Goal: Task Accomplishment & Management: Use online tool/utility

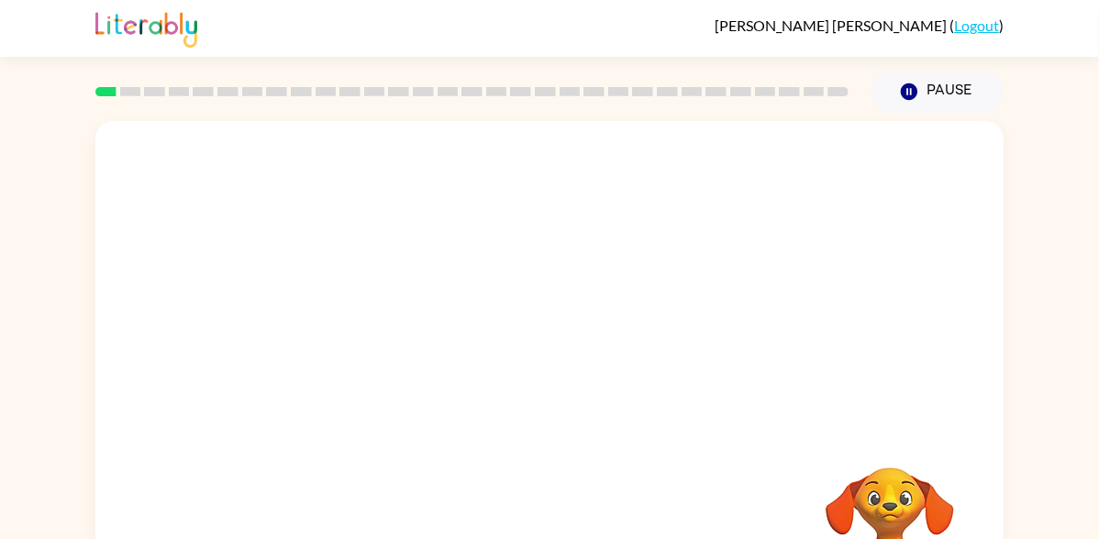
scroll to position [105, 0]
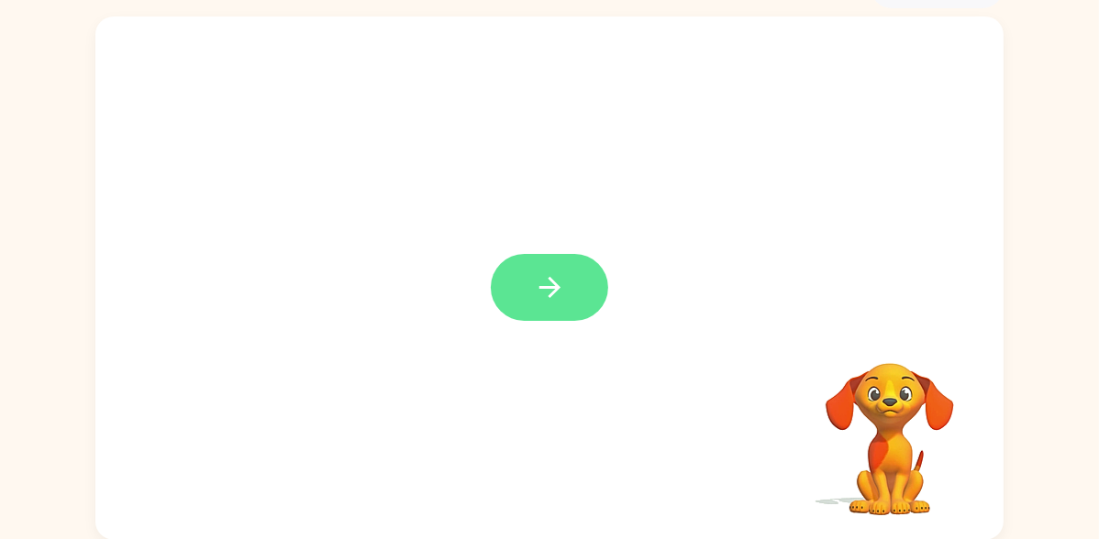
click at [570, 303] on button "button" at bounding box center [549, 287] width 117 height 67
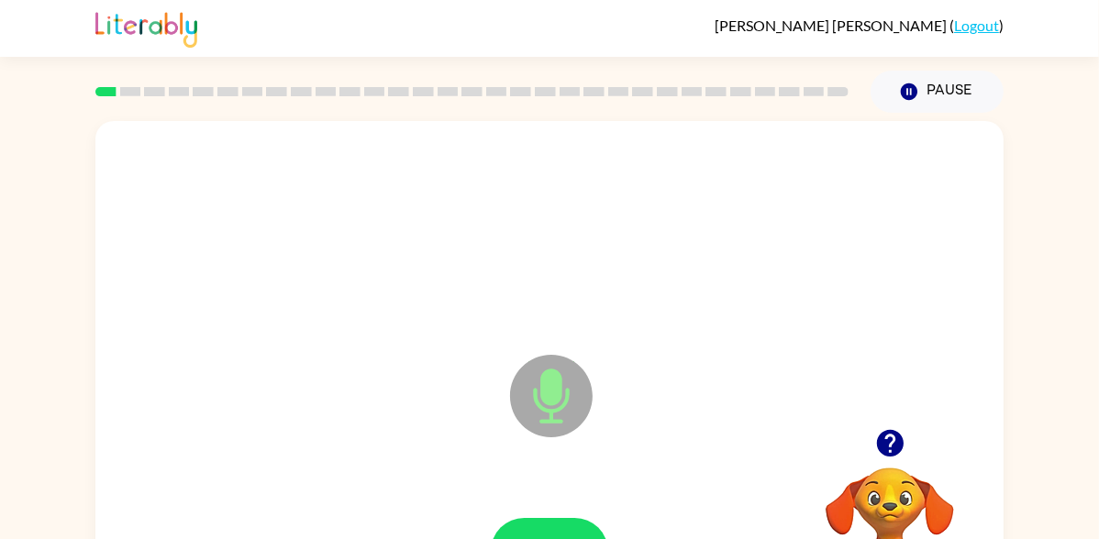
scroll to position [3, 0]
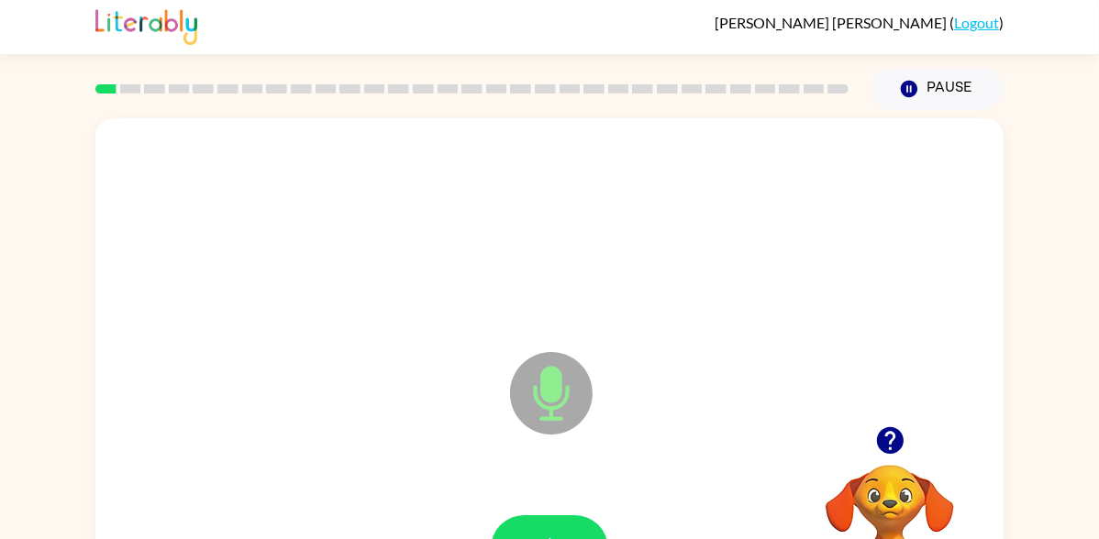
click at [562, 413] on icon at bounding box center [551, 393] width 83 height 83
click at [891, 451] on icon "button" at bounding box center [889, 440] width 27 height 27
click at [890, 450] on icon "button" at bounding box center [889, 440] width 27 height 27
click at [899, 451] on icon "button" at bounding box center [890, 441] width 32 height 32
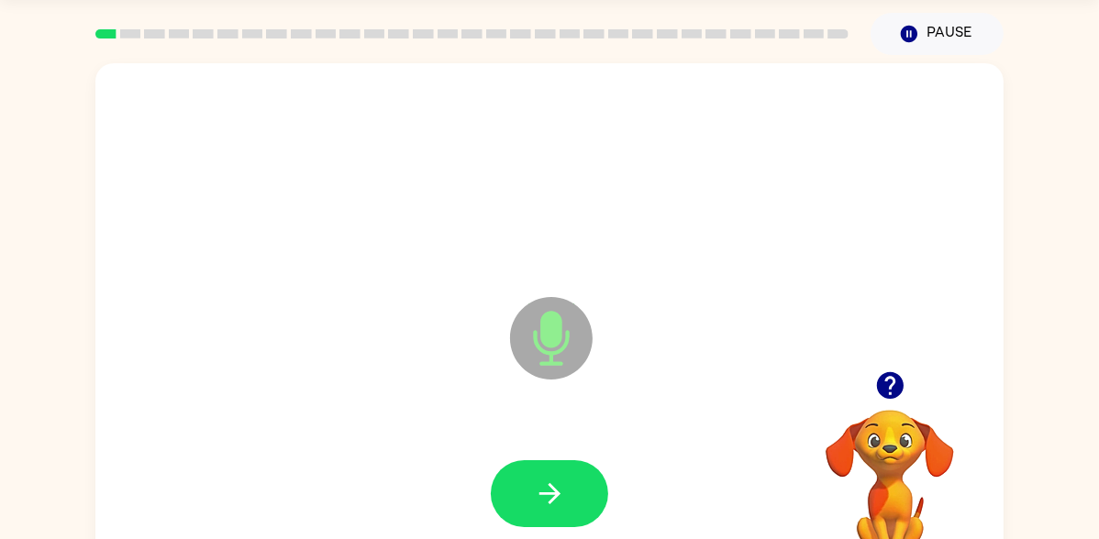
scroll to position [102, 0]
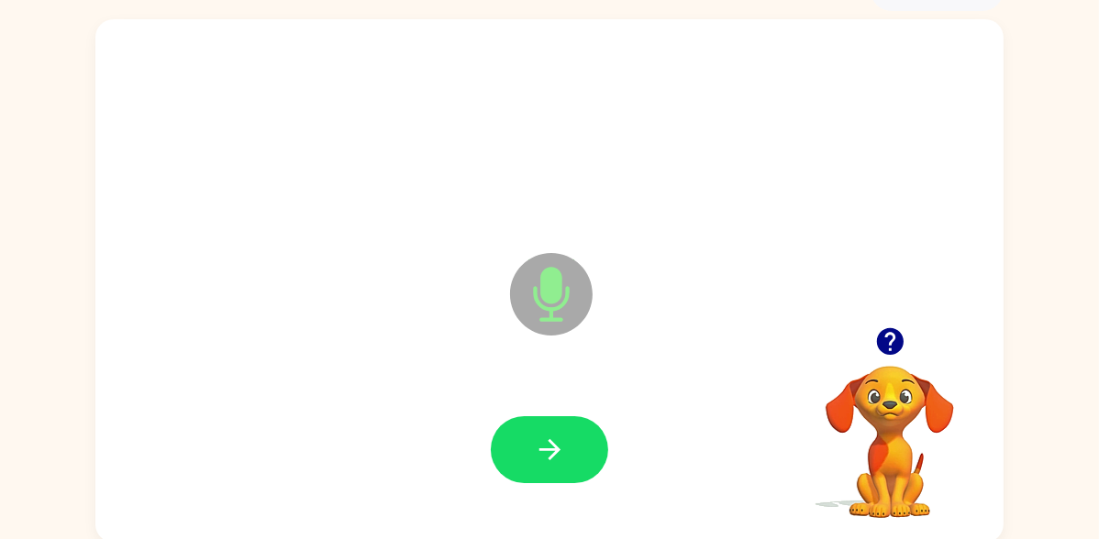
click at [601, 397] on div at bounding box center [549, 450] width 871 height 150
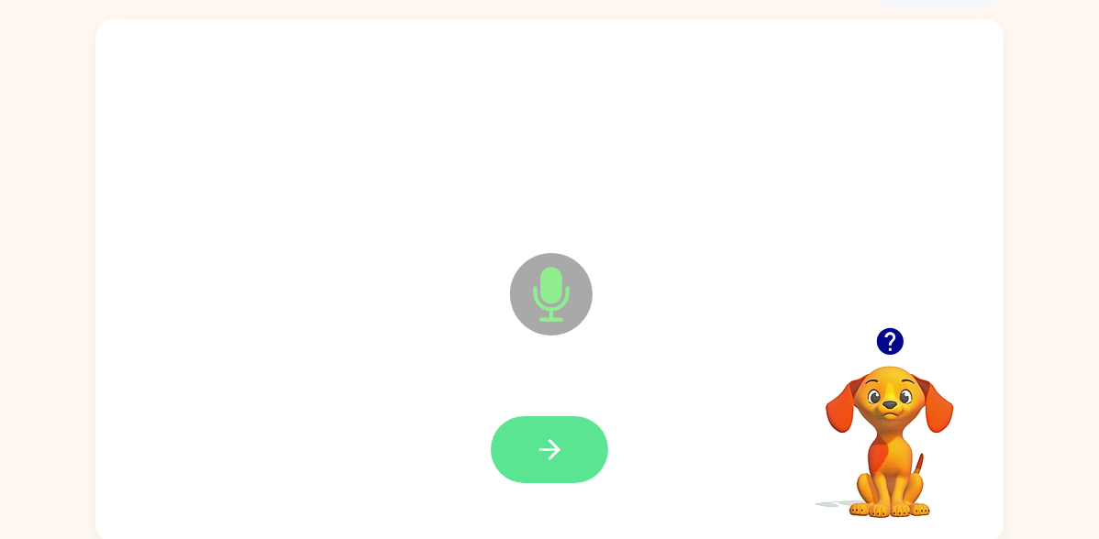
click at [569, 443] on button "button" at bounding box center [549, 449] width 117 height 67
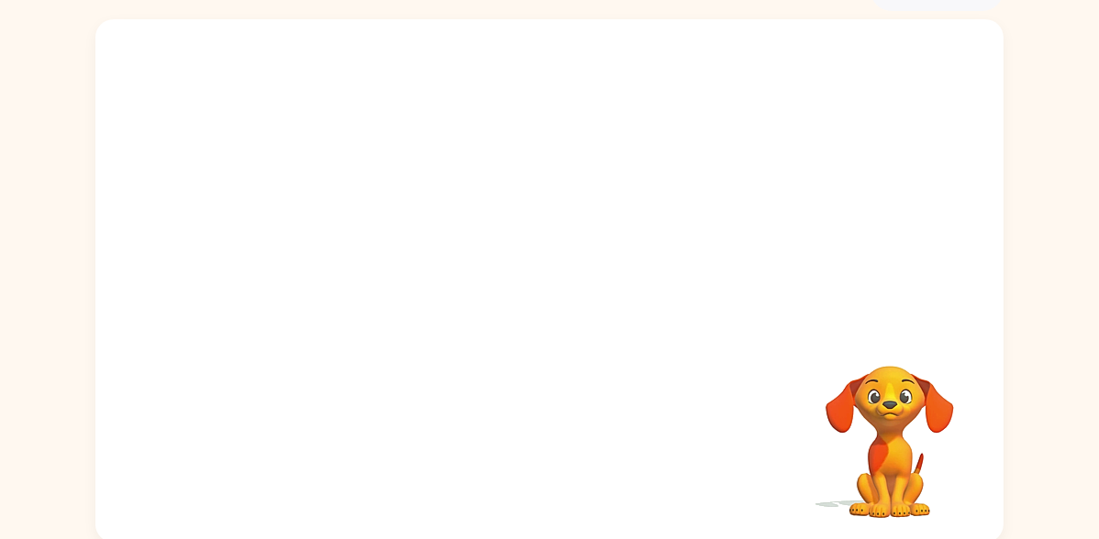
click at [1040, 273] on div "Your browser must support playing .mp4 files to use Literably. Please try using…" at bounding box center [549, 277] width 1099 height 532
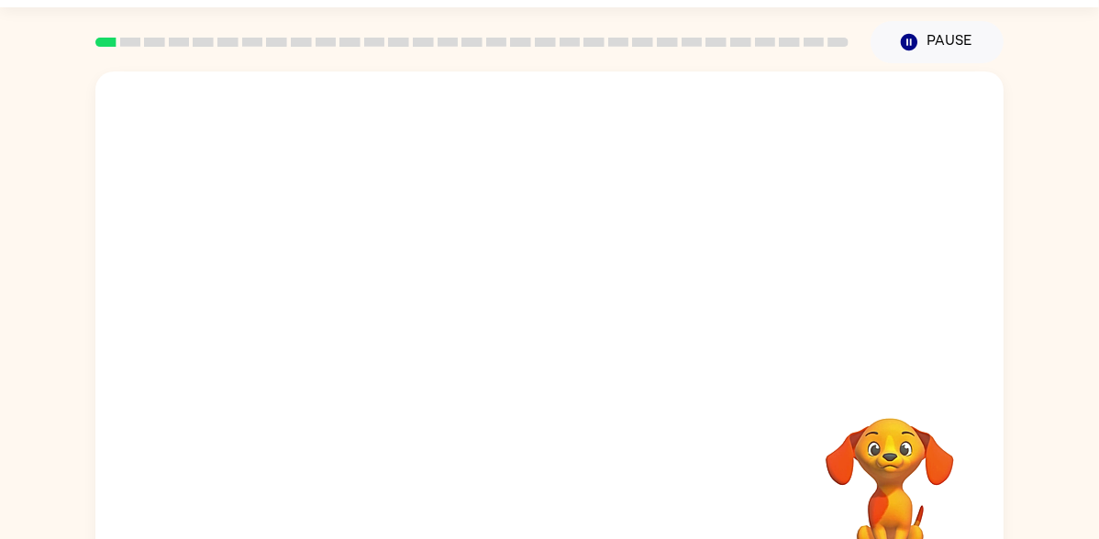
scroll to position [50, 0]
click at [968, 352] on div at bounding box center [549, 333] width 908 height 524
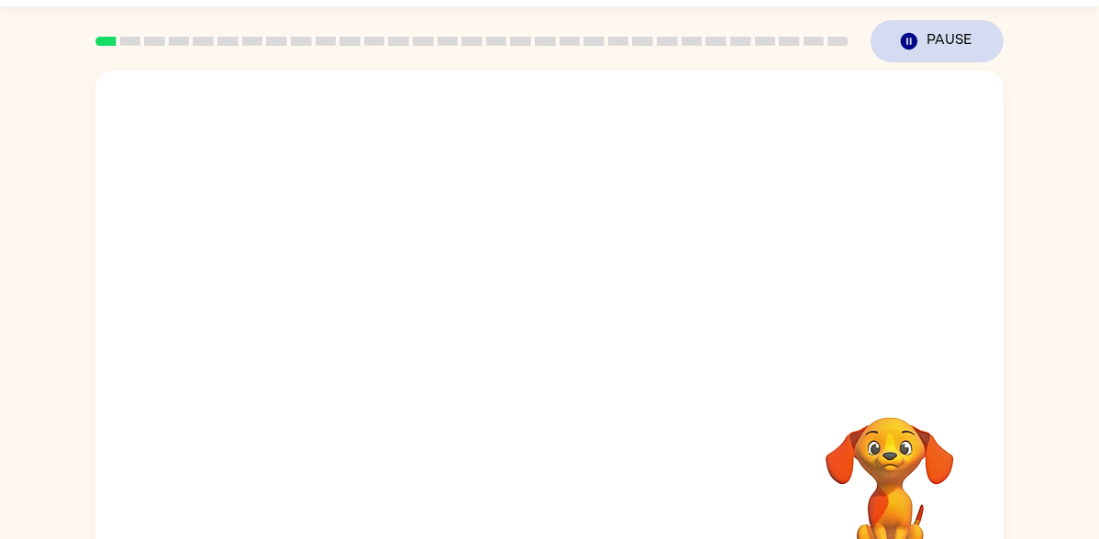
click at [929, 46] on button "Pause Pause" at bounding box center [936, 41] width 133 height 42
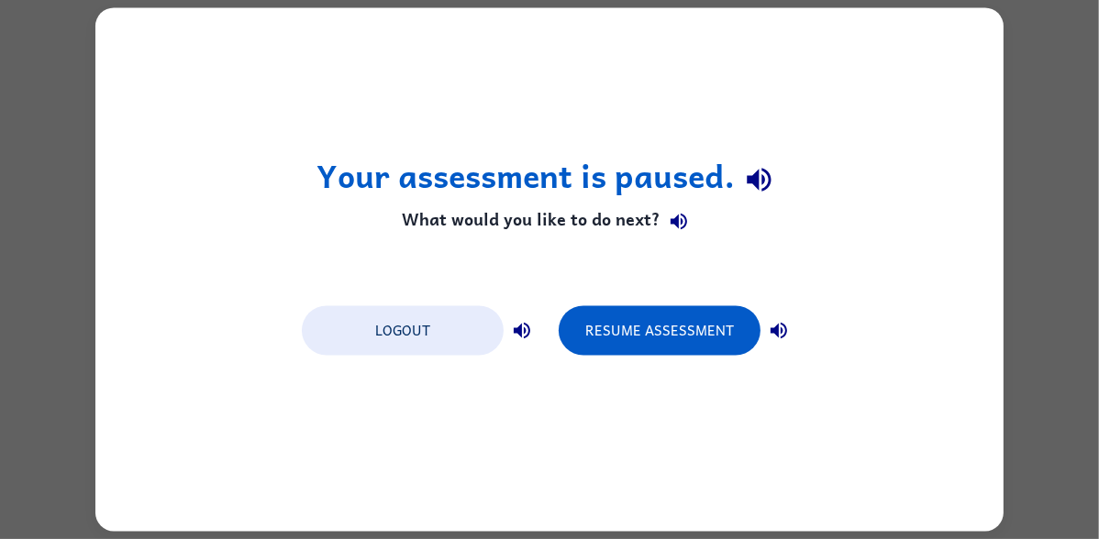
click at [961, 43] on div "Your assessment is paused. What would you like to do next? Logout Resume Assess…" at bounding box center [549, 270] width 908 height 524
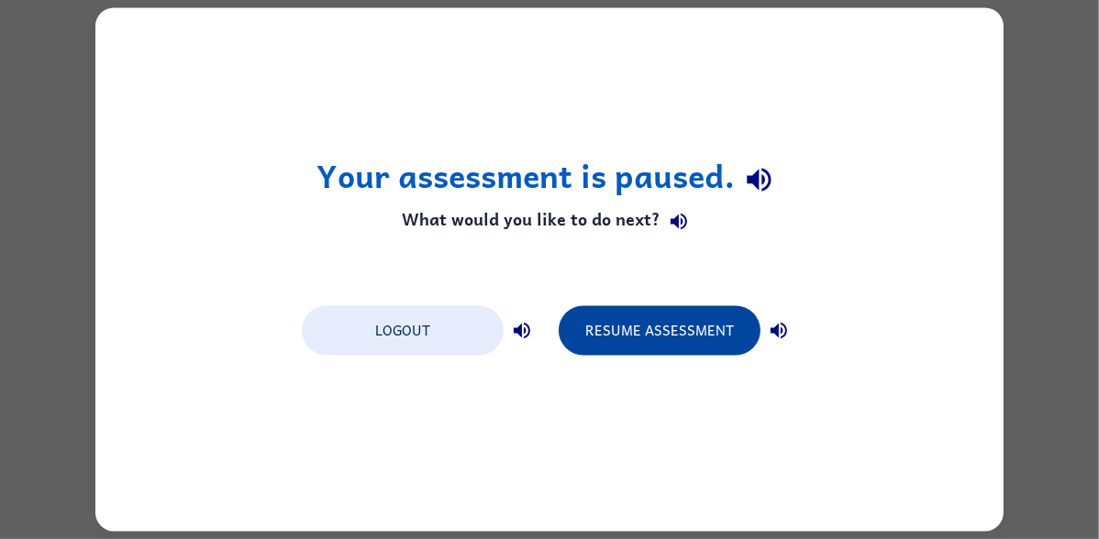
click at [720, 308] on button "Resume Assessment" at bounding box center [660, 331] width 202 height 50
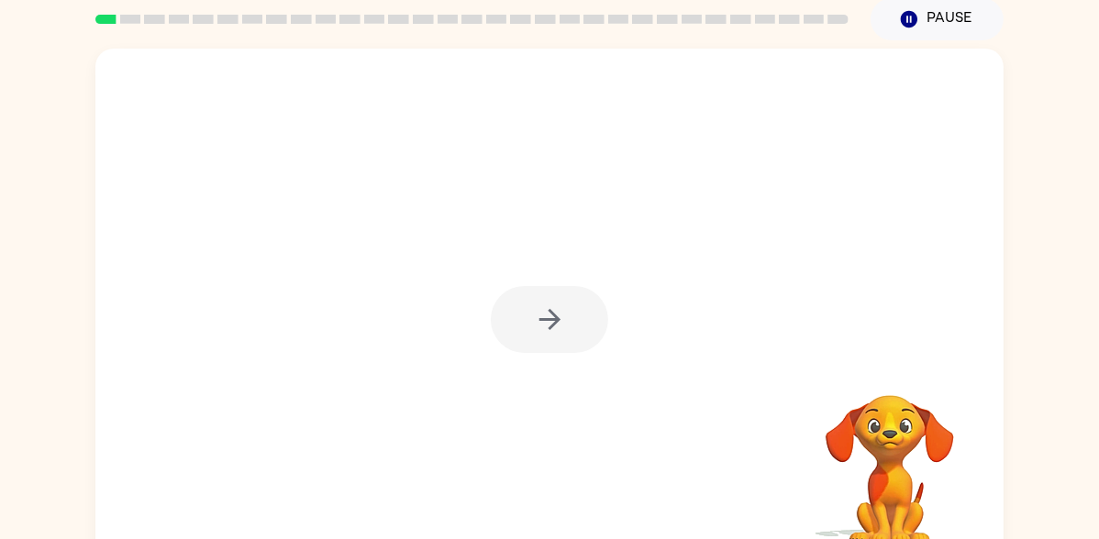
scroll to position [46, 0]
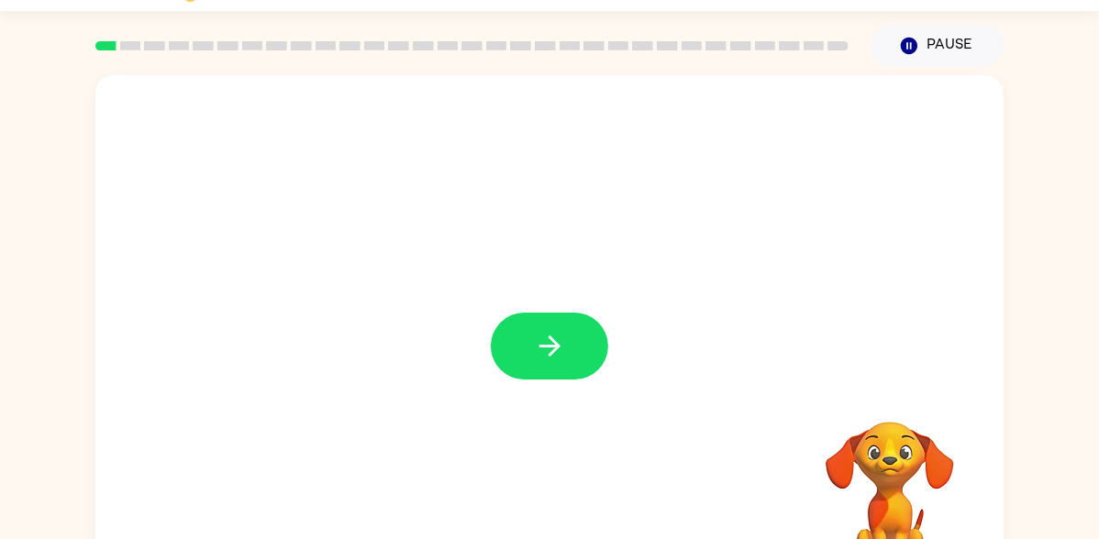
click at [671, 183] on div at bounding box center [549, 337] width 908 height 524
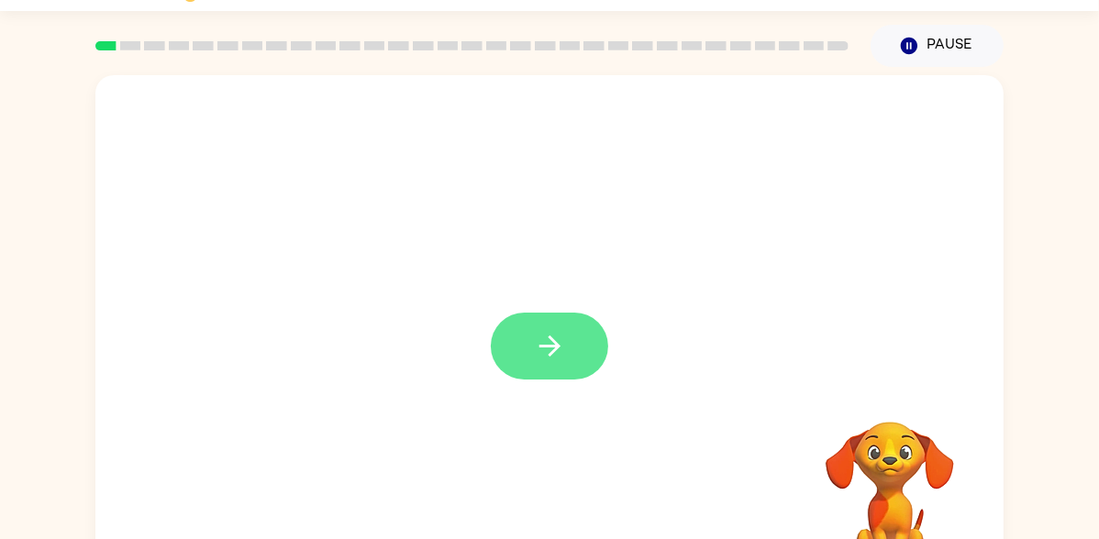
click at [544, 348] on icon "button" at bounding box center [550, 346] width 32 height 32
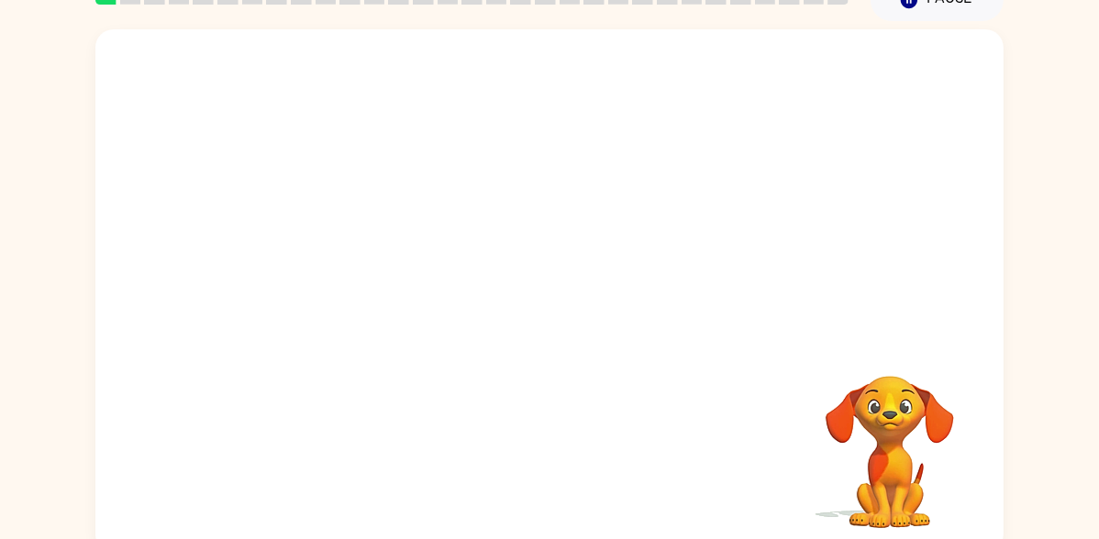
scroll to position [93, 0]
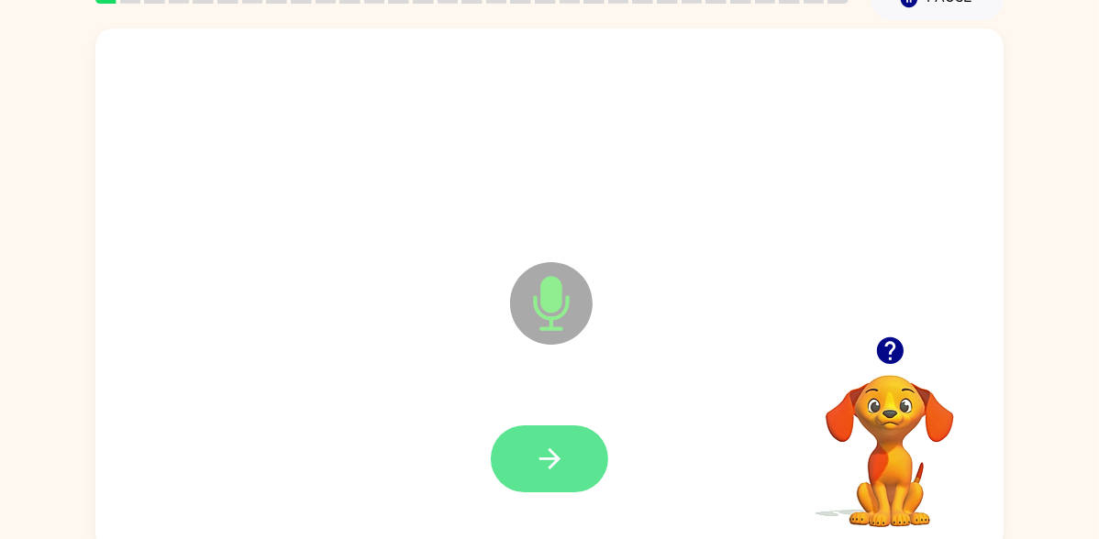
click at [585, 451] on button "button" at bounding box center [549, 459] width 117 height 67
click at [572, 477] on button "button" at bounding box center [549, 459] width 117 height 67
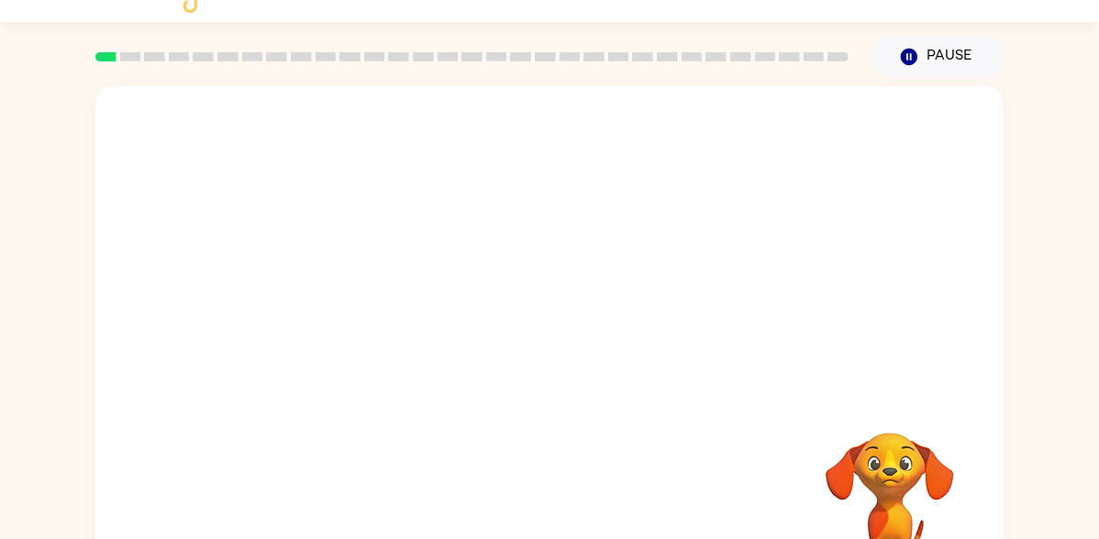
scroll to position [105, 0]
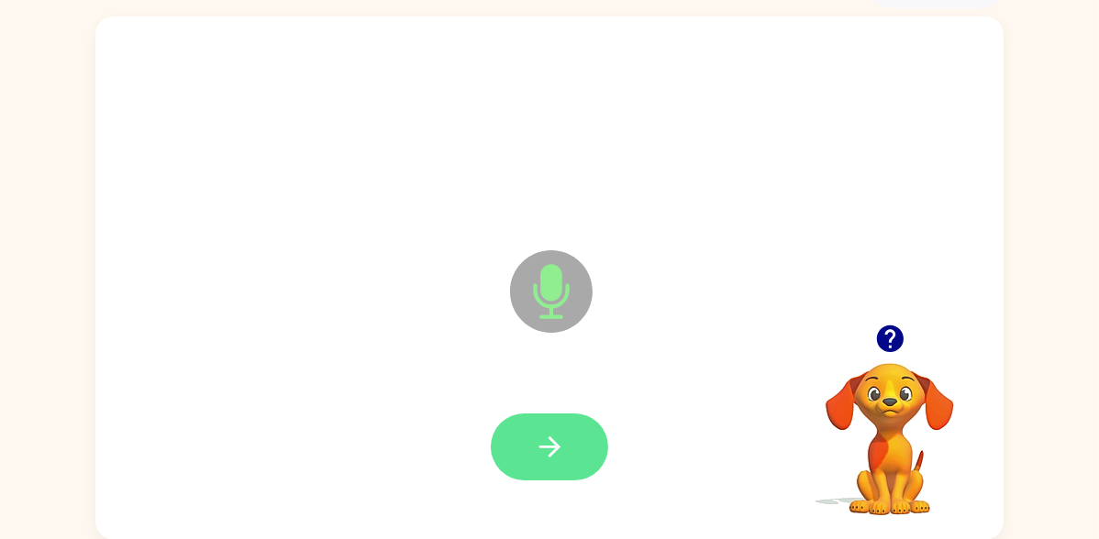
click at [564, 458] on icon "button" at bounding box center [550, 447] width 32 height 32
click at [565, 452] on icon "button" at bounding box center [550, 447] width 32 height 32
click at [546, 476] on button "button" at bounding box center [549, 447] width 117 height 67
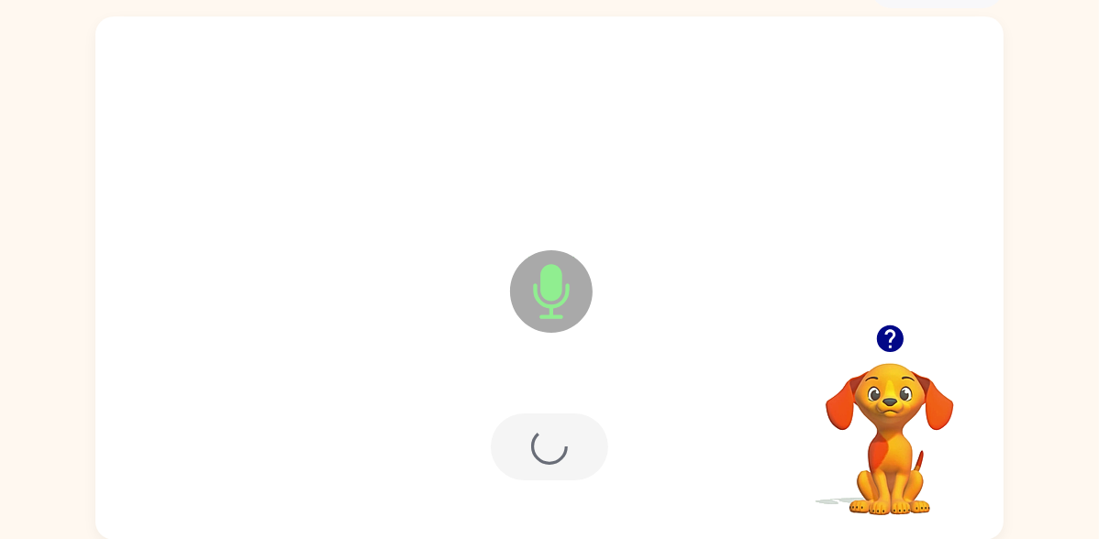
click at [568, 457] on div at bounding box center [549, 447] width 117 height 67
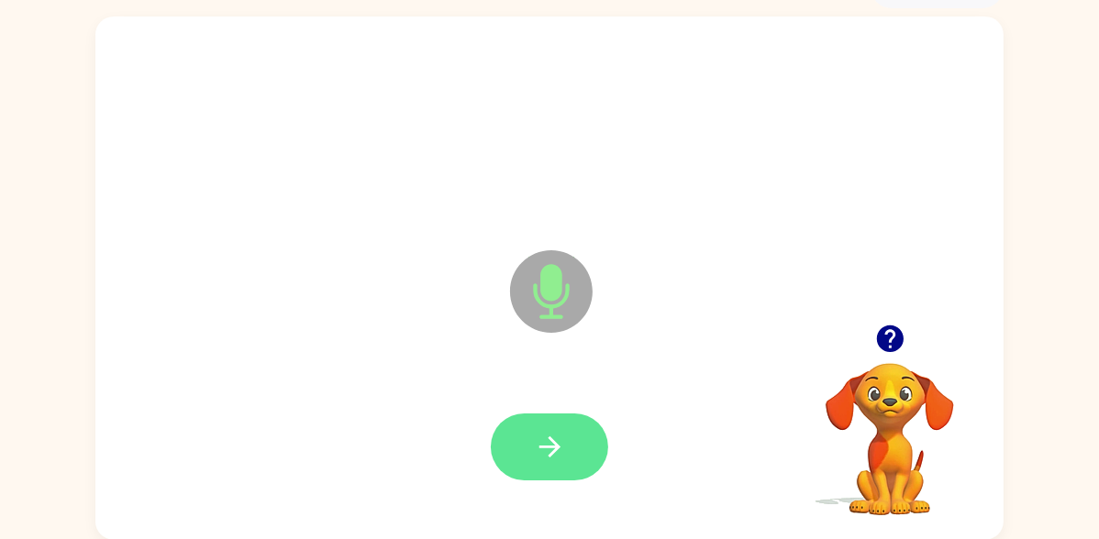
click at [565, 442] on icon "button" at bounding box center [550, 447] width 32 height 32
click at [551, 389] on div at bounding box center [549, 447] width 871 height 150
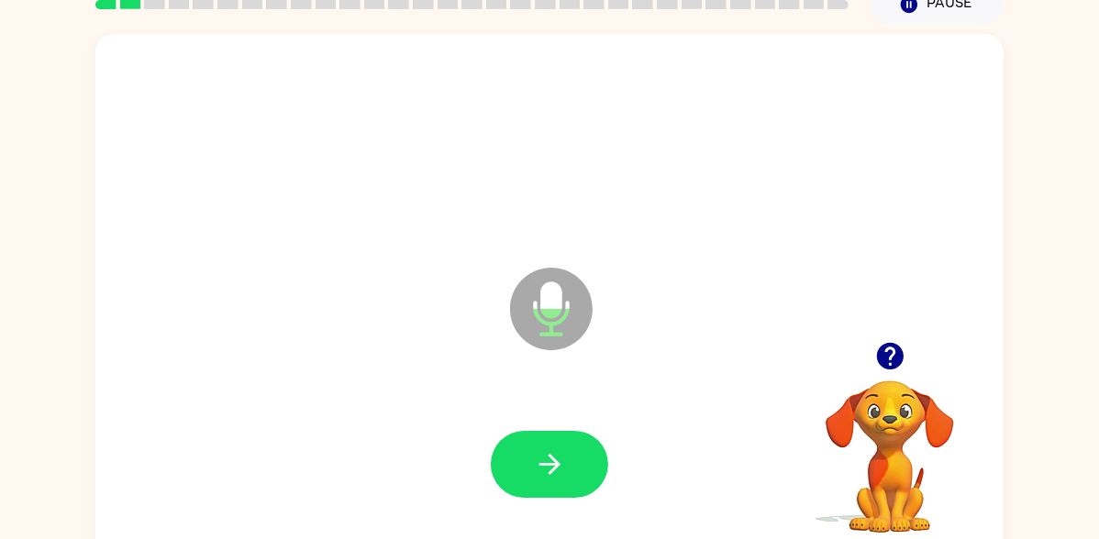
scroll to position [74, 0]
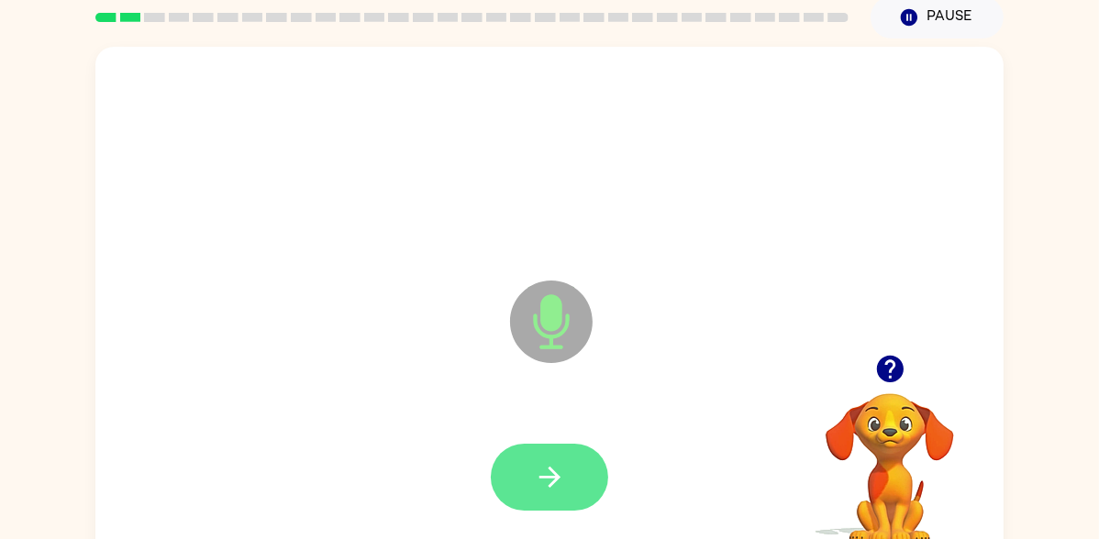
click at [549, 476] on icon "button" at bounding box center [548, 477] width 21 height 21
click at [589, 472] on button "button" at bounding box center [549, 477] width 117 height 67
click at [559, 495] on button "button" at bounding box center [549, 477] width 117 height 67
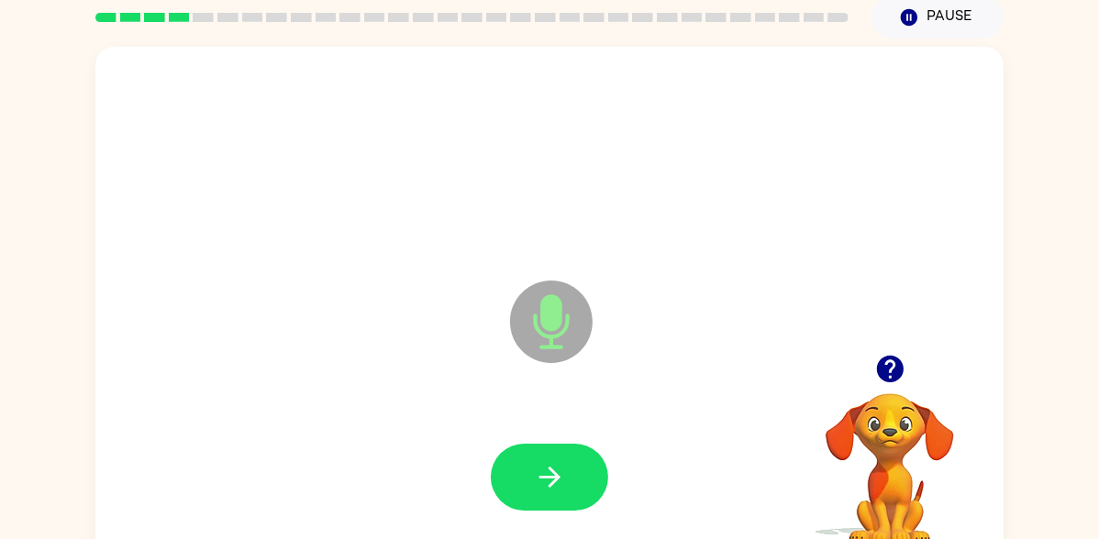
click at [900, 393] on video "Your browser must support playing .mp4 files to use Literably. Please try using…" at bounding box center [889, 456] width 183 height 183
click at [898, 379] on icon "button" at bounding box center [890, 369] width 32 height 32
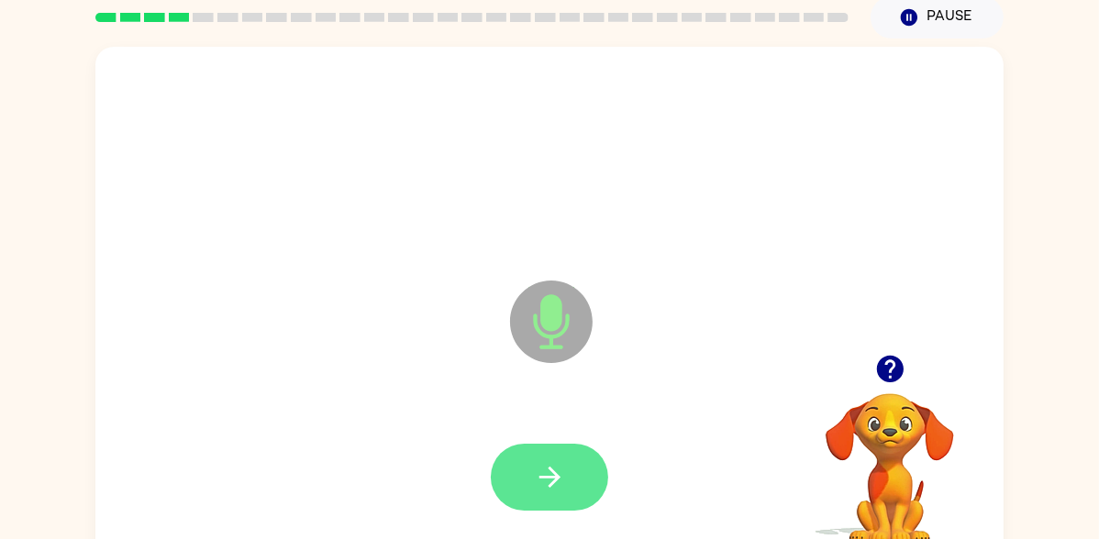
click at [564, 502] on button "button" at bounding box center [549, 477] width 117 height 67
click at [559, 487] on icon "button" at bounding box center [550, 477] width 32 height 32
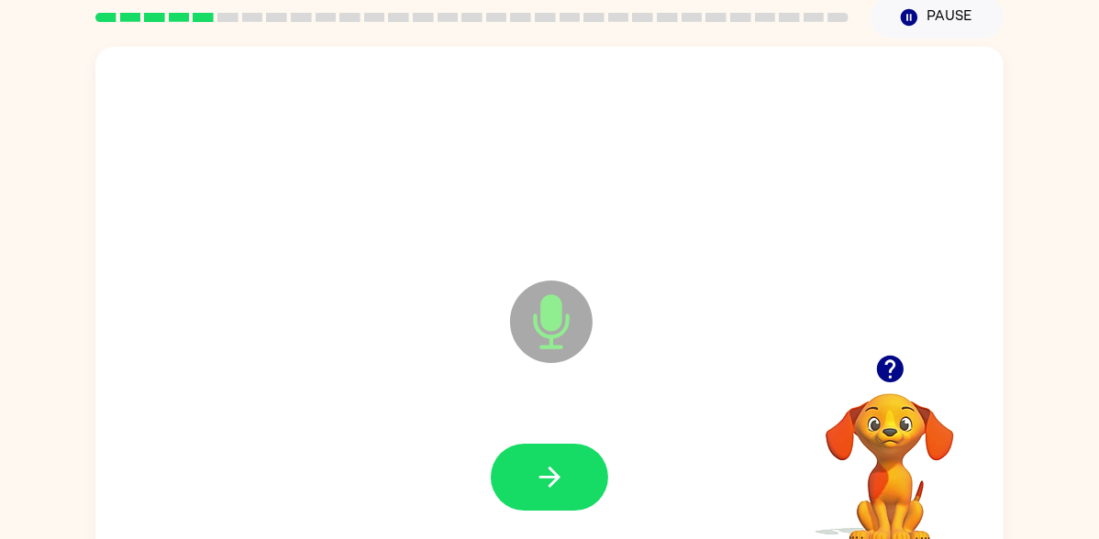
click at [894, 350] on button "button" at bounding box center [890, 369] width 47 height 47
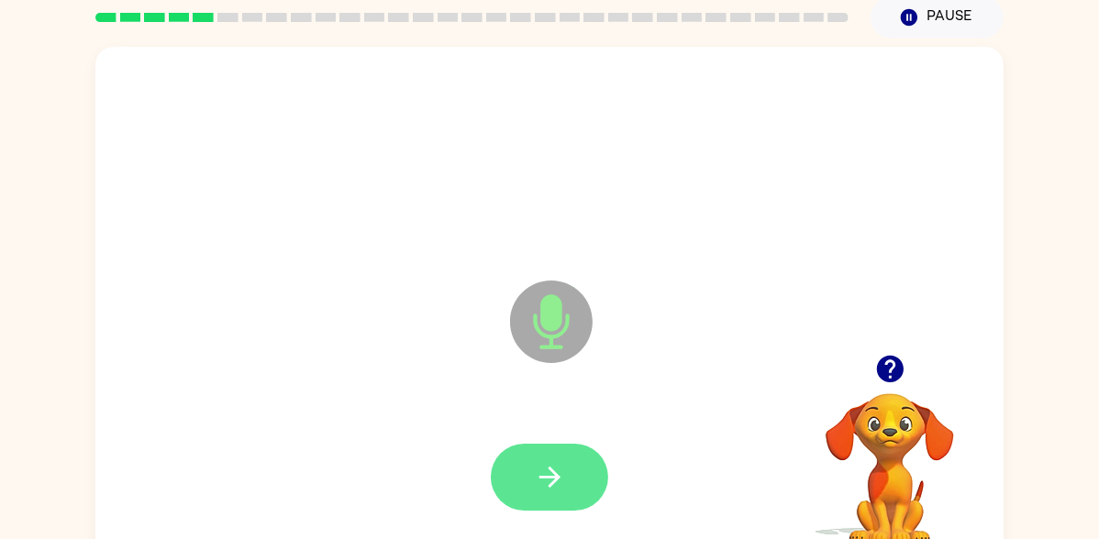
click at [571, 492] on button "button" at bounding box center [549, 477] width 117 height 67
click at [570, 475] on button "button" at bounding box center [549, 477] width 117 height 67
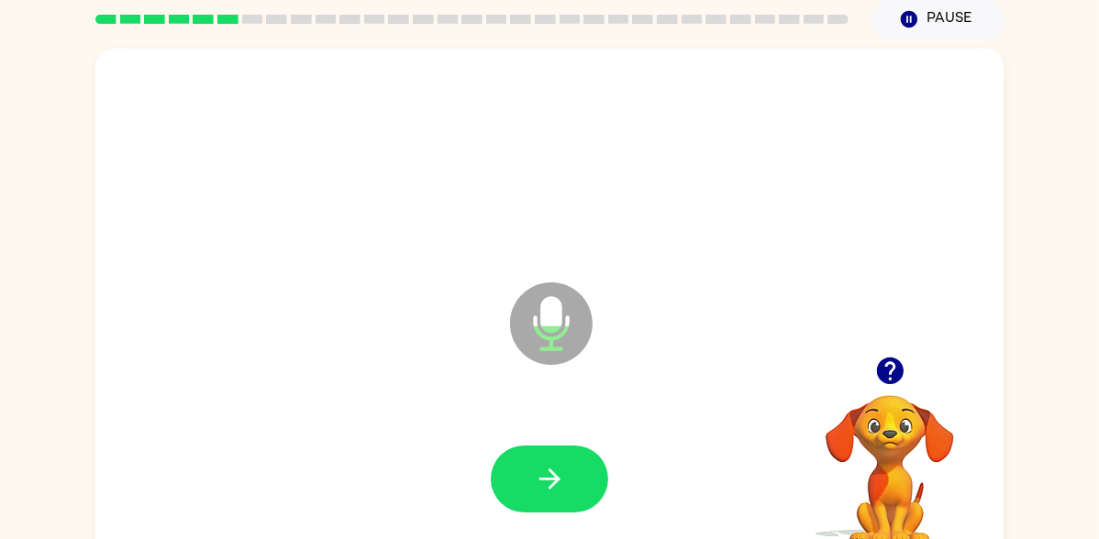
scroll to position [61, 0]
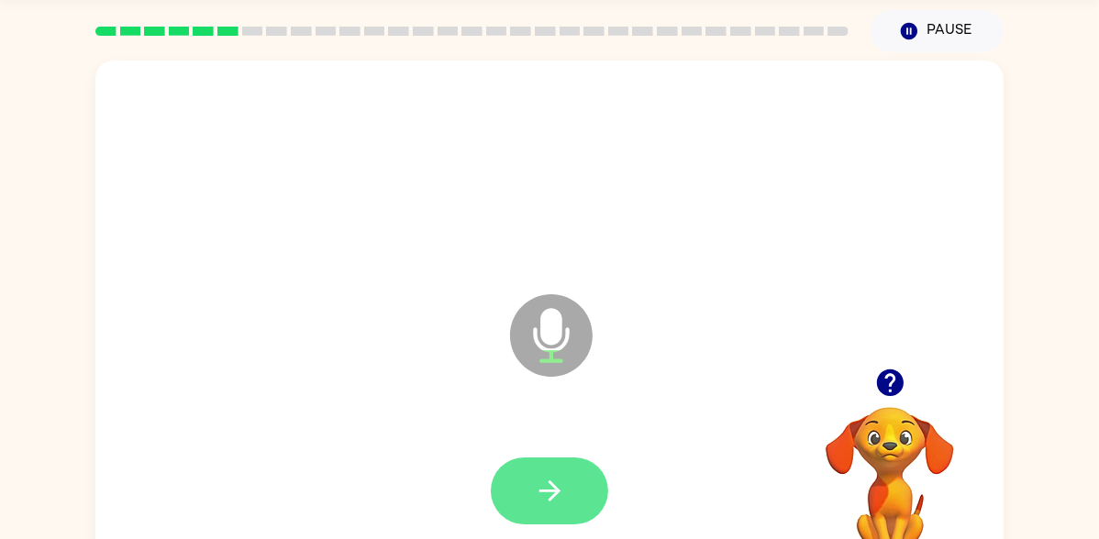
click at [545, 481] on icon "button" at bounding box center [550, 491] width 32 height 32
click at [558, 487] on icon "button" at bounding box center [550, 491] width 32 height 32
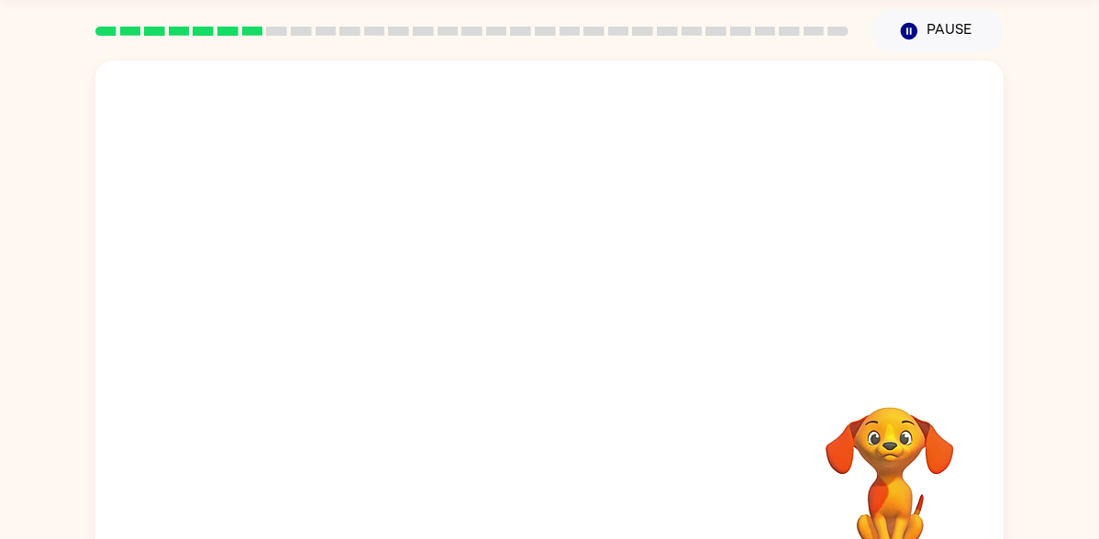
click at [892, 395] on video "Your browser must support playing .mp4 files to use Literably. Please try using…" at bounding box center [889, 470] width 183 height 183
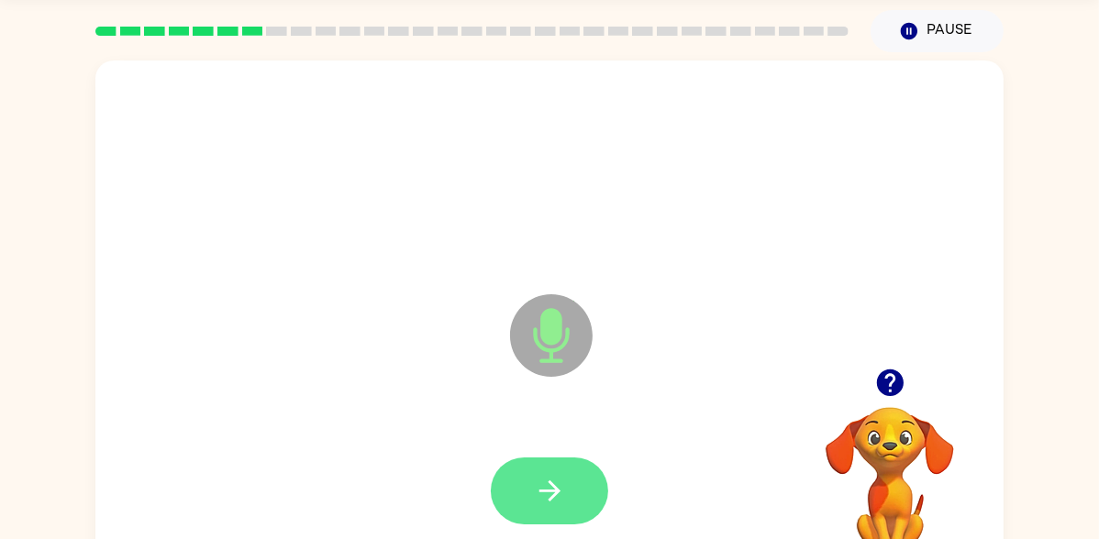
click at [540, 507] on button "button" at bounding box center [549, 491] width 117 height 67
click at [596, 478] on button "button" at bounding box center [549, 491] width 117 height 67
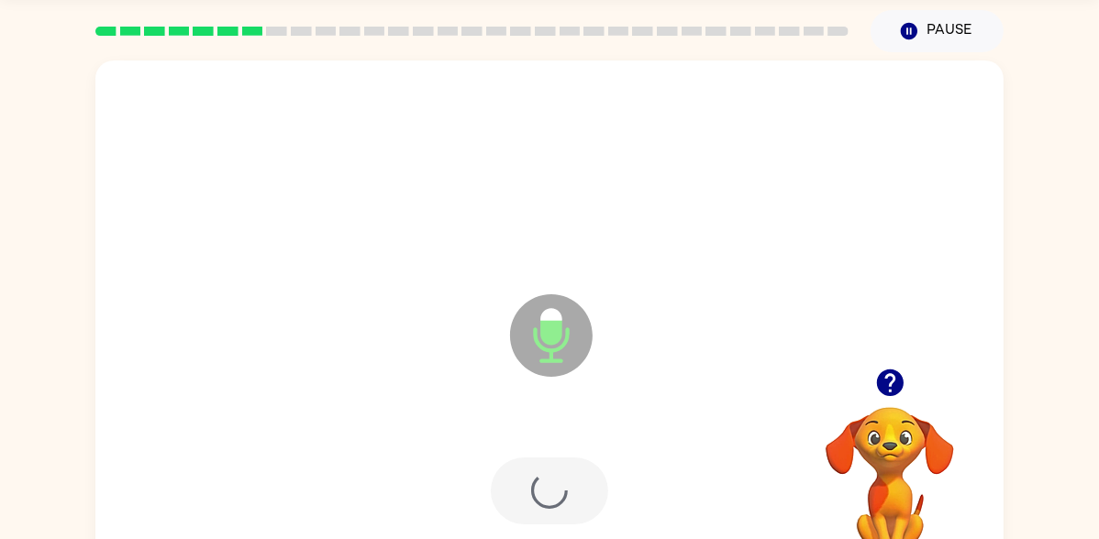
click at [572, 487] on div at bounding box center [549, 491] width 117 height 67
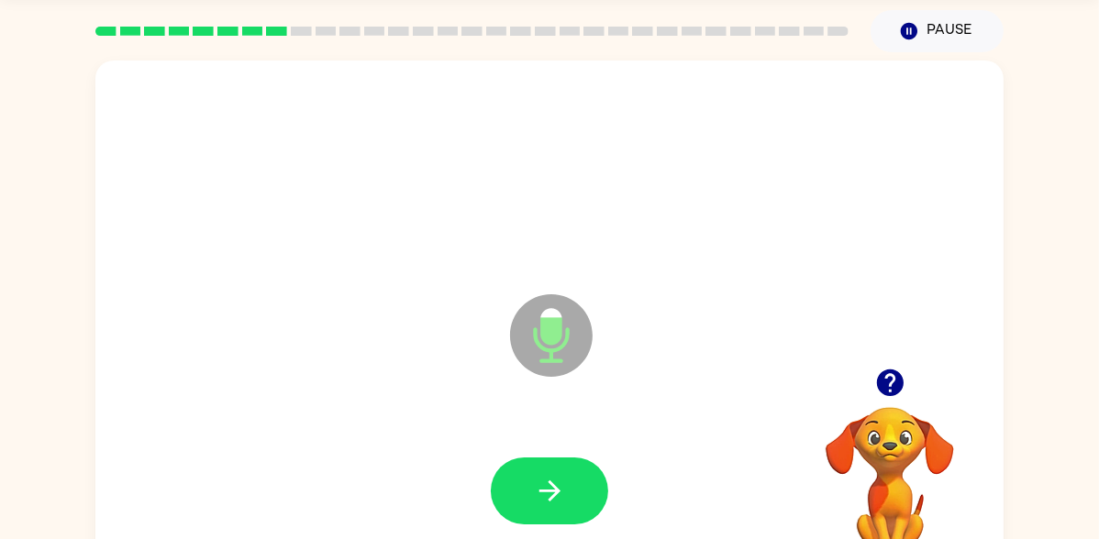
click at [898, 390] on icon "button" at bounding box center [889, 383] width 27 height 27
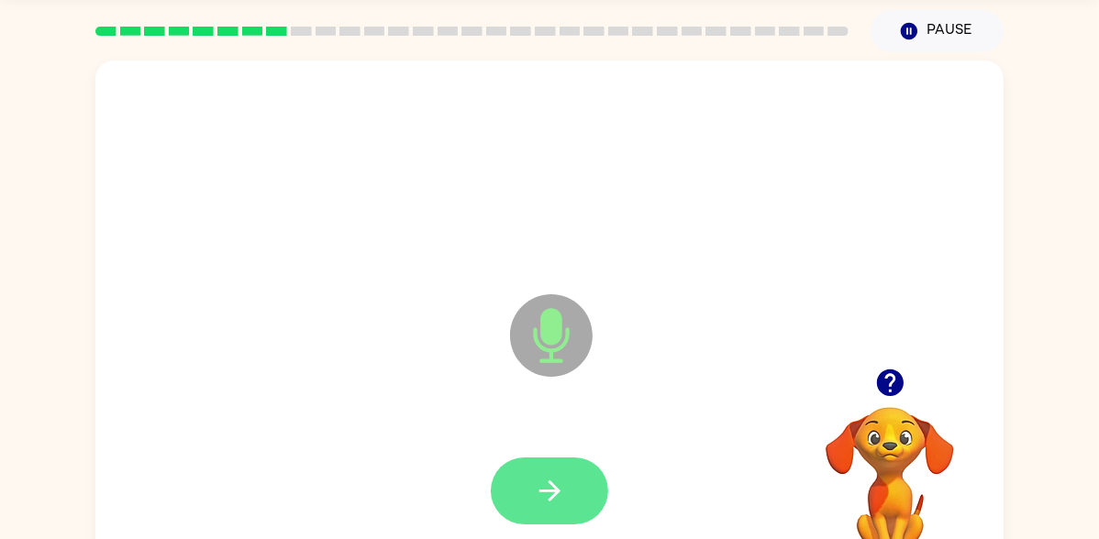
click at [578, 472] on button "button" at bounding box center [549, 491] width 117 height 67
click at [550, 492] on icon "button" at bounding box center [550, 491] width 32 height 32
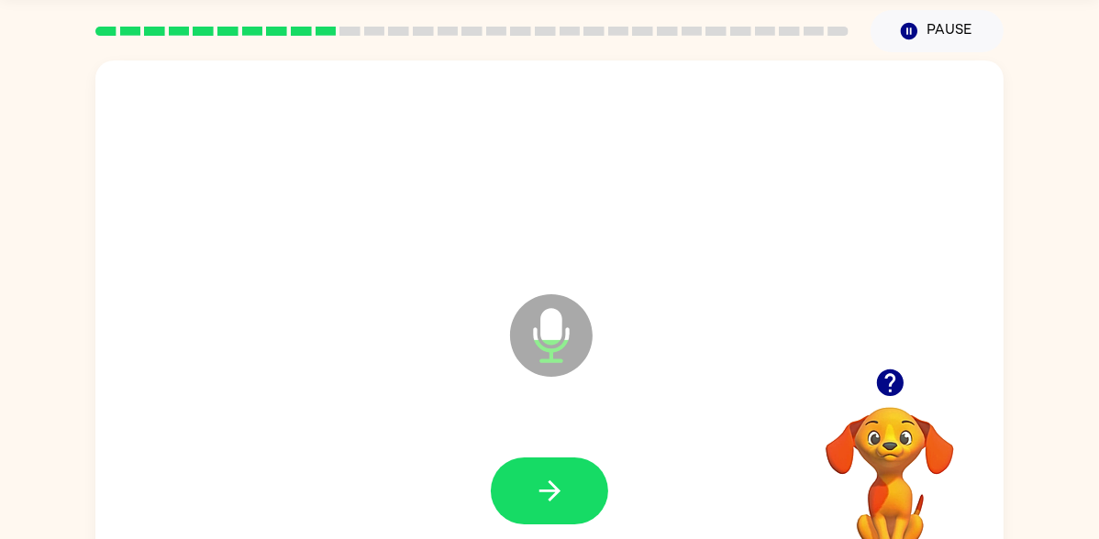
click at [889, 390] on icon "button" at bounding box center [890, 383] width 32 height 32
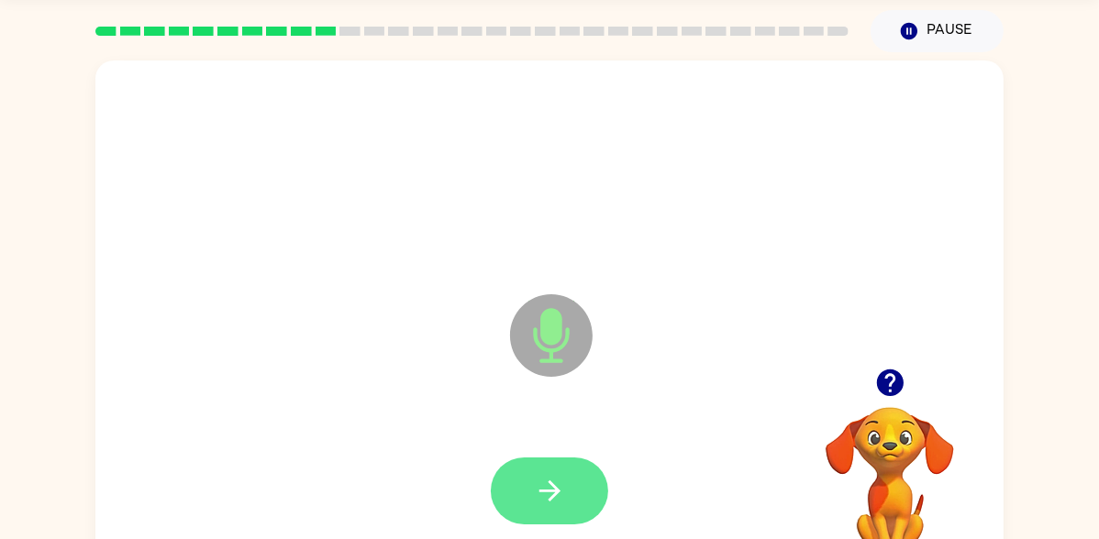
click at [556, 493] on icon "button" at bounding box center [548, 491] width 21 height 21
click at [548, 497] on icon "button" at bounding box center [550, 491] width 32 height 32
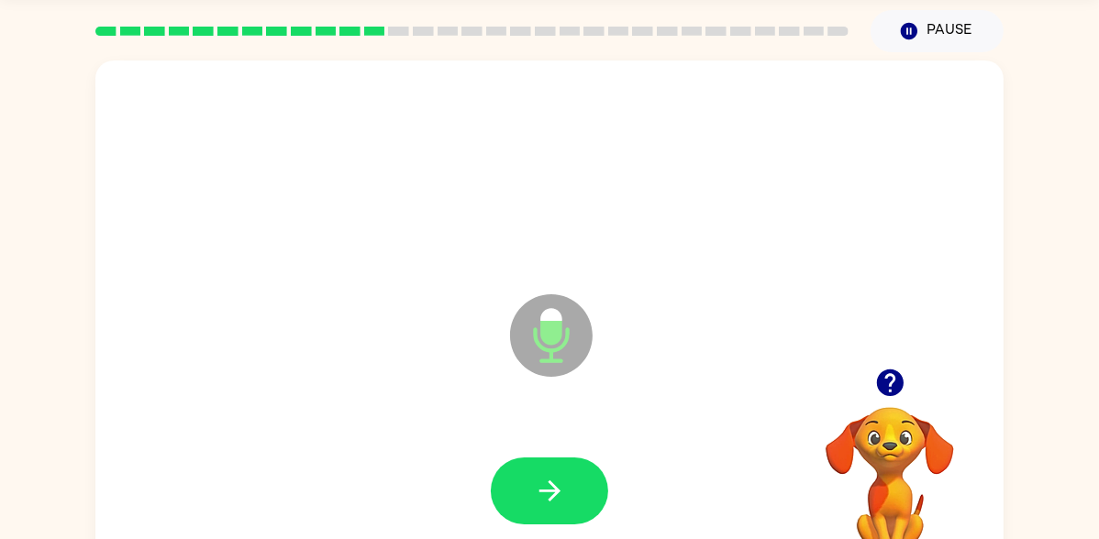
click at [611, 442] on div at bounding box center [549, 491] width 871 height 150
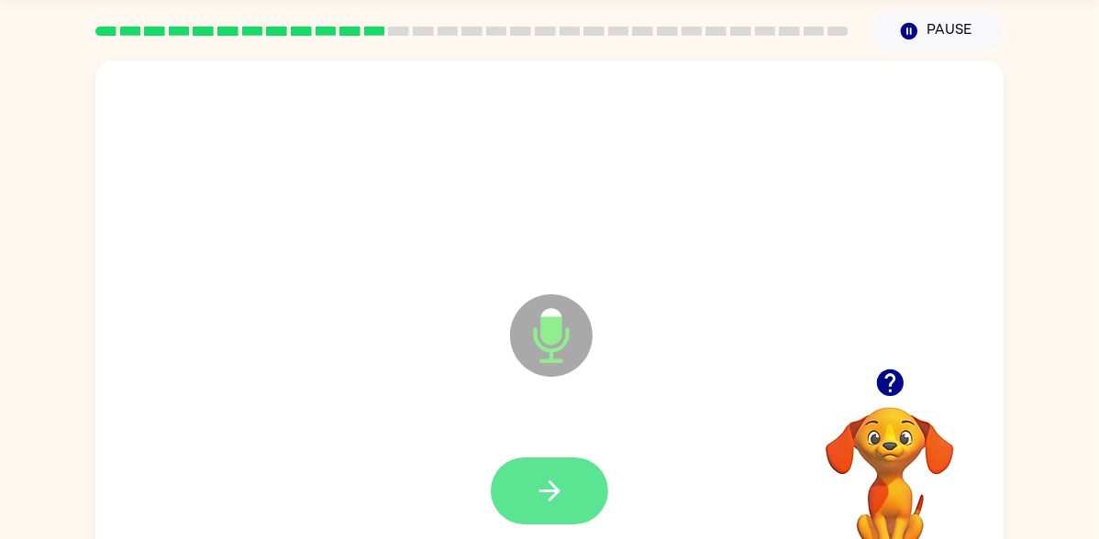
click at [578, 484] on button "button" at bounding box center [549, 491] width 117 height 67
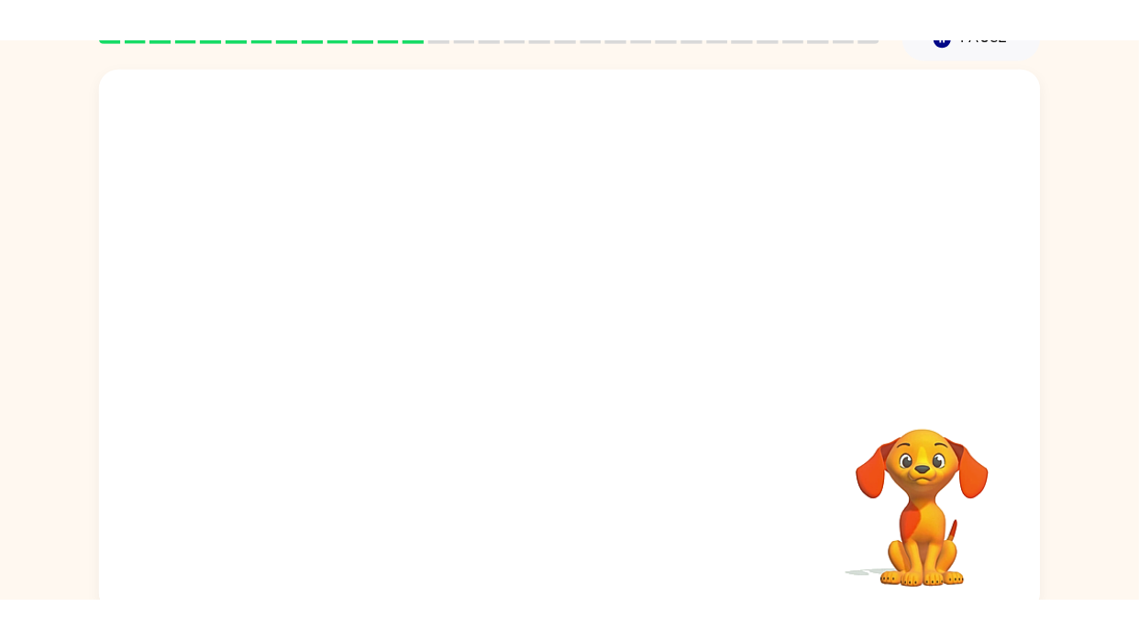
scroll to position [4, 0]
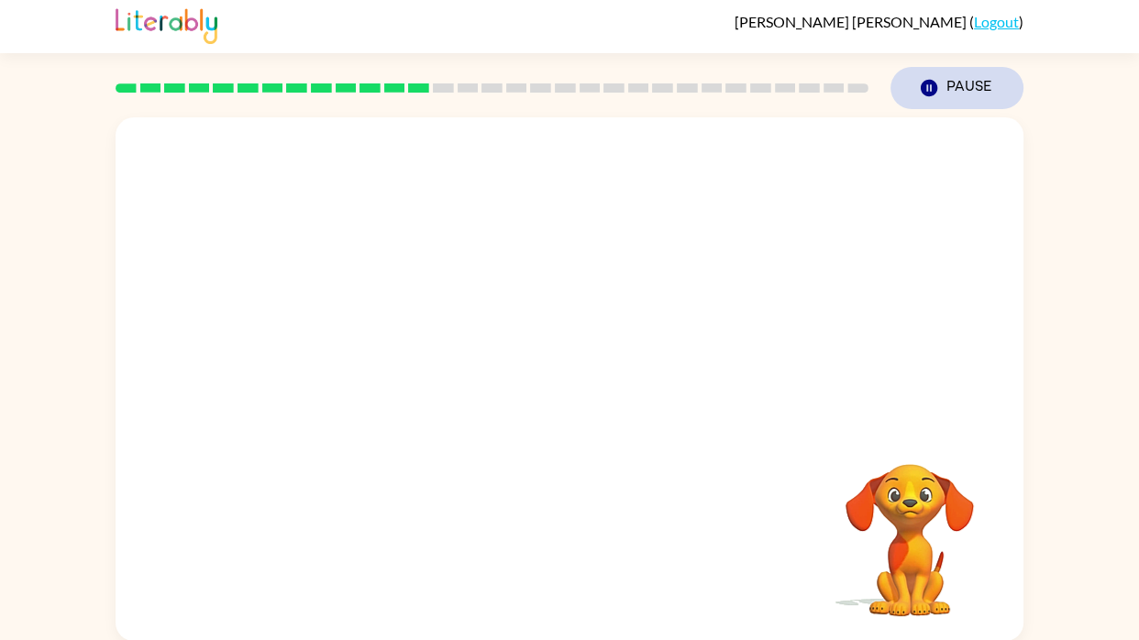
click at [974, 98] on button "Pause Pause" at bounding box center [957, 88] width 133 height 42
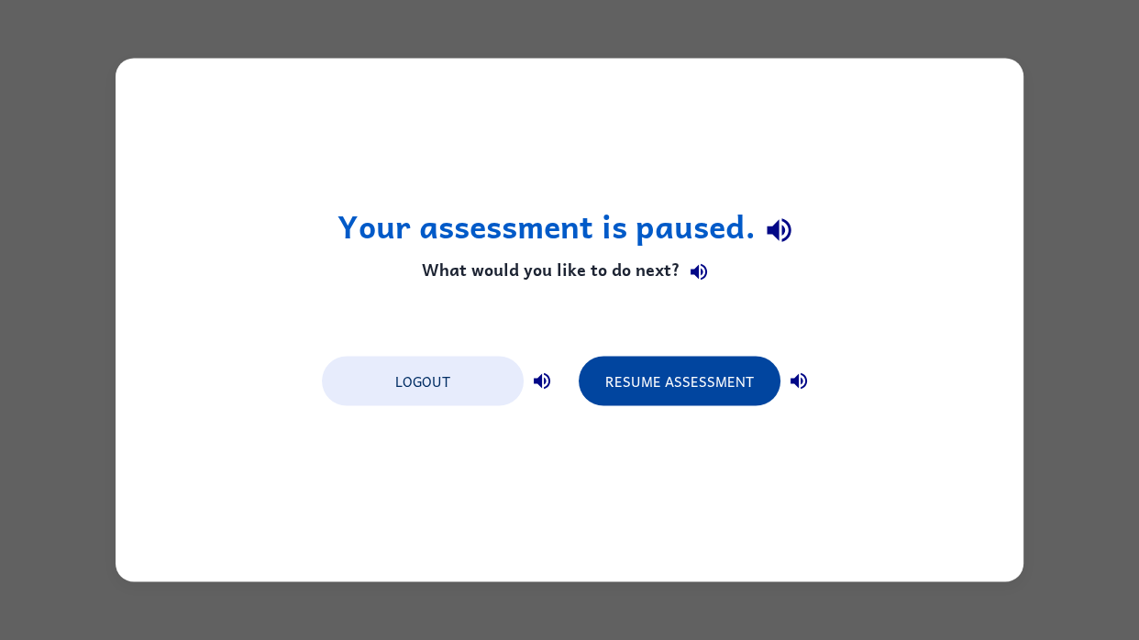
click at [720, 382] on button "Resume Assessment" at bounding box center [680, 382] width 202 height 50
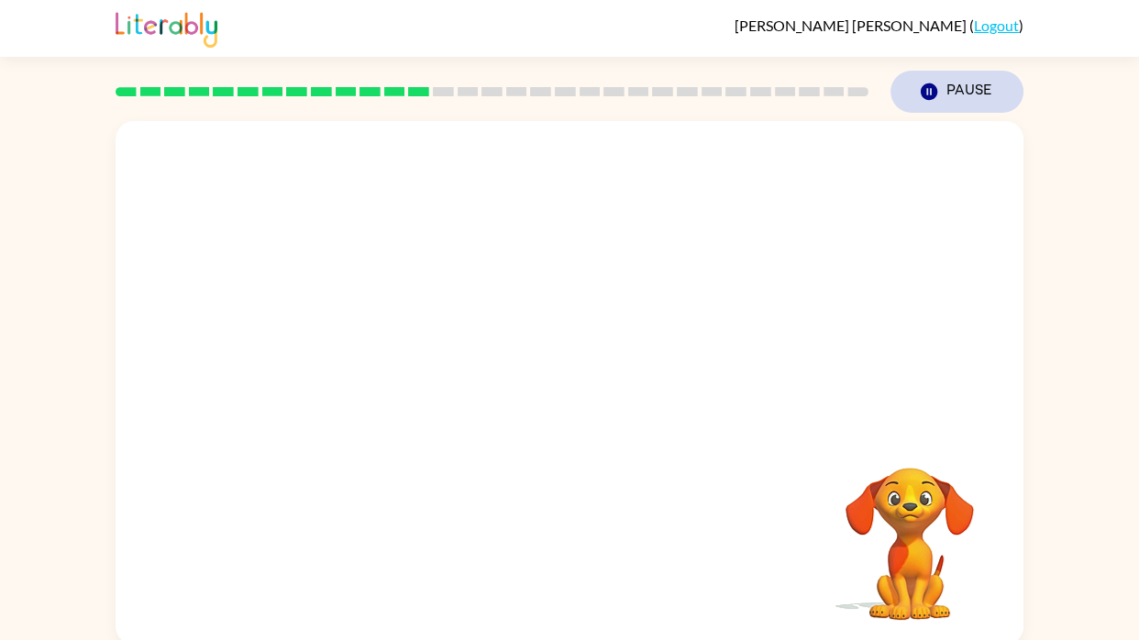
click at [975, 101] on button "Pause Pause" at bounding box center [957, 92] width 133 height 42
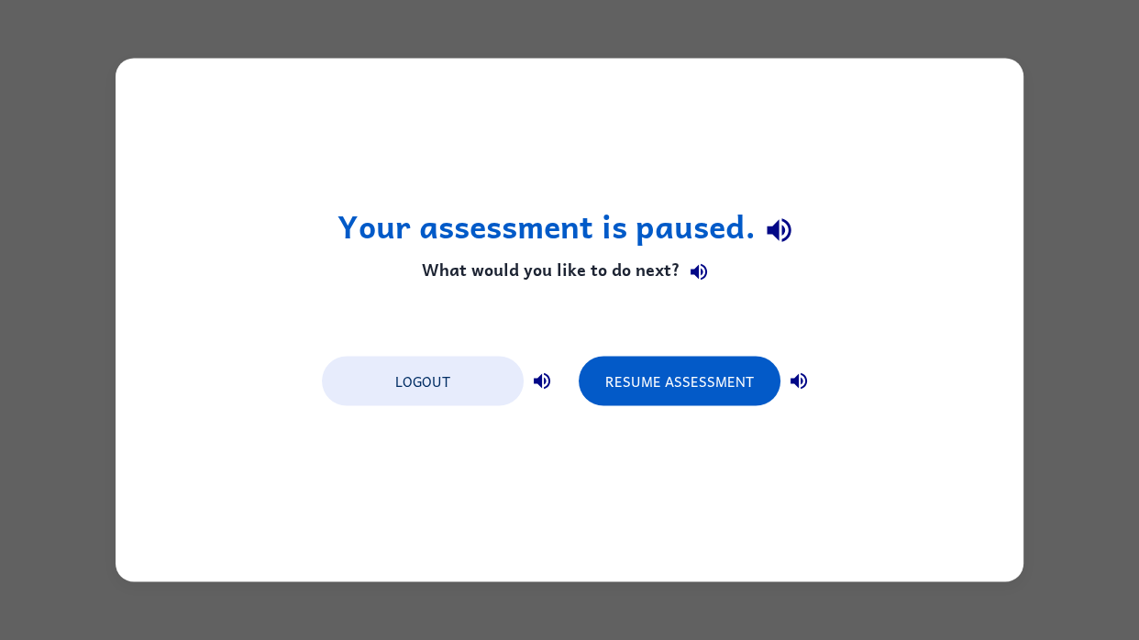
click at [965, 95] on div "Your assessment is paused. What would you like to do next? Logout Resume Assess…" at bounding box center [570, 321] width 908 height 524
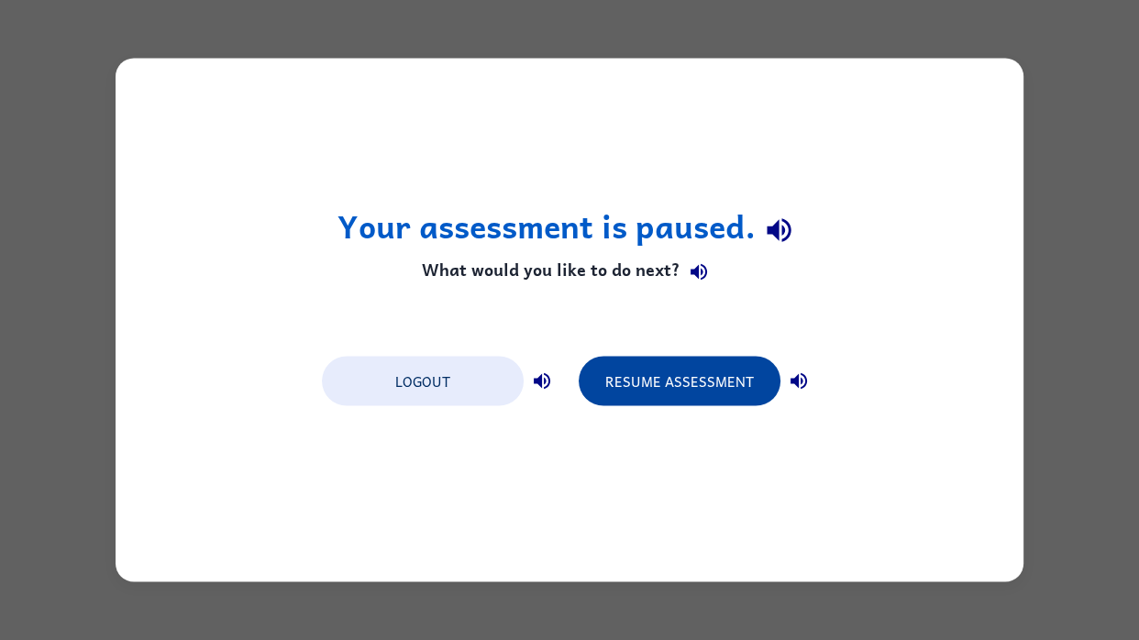
click at [734, 377] on button "Resume Assessment" at bounding box center [680, 382] width 202 height 50
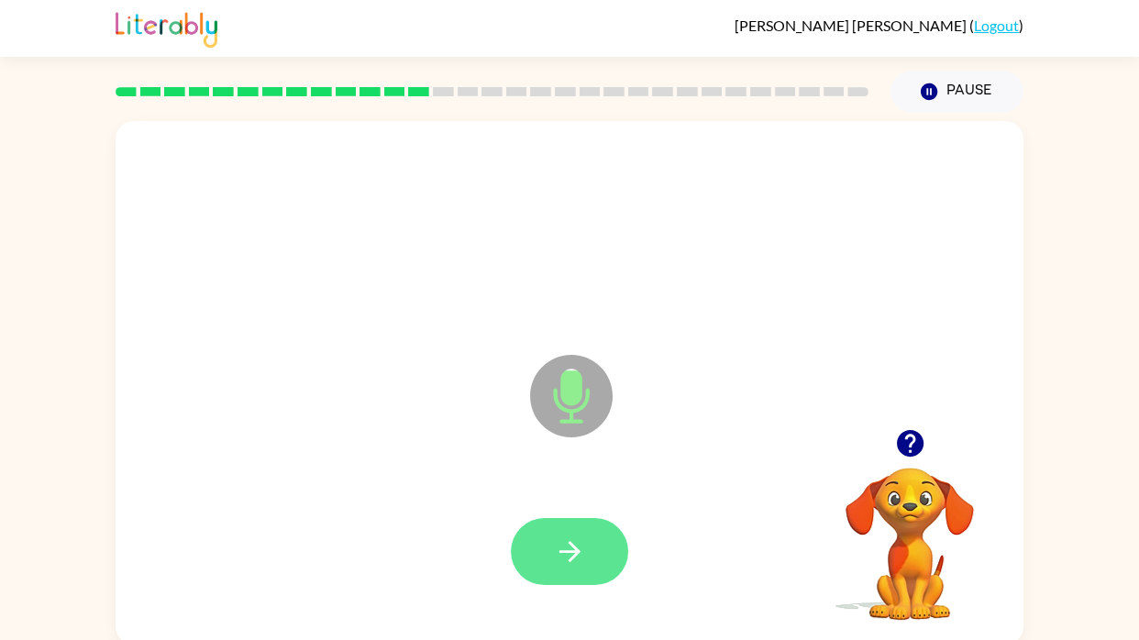
click at [583, 538] on button "button" at bounding box center [569, 551] width 117 height 67
click at [603, 538] on button "button" at bounding box center [569, 551] width 117 height 67
click at [574, 538] on icon "button" at bounding box center [569, 551] width 21 height 21
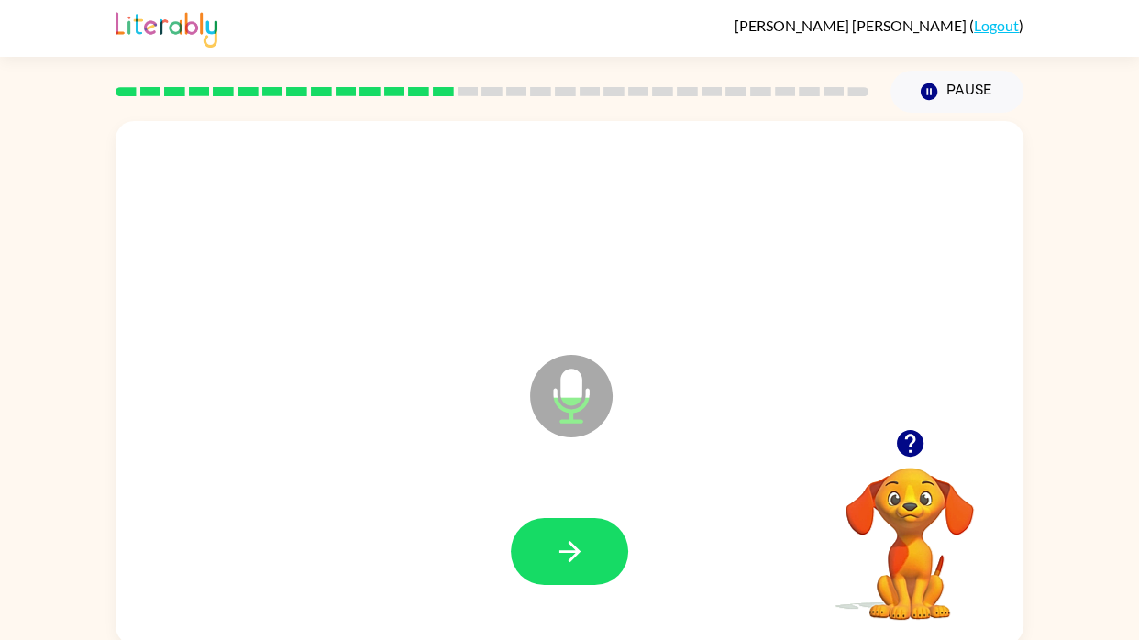
click at [556, 538] on div at bounding box center [569, 552] width 871 height 150
click at [585, 538] on button "button" at bounding box center [569, 551] width 117 height 67
click at [566, 520] on button "button" at bounding box center [569, 551] width 117 height 67
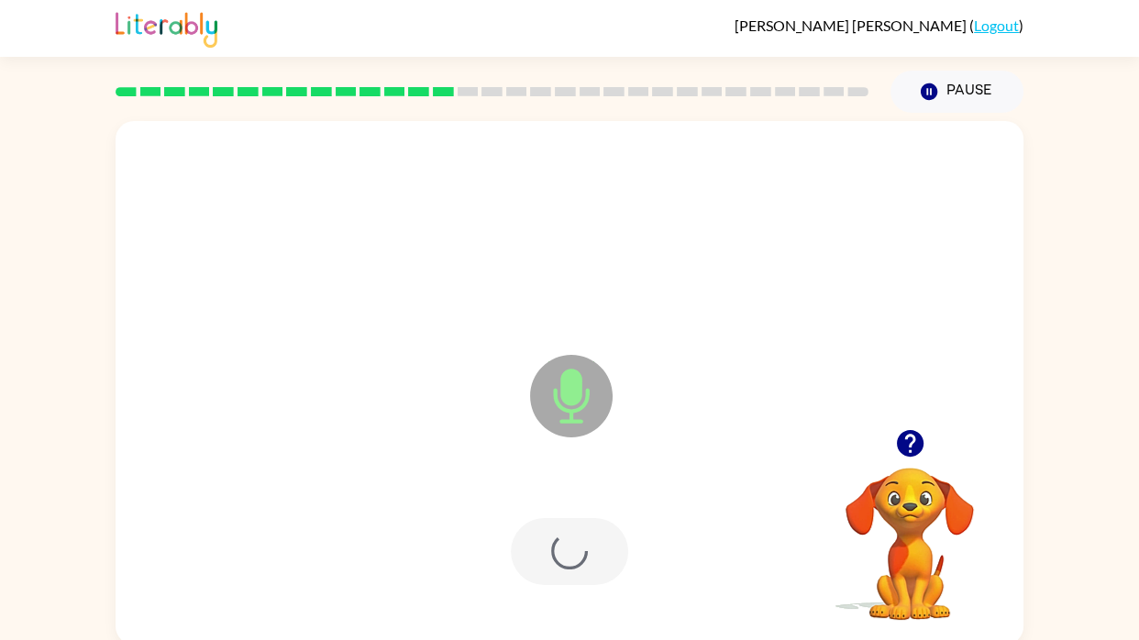
click at [561, 538] on div at bounding box center [569, 551] width 117 height 67
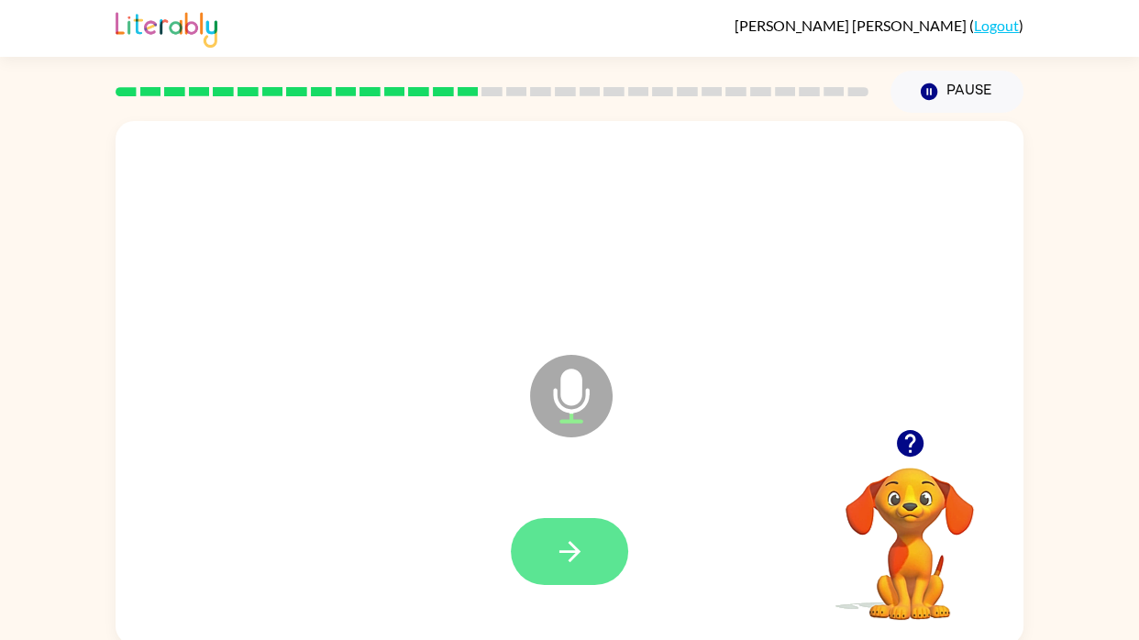
click at [624, 538] on button "button" at bounding box center [569, 551] width 117 height 67
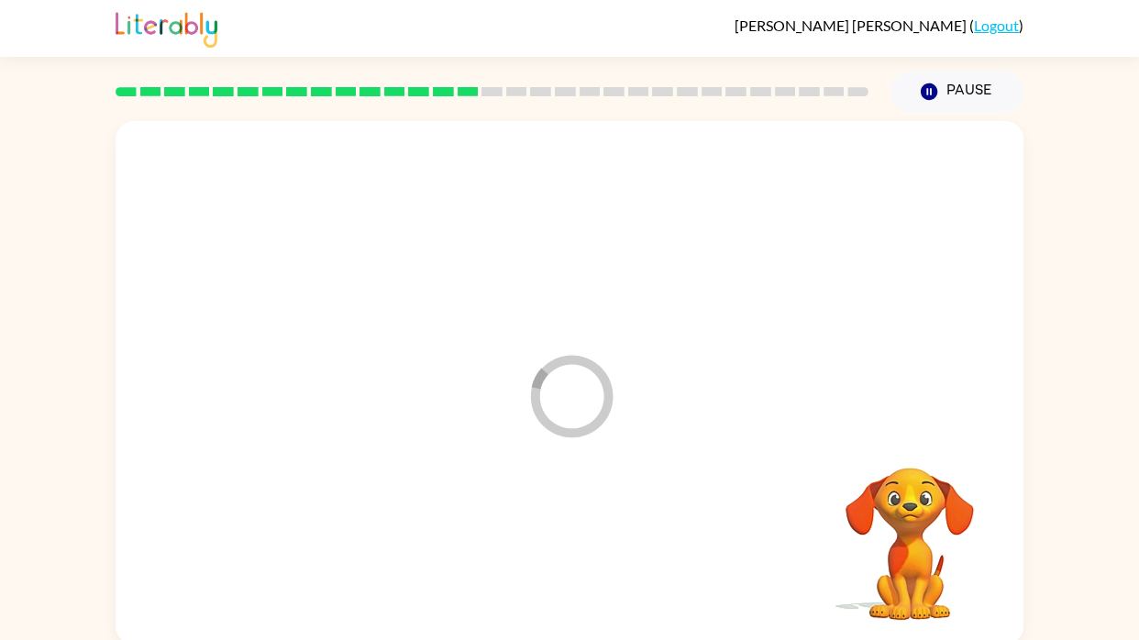
click at [577, 538] on div at bounding box center [569, 552] width 871 height 150
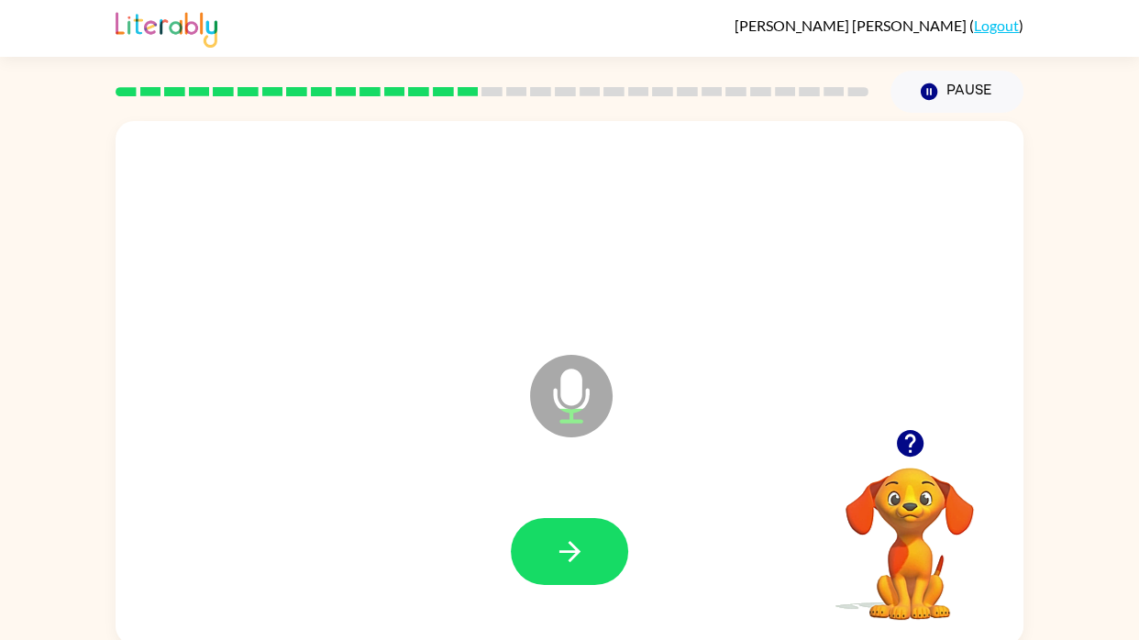
scroll to position [4, 0]
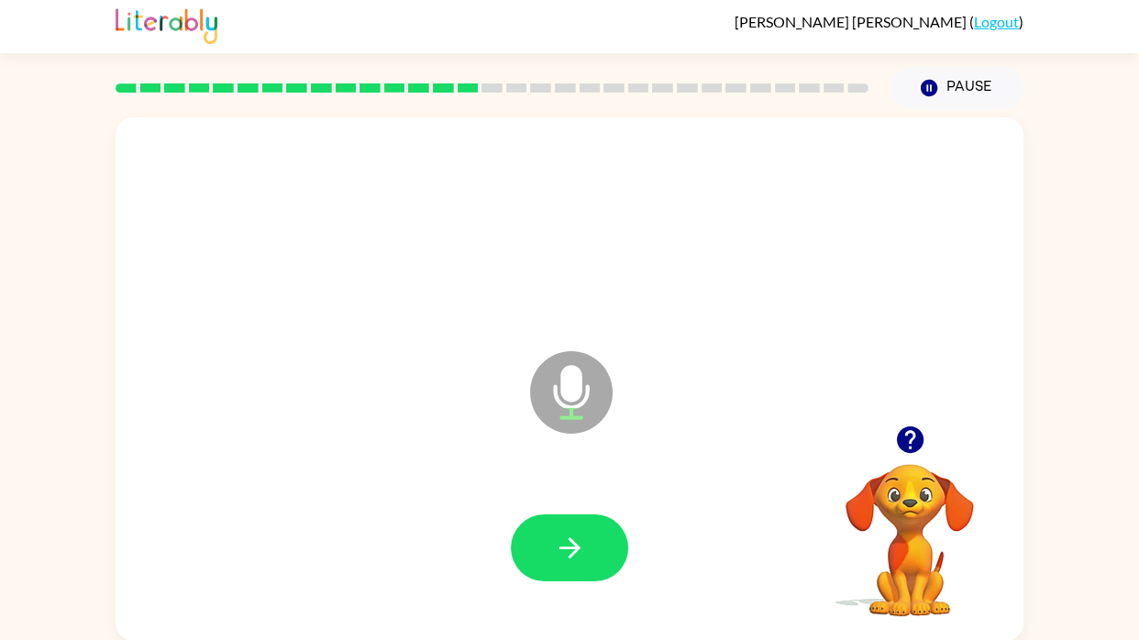
click at [502, 538] on div at bounding box center [569, 548] width 871 height 150
click at [512, 538] on button "button" at bounding box center [569, 548] width 117 height 67
click at [615, 538] on div at bounding box center [569, 548] width 871 height 150
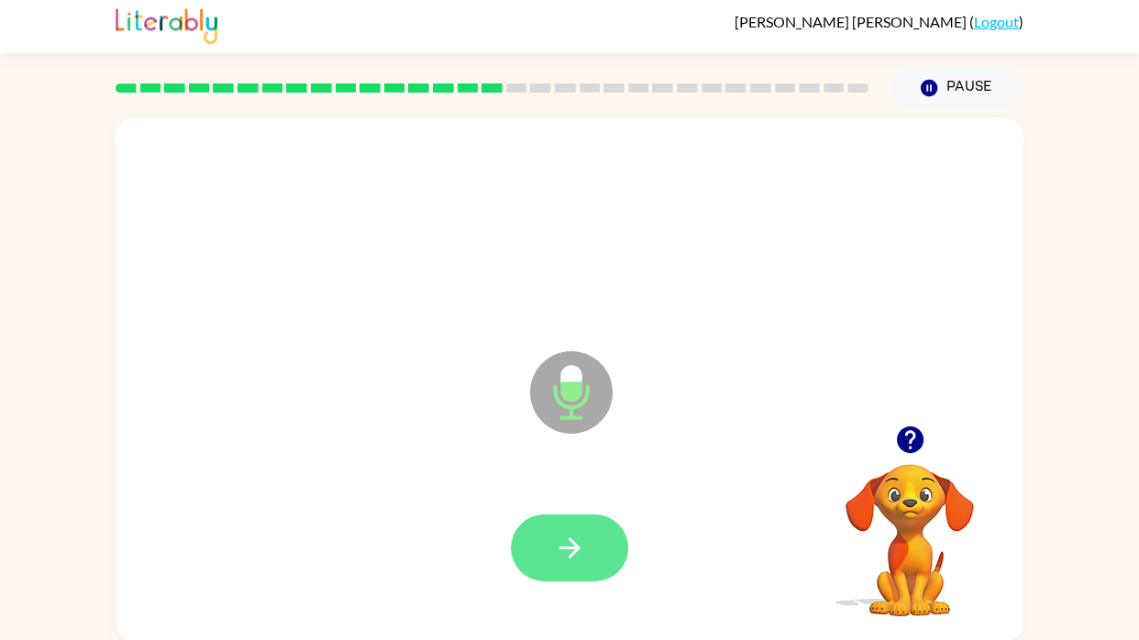
click at [593, 538] on button "button" at bounding box center [569, 548] width 117 height 67
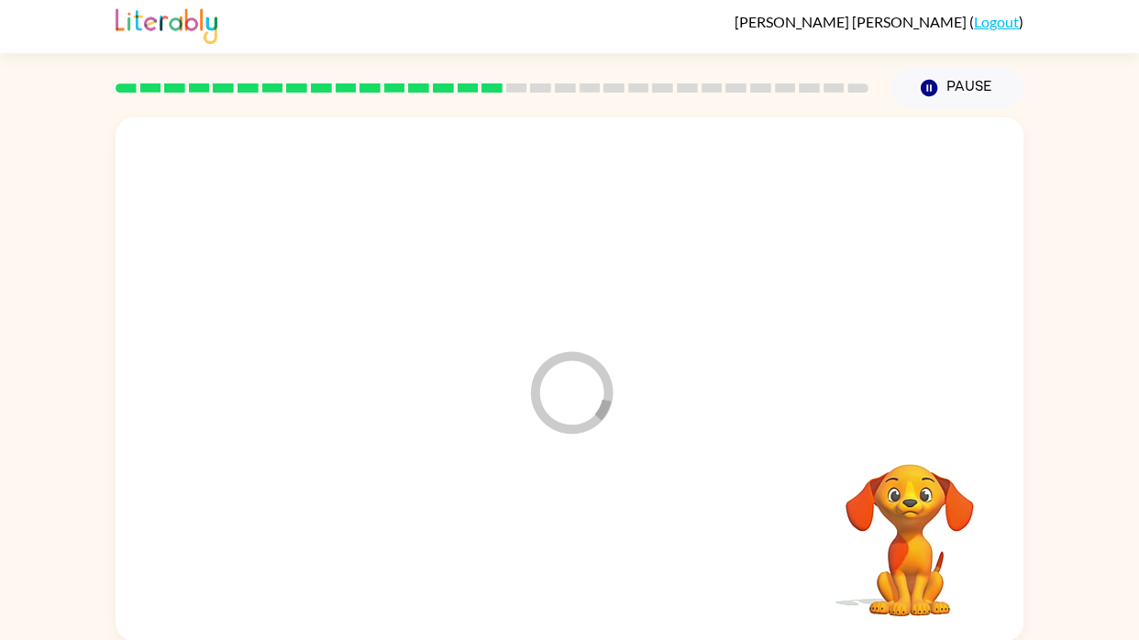
click at [604, 538] on div at bounding box center [569, 548] width 871 height 150
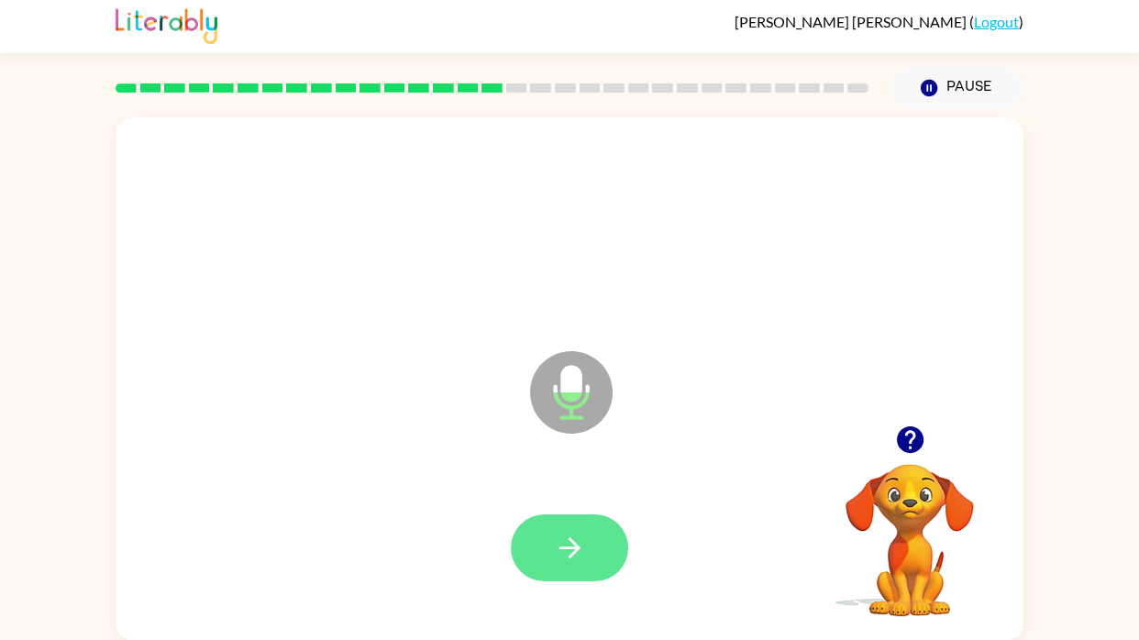
click at [596, 538] on button "button" at bounding box center [569, 548] width 117 height 67
click at [574, 538] on div at bounding box center [569, 548] width 117 height 67
click at [560, 538] on button "button" at bounding box center [569, 548] width 117 height 67
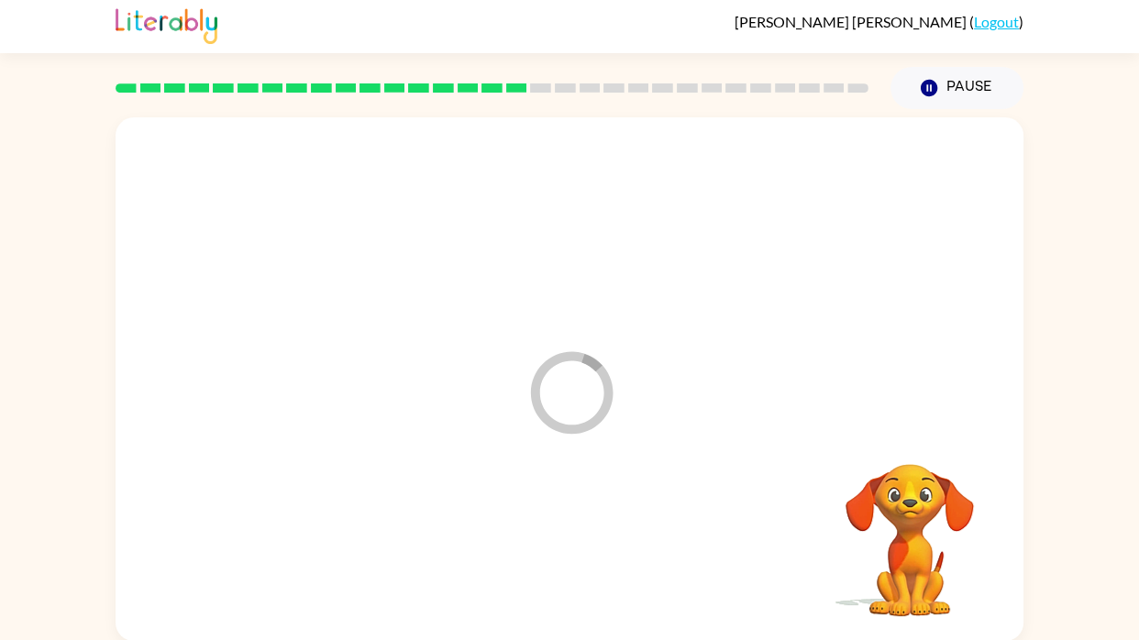
click at [609, 530] on div at bounding box center [569, 548] width 871 height 150
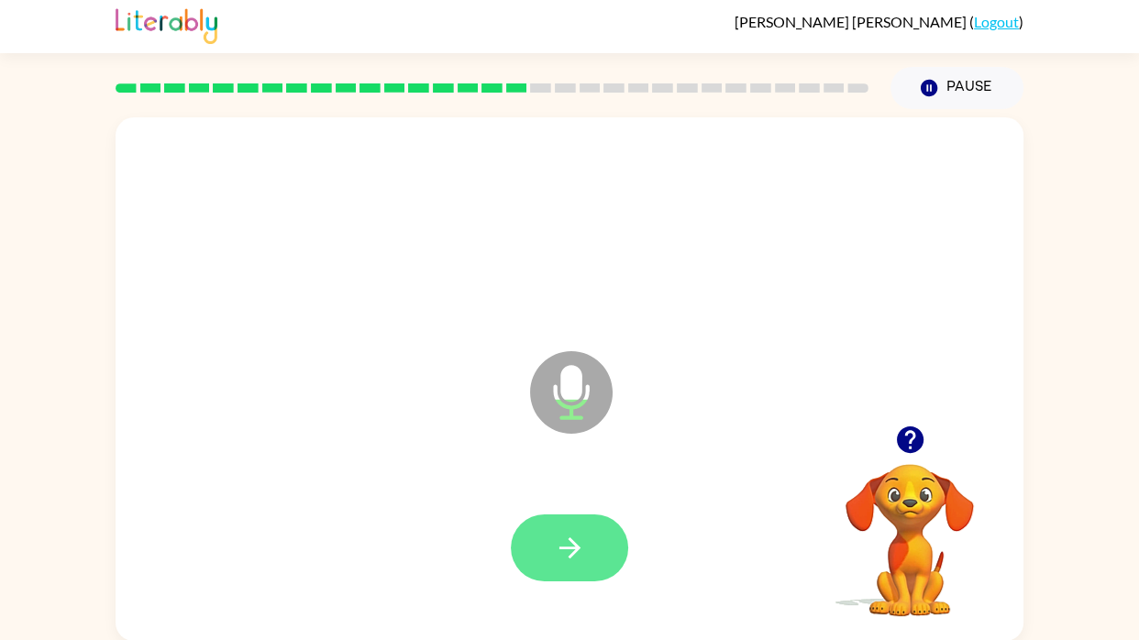
click at [596, 538] on button "button" at bounding box center [569, 548] width 117 height 67
click at [605, 535] on div at bounding box center [569, 548] width 117 height 67
click at [615, 538] on button "button" at bounding box center [569, 548] width 117 height 67
click at [612, 538] on button "button" at bounding box center [569, 548] width 117 height 67
click at [559, 538] on button "button" at bounding box center [569, 548] width 117 height 67
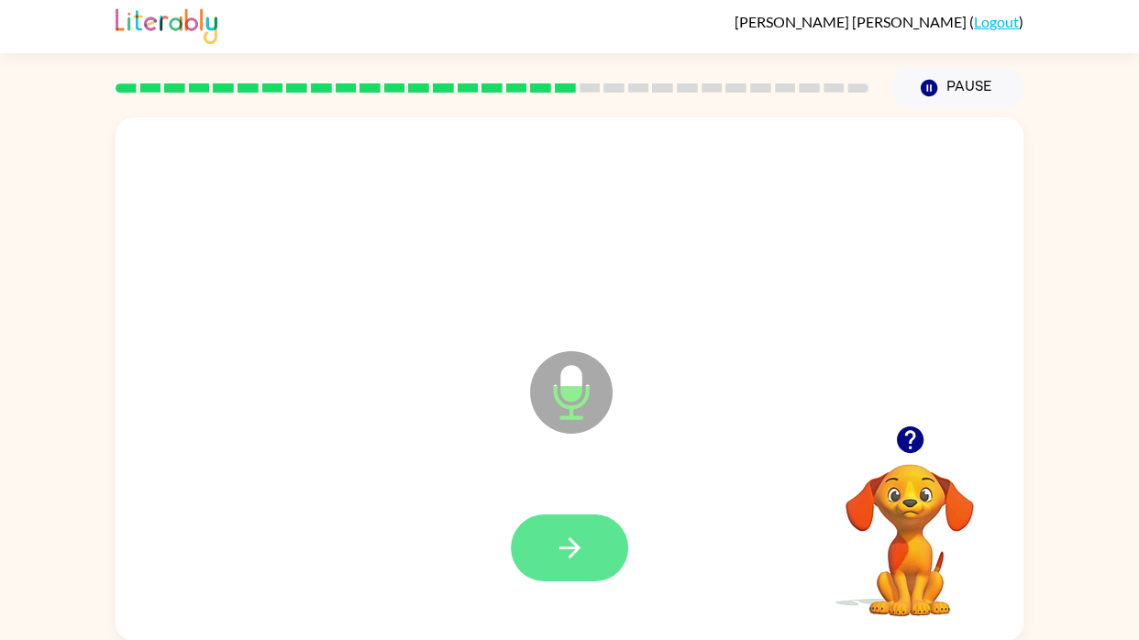
click at [587, 538] on button "button" at bounding box center [569, 548] width 117 height 67
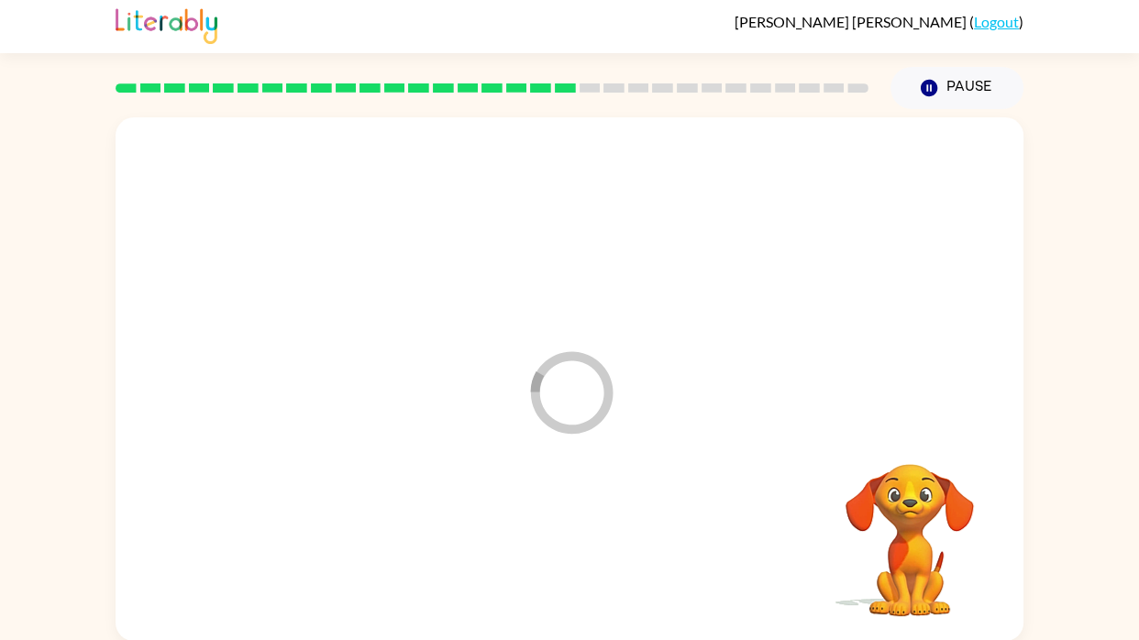
click at [583, 538] on div at bounding box center [569, 548] width 871 height 150
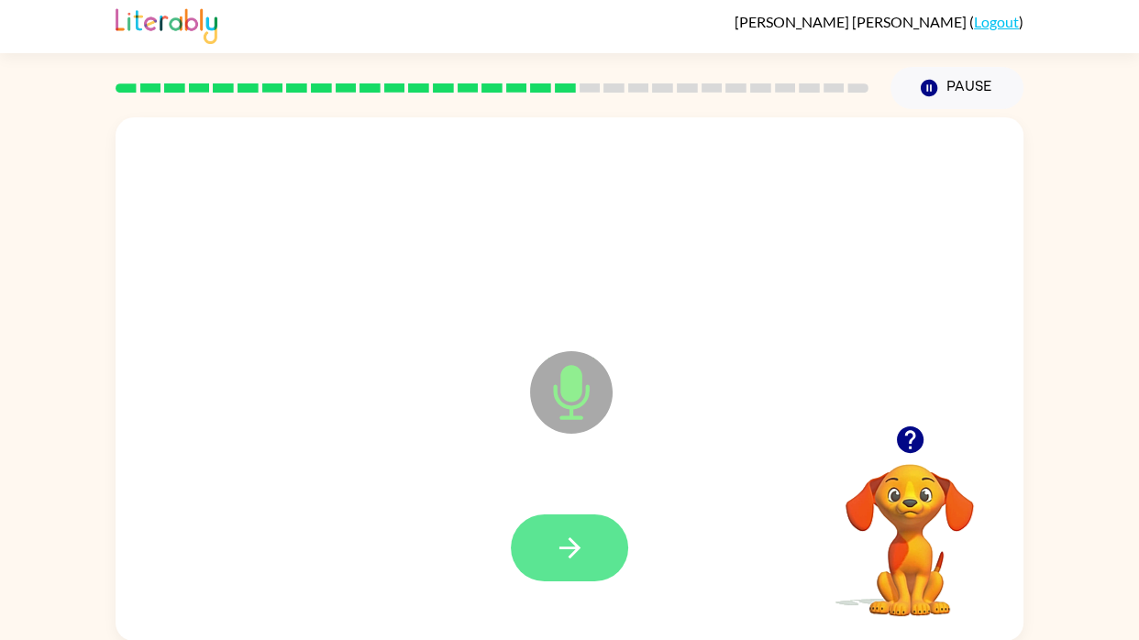
click at [562, 538] on icon "button" at bounding box center [569, 547] width 21 height 21
click at [549, 538] on button "button" at bounding box center [569, 548] width 117 height 67
click at [558, 538] on icon "button" at bounding box center [570, 548] width 32 height 32
click at [579, 538] on icon "button" at bounding box center [570, 548] width 32 height 32
click at [575, 538] on icon "button" at bounding box center [570, 548] width 32 height 32
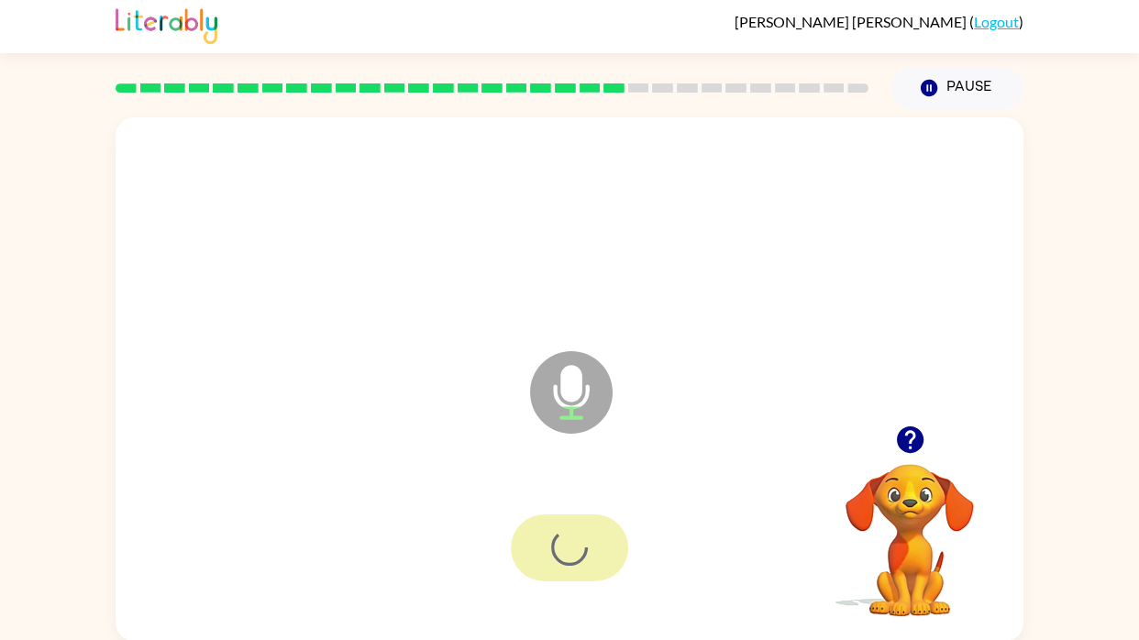
click at [574, 538] on div at bounding box center [569, 548] width 117 height 67
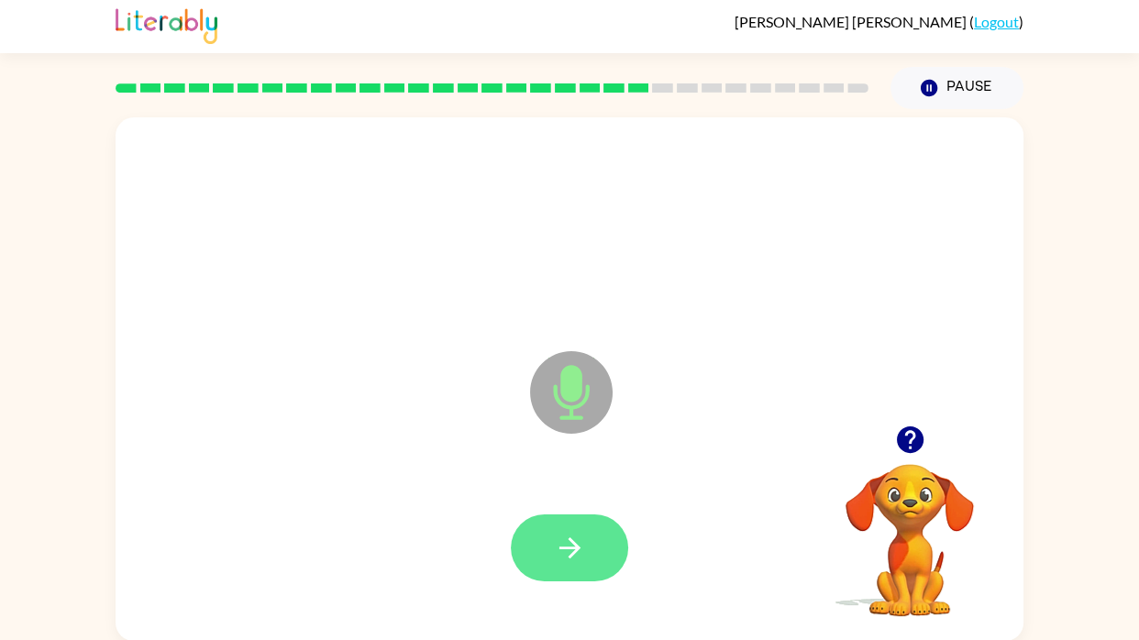
click at [588, 538] on button "button" at bounding box center [569, 548] width 117 height 67
click at [598, 538] on button "button" at bounding box center [569, 548] width 117 height 67
click at [574, 538] on button "button" at bounding box center [569, 548] width 117 height 67
click at [590, 538] on button "button" at bounding box center [569, 548] width 117 height 67
click at [594, 538] on button "button" at bounding box center [569, 548] width 117 height 67
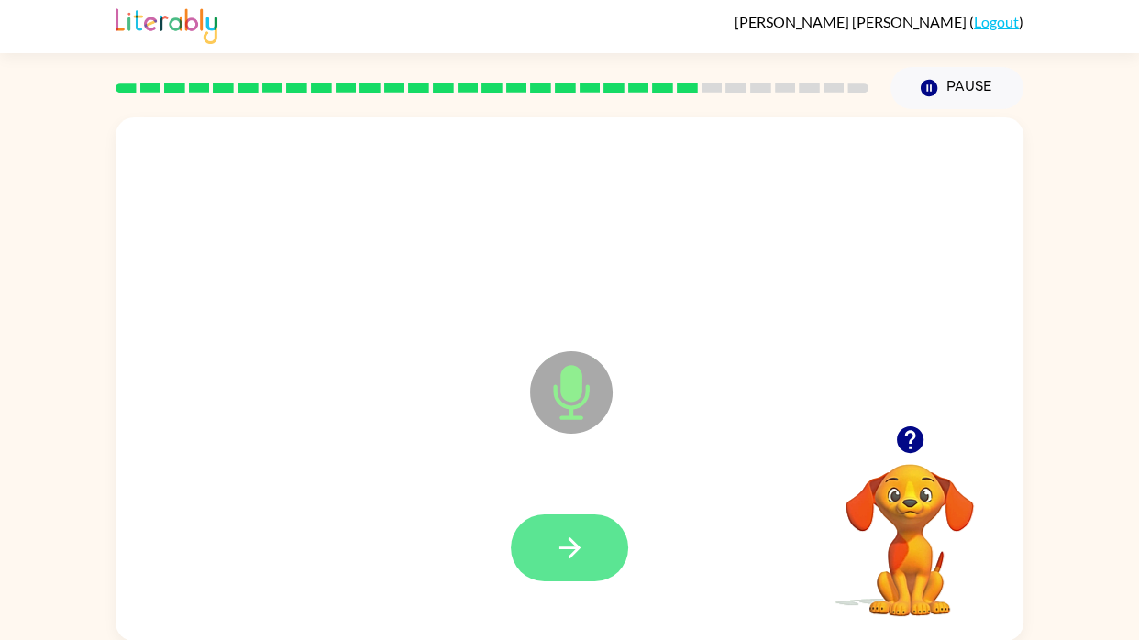
click at [548, 538] on button "button" at bounding box center [569, 548] width 117 height 67
click at [590, 538] on button "button" at bounding box center [569, 548] width 117 height 67
click at [593, 538] on button "button" at bounding box center [569, 548] width 117 height 67
click at [611, 538] on button "button" at bounding box center [569, 548] width 117 height 67
click at [612, 538] on button "button" at bounding box center [569, 548] width 117 height 67
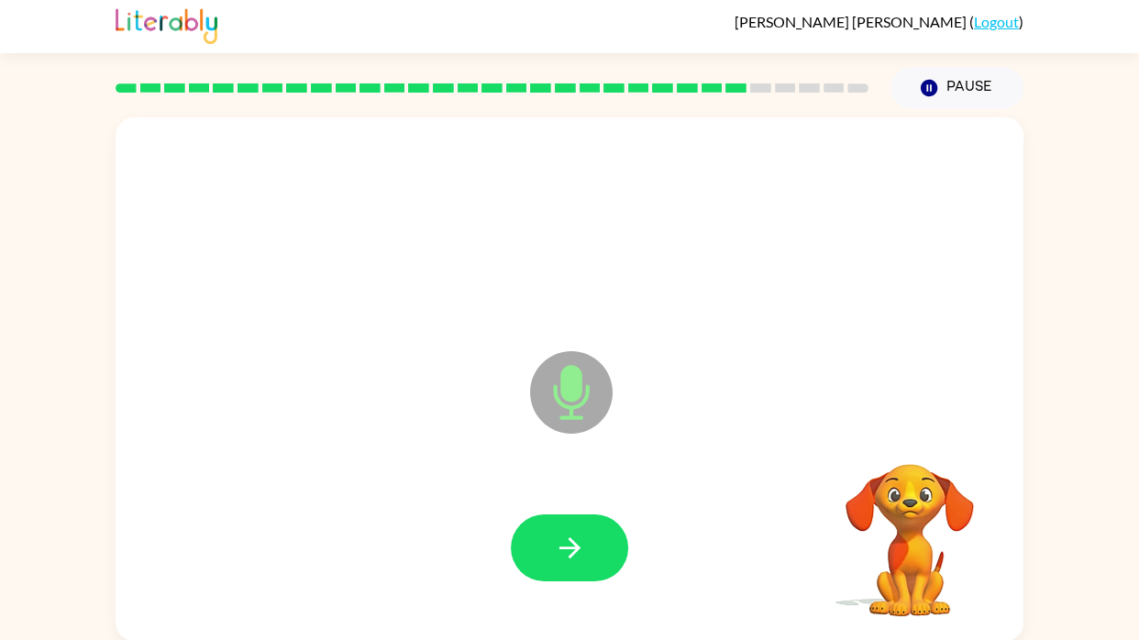
click at [924, 446] on video "Your browser must support playing .mp4 files to use Literably. Please try using…" at bounding box center [909, 527] width 183 height 183
click at [615, 538] on button "button" at bounding box center [569, 548] width 117 height 67
click at [906, 440] on icon "button" at bounding box center [909, 440] width 27 height 27
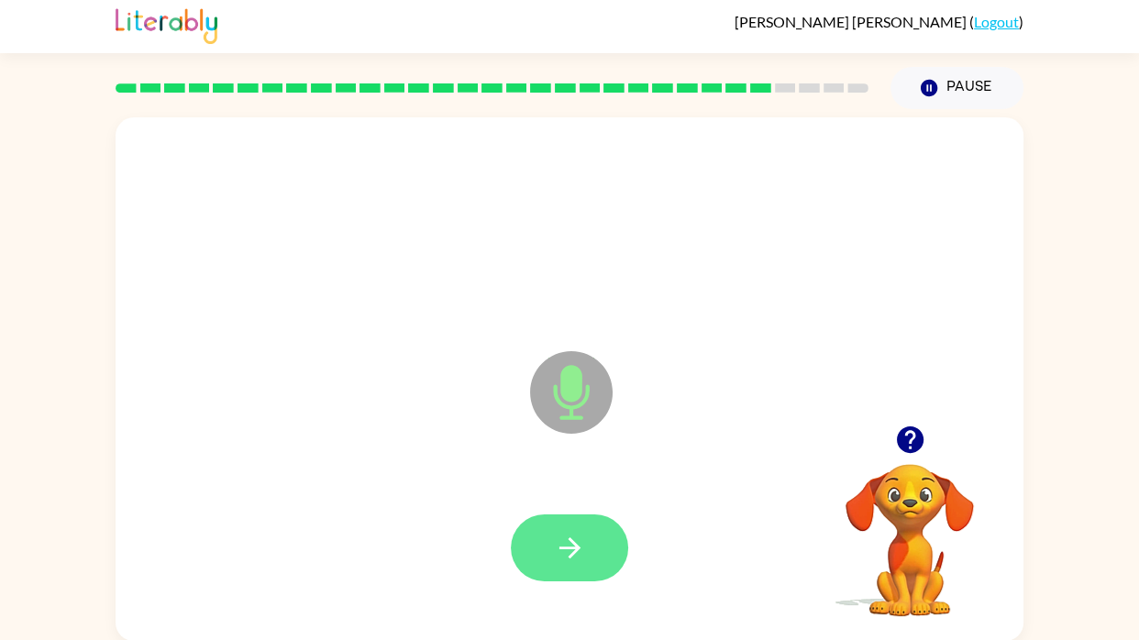
click at [599, 538] on button "button" at bounding box center [569, 548] width 117 height 67
click at [604, 538] on button "button" at bounding box center [569, 548] width 117 height 67
click at [913, 445] on icon "button" at bounding box center [909, 440] width 27 height 27
click at [581, 538] on icon "button" at bounding box center [570, 548] width 32 height 32
click at [596, 537] on button "button" at bounding box center [569, 548] width 117 height 67
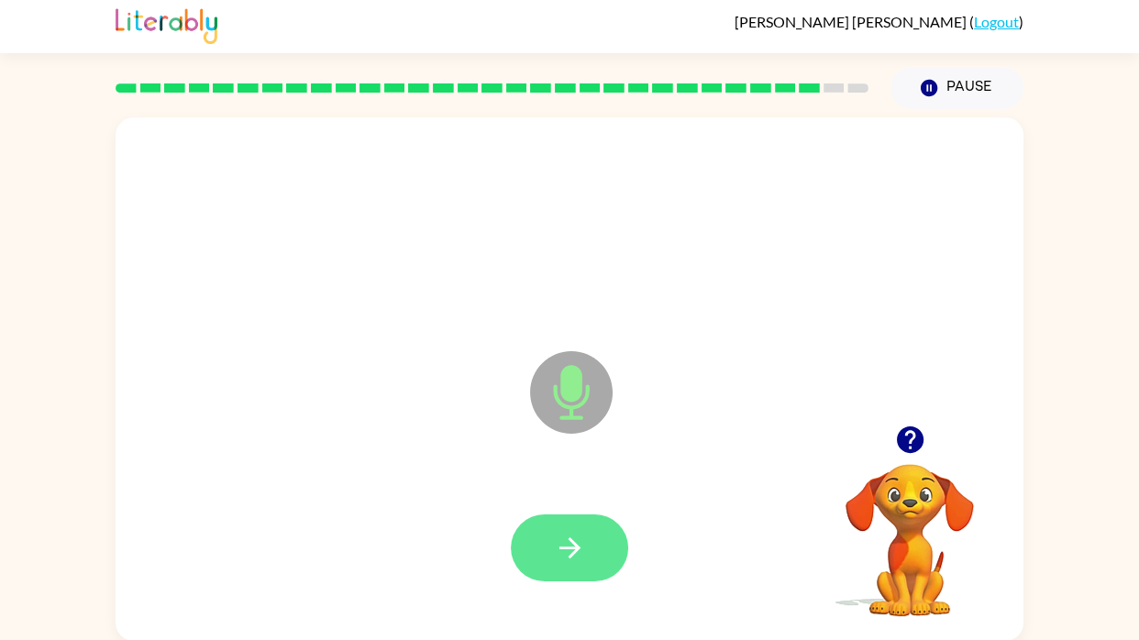
click at [615, 538] on button "button" at bounding box center [569, 548] width 117 height 67
click at [599, 538] on button "button" at bounding box center [569, 548] width 117 height 67
click at [604, 538] on button "button" at bounding box center [569, 548] width 117 height 67
click at [598, 538] on button "button" at bounding box center [569, 548] width 117 height 67
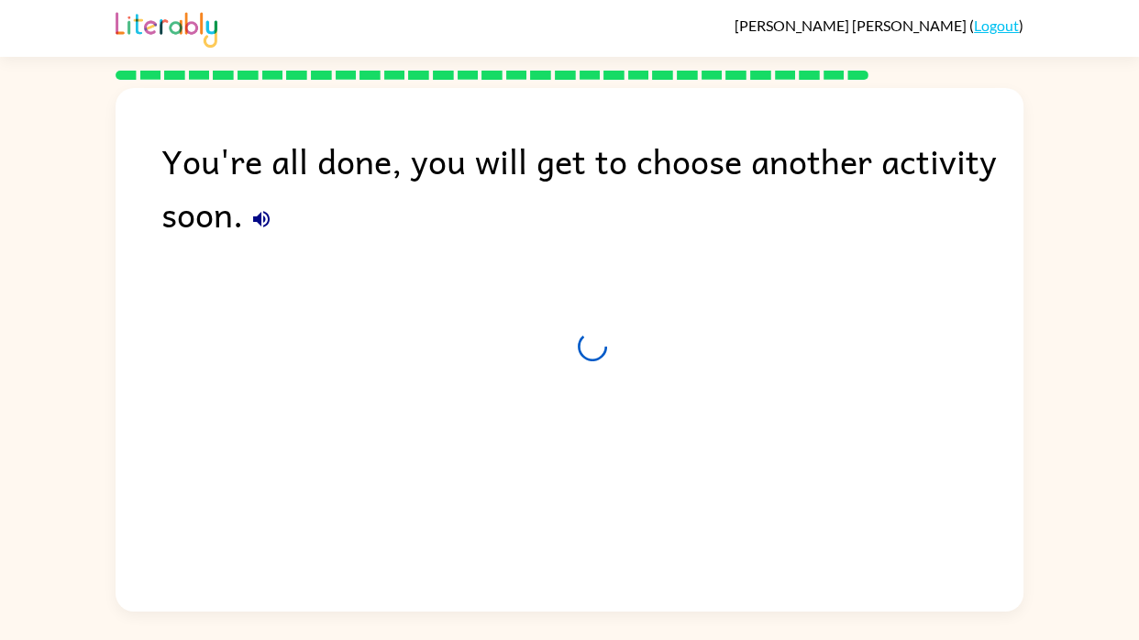
scroll to position [0, 0]
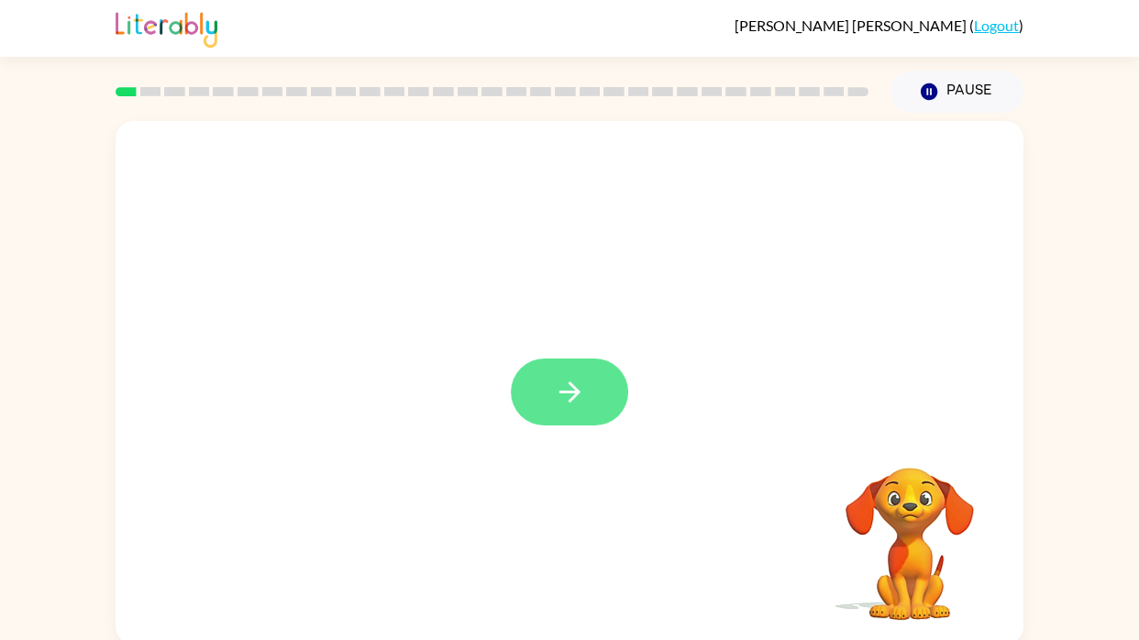
click at [583, 398] on icon "button" at bounding box center [570, 392] width 32 height 32
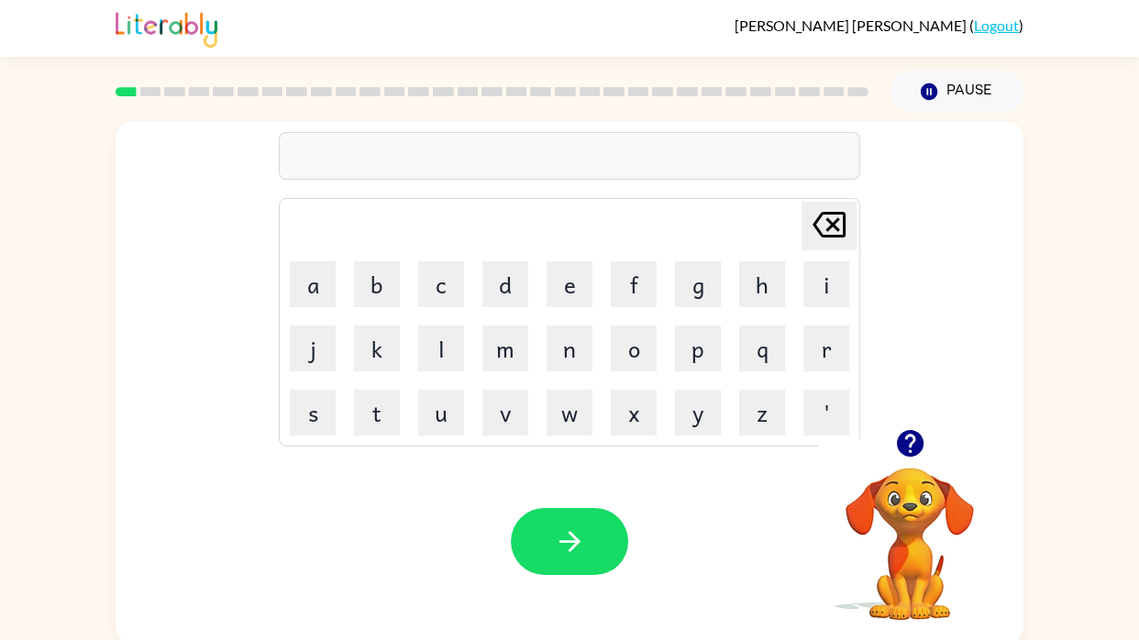
click at [227, 571] on div "Your browser must support playing .mp4 files to use Literably. Please try using…" at bounding box center [570, 541] width 908 height 206
click at [916, 443] on icon "button" at bounding box center [909, 443] width 27 height 27
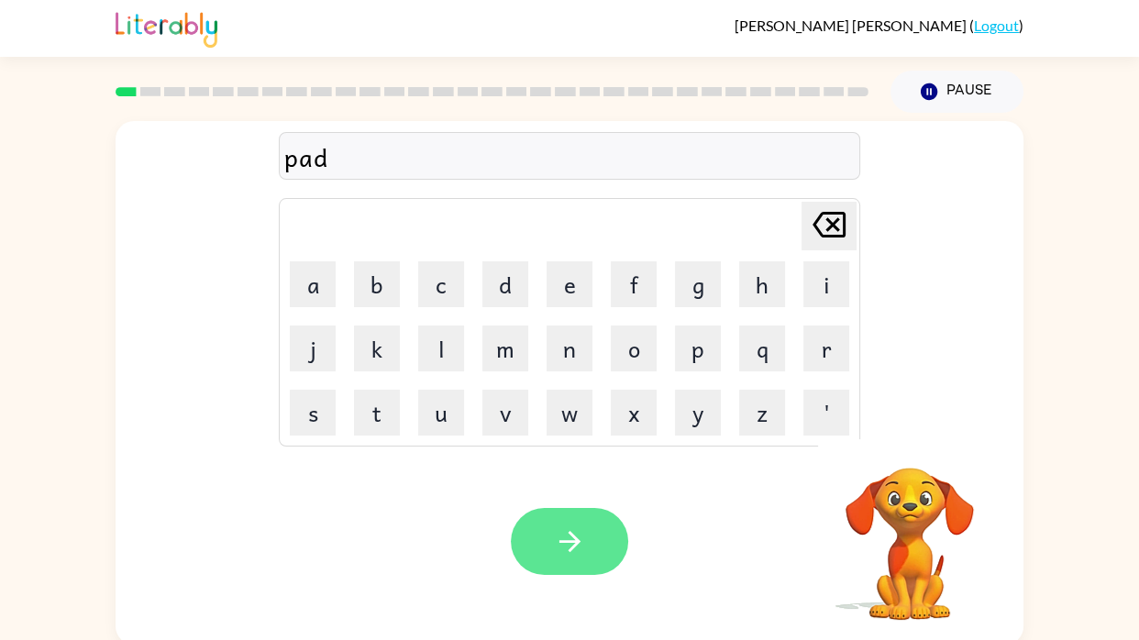
click at [606, 537] on button "button" at bounding box center [569, 541] width 117 height 67
click at [581, 532] on icon "button" at bounding box center [570, 542] width 32 height 32
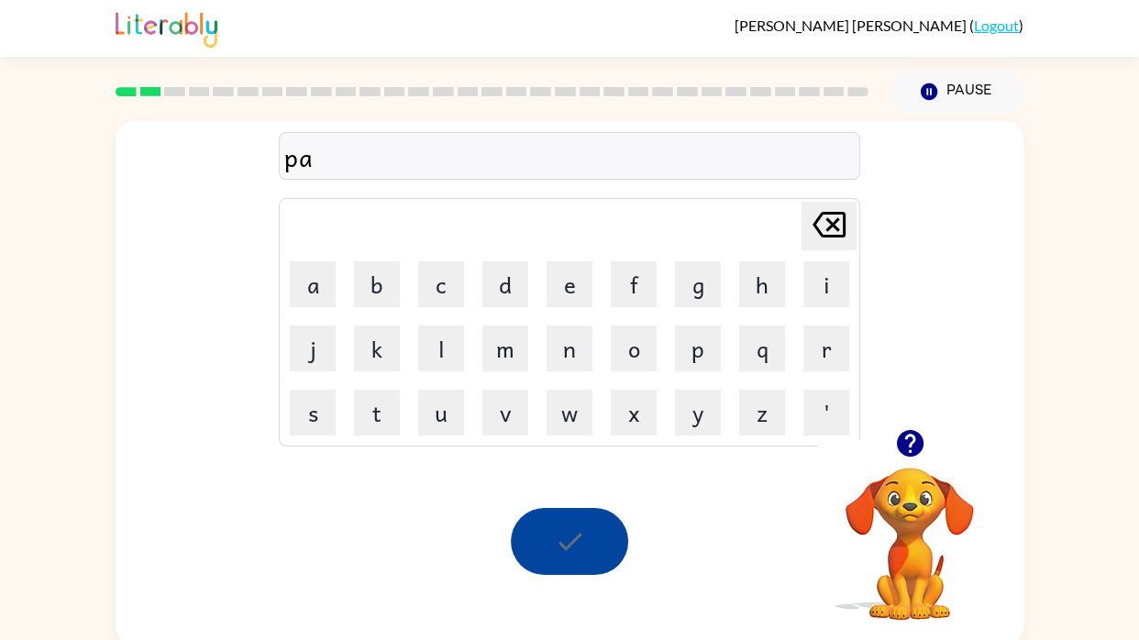
click at [903, 449] on icon "button" at bounding box center [909, 443] width 27 height 27
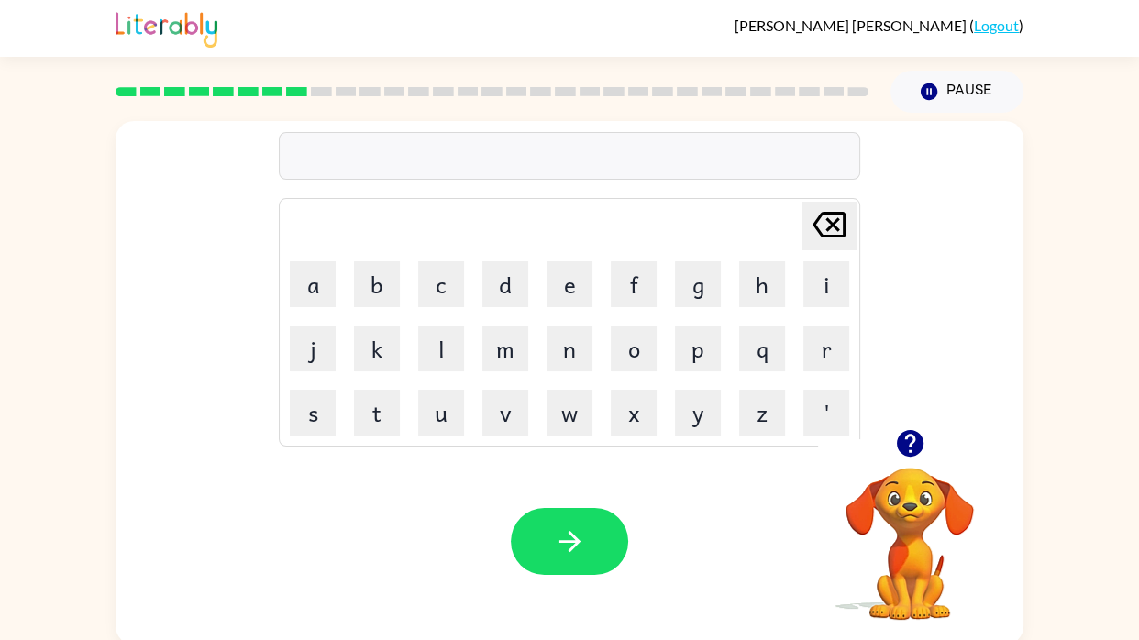
click at [193, 541] on div "Your browser must support playing .mp4 files to use Literably. Please try using…" at bounding box center [570, 541] width 908 height 206
click at [125, 504] on div "Your browser must support playing .mp4 files to use Literably. Please try using…" at bounding box center [570, 541] width 908 height 206
click at [921, 451] on icon "button" at bounding box center [910, 443] width 32 height 32
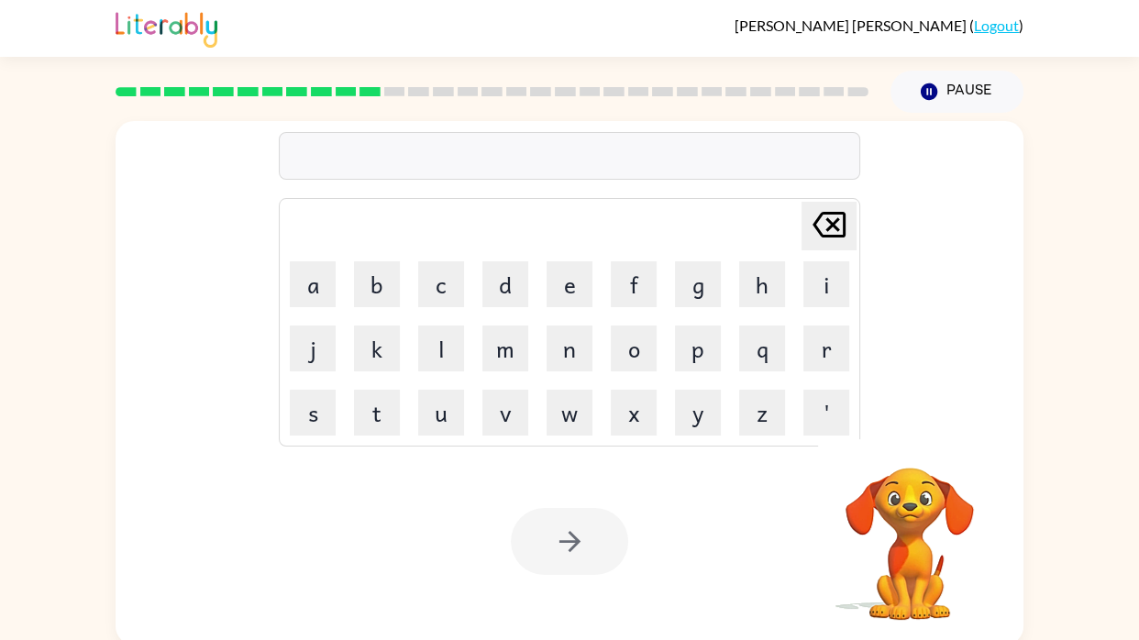
scroll to position [4, 0]
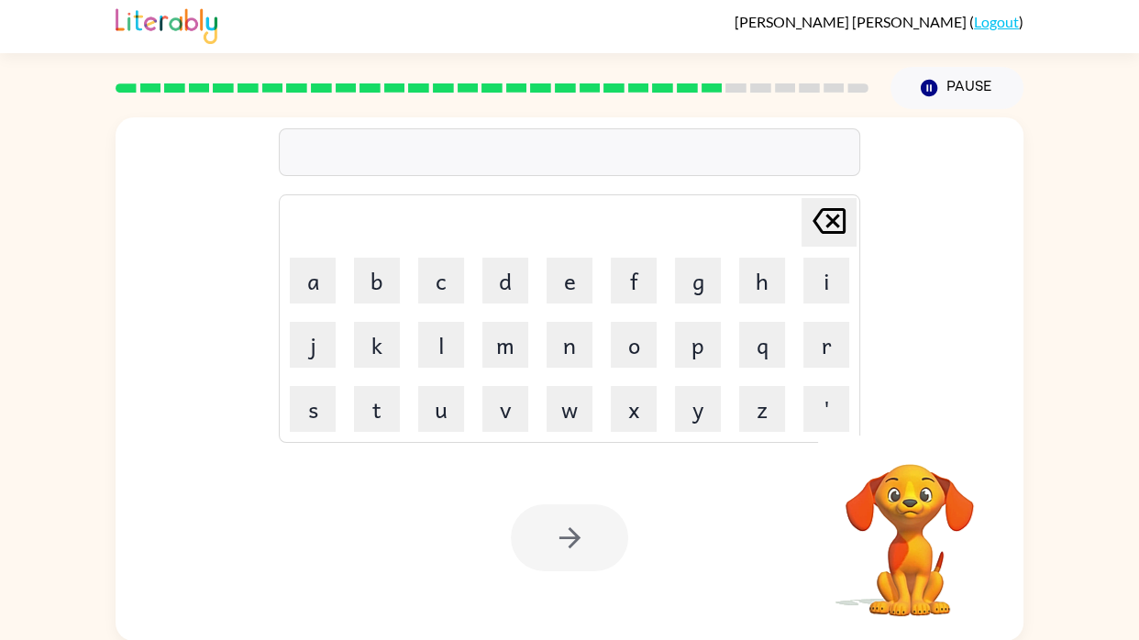
click at [976, 635] on div "Your browser must support playing .mp4 files to use Literably. Please try using…" at bounding box center [570, 538] width 908 height 206
click at [951, 615] on video "Your browser must support playing .mp4 files to use Literably. Please try using…" at bounding box center [909, 527] width 183 height 183
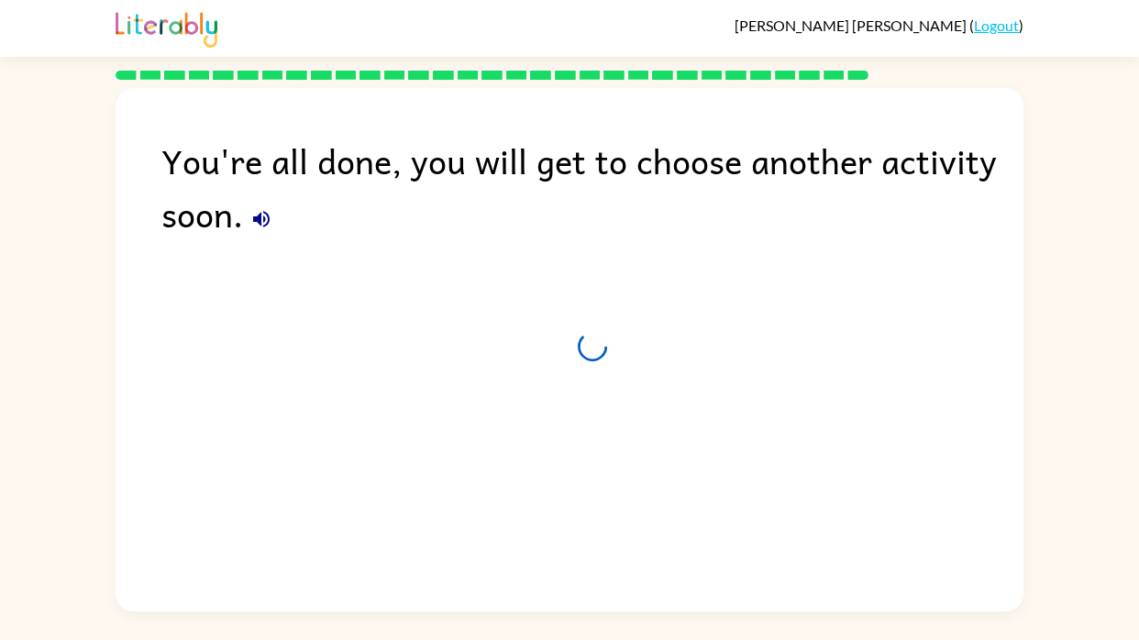
scroll to position [0, 0]
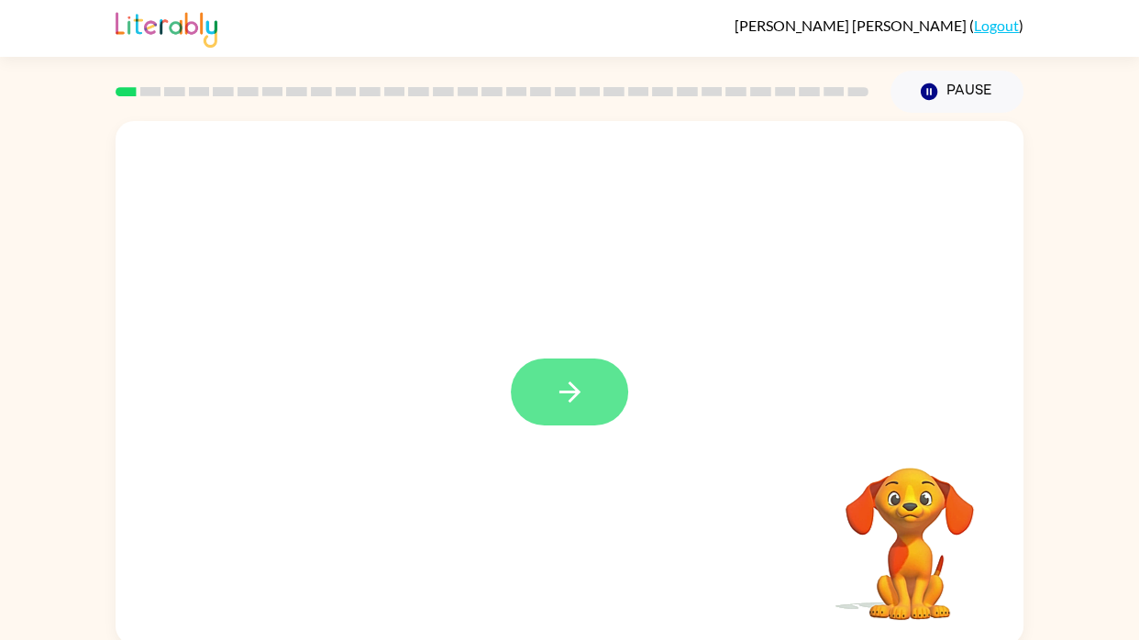
click at [587, 412] on button "button" at bounding box center [569, 392] width 117 height 67
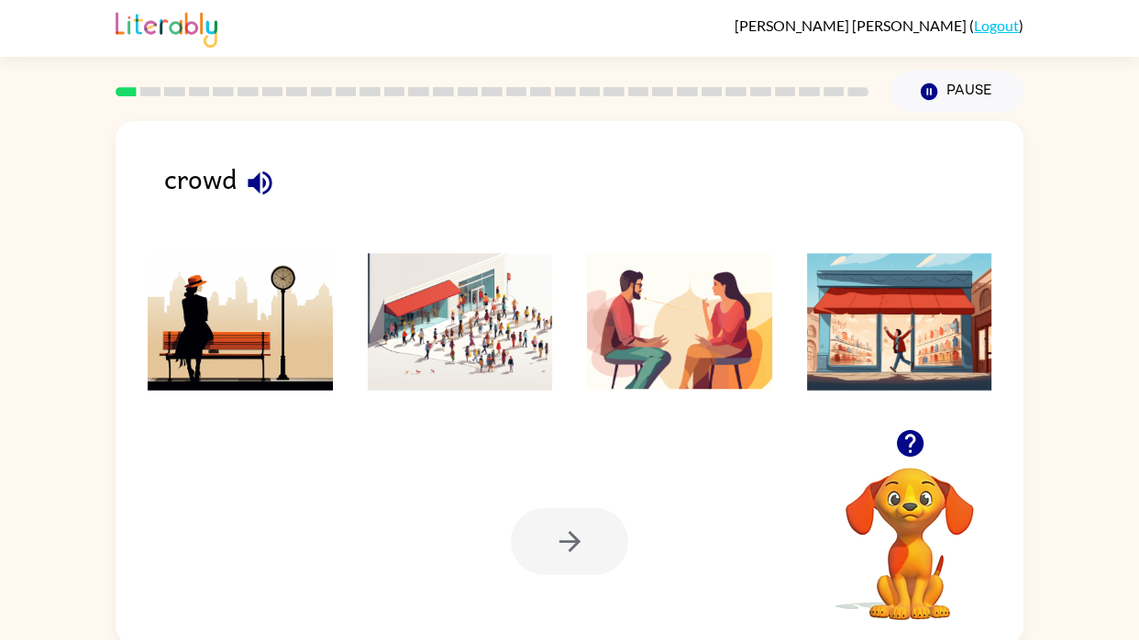
click at [752, 327] on img at bounding box center [679, 322] width 185 height 138
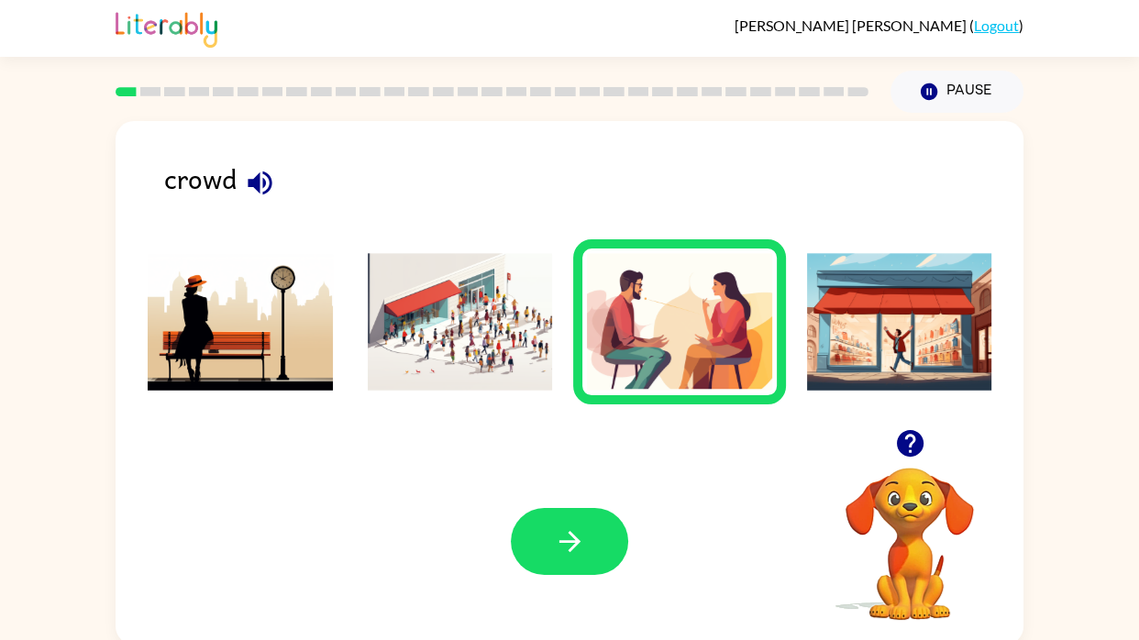
click at [493, 348] on img at bounding box center [460, 322] width 185 height 138
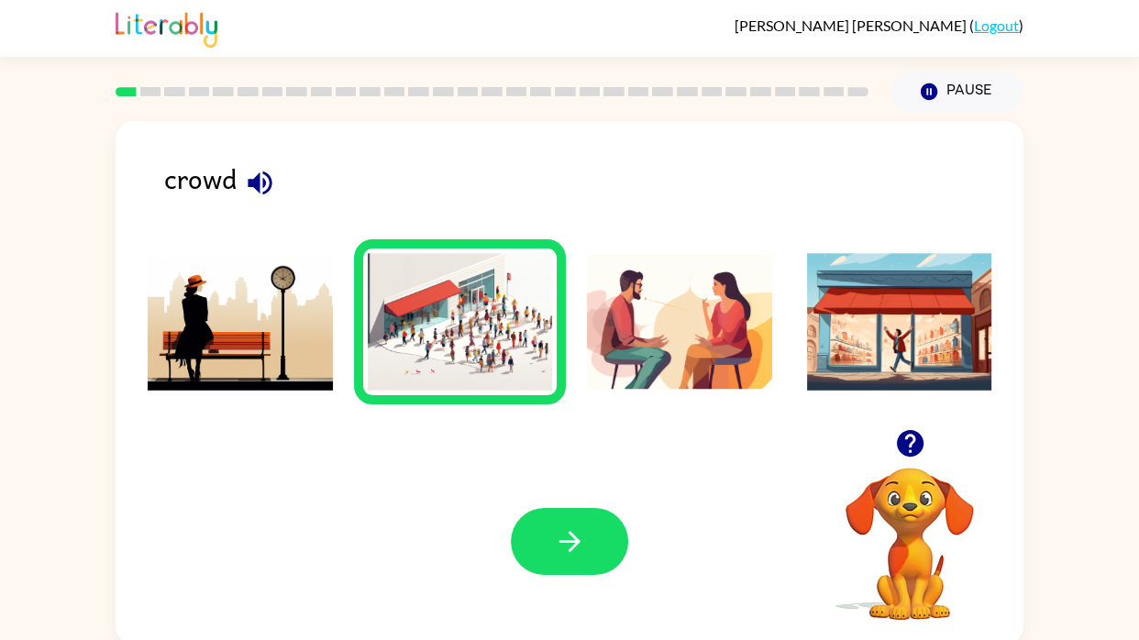
click at [582, 495] on div "Your browser must support playing .mp4 files to use Literably. Please try using…" at bounding box center [570, 541] width 908 height 206
click at [565, 532] on icon "button" at bounding box center [570, 542] width 32 height 32
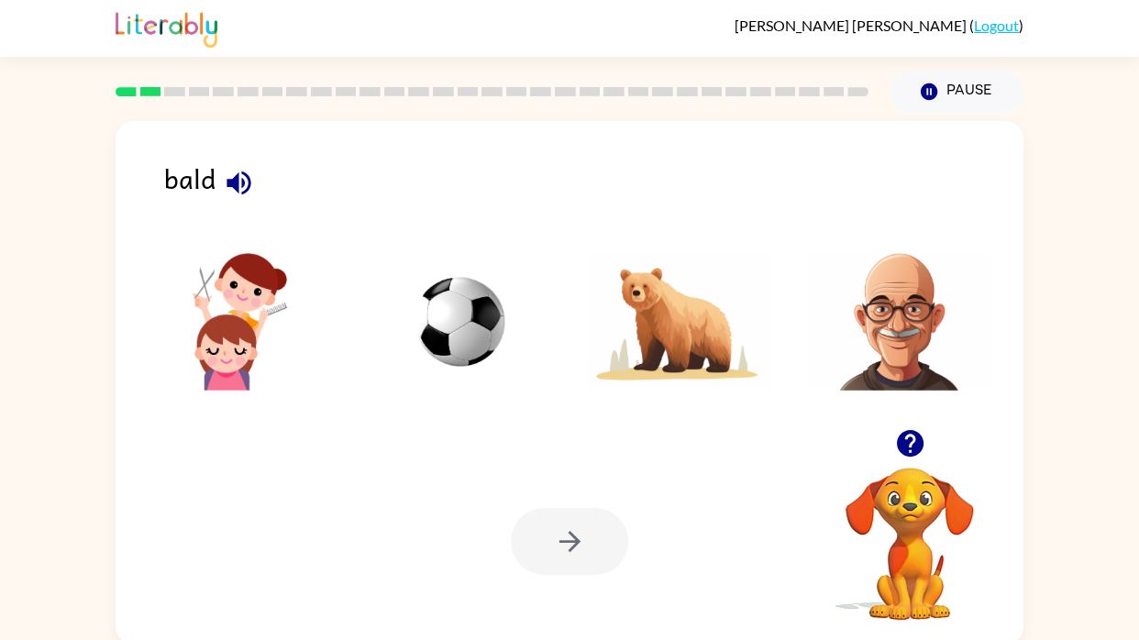
click at [969, 298] on img at bounding box center [899, 322] width 185 height 138
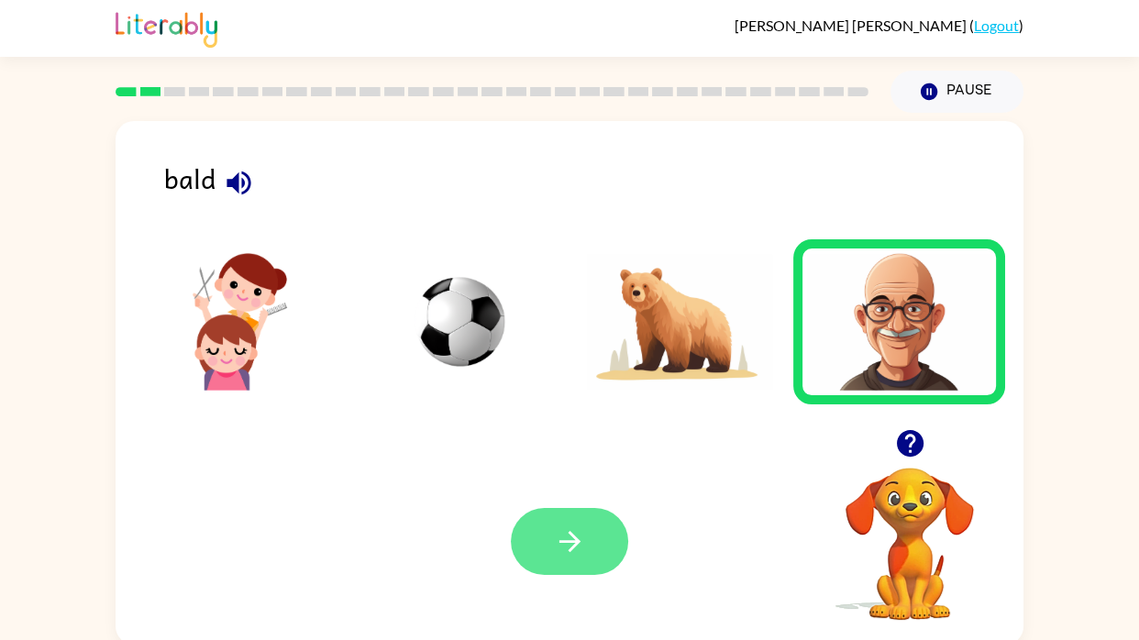
click at [570, 552] on icon "button" at bounding box center [570, 542] width 32 height 32
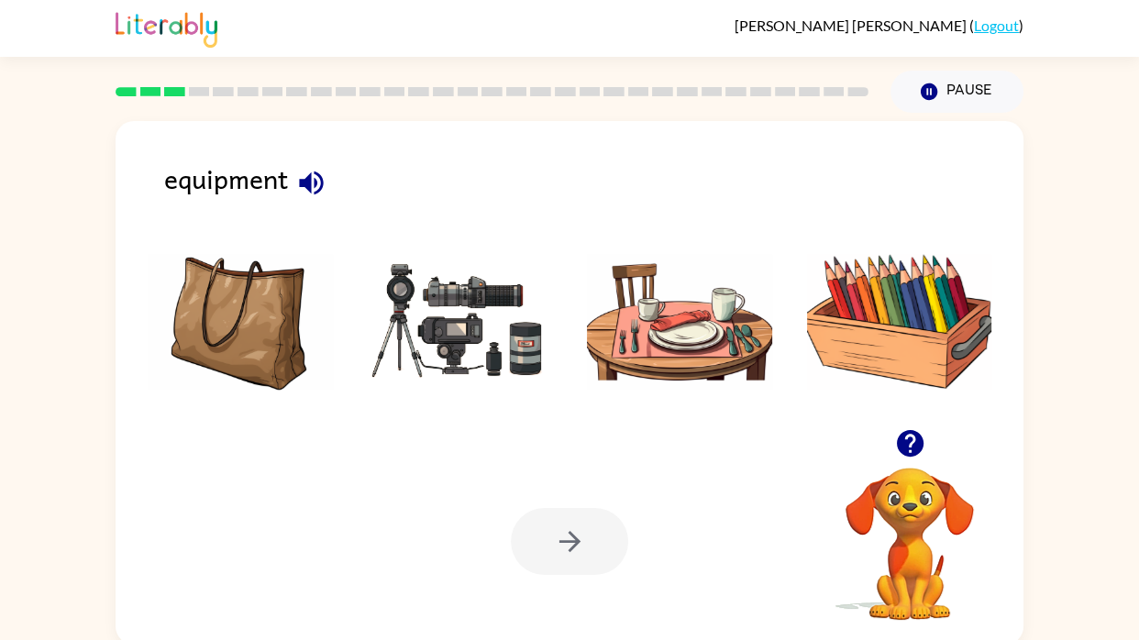
click at [939, 314] on img at bounding box center [899, 322] width 185 height 138
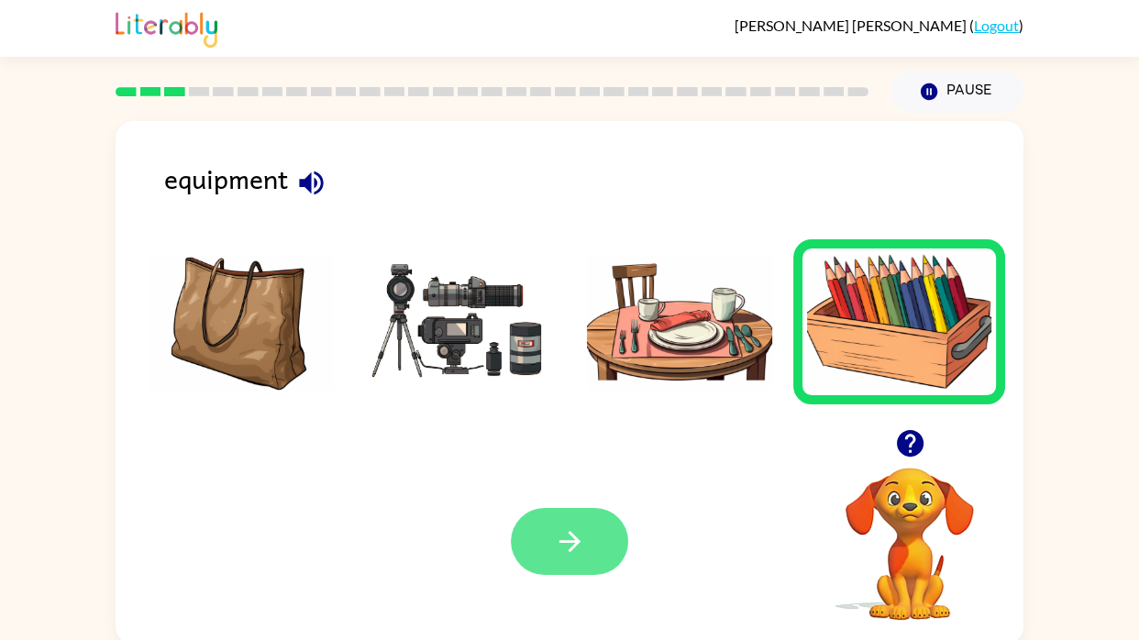
click at [541, 541] on button "button" at bounding box center [569, 541] width 117 height 67
click at [553, 556] on div at bounding box center [569, 541] width 117 height 67
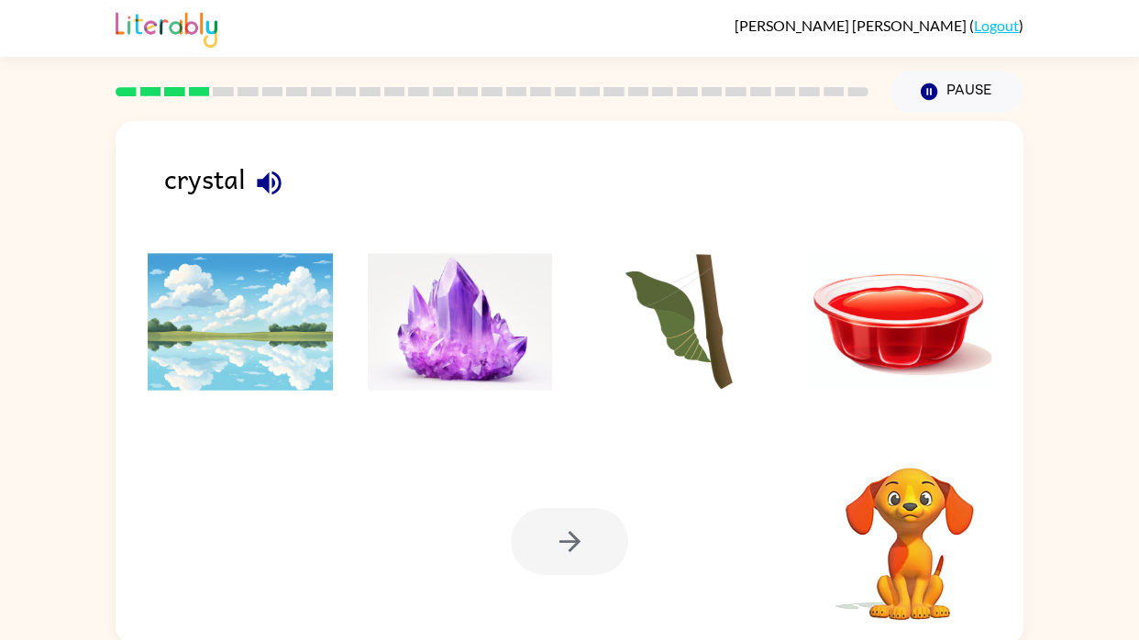
click at [486, 334] on img at bounding box center [460, 322] width 185 height 138
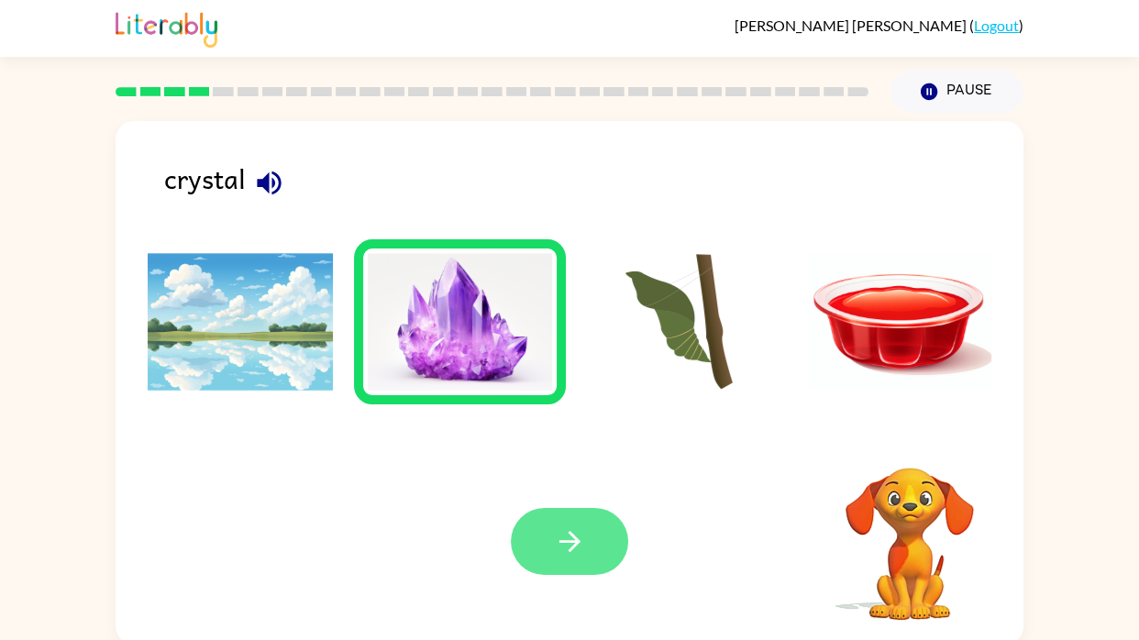
click at [570, 541] on icon "button" at bounding box center [569, 541] width 21 height 21
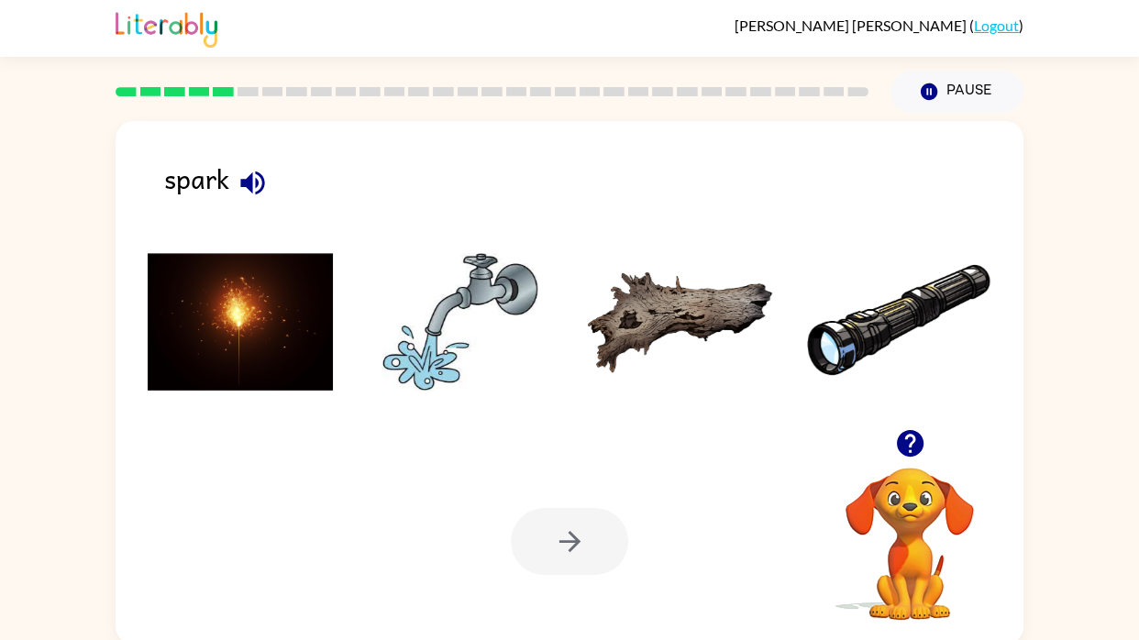
click at [181, 339] on img at bounding box center [240, 322] width 185 height 138
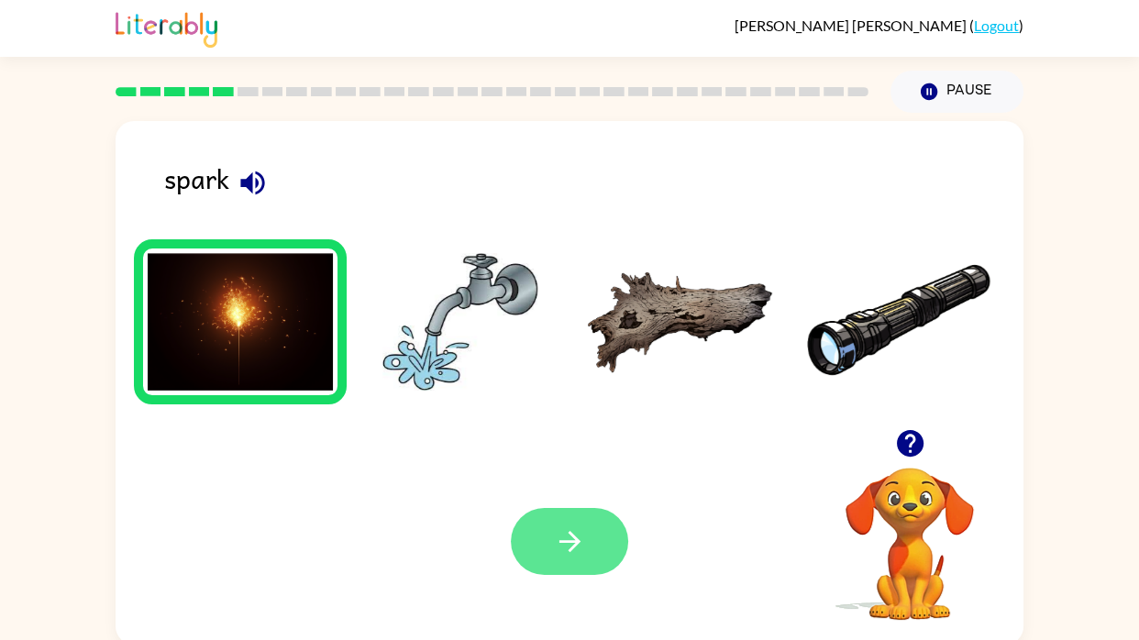
click at [561, 564] on button "button" at bounding box center [569, 541] width 117 height 67
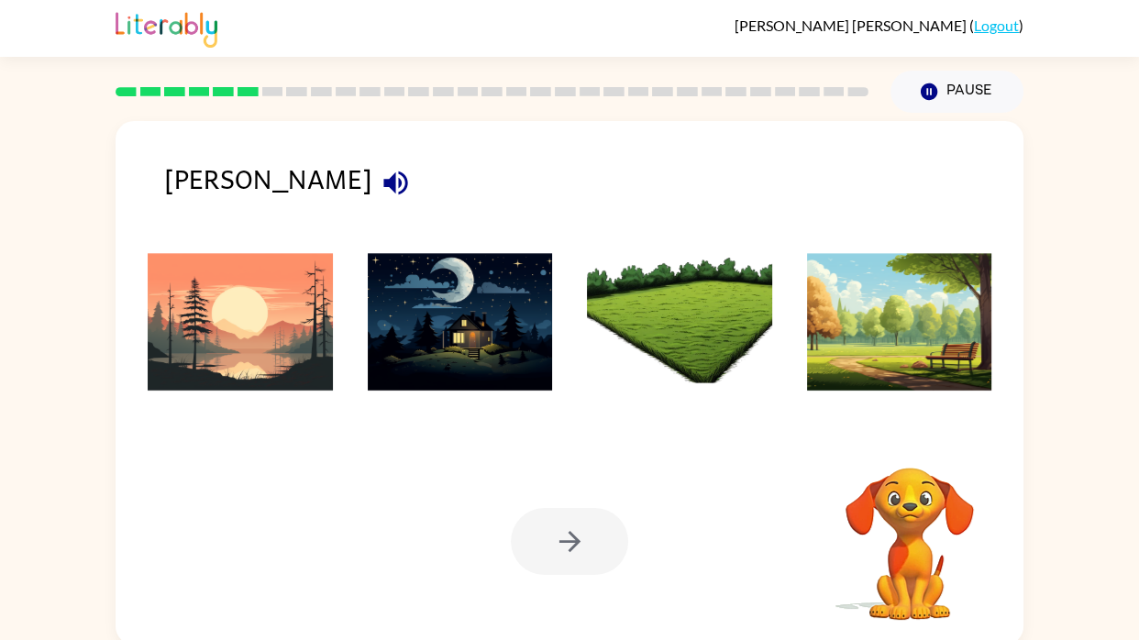
click at [172, 330] on img at bounding box center [240, 322] width 185 height 138
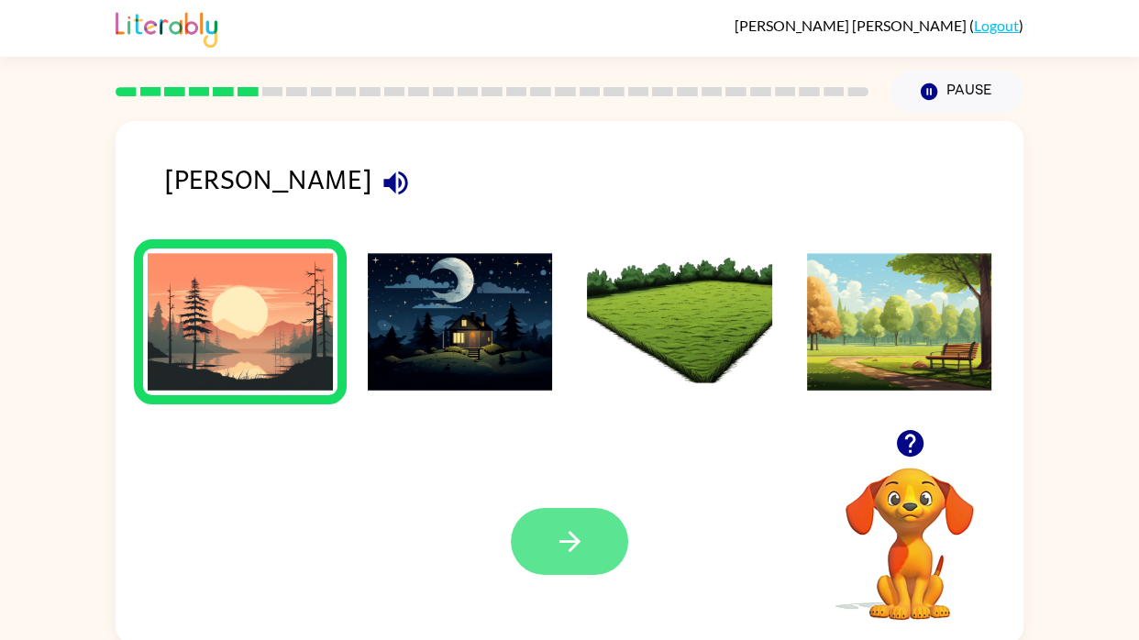
click at [582, 538] on icon "button" at bounding box center [570, 542] width 32 height 32
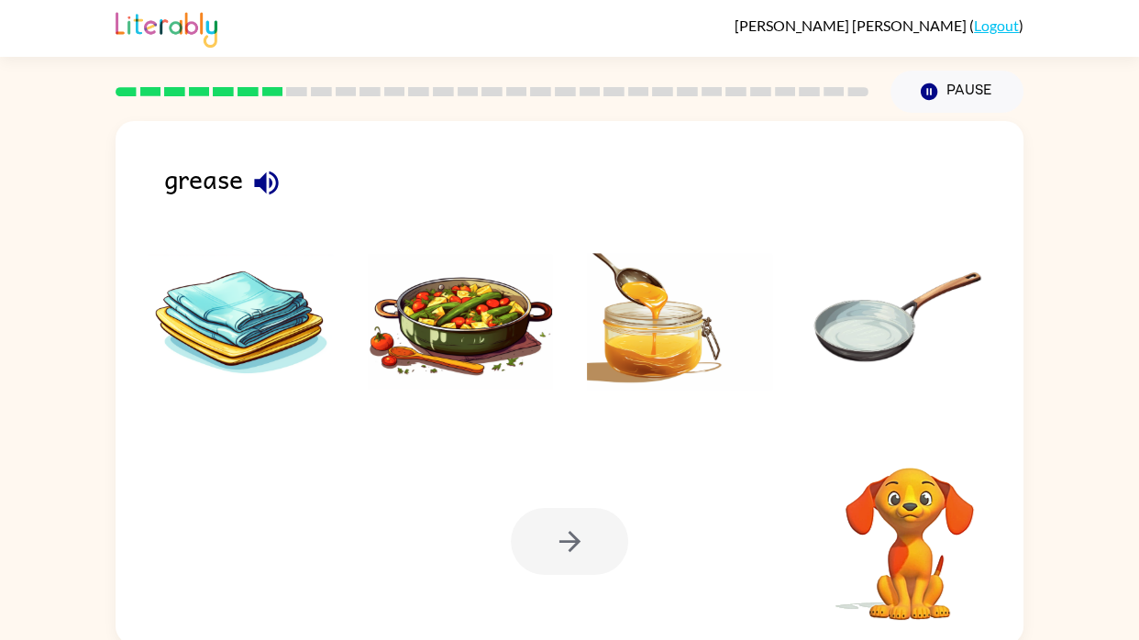
click at [705, 353] on img at bounding box center [679, 322] width 185 height 138
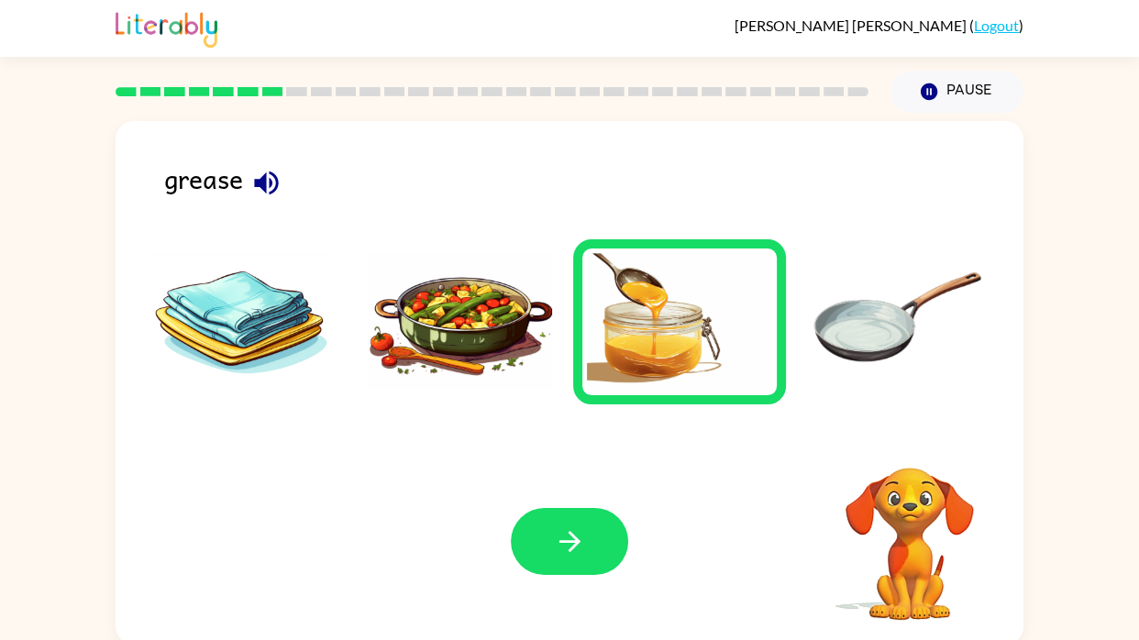
click at [410, 349] on img at bounding box center [460, 322] width 185 height 138
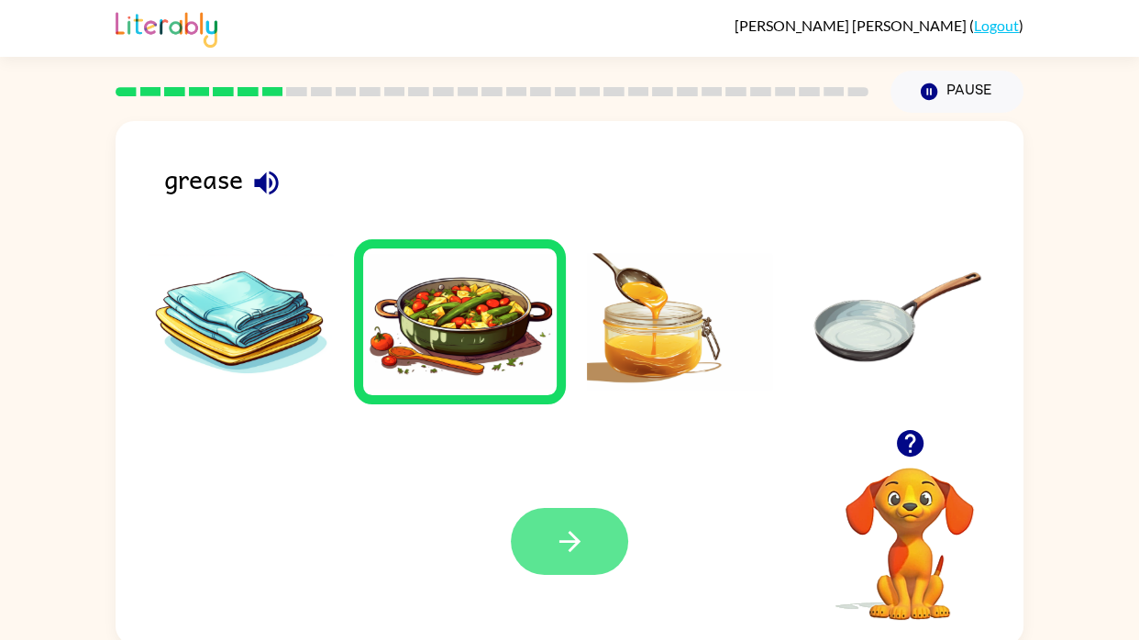
click at [570, 556] on icon "button" at bounding box center [570, 542] width 32 height 32
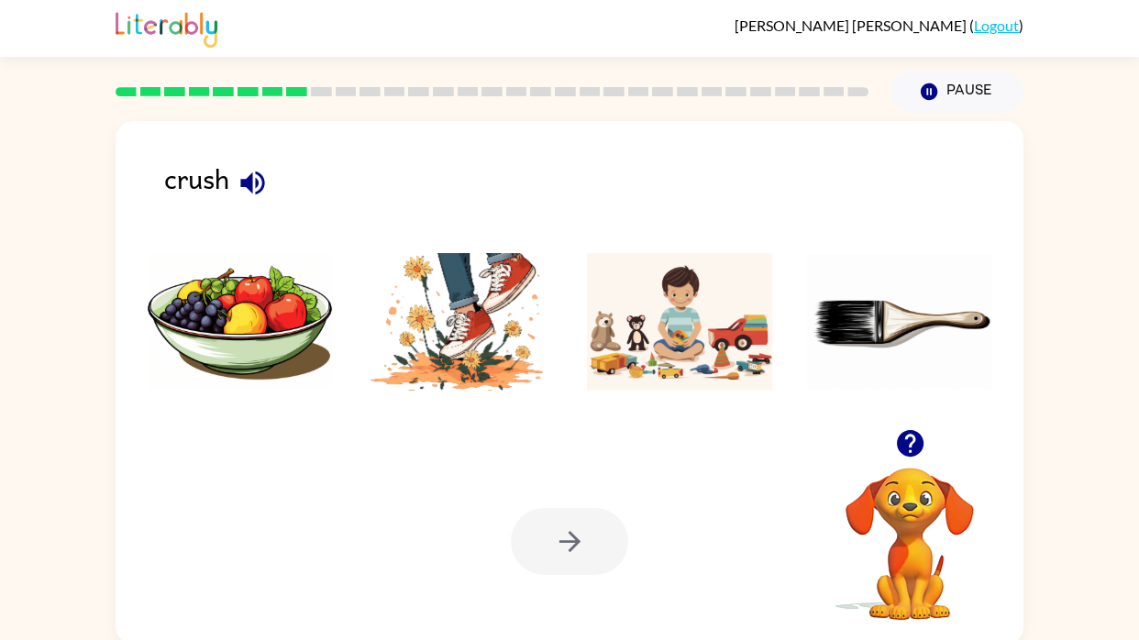
click at [425, 329] on img at bounding box center [460, 322] width 185 height 138
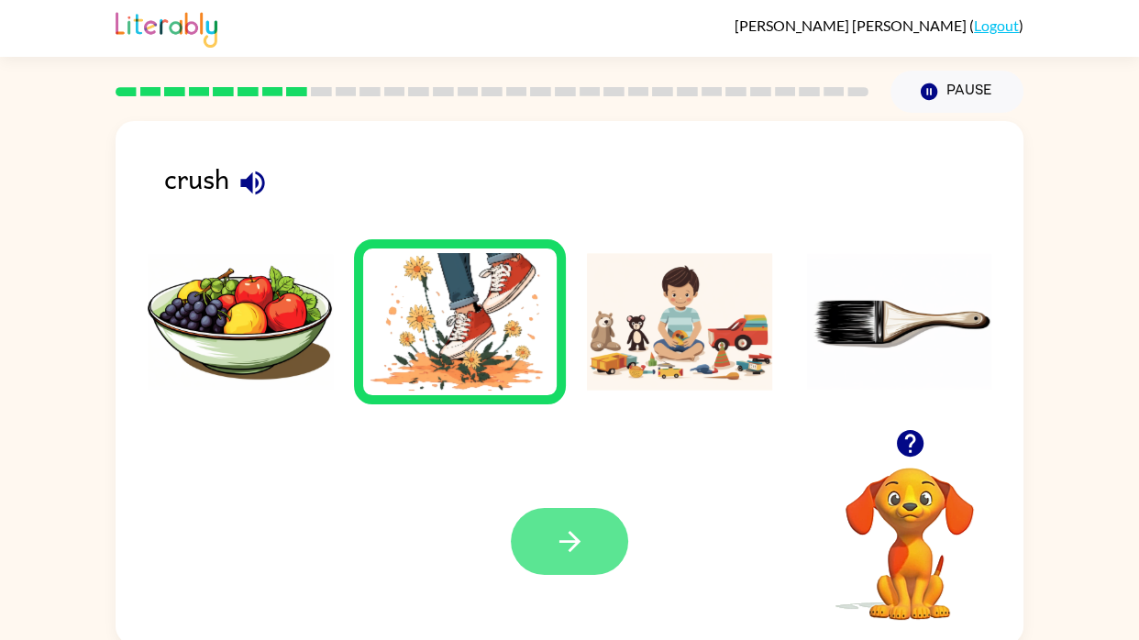
click at [574, 551] on icon "button" at bounding box center [570, 542] width 32 height 32
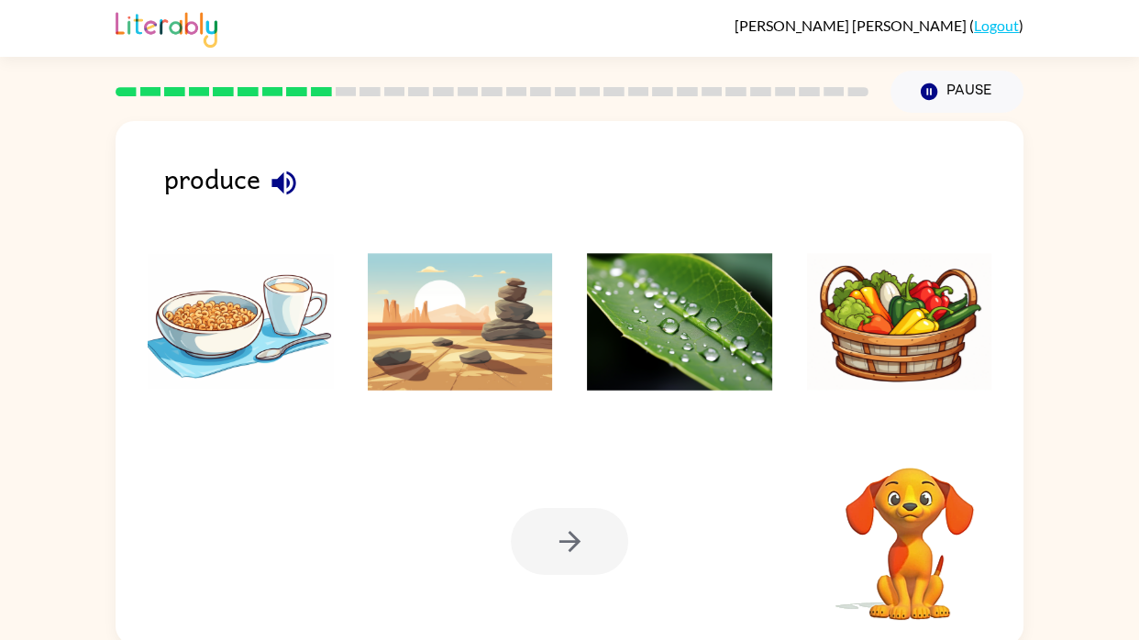
click at [889, 347] on img at bounding box center [899, 322] width 185 height 138
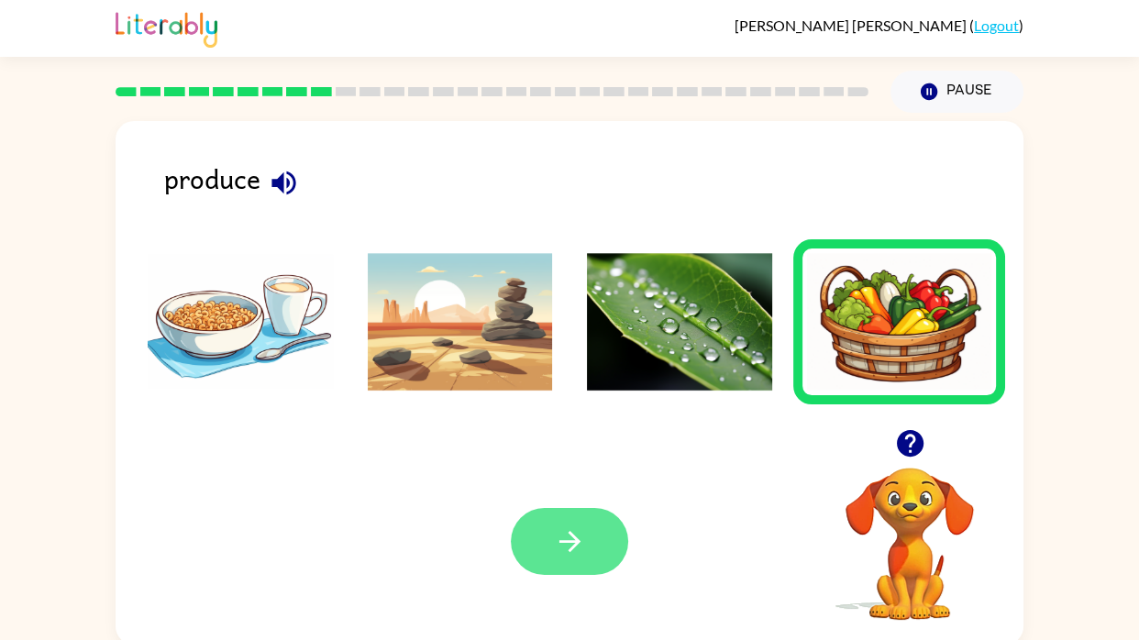
click at [580, 559] on button "button" at bounding box center [569, 541] width 117 height 67
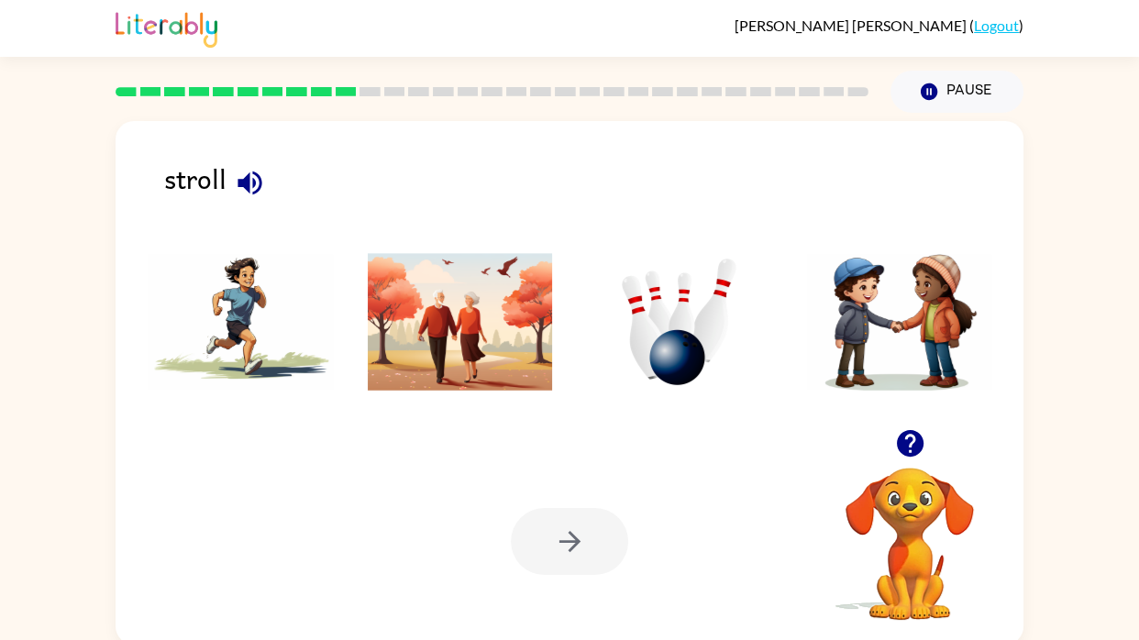
click at [387, 358] on img at bounding box center [460, 322] width 185 height 138
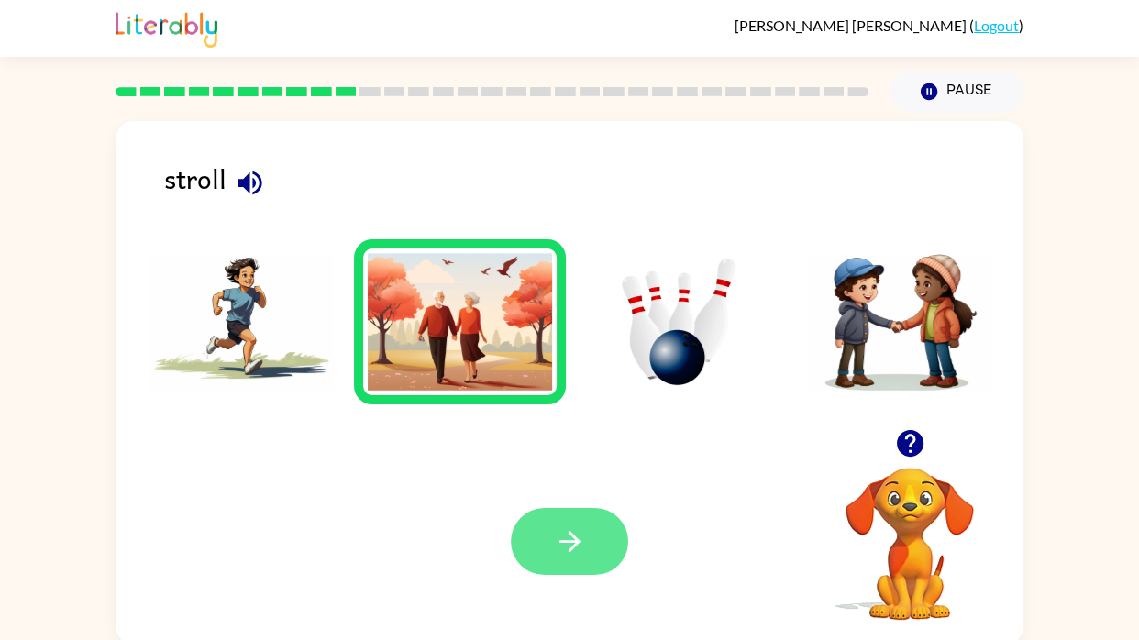
click at [587, 567] on button "button" at bounding box center [569, 541] width 117 height 67
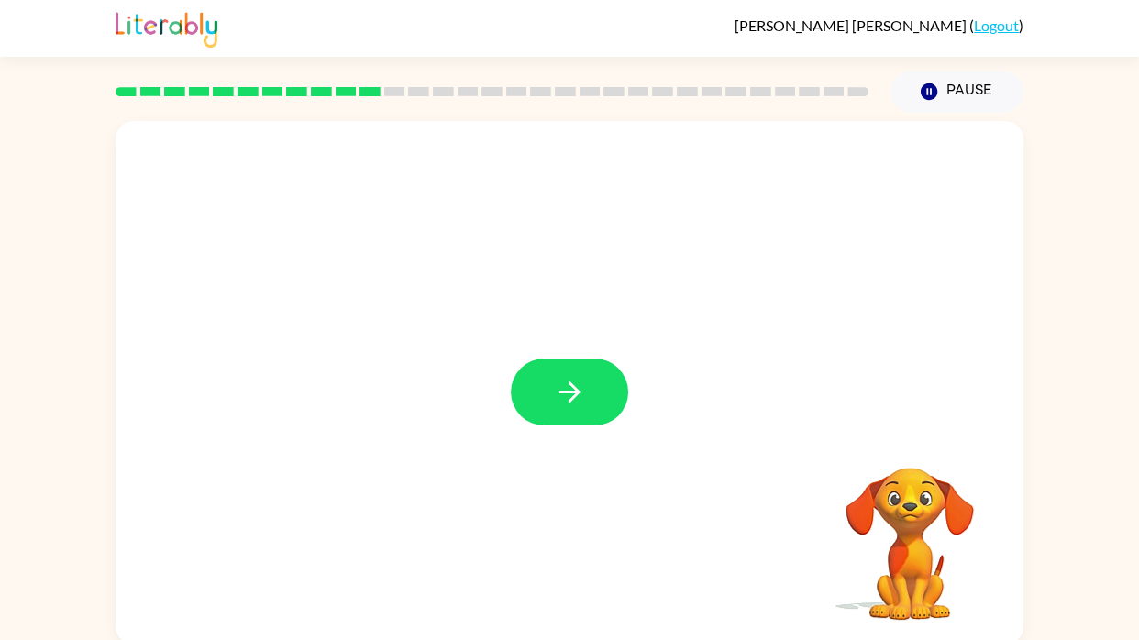
scroll to position [4, 0]
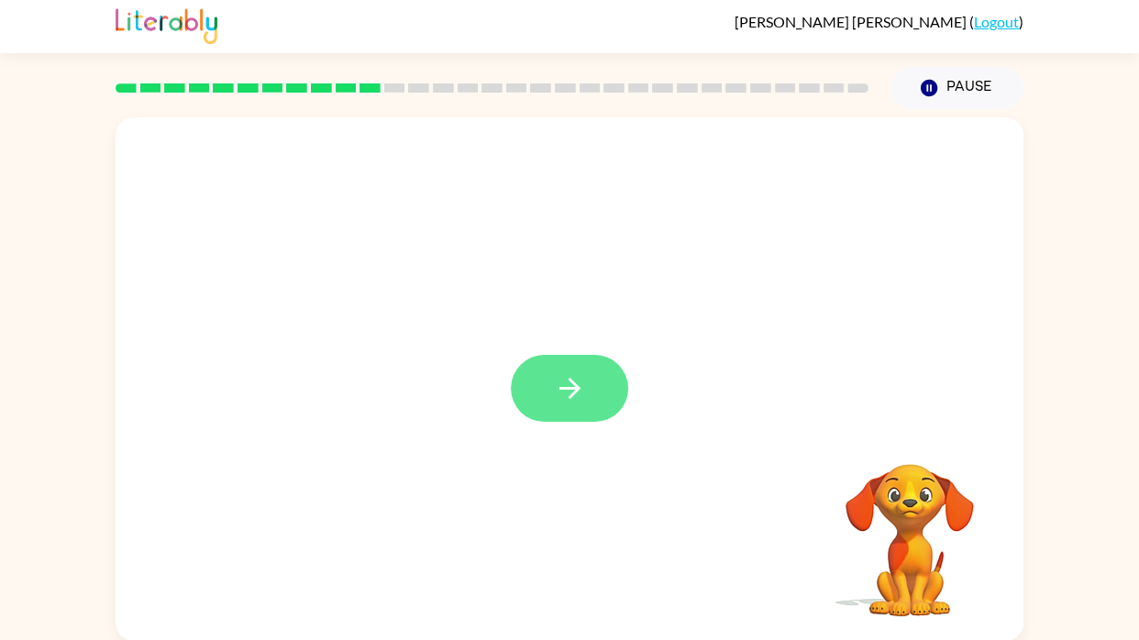
click at [565, 406] on button "button" at bounding box center [569, 388] width 117 height 67
click at [592, 386] on div at bounding box center [569, 388] width 117 height 67
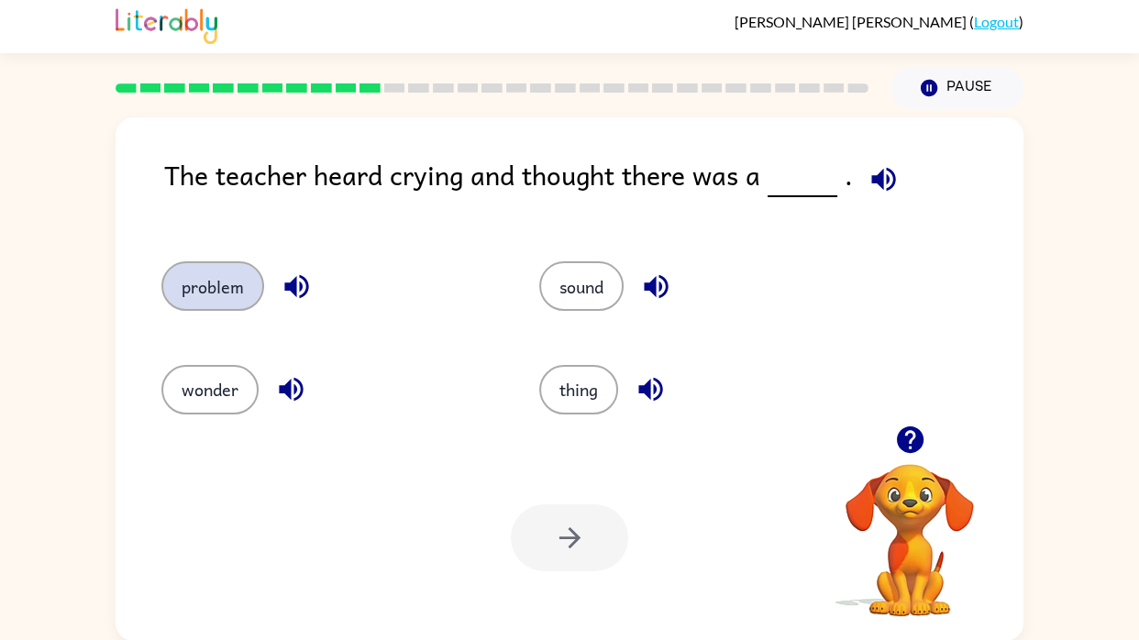
click at [201, 277] on button "problem" at bounding box center [212, 286] width 103 height 50
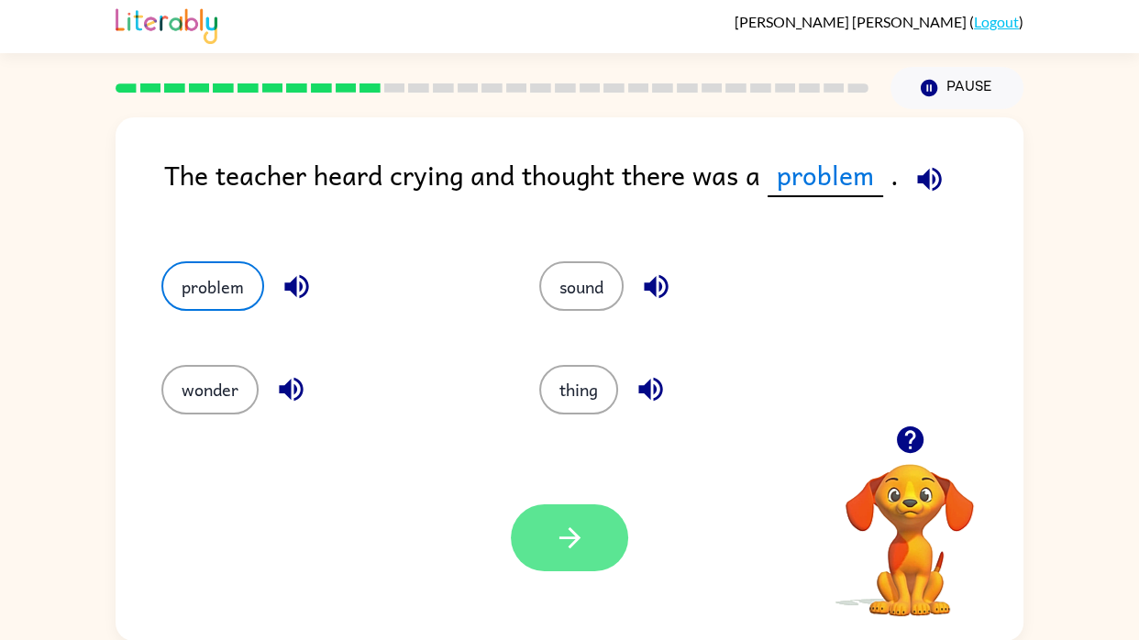
click at [580, 537] on icon "button" at bounding box center [570, 538] width 32 height 32
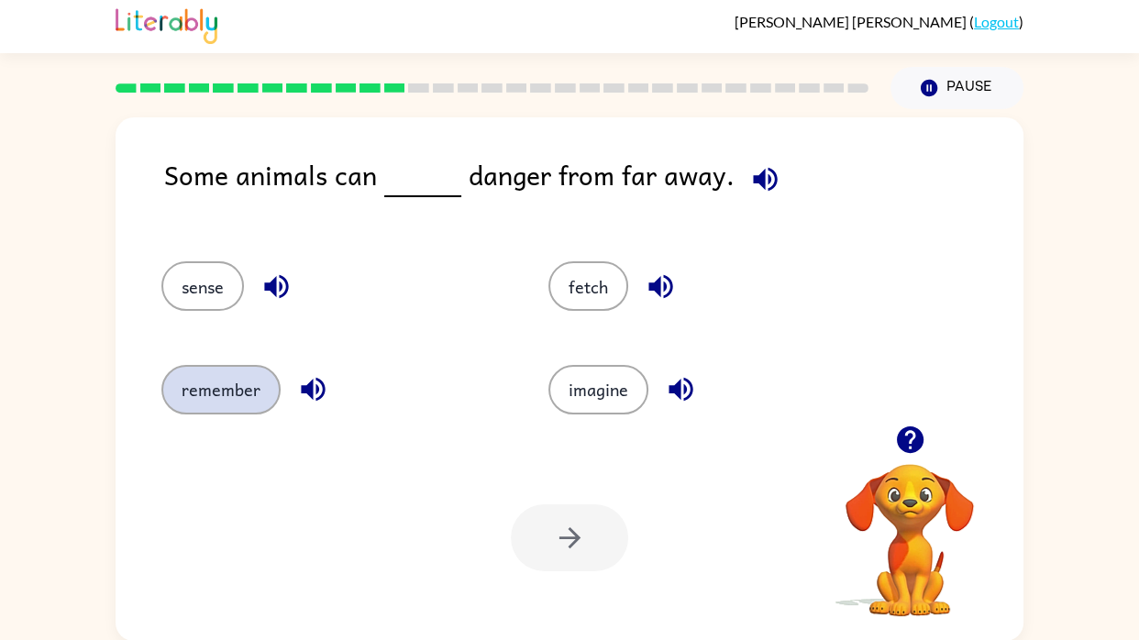
click at [172, 385] on button "remember" at bounding box center [220, 390] width 119 height 50
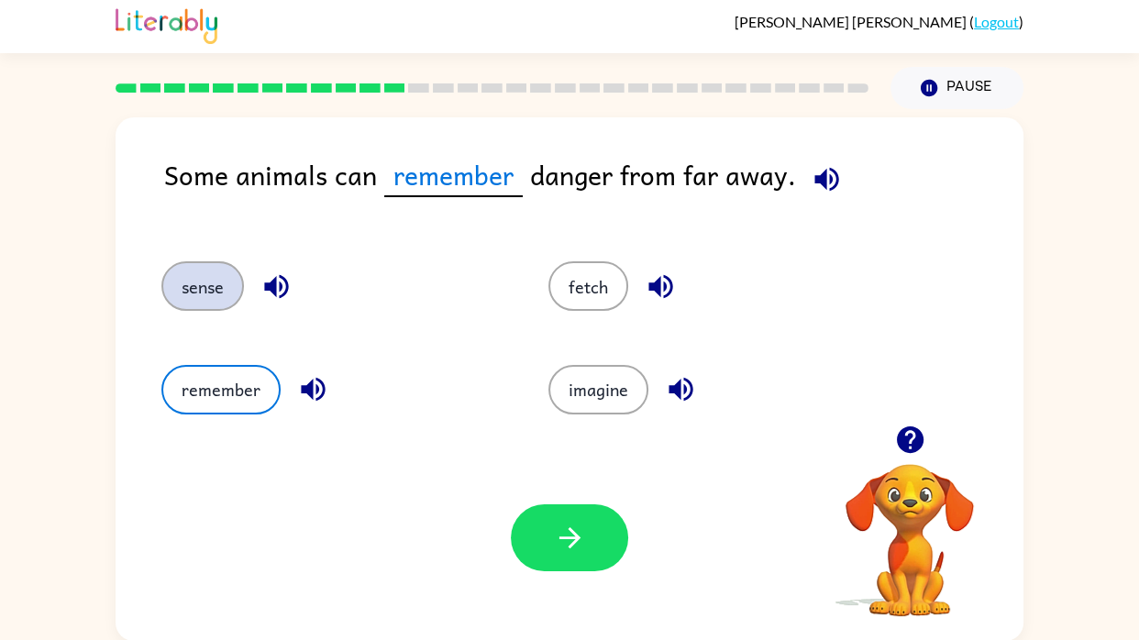
click at [190, 291] on button "sense" at bounding box center [202, 286] width 83 height 50
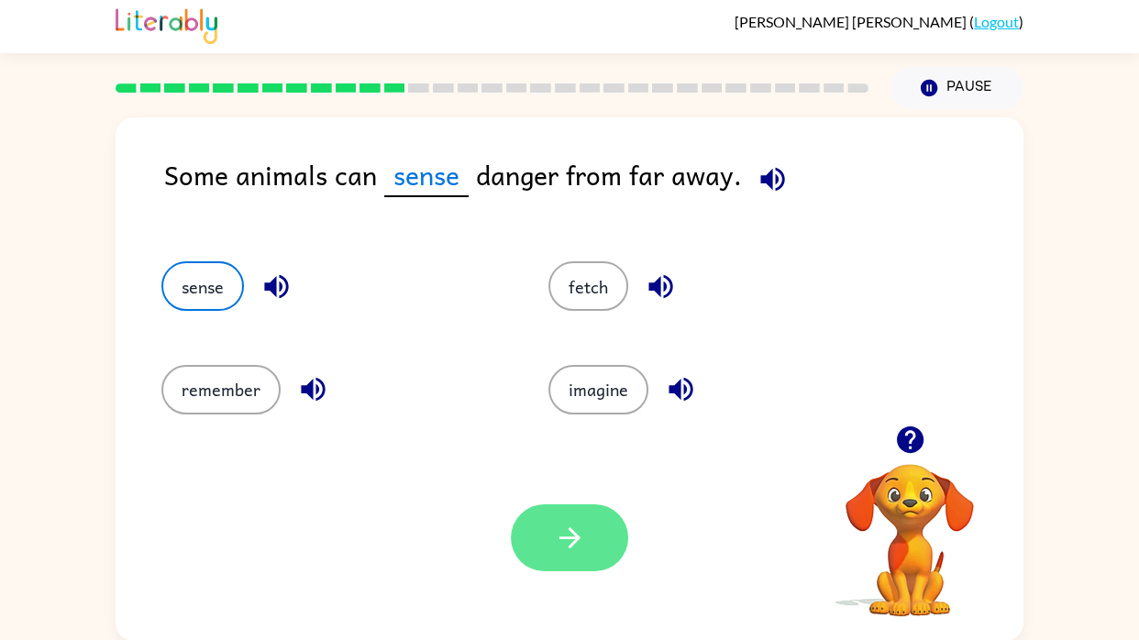
click at [555, 545] on icon "button" at bounding box center [570, 538] width 32 height 32
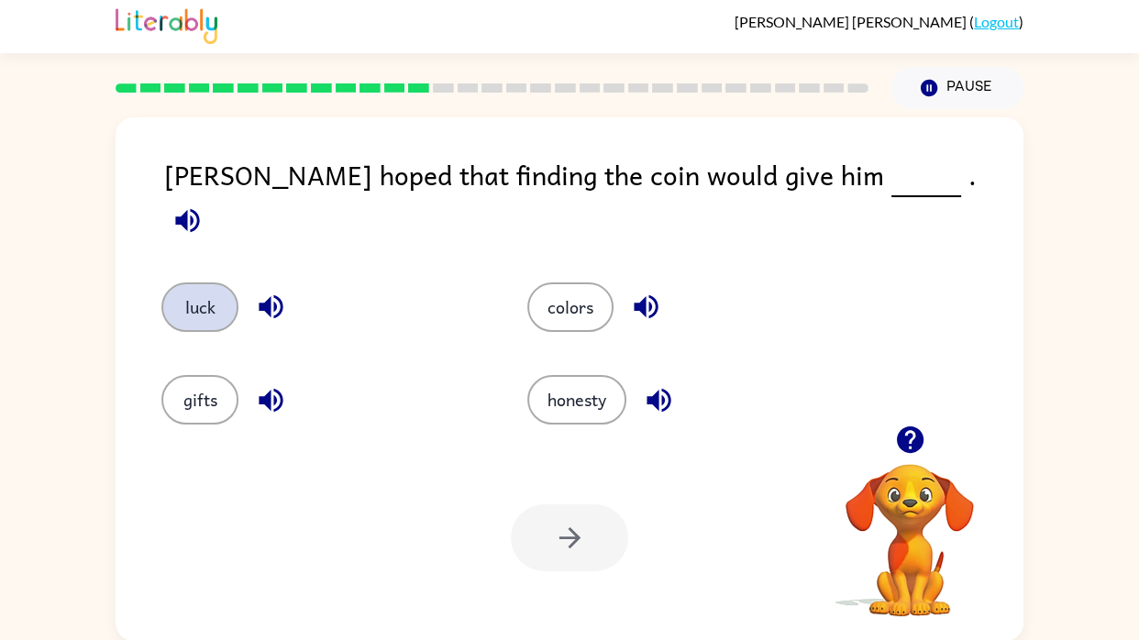
click at [190, 294] on button "luck" at bounding box center [199, 307] width 77 height 50
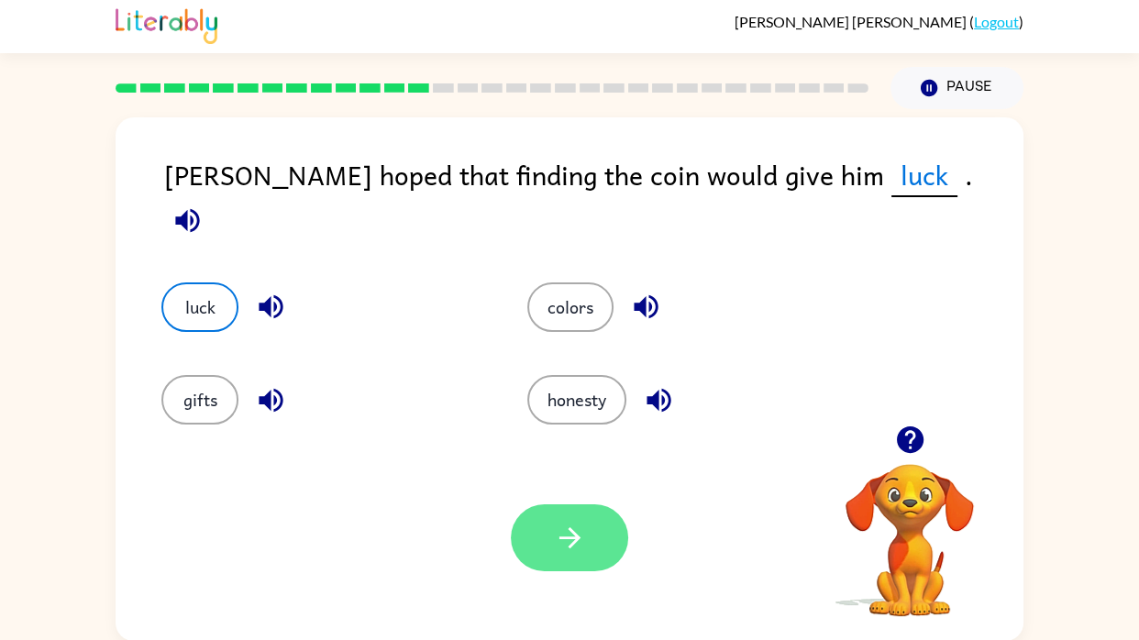
click at [580, 559] on button "button" at bounding box center [569, 537] width 117 height 67
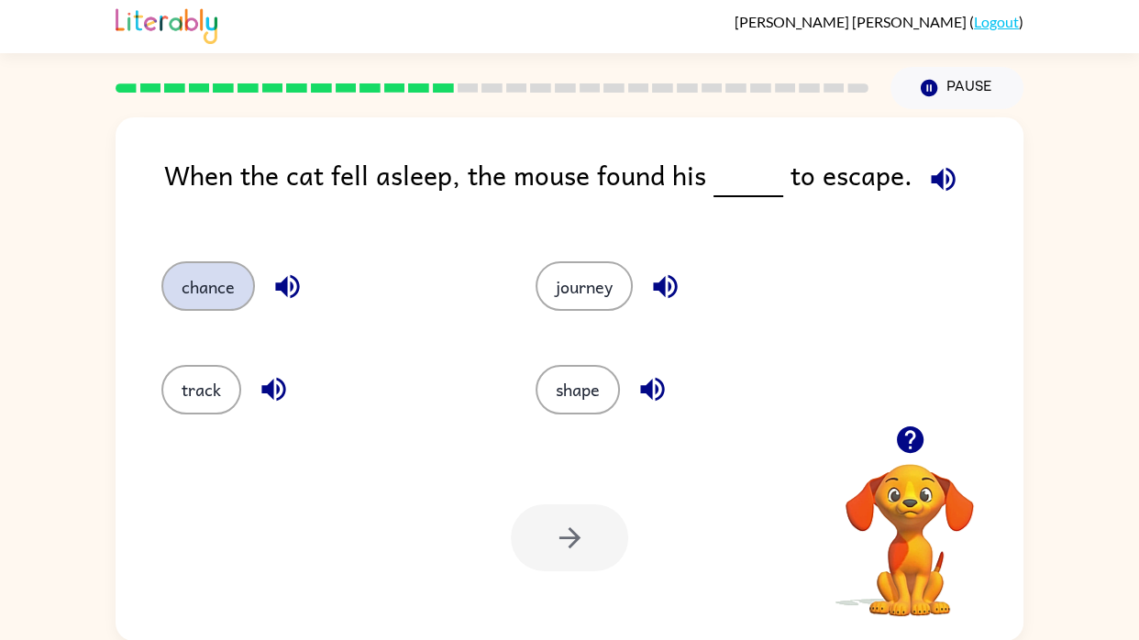
click at [189, 308] on button "chance" at bounding box center [208, 286] width 94 height 50
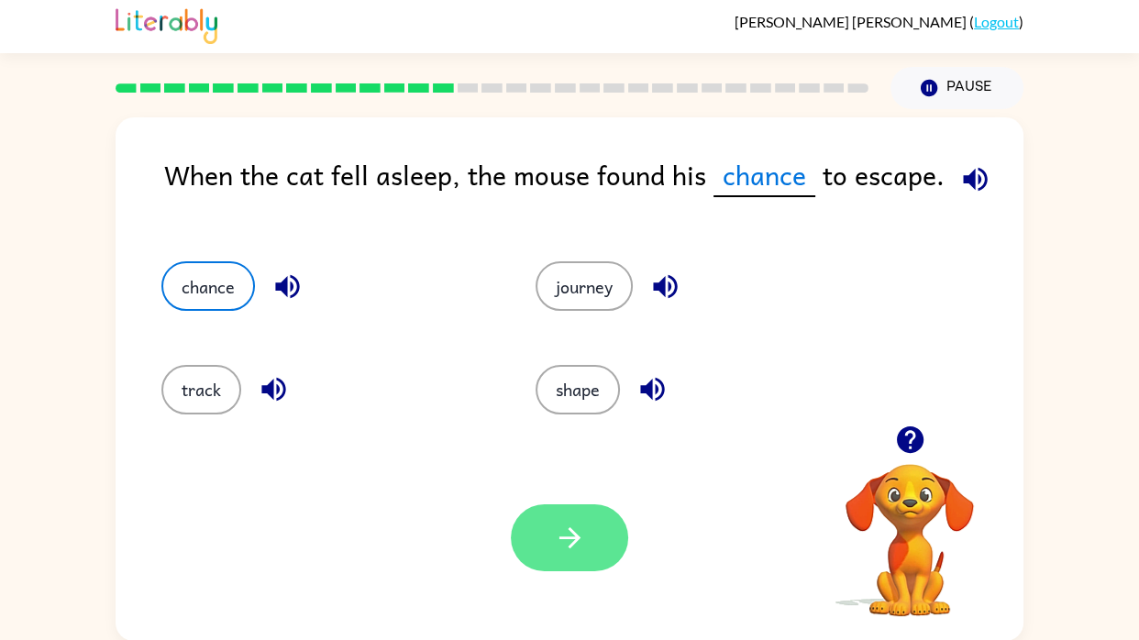
click at [580, 551] on icon "button" at bounding box center [570, 538] width 32 height 32
click at [574, 534] on div at bounding box center [569, 537] width 117 height 67
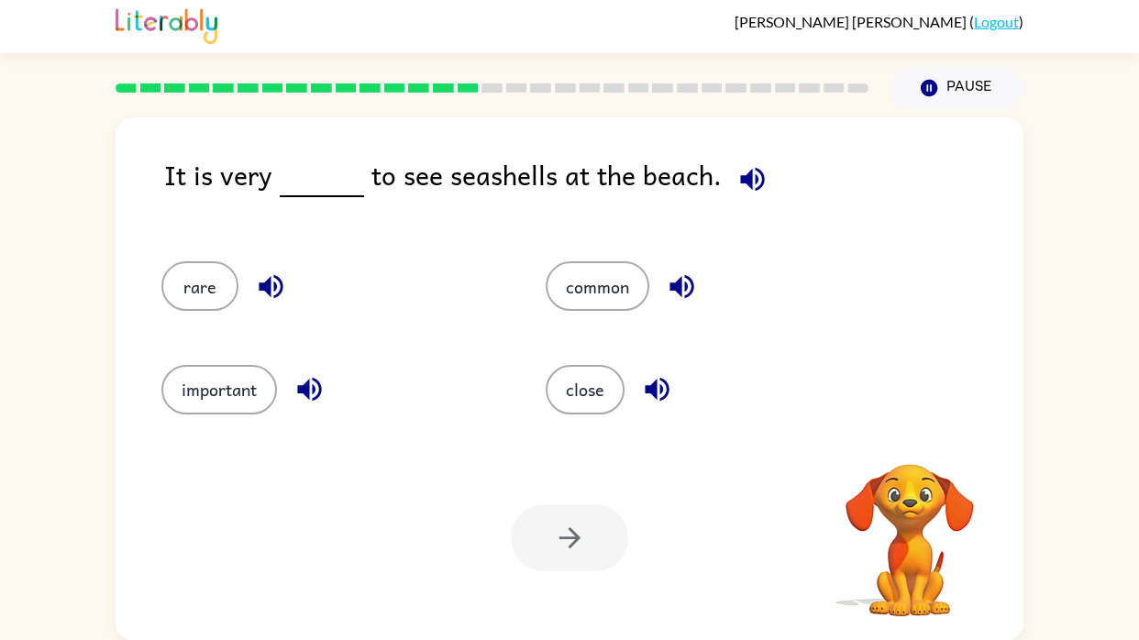
scroll to position [0, 0]
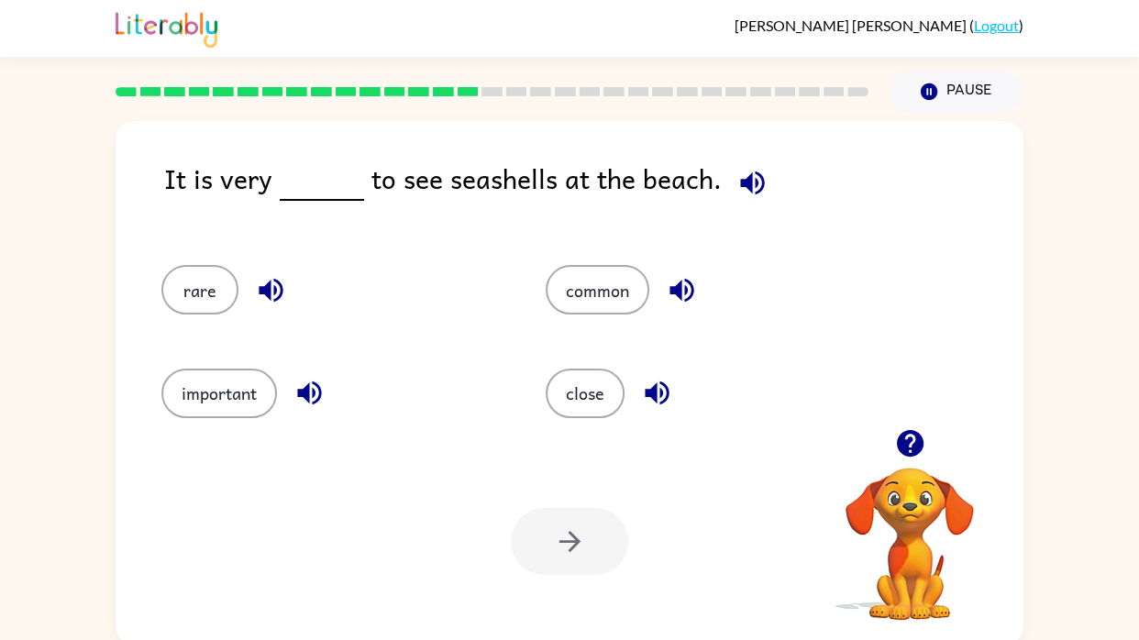
click at [818, 557] on video "Your browser must support playing .mp4 files to use Literably. Please try using…" at bounding box center [909, 530] width 183 height 183
click at [177, 291] on button "rare" at bounding box center [199, 290] width 77 height 50
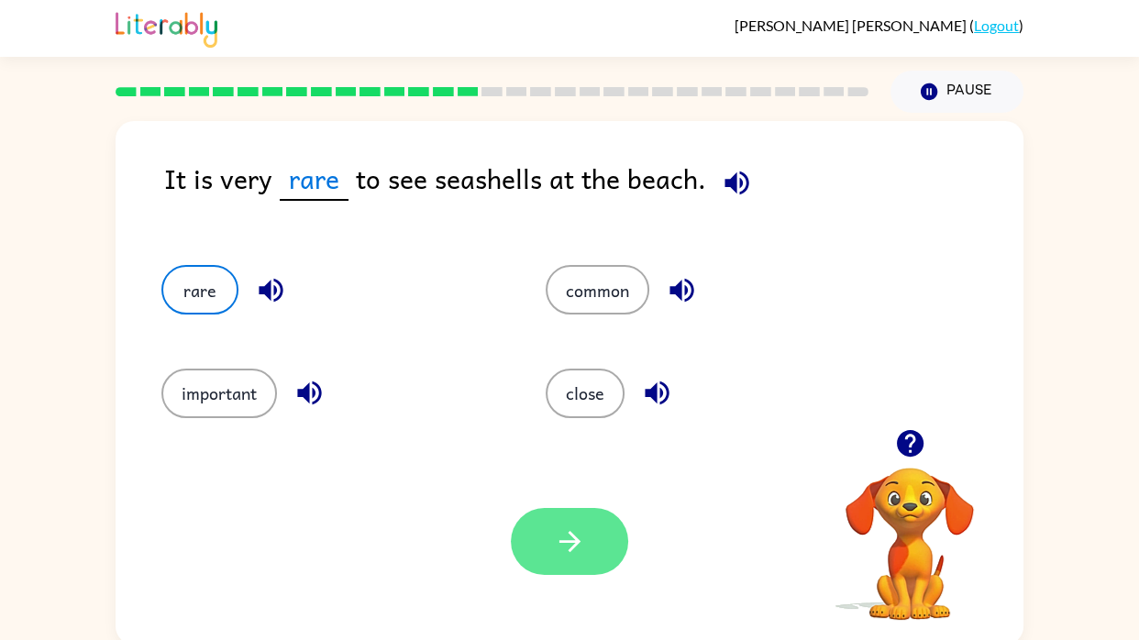
click at [561, 508] on button "button" at bounding box center [569, 541] width 117 height 67
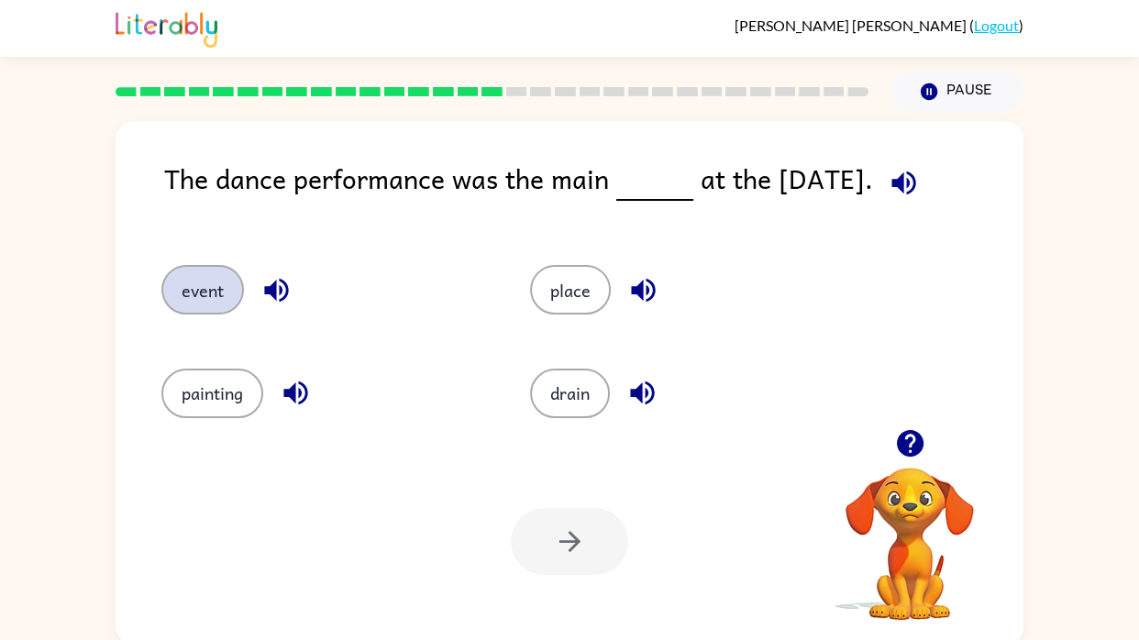
click at [172, 297] on button "event" at bounding box center [202, 290] width 83 height 50
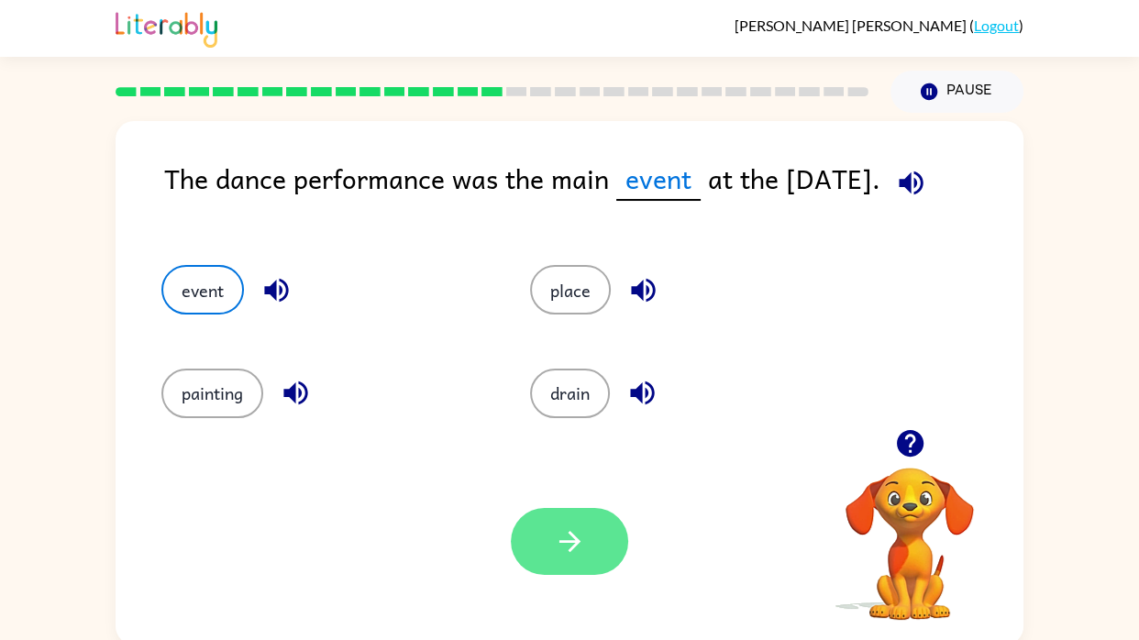
click at [583, 553] on icon "button" at bounding box center [570, 542] width 32 height 32
click at [572, 532] on div at bounding box center [569, 541] width 117 height 67
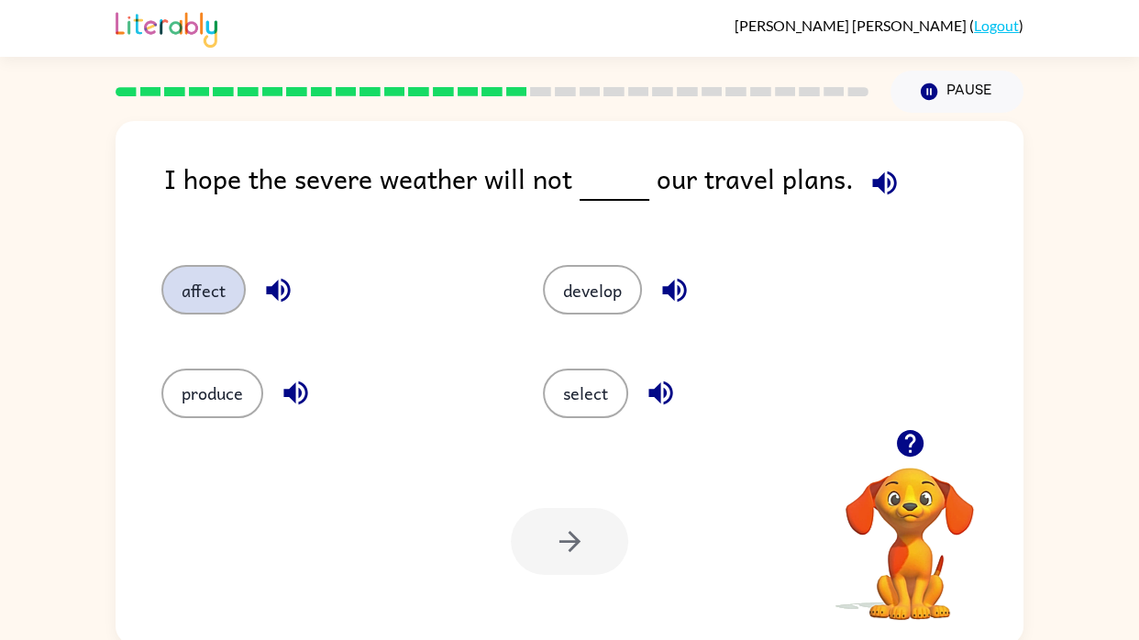
click at [205, 287] on button "affect" at bounding box center [203, 290] width 84 height 50
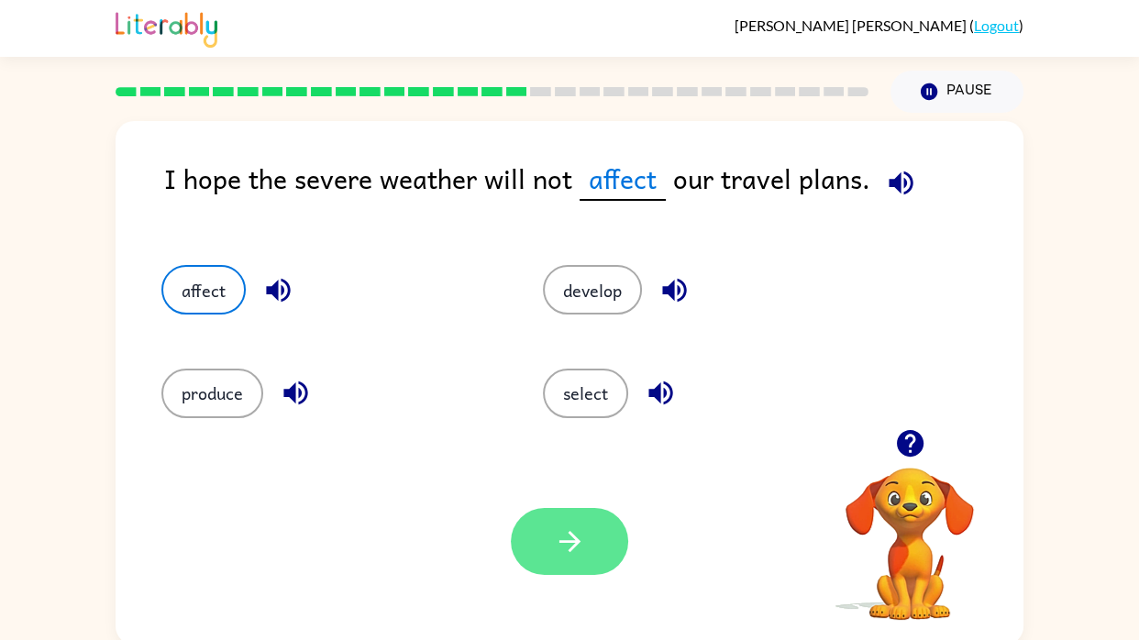
click at [587, 571] on button "button" at bounding box center [569, 541] width 117 height 67
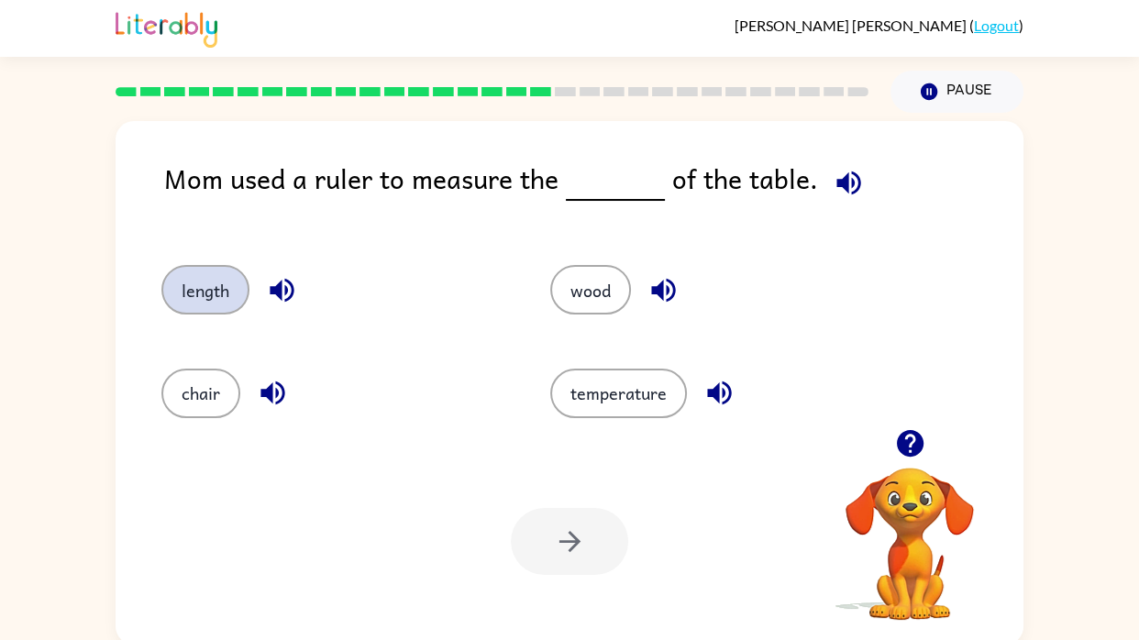
click at [179, 283] on button "length" at bounding box center [205, 290] width 88 height 50
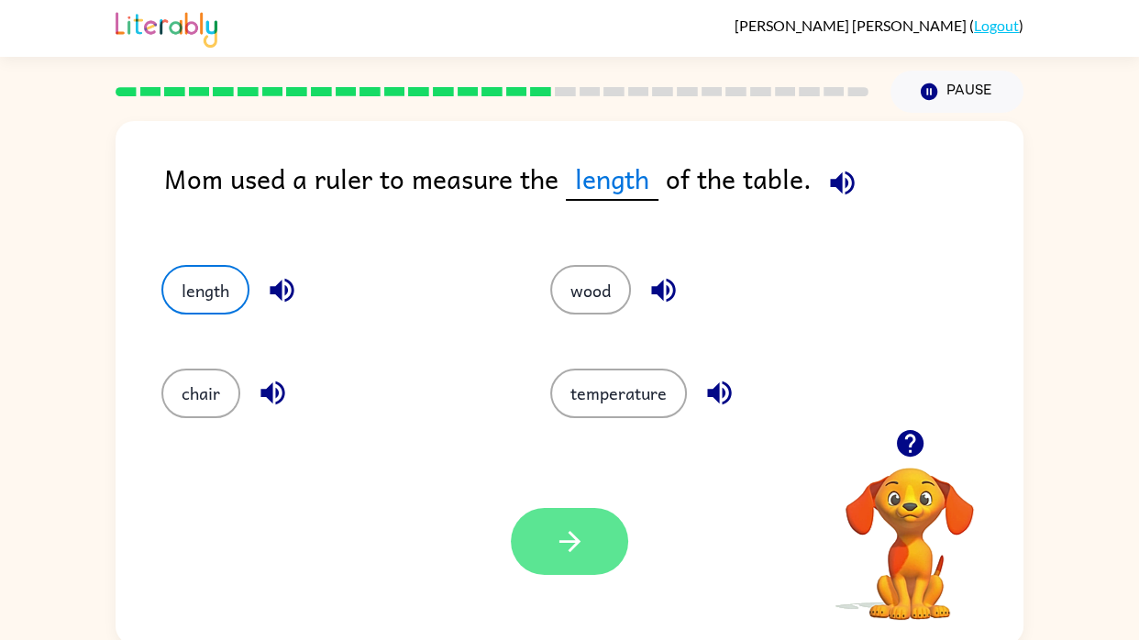
click at [573, 523] on button "button" at bounding box center [569, 541] width 117 height 67
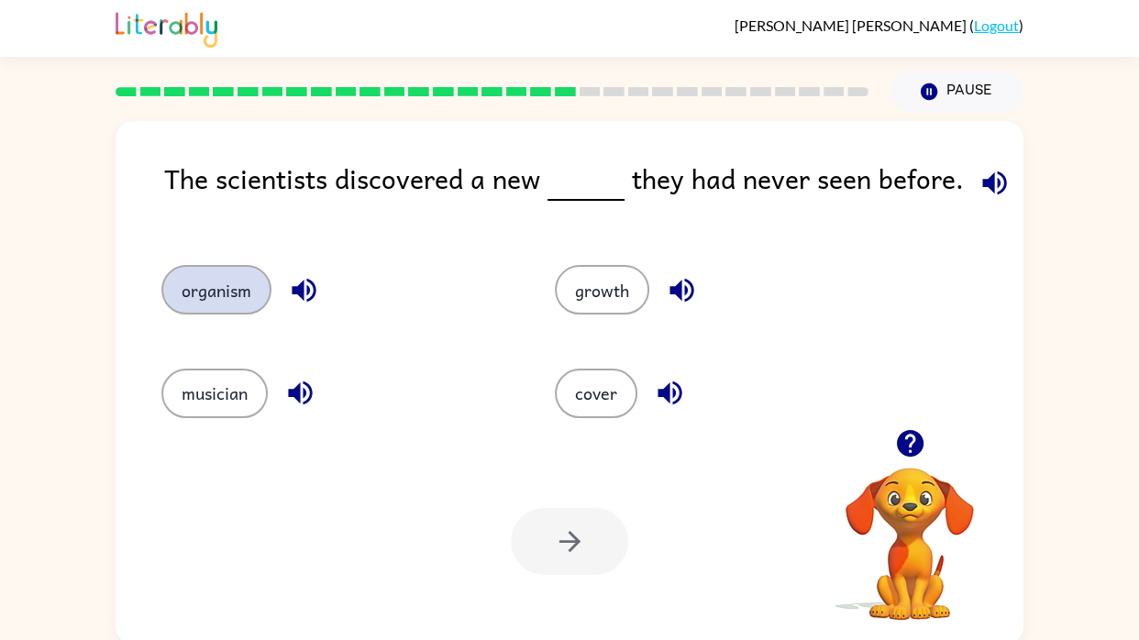
click at [215, 309] on button "organism" at bounding box center [216, 290] width 110 height 50
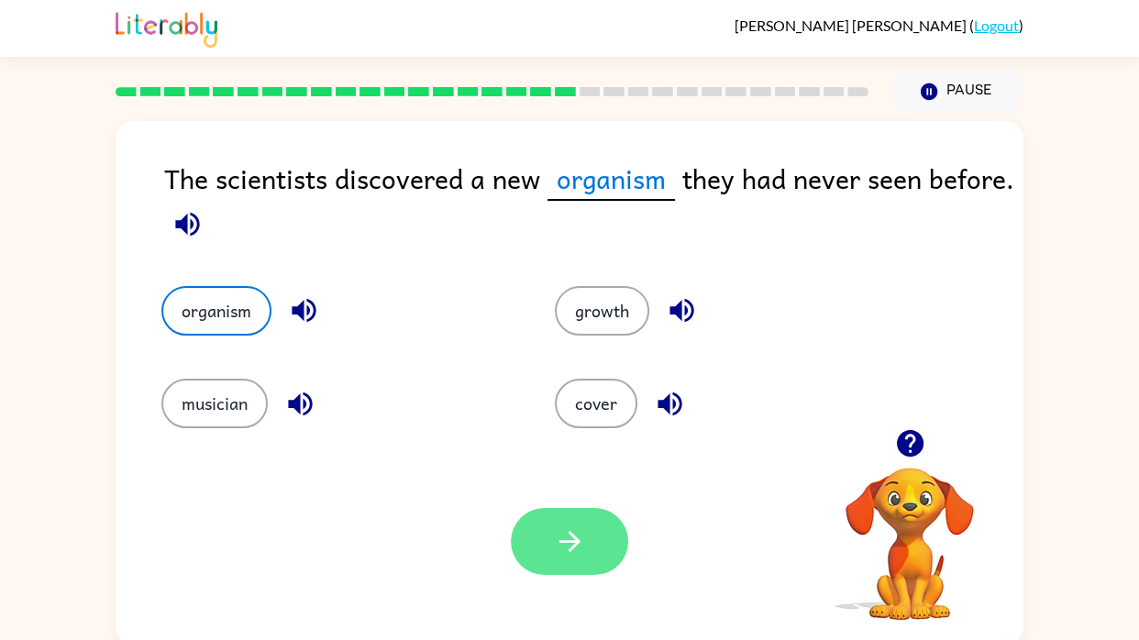
click at [569, 532] on icon "button" at bounding box center [569, 541] width 21 height 21
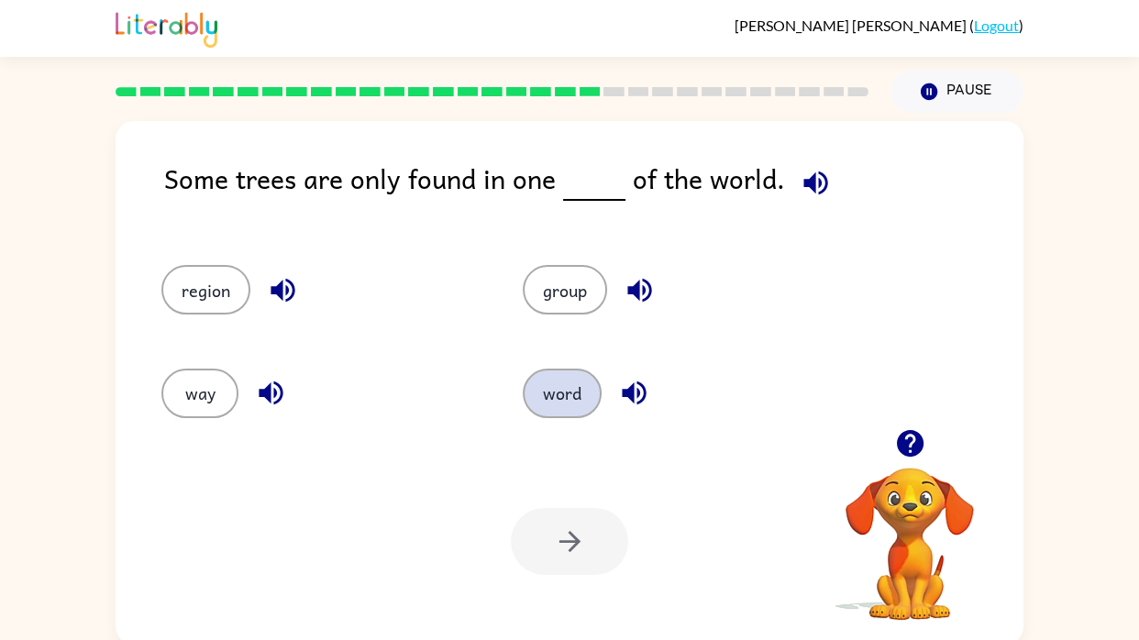
click at [579, 396] on button "word" at bounding box center [562, 394] width 79 height 50
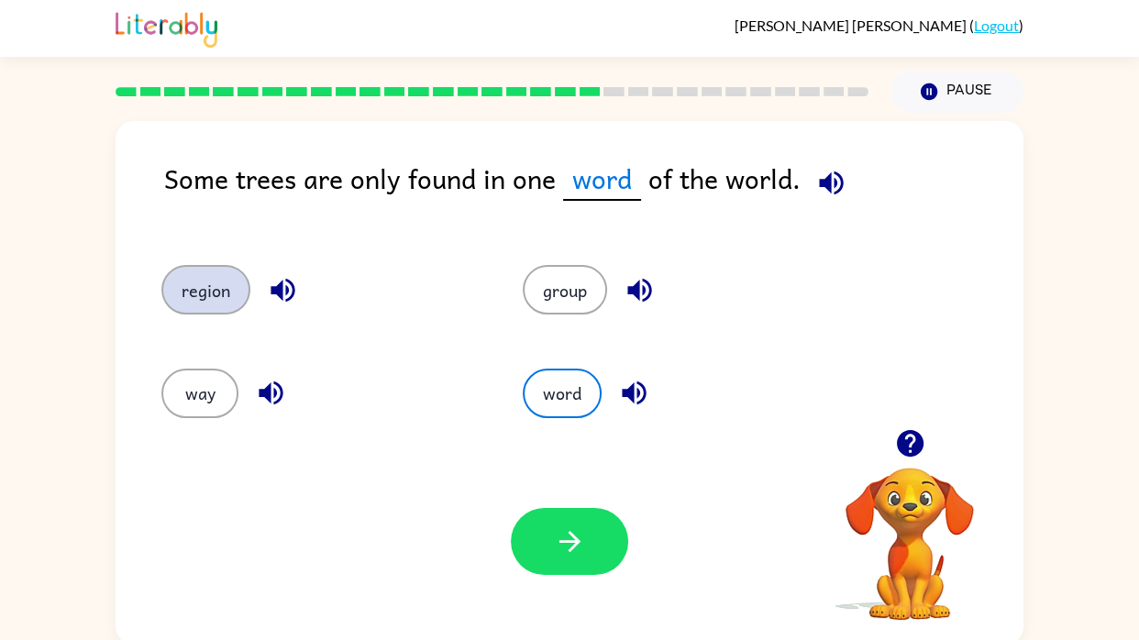
click at [181, 305] on button "region" at bounding box center [205, 290] width 89 height 50
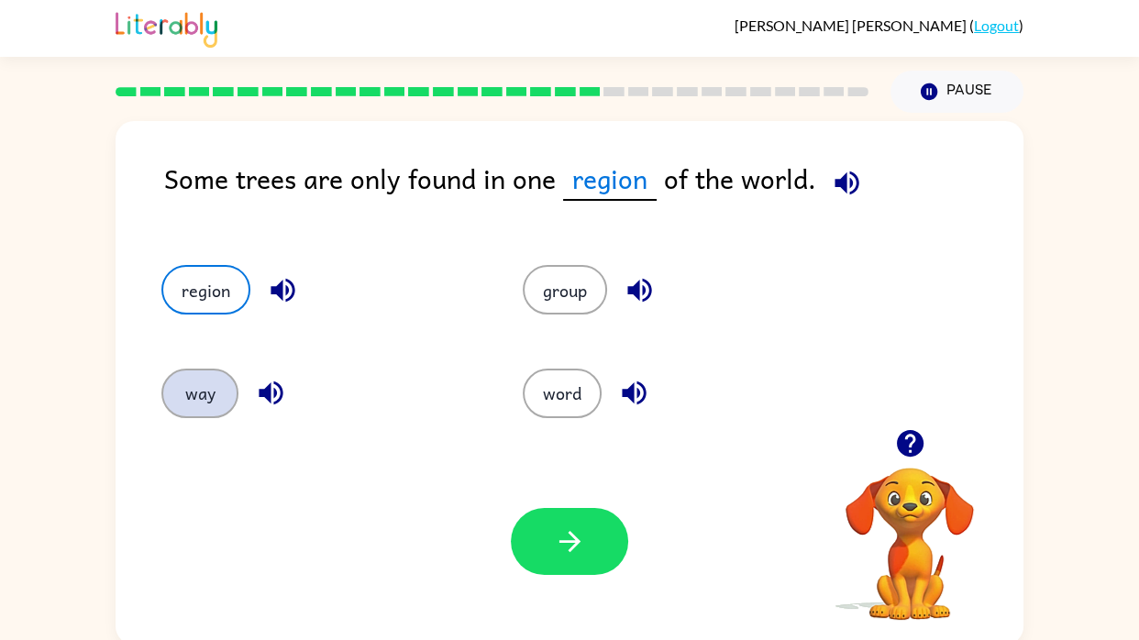
click at [178, 408] on button "way" at bounding box center [199, 394] width 77 height 50
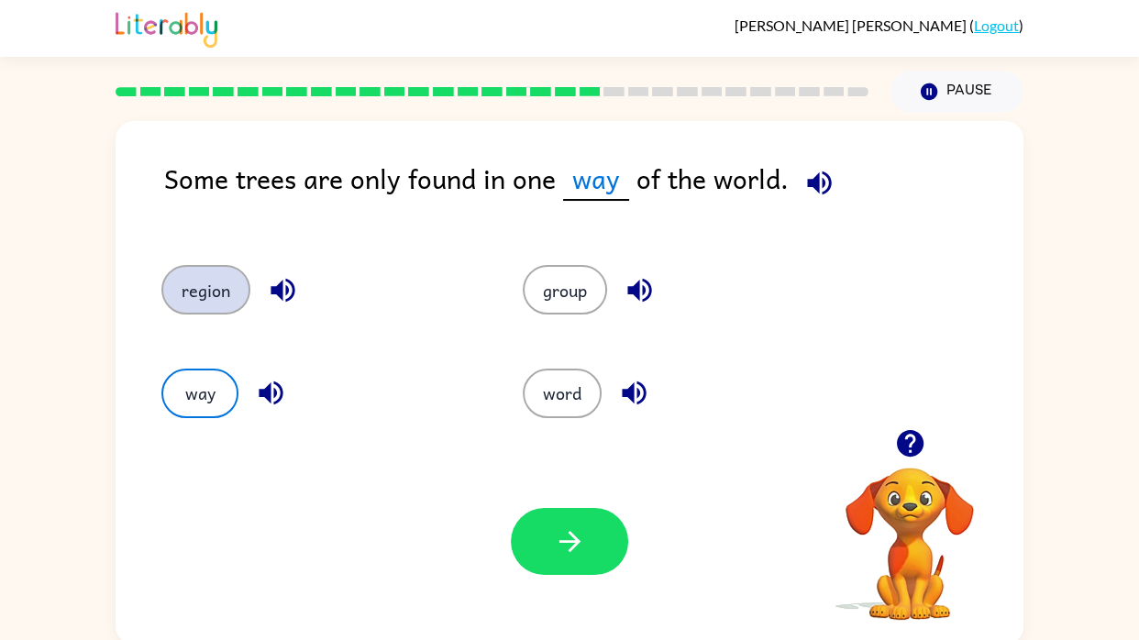
click at [193, 304] on button "region" at bounding box center [205, 290] width 89 height 50
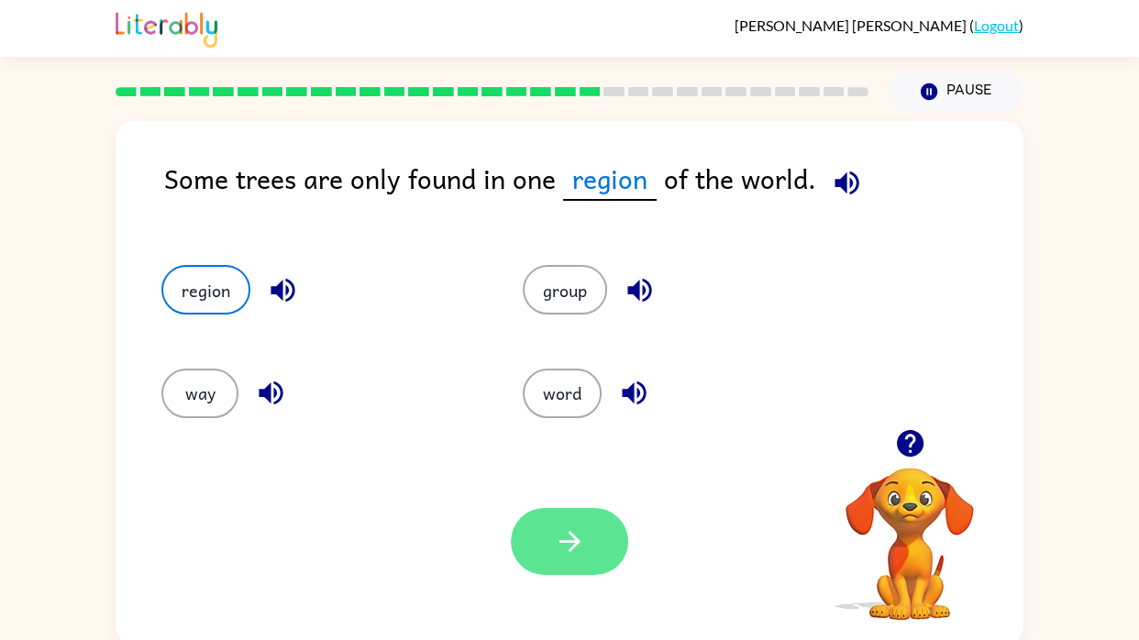
click at [596, 525] on button "button" at bounding box center [569, 541] width 117 height 67
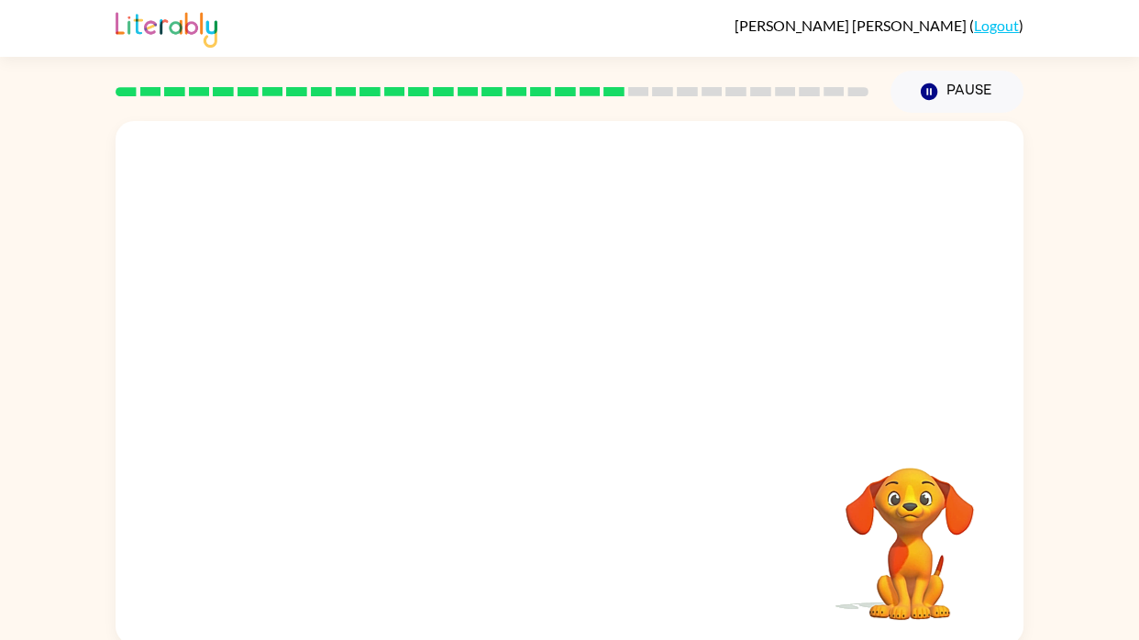
click at [1090, 610] on div "Your browser must support playing .mp4 files to use Literably. Please try using…" at bounding box center [569, 379] width 1139 height 532
click at [1107, 603] on div "Your browser must support playing .mp4 files to use Literably. Please try using…" at bounding box center [569, 379] width 1139 height 532
click at [1128, 596] on div "Your browser must support playing .mp4 files to use Literably. Please try using…" at bounding box center [569, 379] width 1139 height 532
click at [1128, 593] on div "Your browser must support playing .mp4 files to use Literably. Please try using…" at bounding box center [569, 379] width 1139 height 532
click at [415, 371] on video "Your browser must support playing .mp4 files to use Literably. Please try using…" at bounding box center [570, 275] width 908 height 308
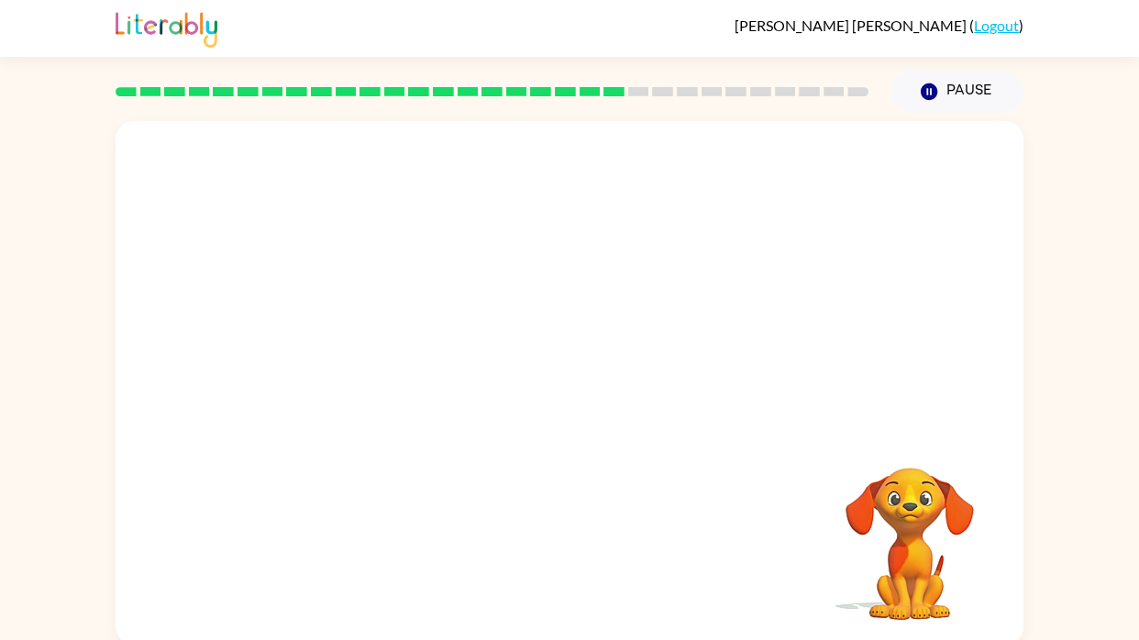
click at [415, 371] on video "Your browser must support playing .mp4 files to use Literably. Please try using…" at bounding box center [570, 275] width 908 height 308
click at [454, 377] on video "Your browser must support playing .mp4 files to use Literably. Please try using…" at bounding box center [570, 275] width 908 height 308
click at [392, 411] on video "Your browser must support playing .mp4 files to use Literably. Please try using…" at bounding box center [570, 275] width 908 height 308
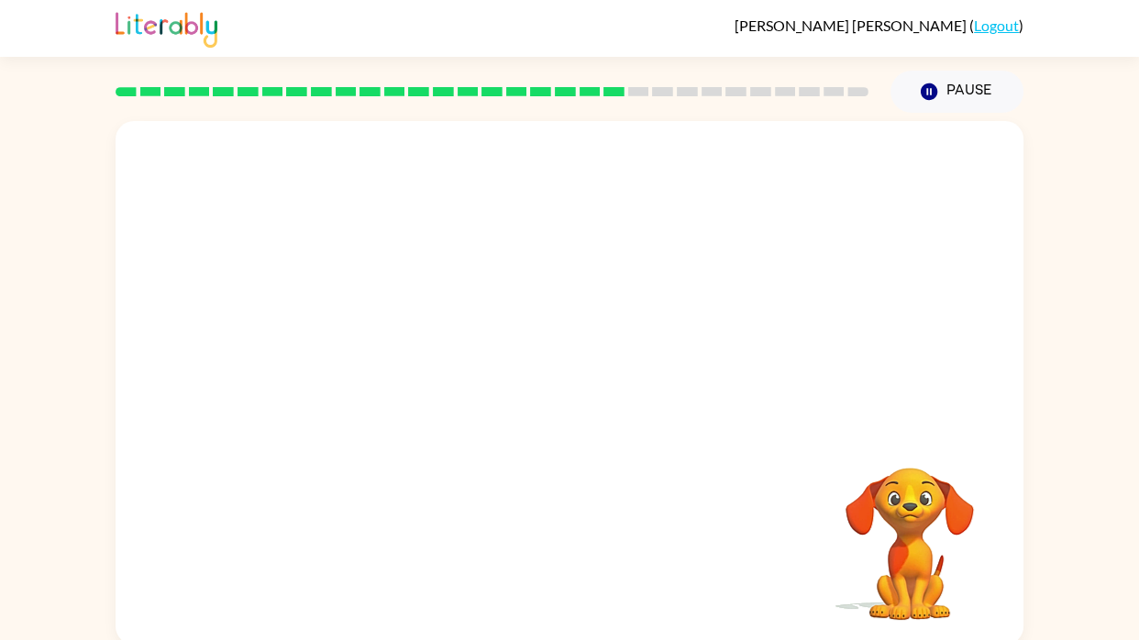
click at [392, 411] on video "Your browser must support playing .mp4 files to use Literably. Please try using…" at bounding box center [570, 275] width 908 height 308
click at [587, 391] on div at bounding box center [569, 392] width 117 height 67
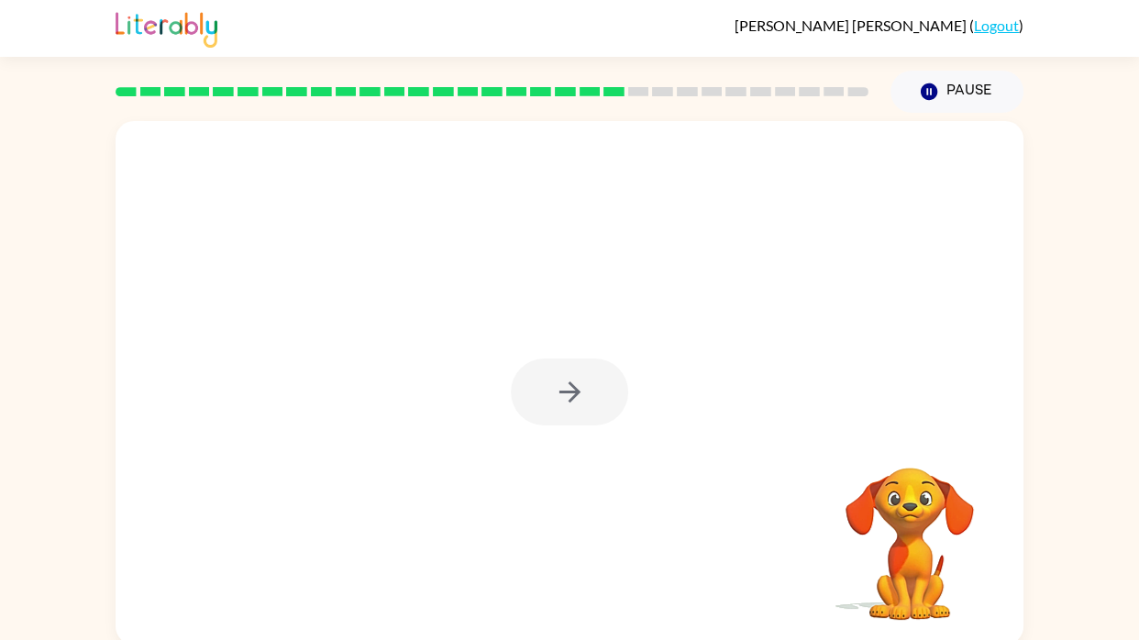
click at [587, 400] on div at bounding box center [569, 392] width 117 height 67
click at [564, 384] on div at bounding box center [569, 392] width 117 height 67
click at [563, 382] on div at bounding box center [569, 392] width 117 height 67
click at [566, 381] on div at bounding box center [569, 392] width 117 height 67
click at [571, 394] on div at bounding box center [569, 392] width 117 height 67
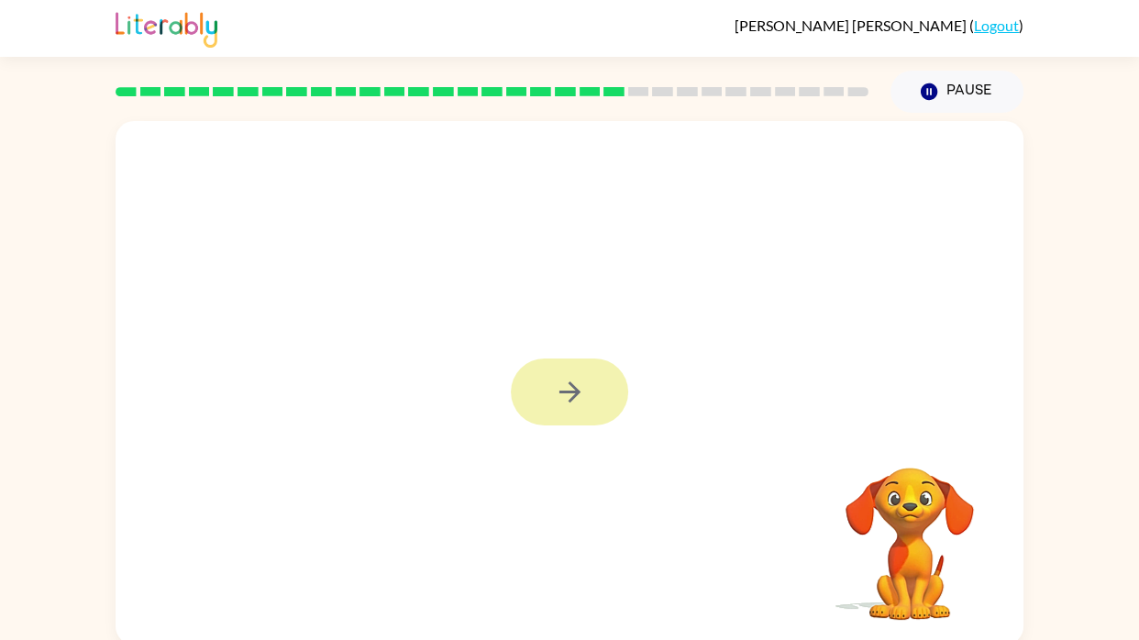
click at [565, 391] on icon "button" at bounding box center [569, 392] width 21 height 21
click at [573, 393] on div at bounding box center [569, 392] width 117 height 67
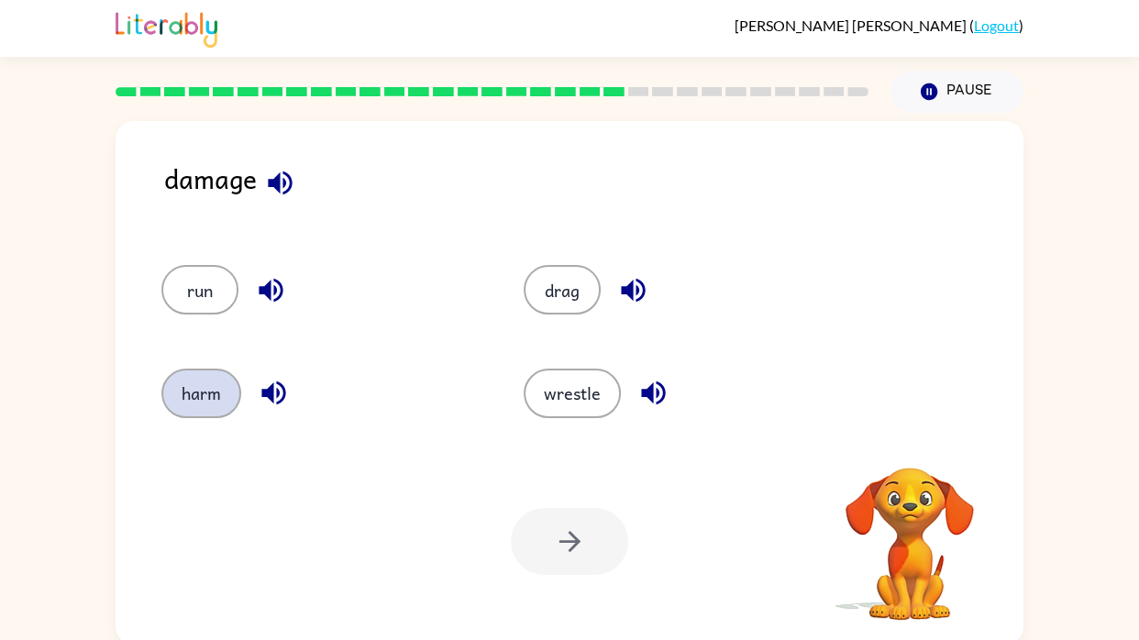
click at [189, 393] on button "harm" at bounding box center [201, 394] width 80 height 50
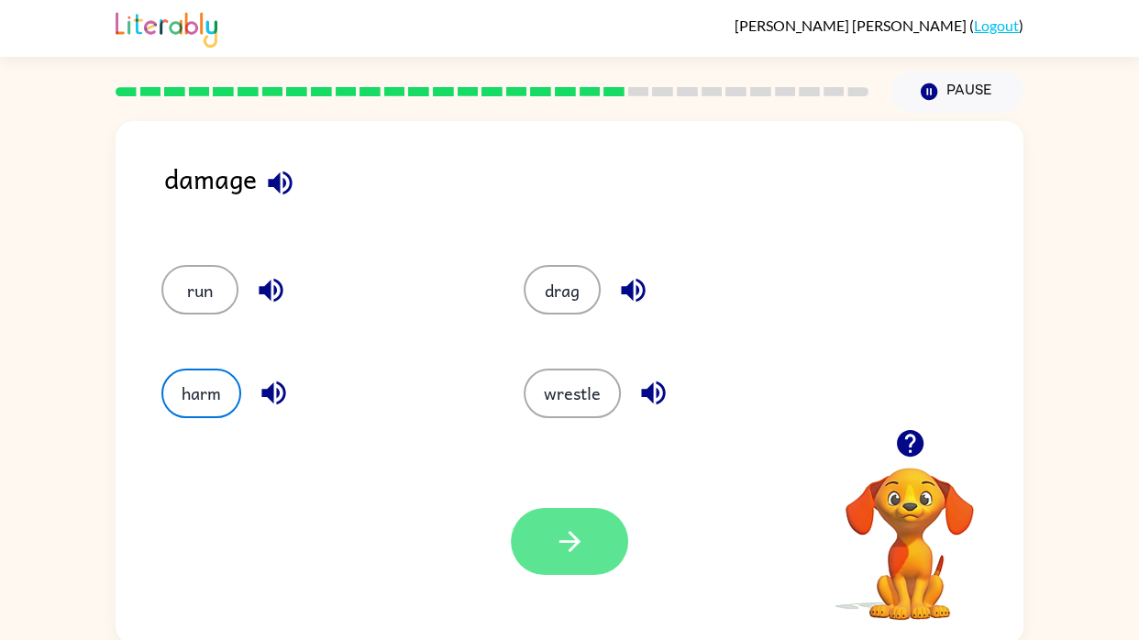
click at [555, 559] on button "button" at bounding box center [569, 541] width 117 height 67
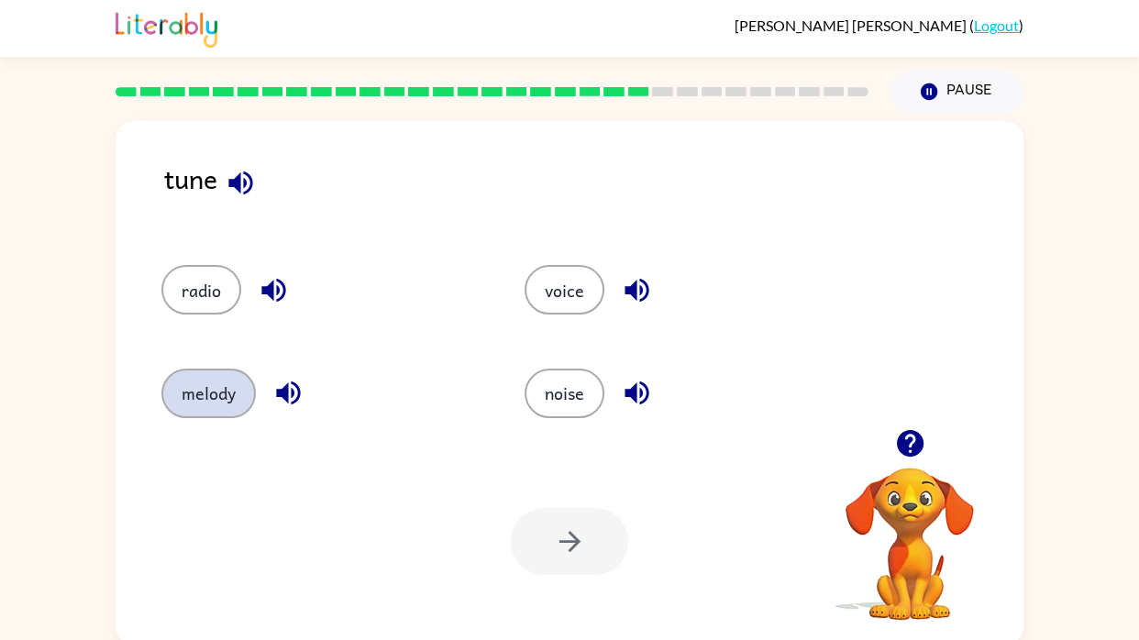
click at [189, 395] on button "melody" at bounding box center [208, 394] width 94 height 50
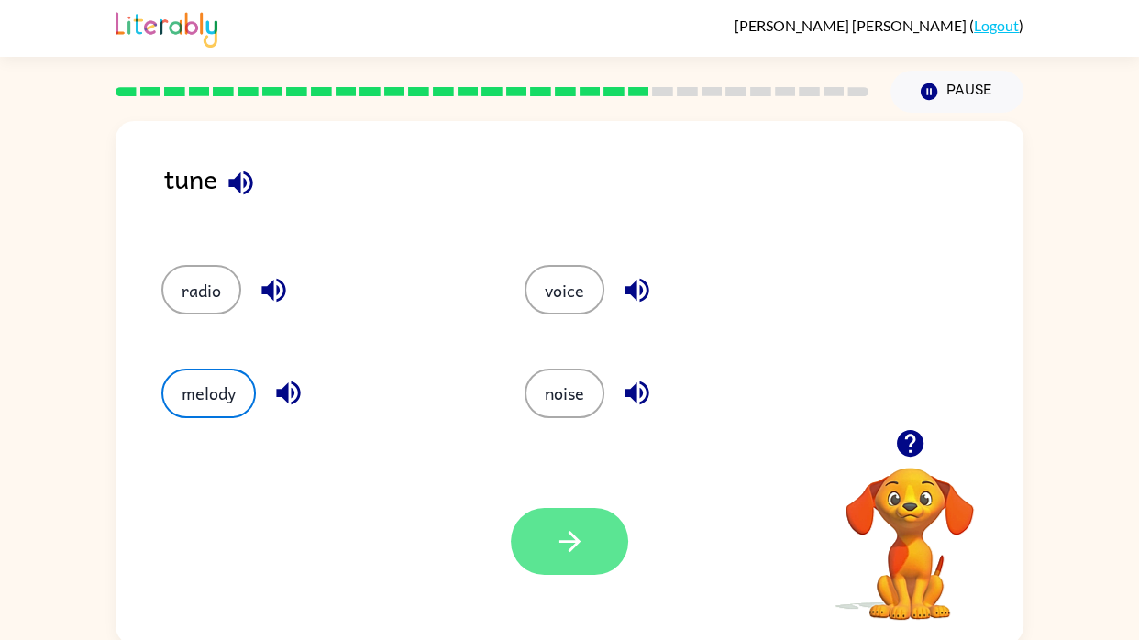
click at [571, 519] on button "button" at bounding box center [569, 541] width 117 height 67
click at [547, 557] on div at bounding box center [569, 541] width 117 height 67
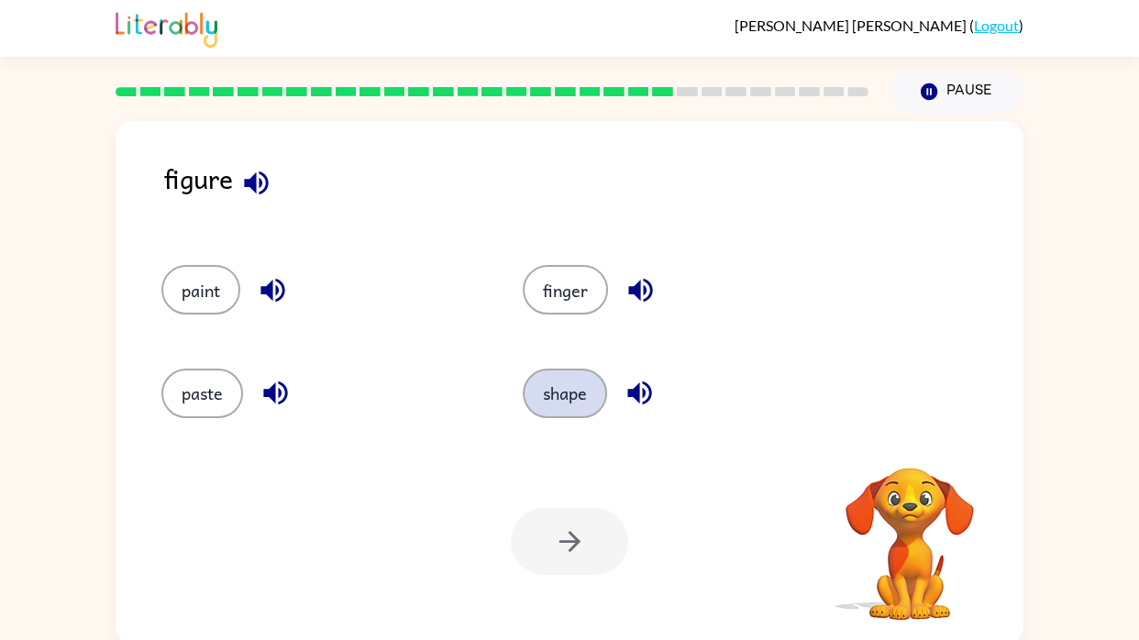
click at [585, 380] on button "shape" at bounding box center [565, 394] width 84 height 50
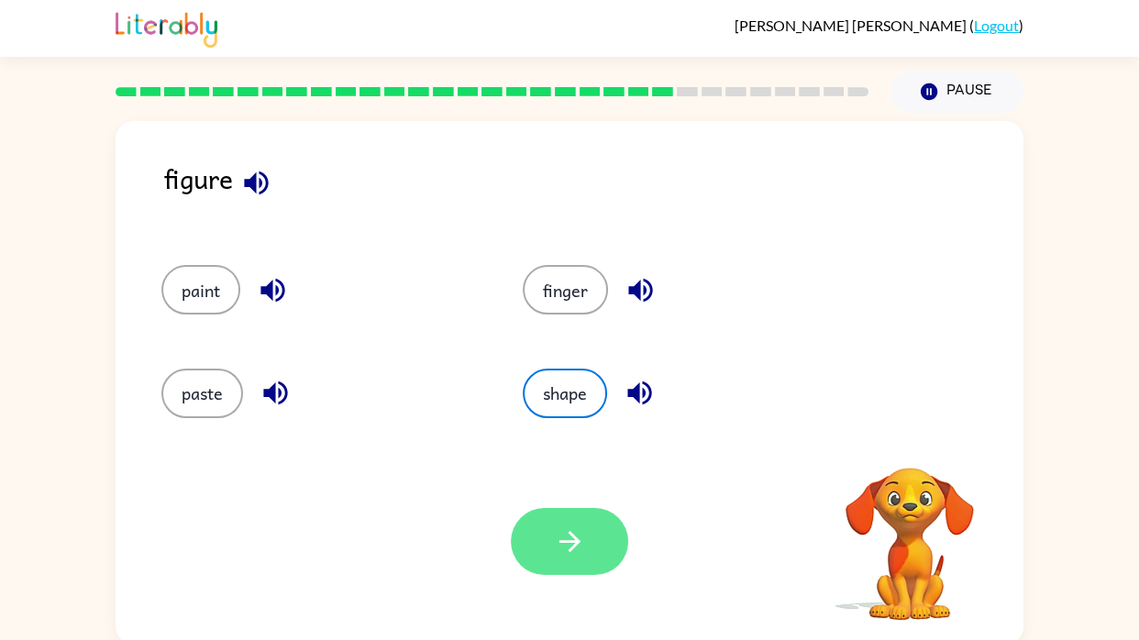
click at [563, 524] on button "button" at bounding box center [569, 541] width 117 height 67
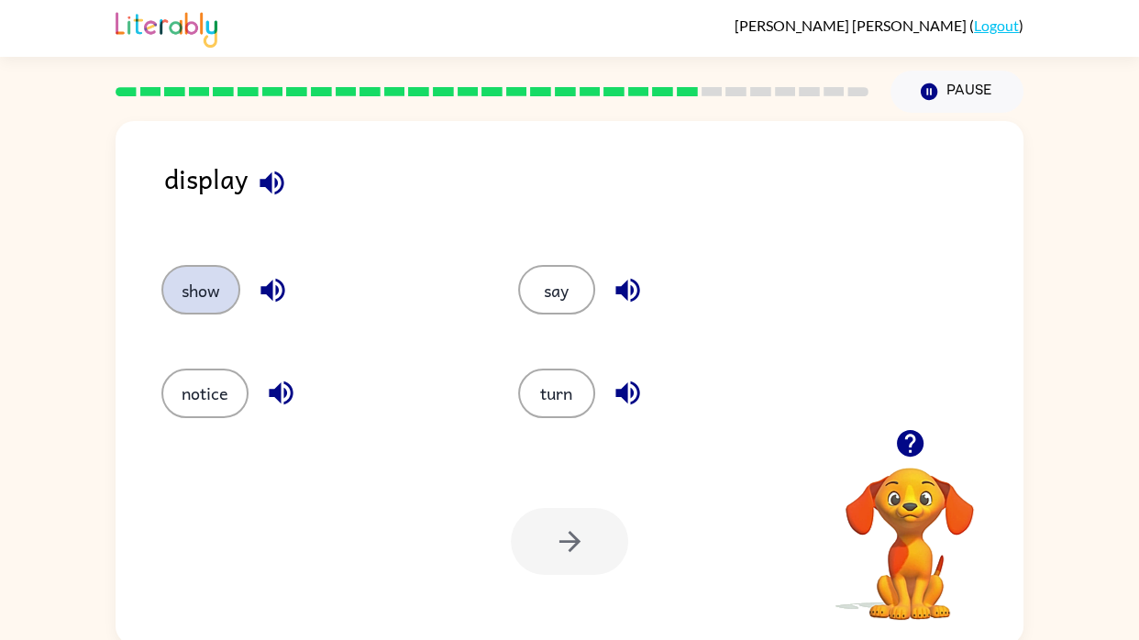
click at [186, 296] on button "show" at bounding box center [200, 290] width 79 height 50
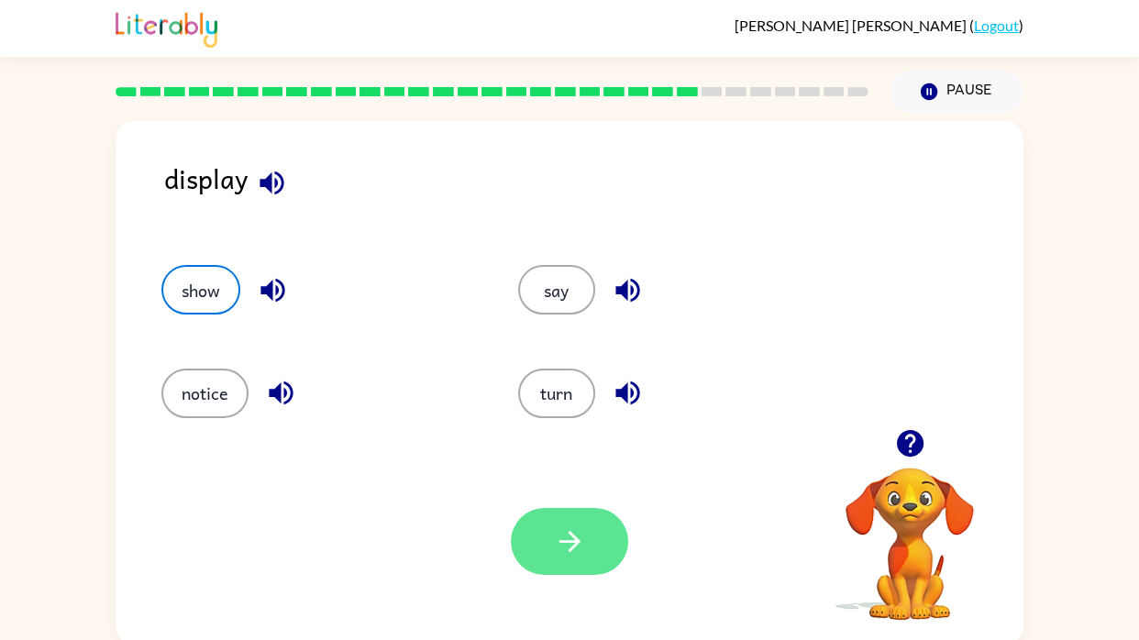
click at [585, 550] on icon "button" at bounding box center [570, 542] width 32 height 32
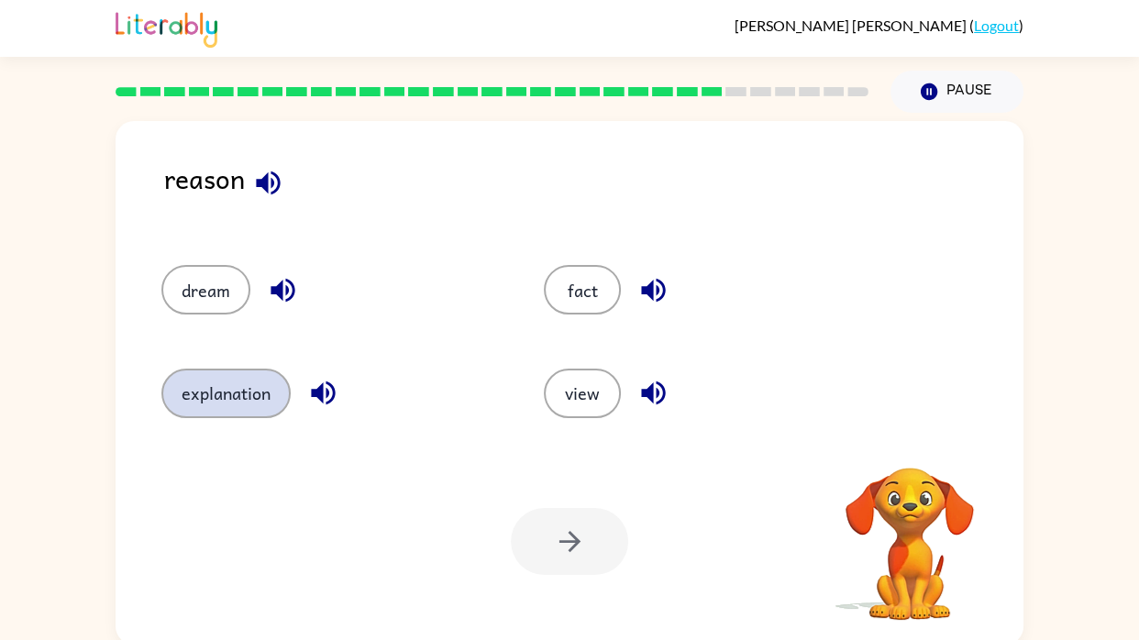
click at [194, 390] on button "explanation" at bounding box center [225, 394] width 129 height 50
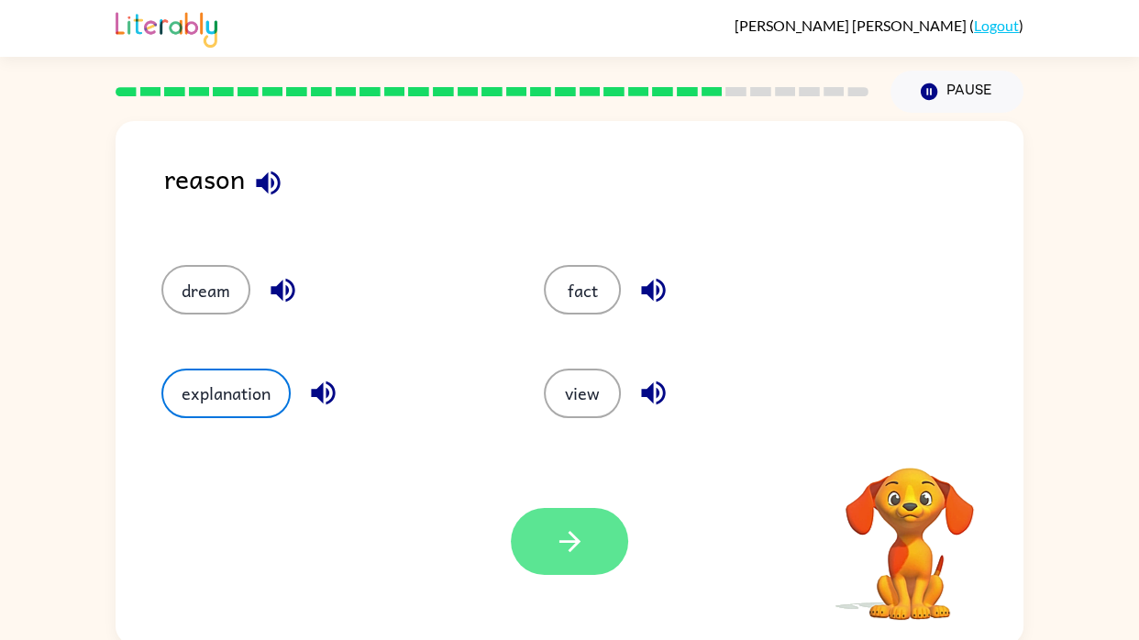
click at [569, 564] on button "button" at bounding box center [569, 541] width 117 height 67
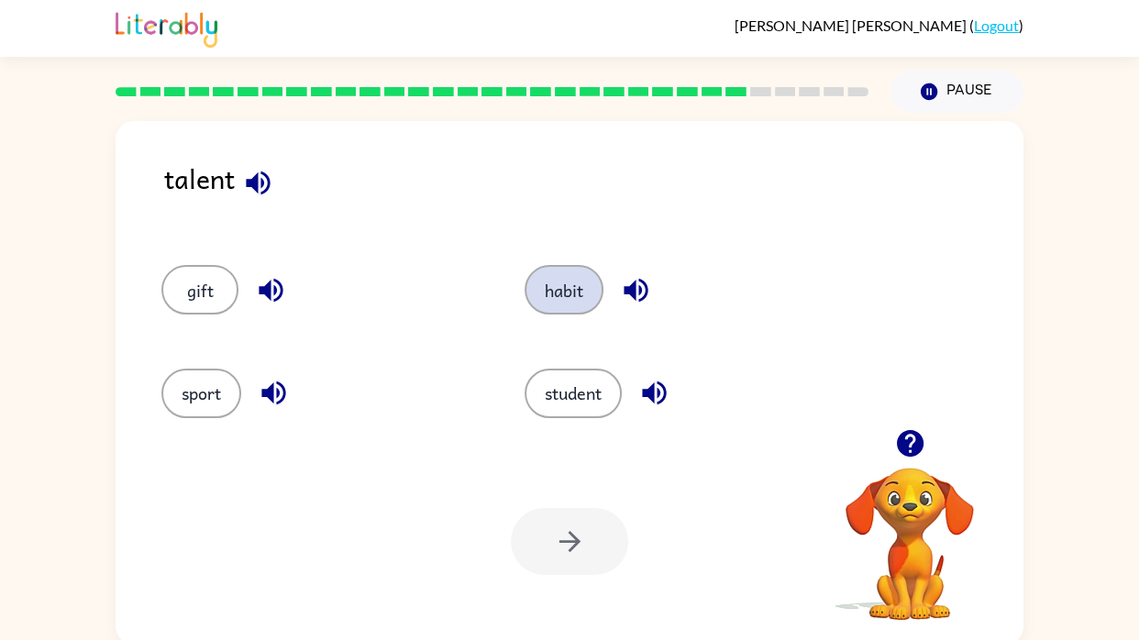
click at [570, 302] on button "habit" at bounding box center [564, 290] width 79 height 50
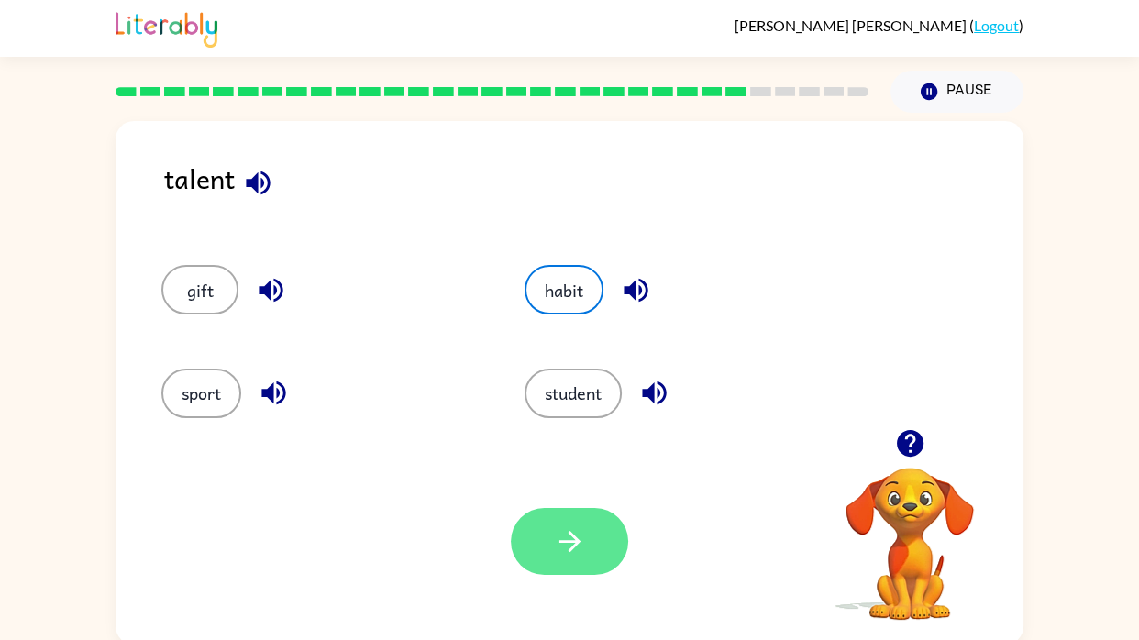
click at [594, 534] on button "button" at bounding box center [569, 541] width 117 height 67
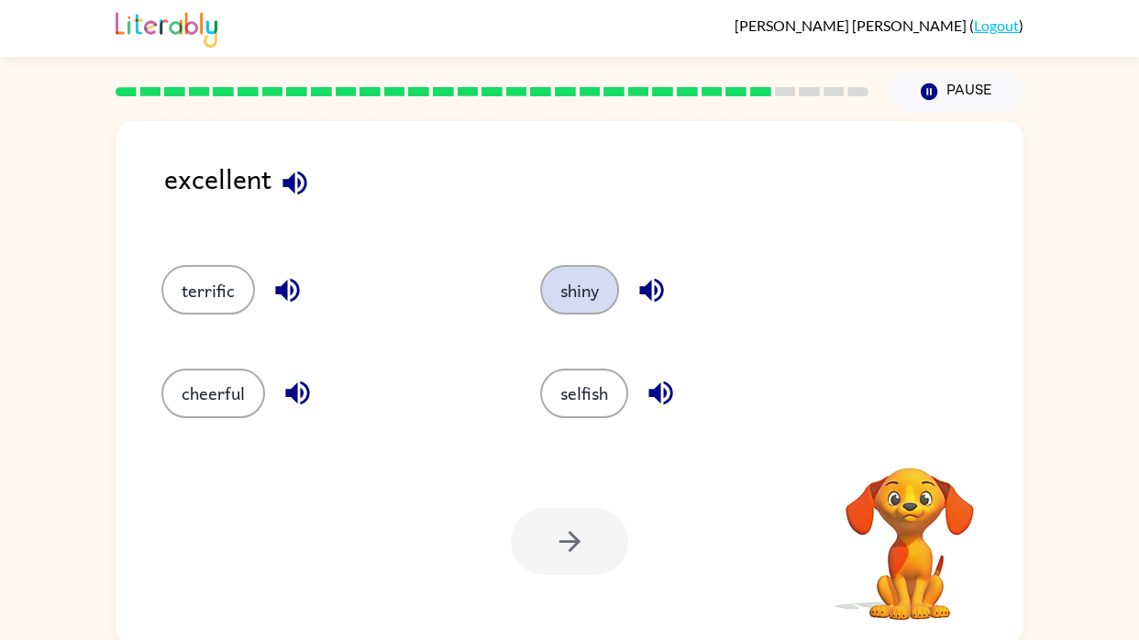
click at [586, 292] on button "shiny" at bounding box center [579, 290] width 79 height 50
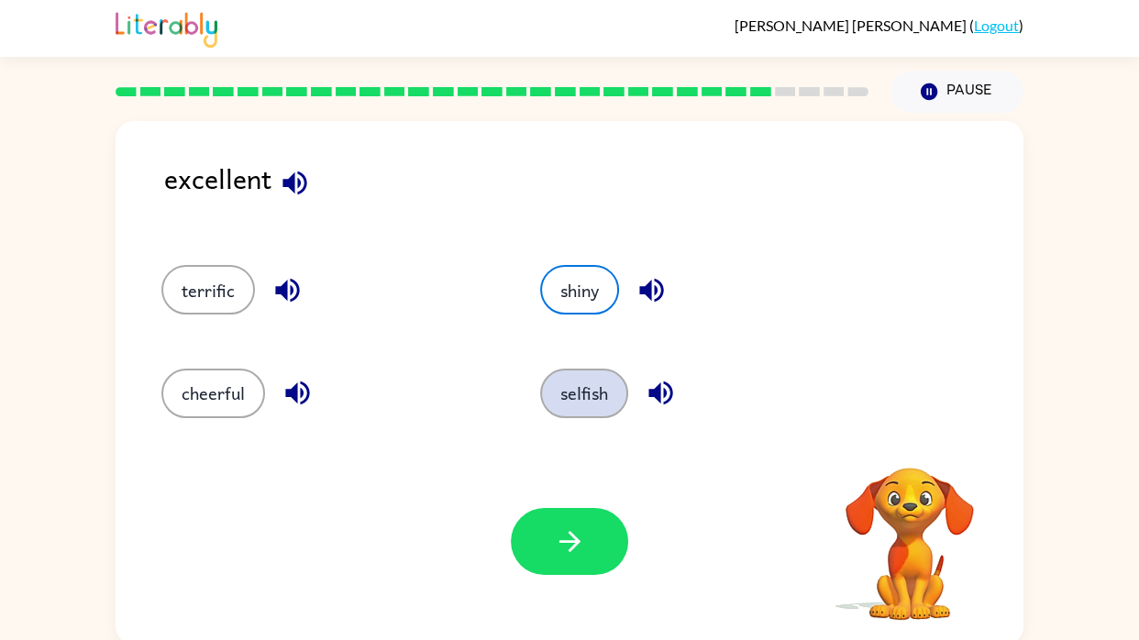
click at [594, 396] on button "selfish" at bounding box center [584, 394] width 88 height 50
click at [581, 284] on button "shiny" at bounding box center [579, 290] width 79 height 50
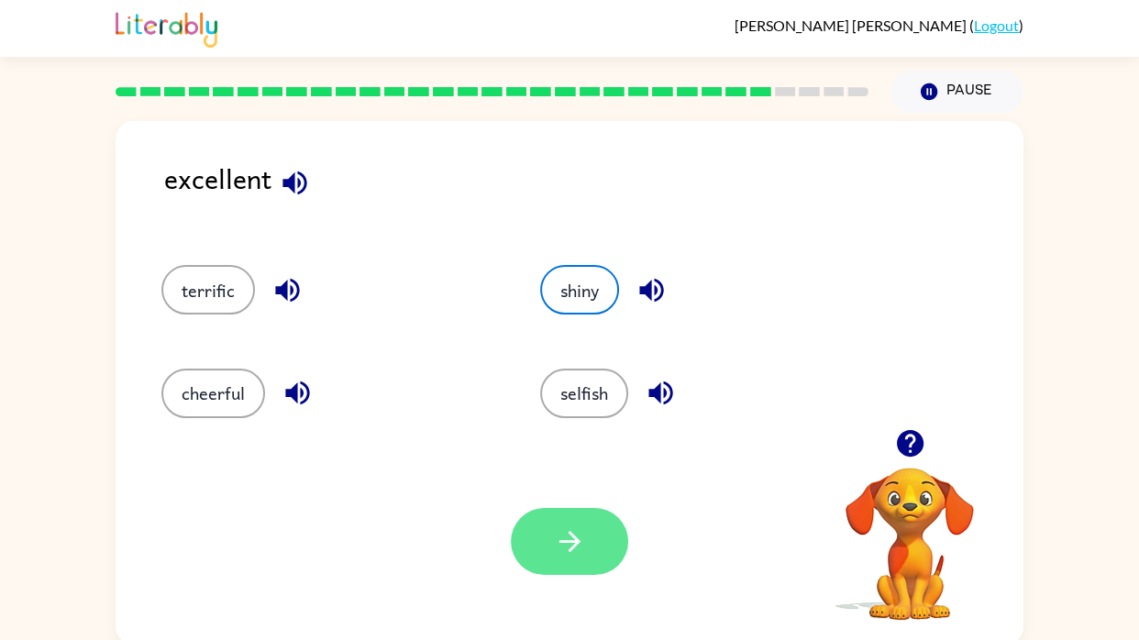
click at [572, 537] on icon "button" at bounding box center [569, 541] width 21 height 21
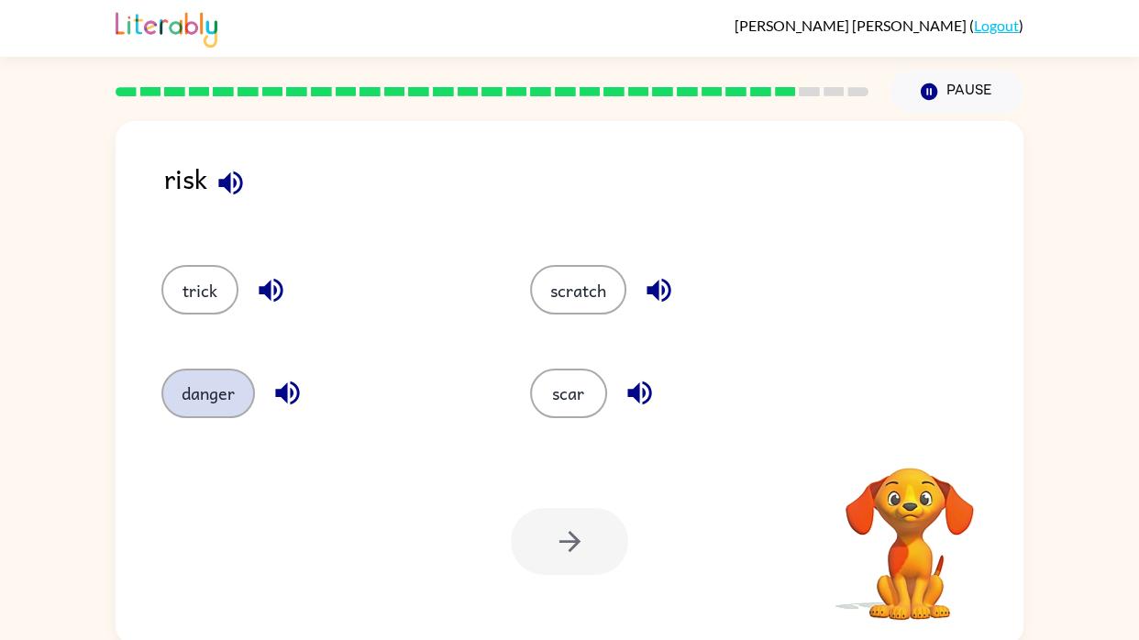
click at [199, 404] on button "danger" at bounding box center [208, 394] width 94 height 50
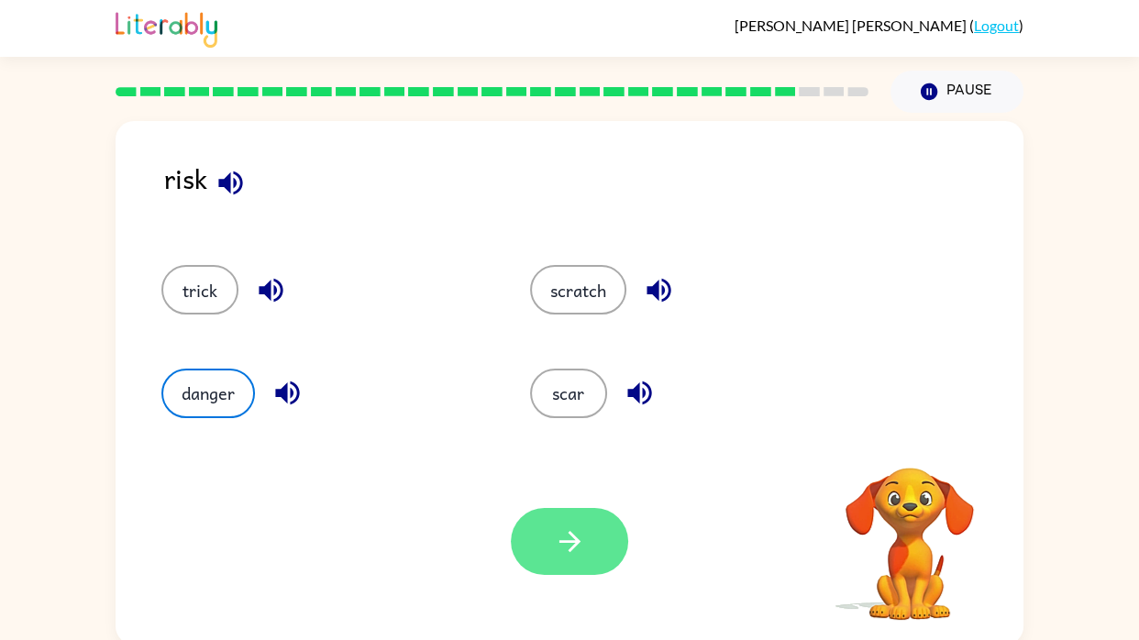
click at [582, 552] on icon "button" at bounding box center [570, 542] width 32 height 32
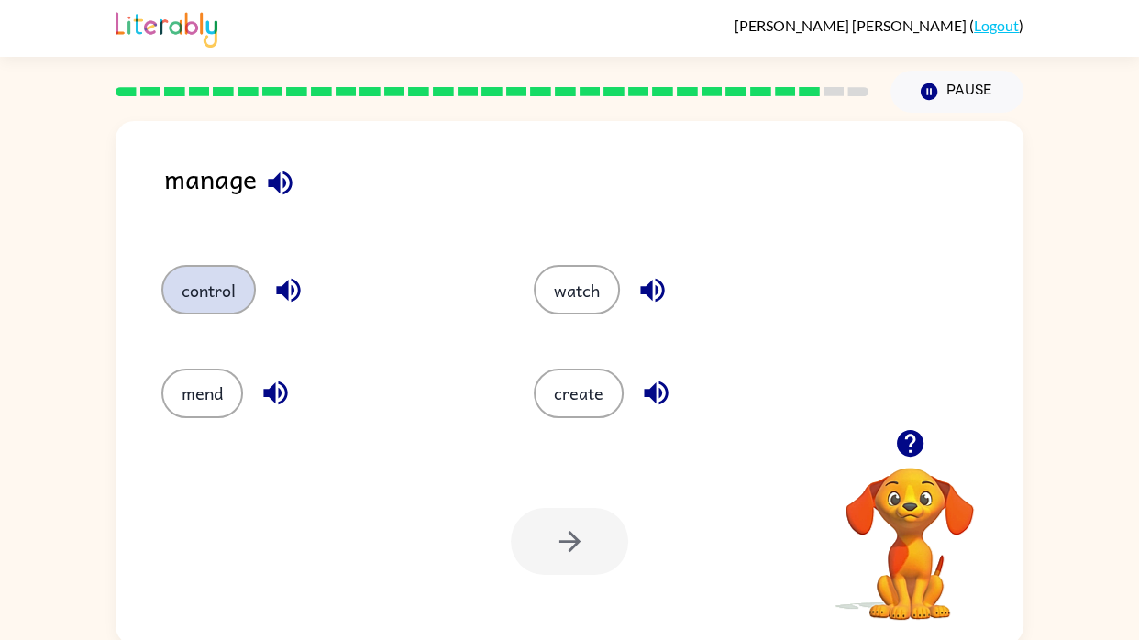
click at [201, 294] on button "control" at bounding box center [208, 290] width 94 height 50
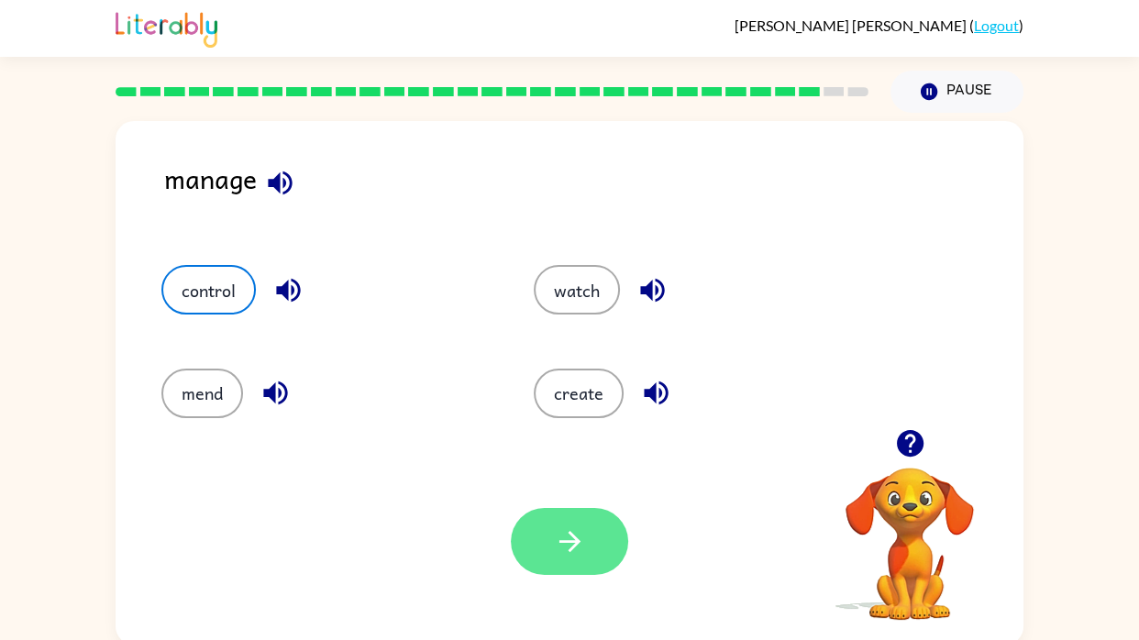
click at [585, 543] on icon "button" at bounding box center [570, 542] width 32 height 32
click at [570, 555] on div at bounding box center [569, 541] width 117 height 67
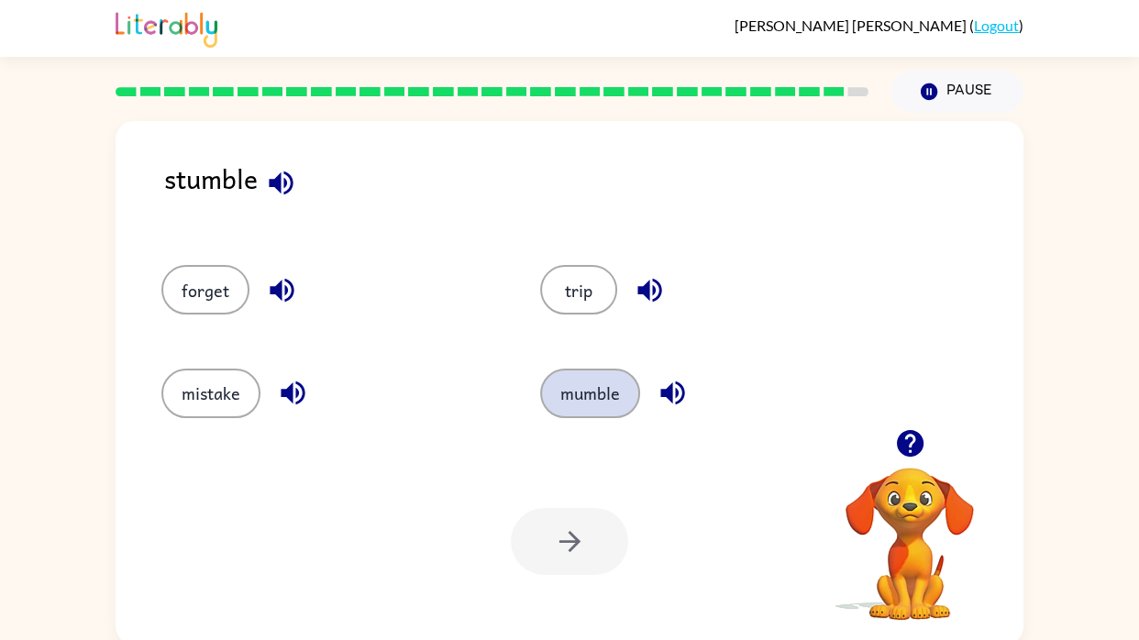
click at [614, 404] on button "mumble" at bounding box center [590, 394] width 100 height 50
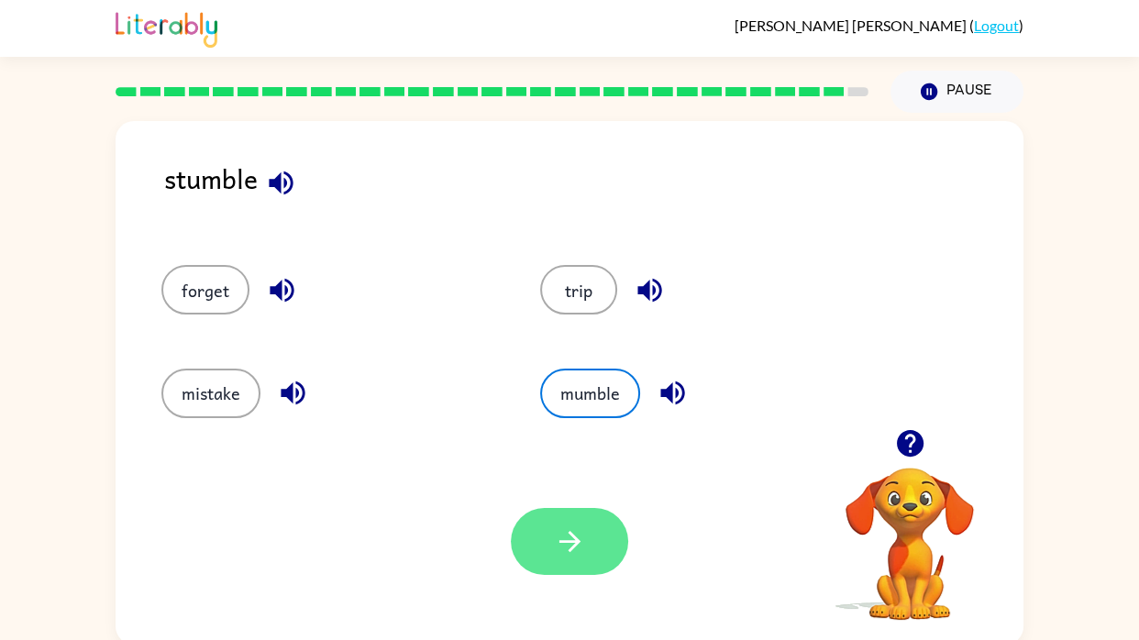
click at [578, 532] on icon "button" at bounding box center [570, 542] width 32 height 32
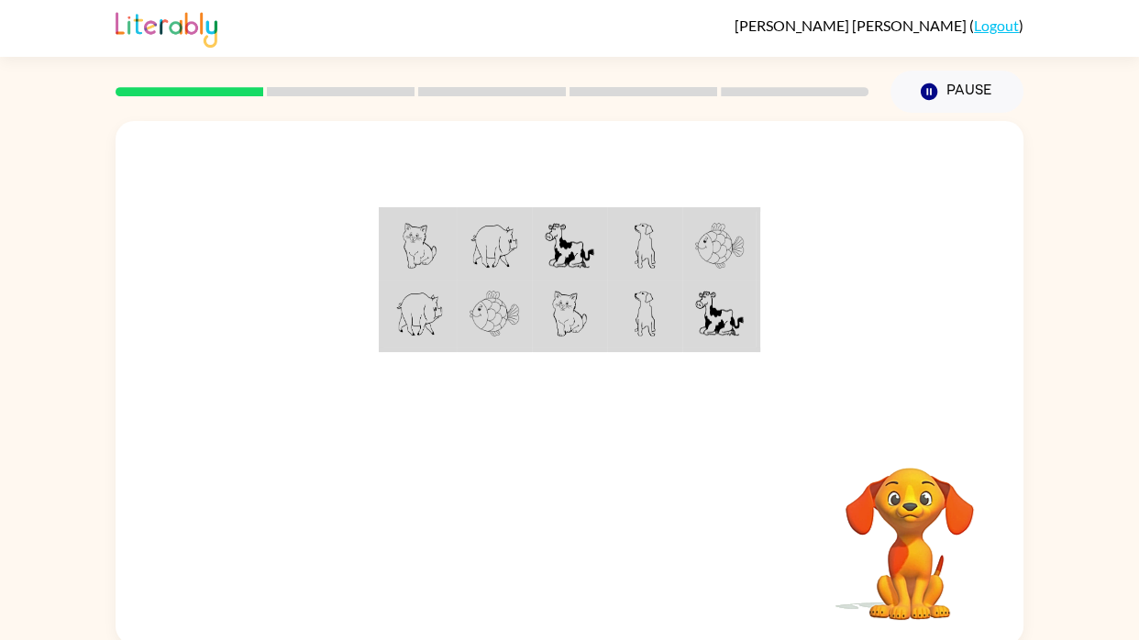
click at [72, 513] on div "Your browser must support playing .mp4 files to use Literably. Please try using…" at bounding box center [569, 379] width 1139 height 532
click at [572, 219] on td at bounding box center [569, 245] width 75 height 71
click at [571, 237] on img at bounding box center [570, 246] width 50 height 46
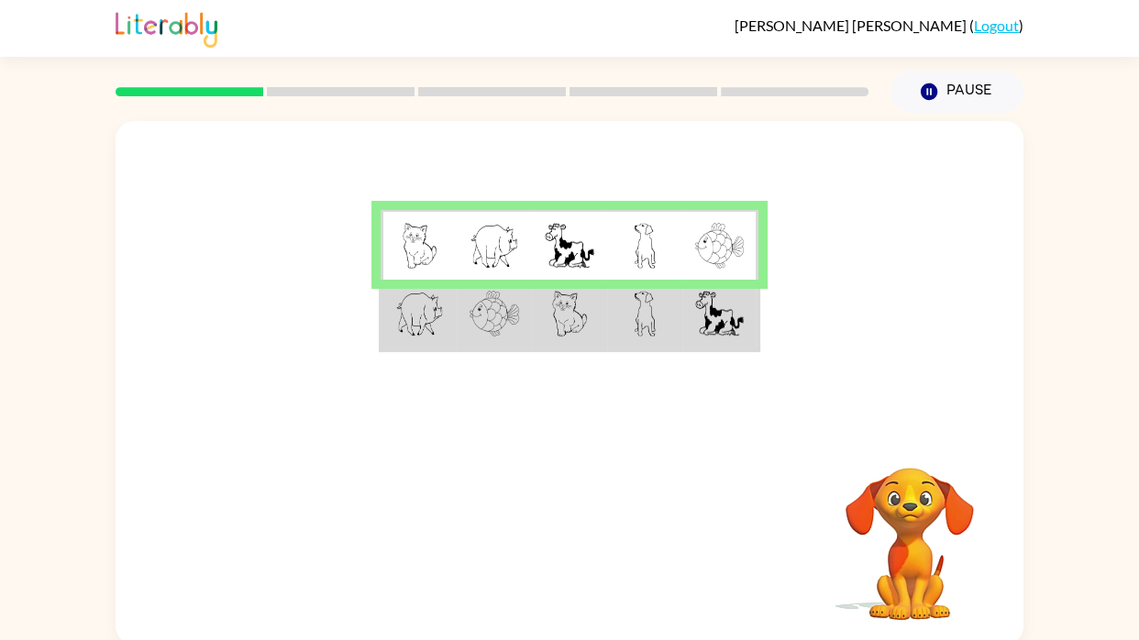
scroll to position [4, 0]
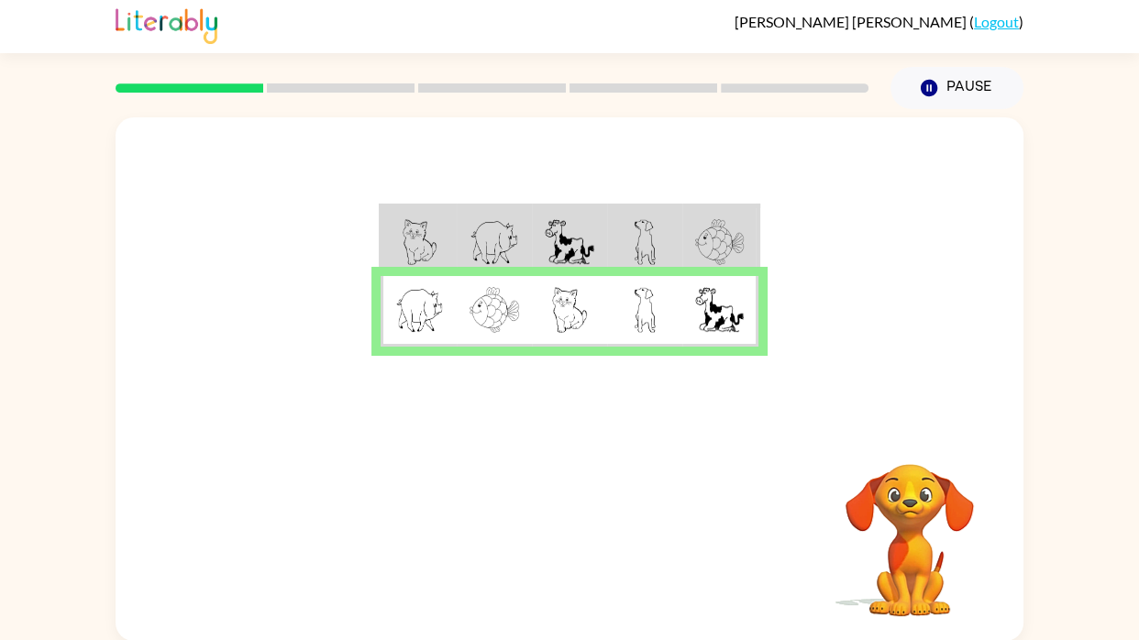
click at [527, 458] on div "Your browser must support playing .mp4 files to use Literably. Please try using…" at bounding box center [570, 538] width 908 height 206
click at [556, 477] on div "Your browser must support playing .mp4 files to use Literably. Please try using…" at bounding box center [570, 538] width 908 height 206
click at [540, 485] on div "Your browser must support playing .mp4 files to use Literably. Please try using…" at bounding box center [570, 538] width 908 height 206
click at [549, 514] on button "button" at bounding box center [569, 537] width 117 height 67
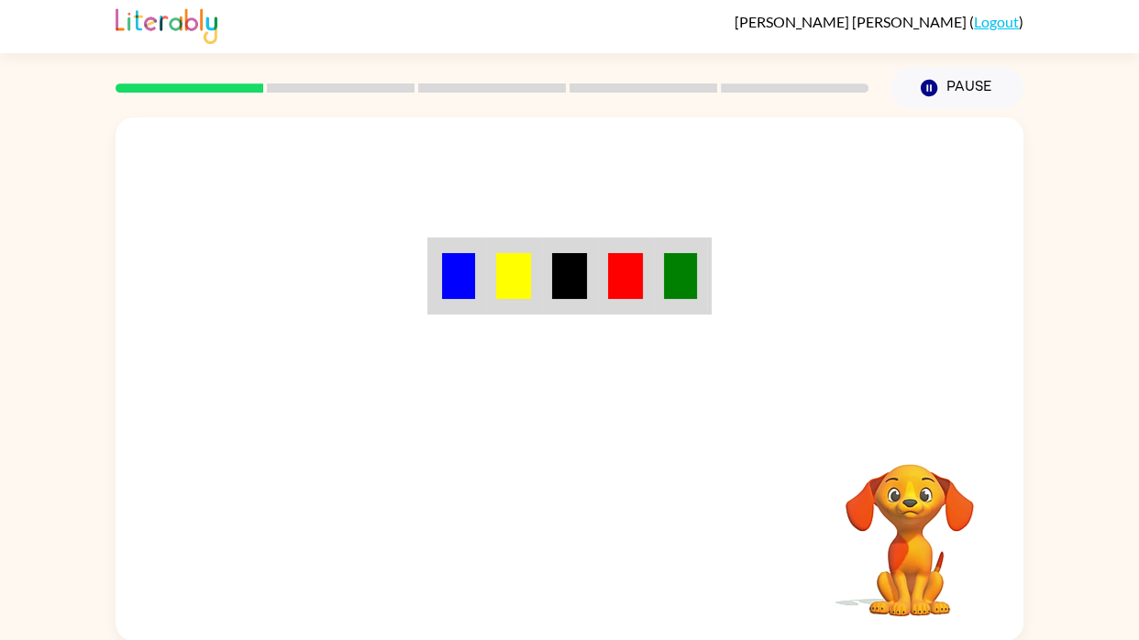
click at [565, 525] on div "Your browser must support playing .mp4 files to use Literably. Please try using…" at bounding box center [570, 379] width 908 height 524
click at [603, 516] on div "Your browser must support playing .mp4 files to use Literably. Please try using…" at bounding box center [570, 379] width 908 height 524
click at [461, 273] on img at bounding box center [458, 276] width 33 height 46
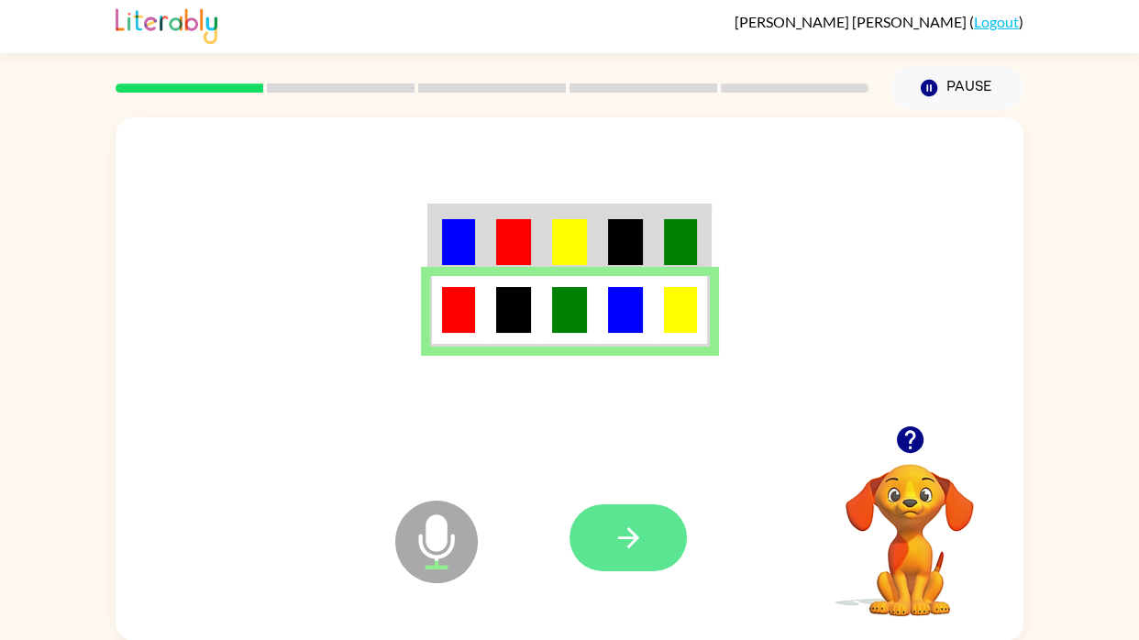
click at [640, 548] on icon "button" at bounding box center [629, 538] width 32 height 32
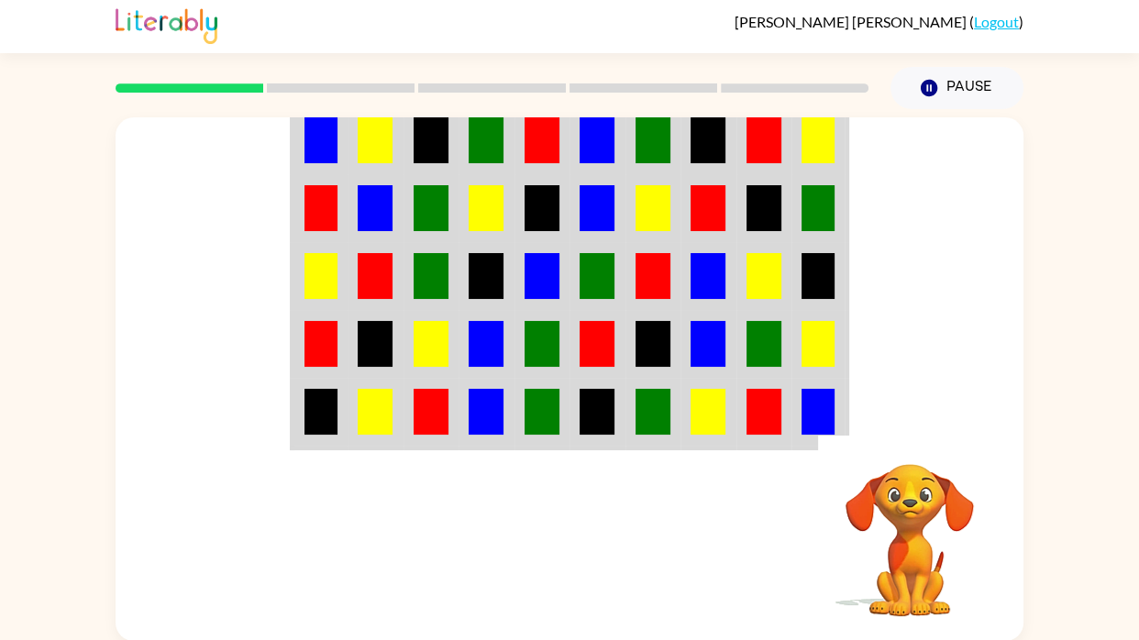
scroll to position [0, 0]
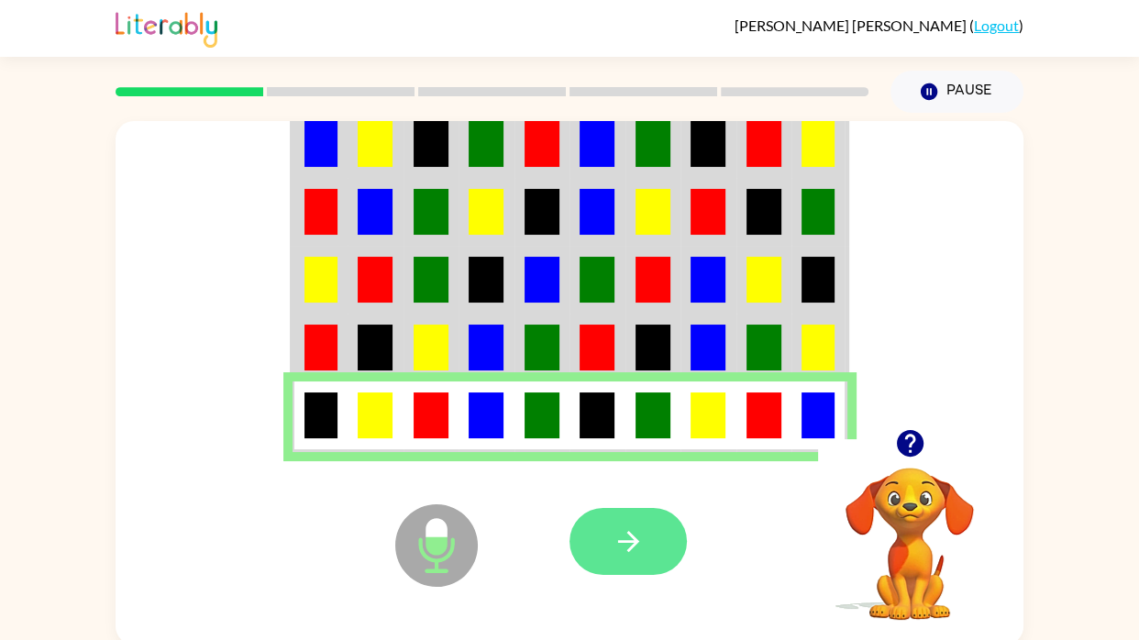
click at [648, 557] on button "button" at bounding box center [628, 541] width 117 height 67
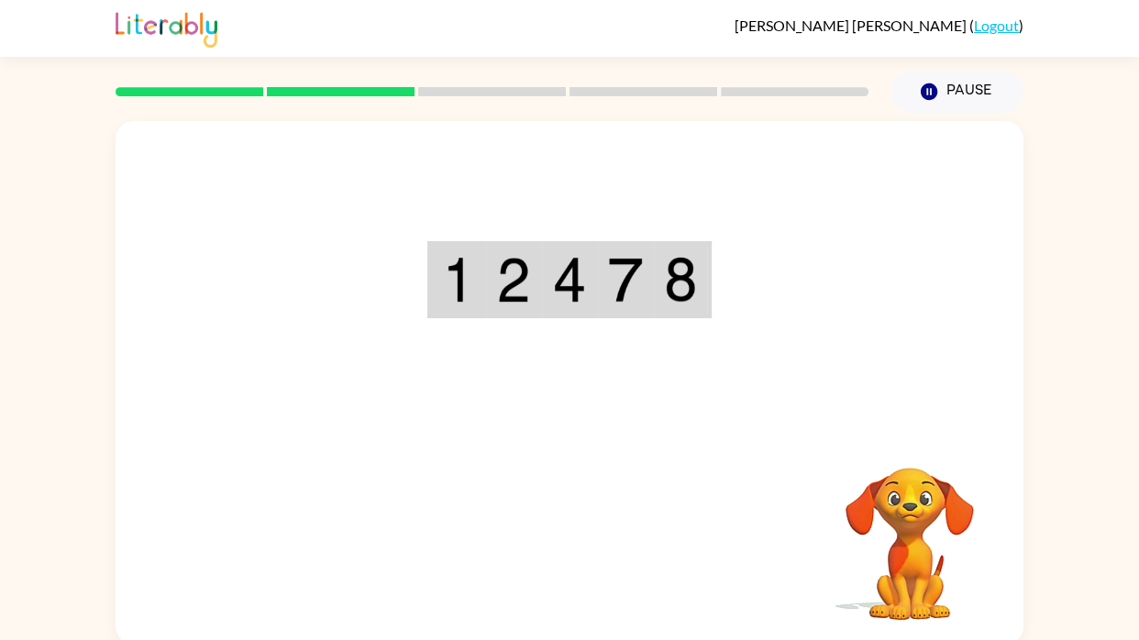
click at [526, 298] on img at bounding box center [513, 280] width 35 height 46
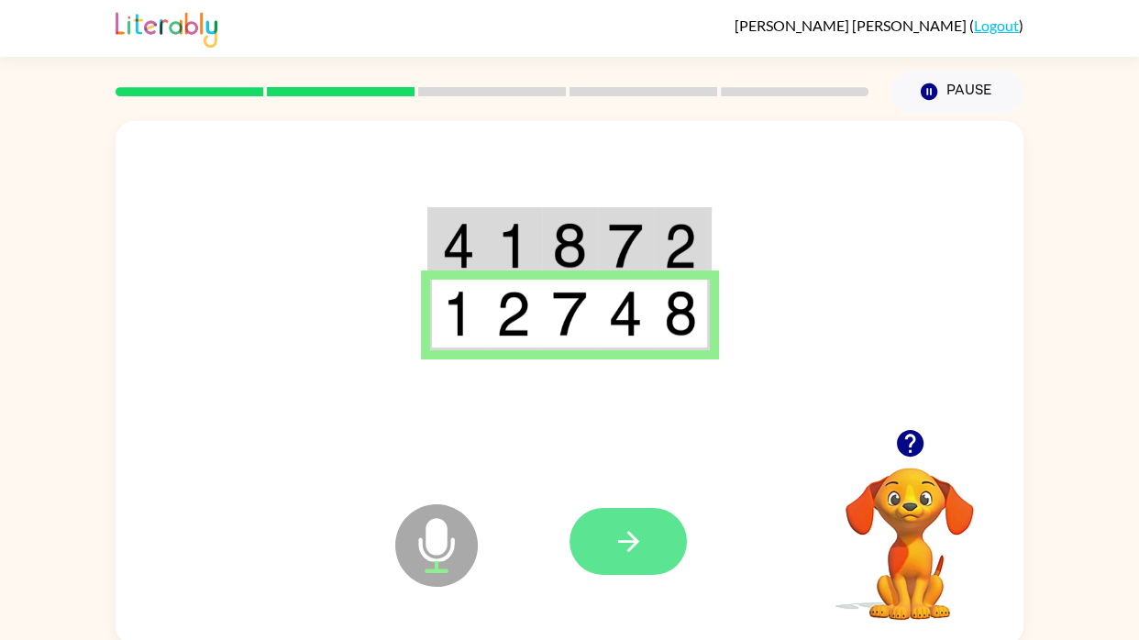
click at [633, 551] on icon "button" at bounding box center [629, 542] width 32 height 32
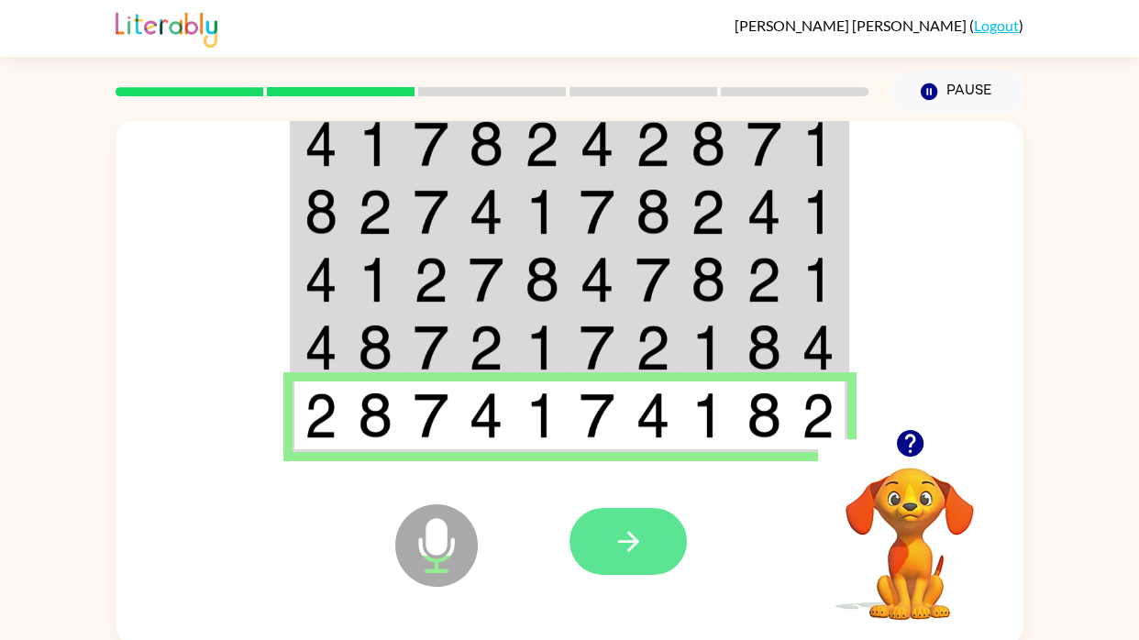
click at [608, 531] on button "button" at bounding box center [628, 541] width 117 height 67
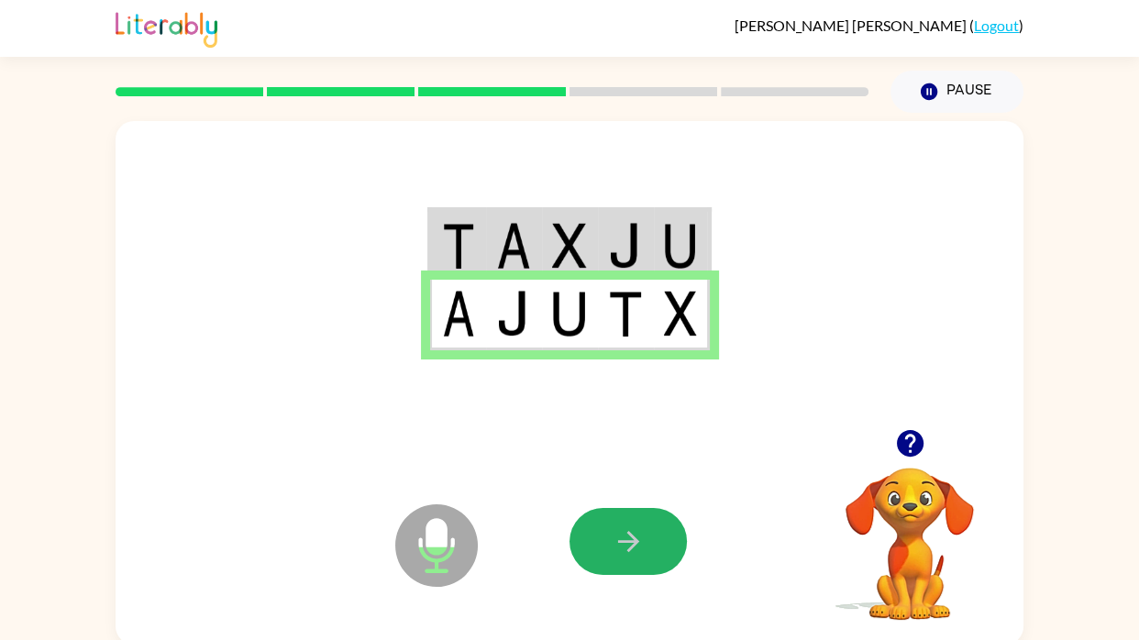
click at [633, 551] on icon "button" at bounding box center [629, 542] width 32 height 32
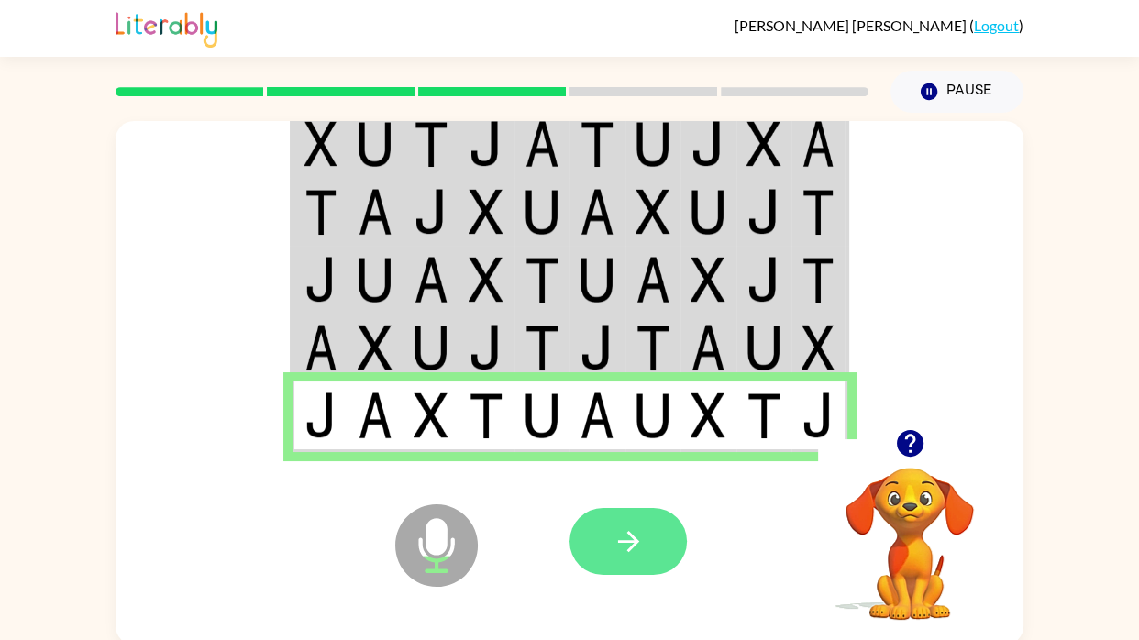
click at [631, 550] on icon "button" at bounding box center [629, 542] width 32 height 32
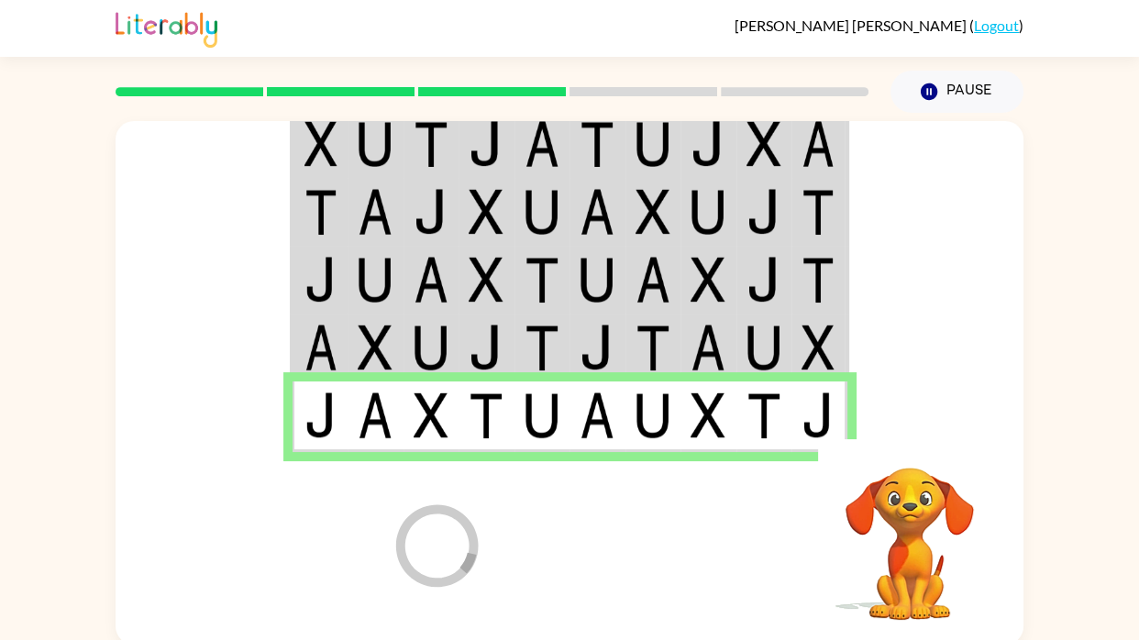
click at [655, 510] on div at bounding box center [705, 541] width 271 height 206
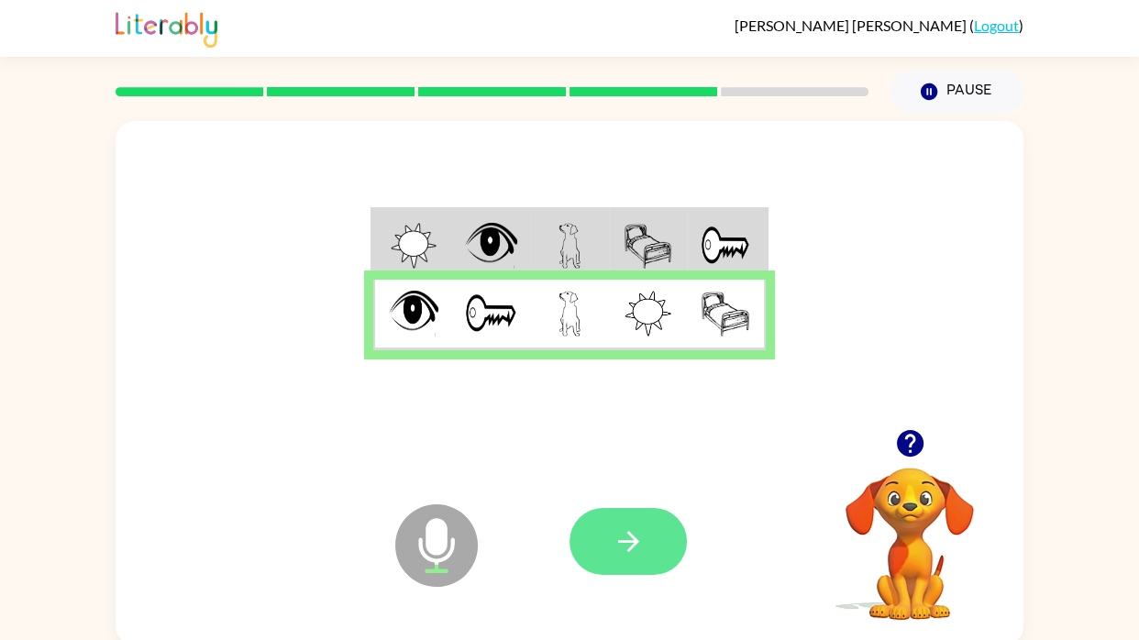
click at [639, 542] on icon "button" at bounding box center [629, 542] width 32 height 32
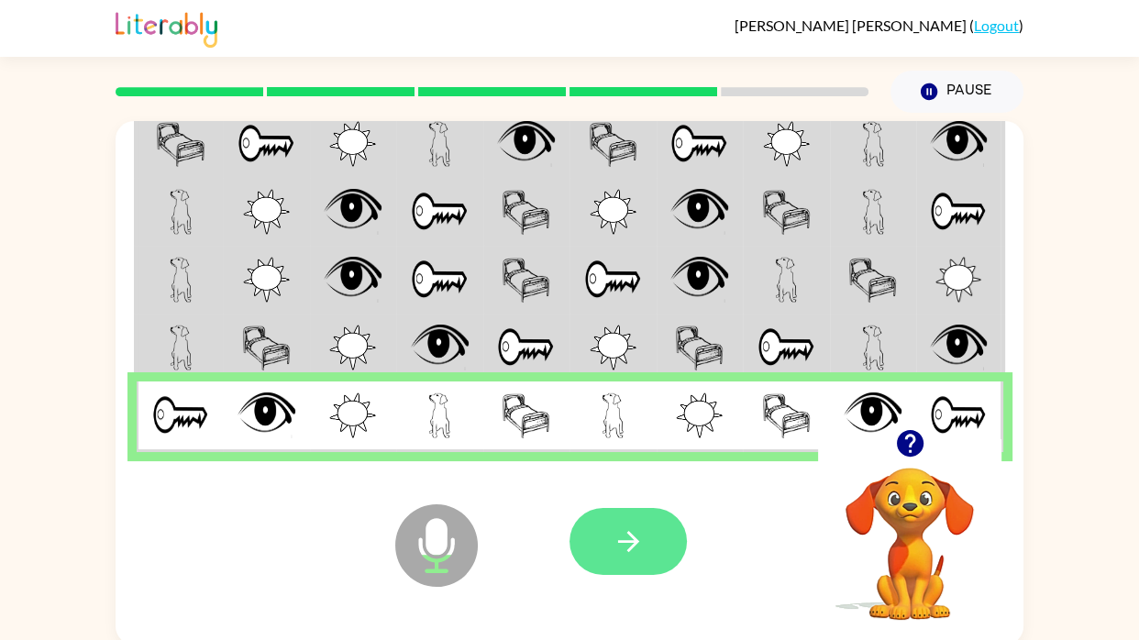
click at [675, 551] on button "button" at bounding box center [628, 541] width 117 height 67
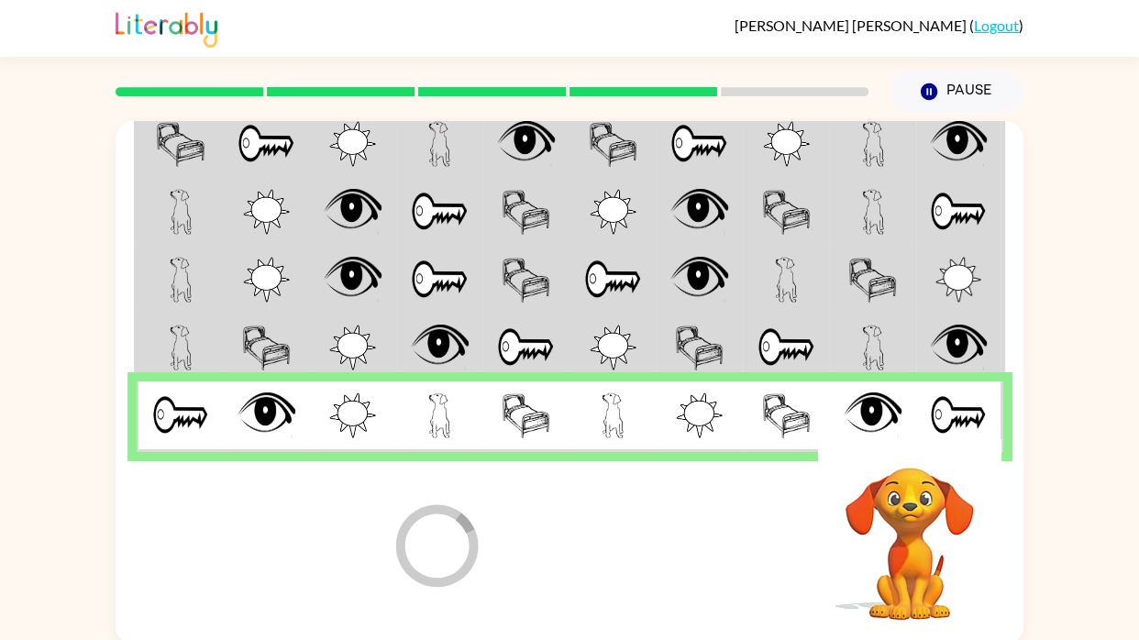
click at [657, 551] on div at bounding box center [705, 541] width 271 height 206
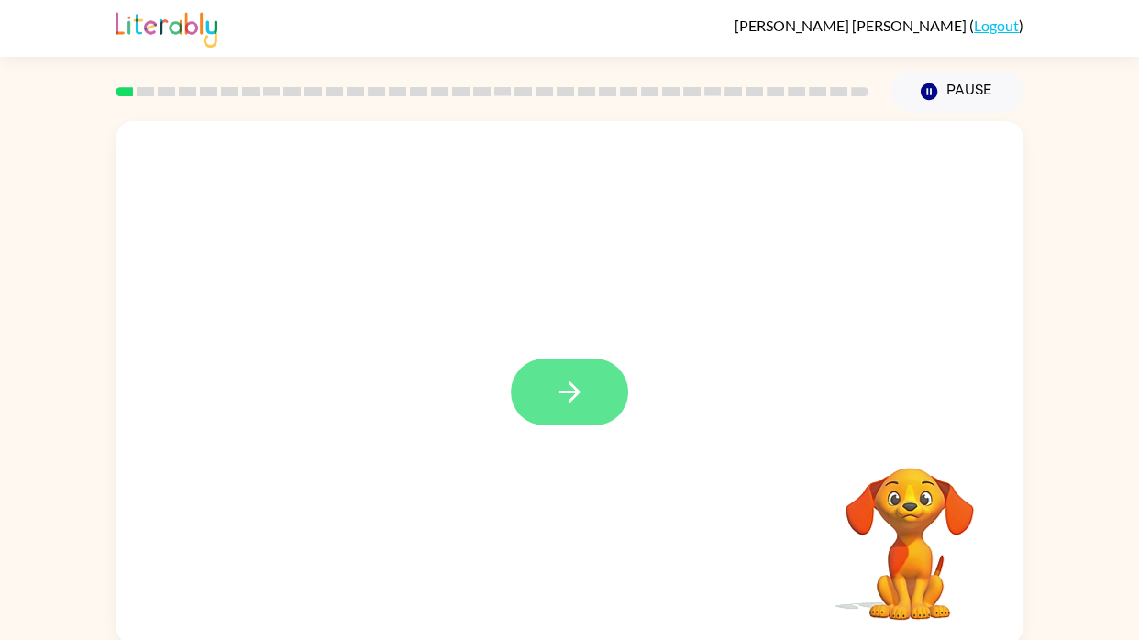
click at [590, 393] on button "button" at bounding box center [569, 392] width 117 height 67
click at [590, 393] on div at bounding box center [570, 383] width 908 height 524
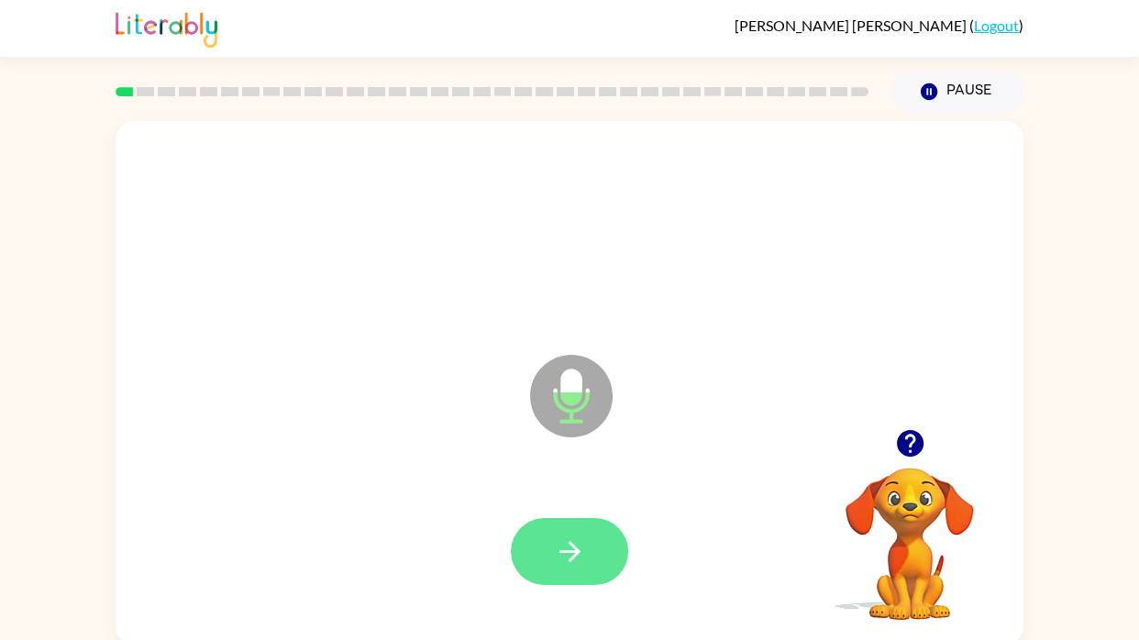
click at [576, 542] on icon "button" at bounding box center [570, 552] width 32 height 32
click at [597, 541] on button "button" at bounding box center [569, 551] width 117 height 67
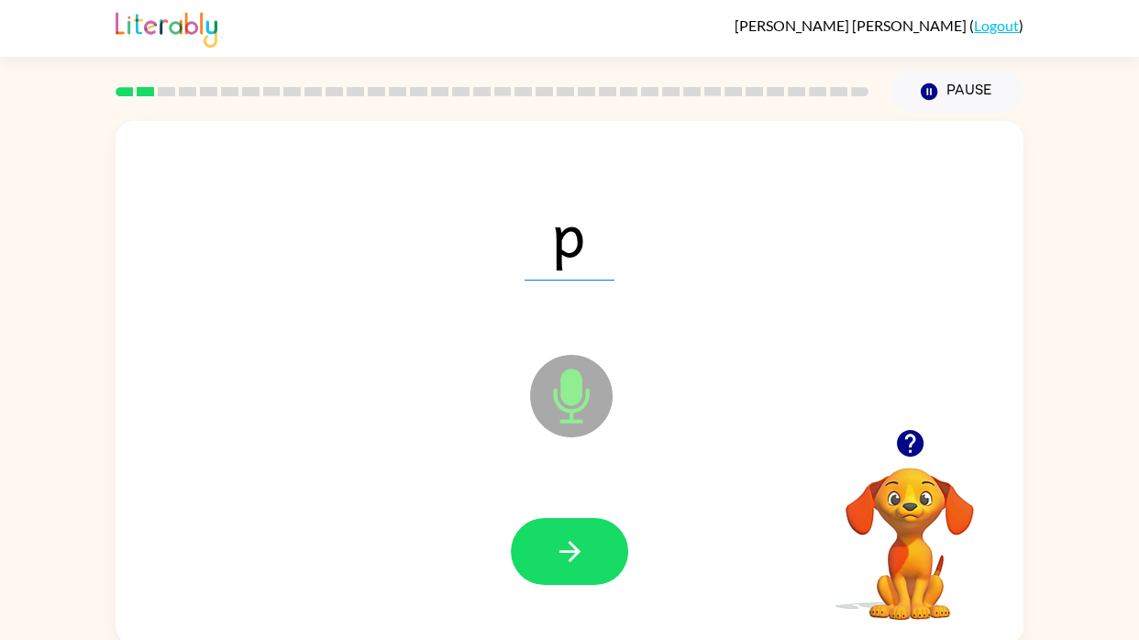
scroll to position [2, 0]
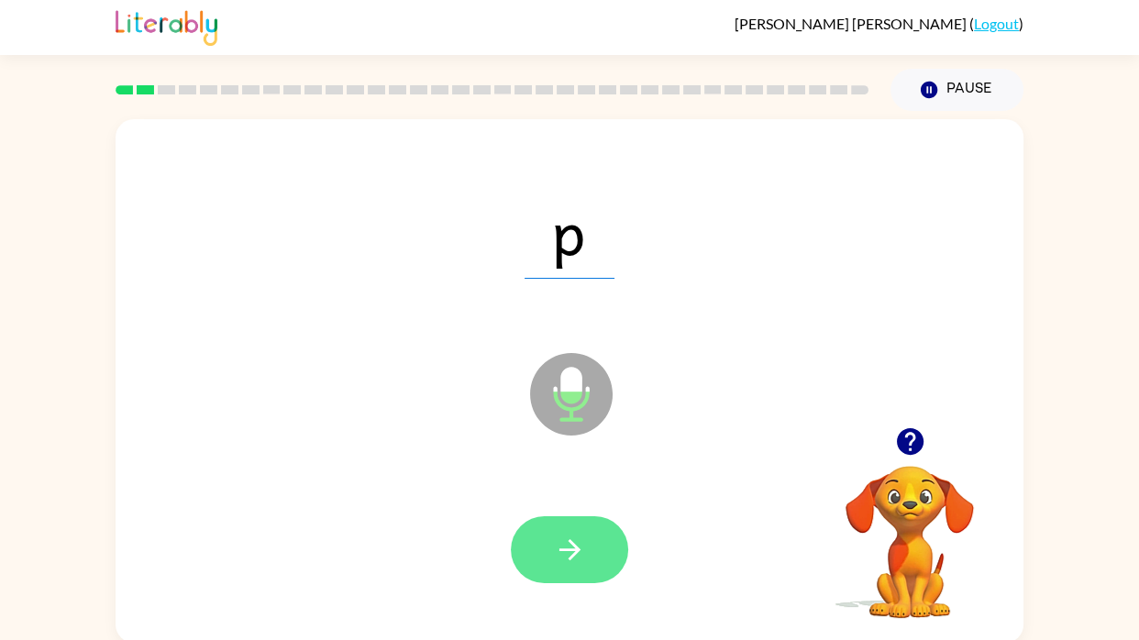
click at [574, 555] on icon "button" at bounding box center [570, 550] width 32 height 32
click at [578, 569] on button "button" at bounding box center [569, 549] width 117 height 67
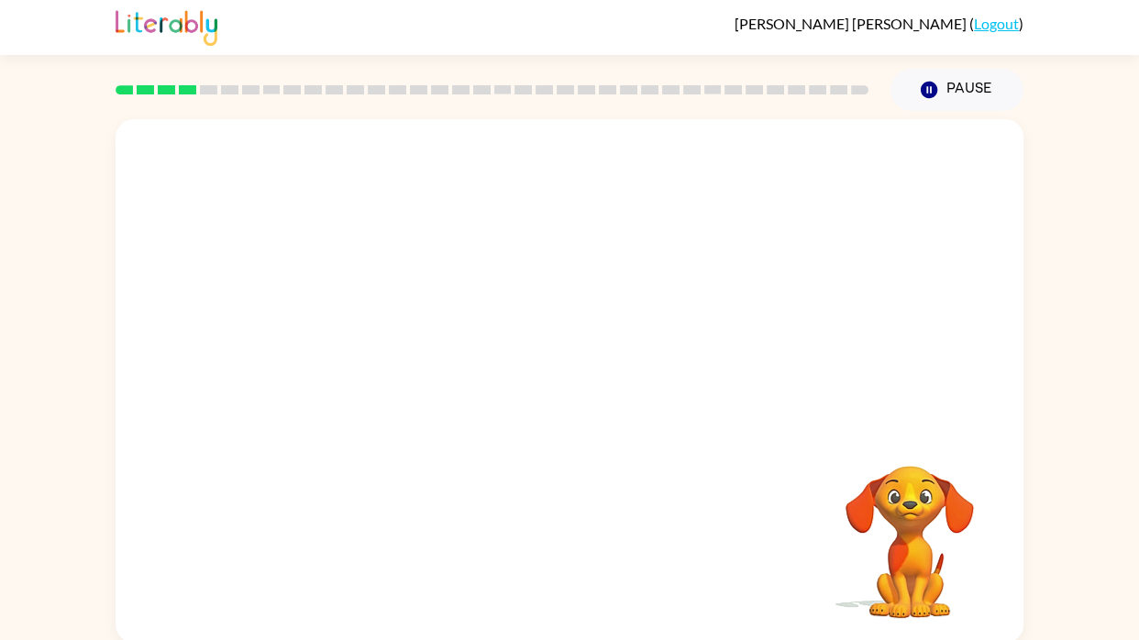
click at [1011, 611] on div "Your browser must support playing .mp4 files to use Literably. Please try using…" at bounding box center [570, 381] width 908 height 524
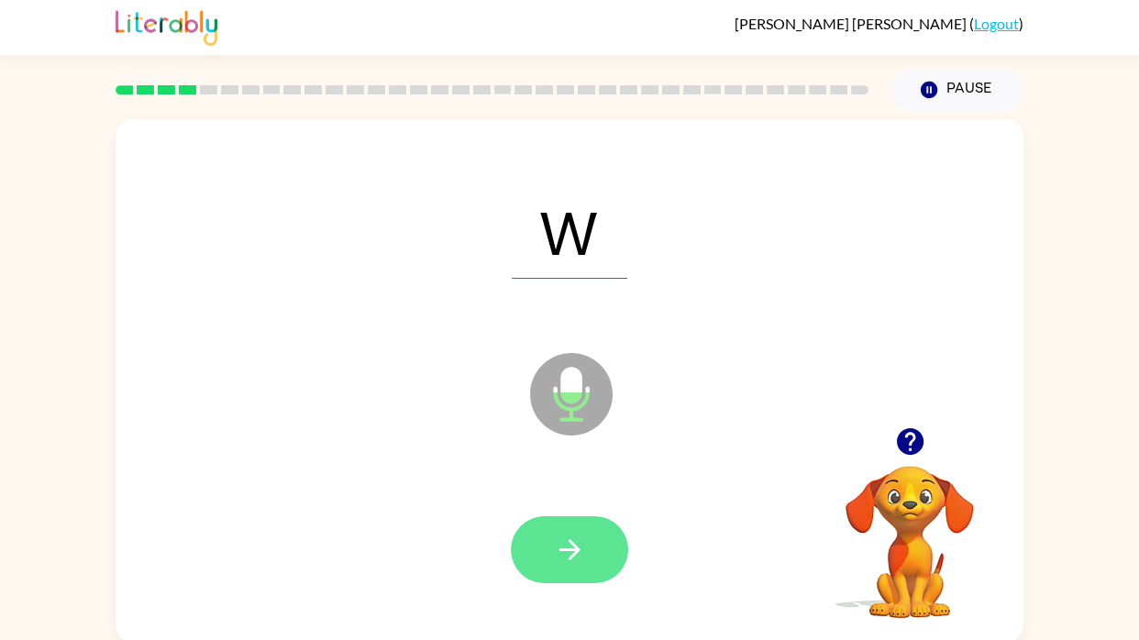
click at [579, 574] on button "button" at bounding box center [569, 549] width 117 height 67
click at [624, 545] on div at bounding box center [569, 549] width 117 height 67
click at [583, 550] on icon "button" at bounding box center [570, 550] width 32 height 32
click at [578, 562] on icon "button" at bounding box center [570, 550] width 32 height 32
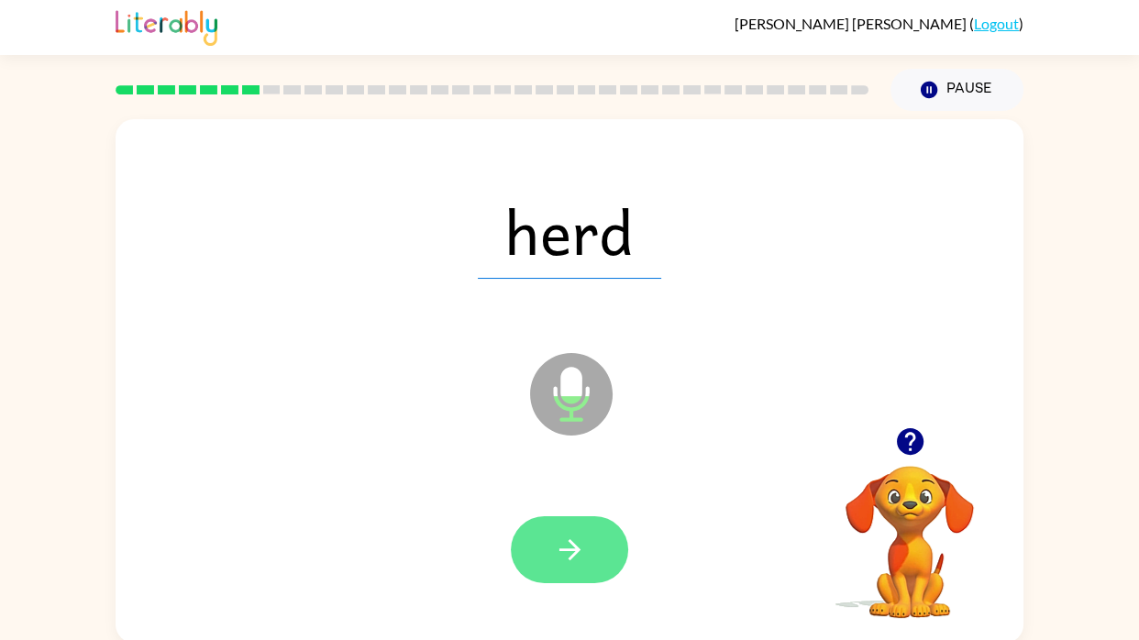
click at [601, 517] on button "button" at bounding box center [569, 549] width 117 height 67
click at [591, 573] on div at bounding box center [569, 549] width 117 height 67
click at [586, 518] on button "button" at bounding box center [569, 549] width 117 height 67
click at [607, 565] on button "button" at bounding box center [569, 549] width 117 height 67
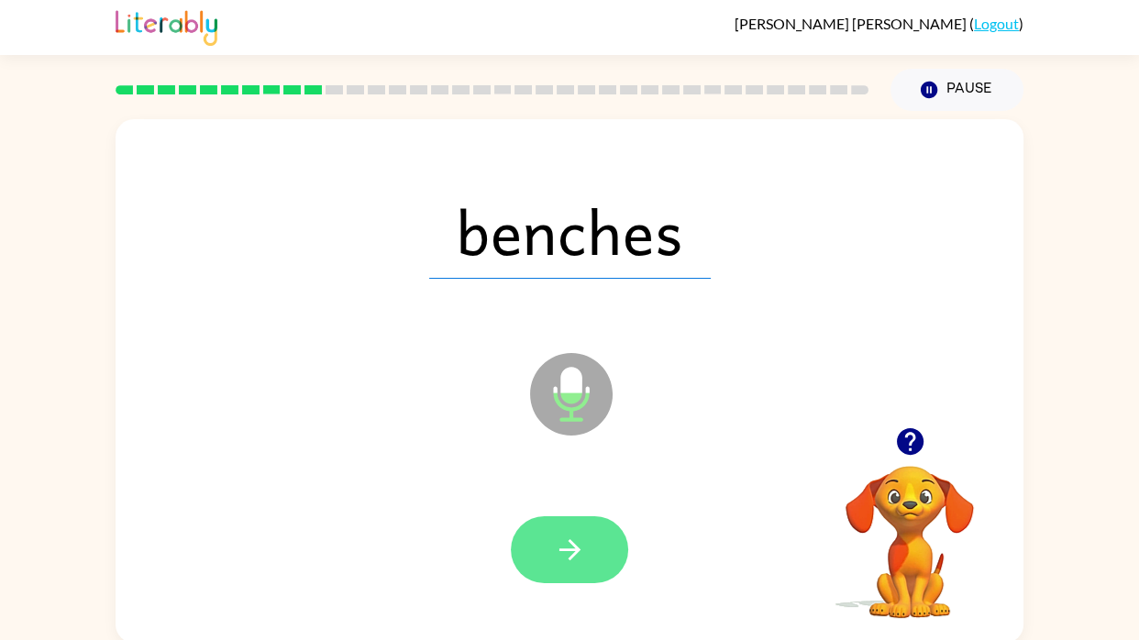
click at [593, 541] on button "button" at bounding box center [569, 549] width 117 height 67
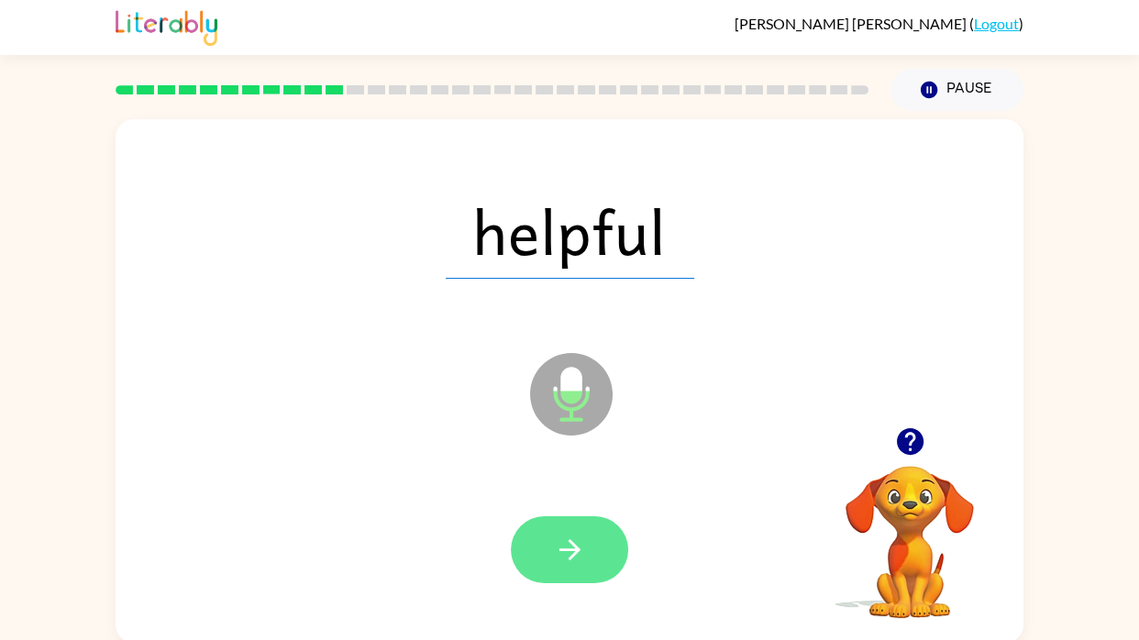
click at [588, 569] on button "button" at bounding box center [569, 549] width 117 height 67
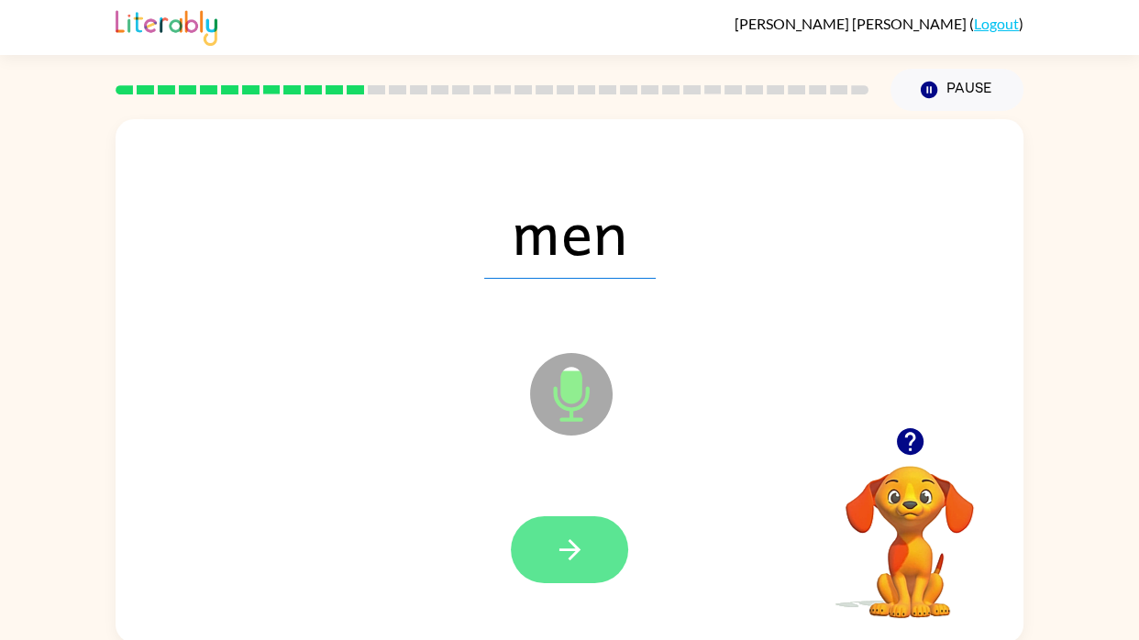
click at [592, 550] on button "button" at bounding box center [569, 549] width 117 height 67
click at [600, 525] on button "button" at bounding box center [569, 549] width 117 height 67
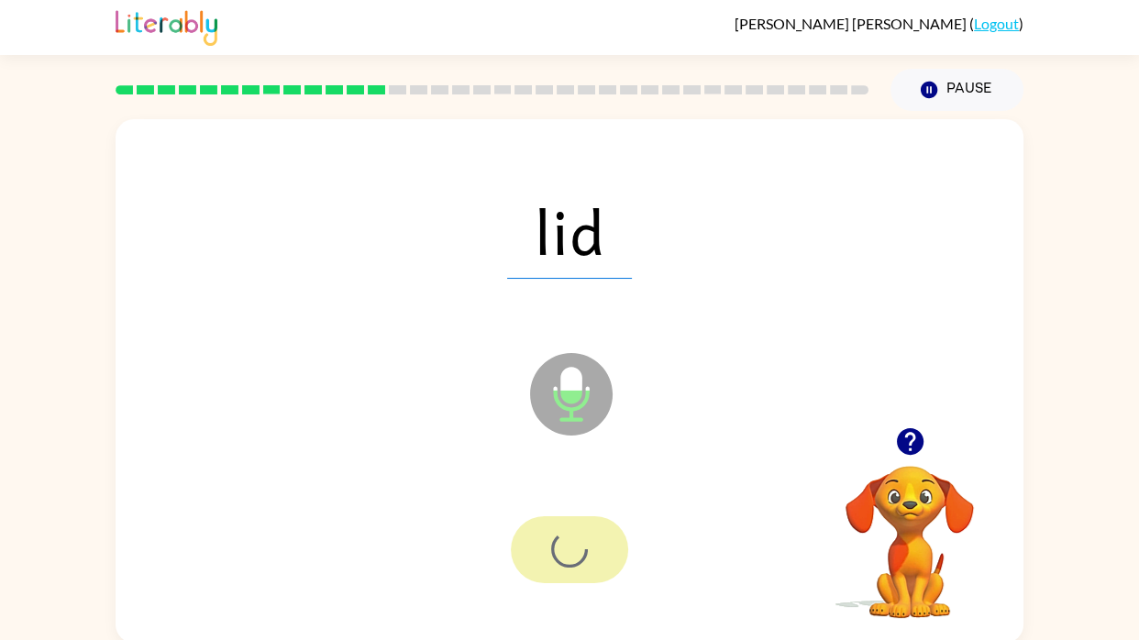
scroll to position [4, 0]
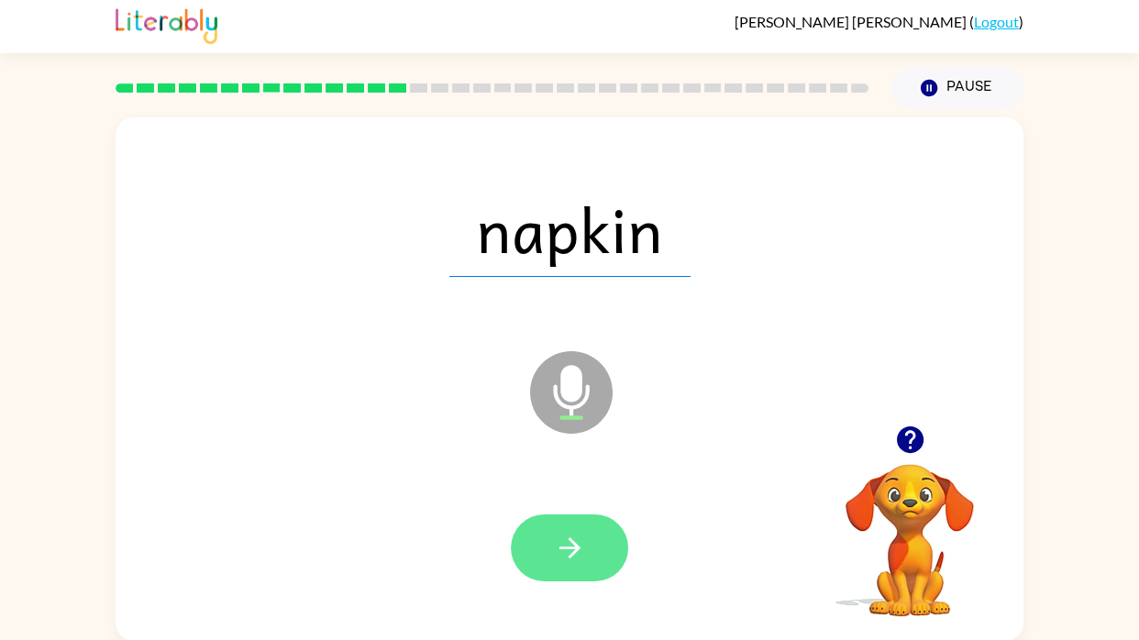
click at [604, 542] on button "button" at bounding box center [569, 548] width 117 height 67
click at [578, 534] on icon "button" at bounding box center [570, 548] width 32 height 32
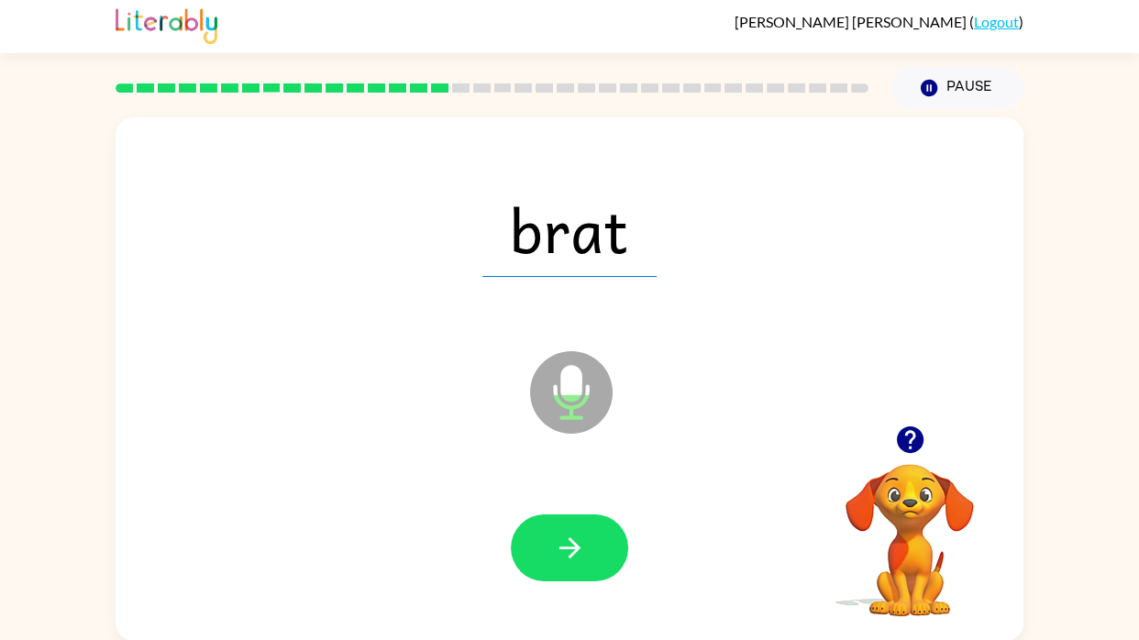
click at [596, 559] on button "button" at bounding box center [569, 548] width 117 height 67
click at [587, 571] on div at bounding box center [569, 548] width 117 height 67
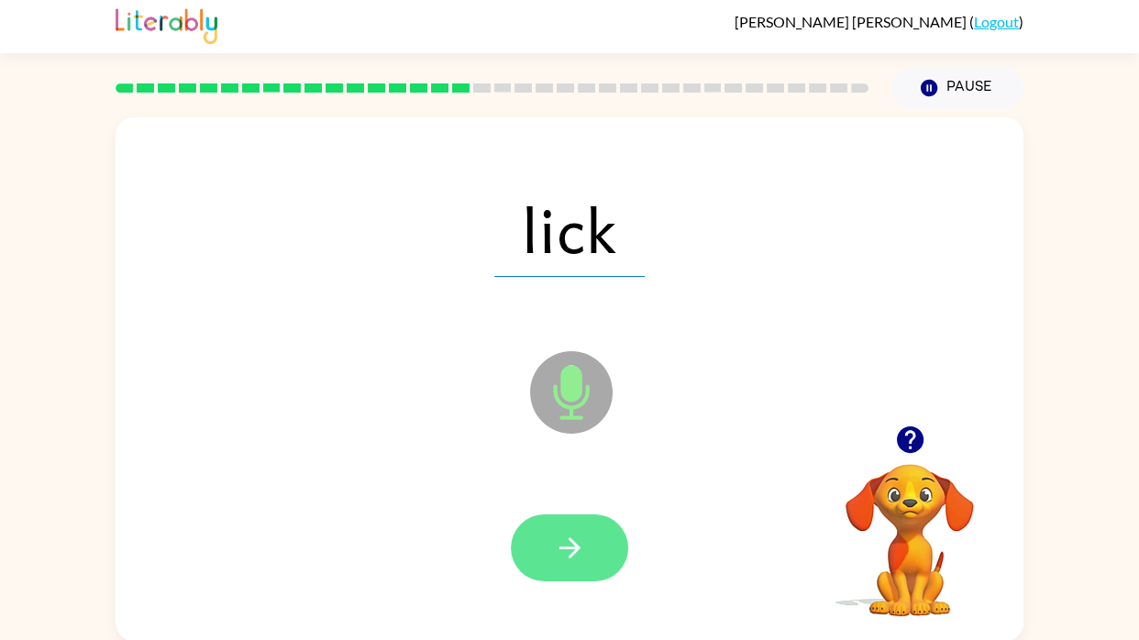
click at [596, 579] on button "button" at bounding box center [569, 548] width 117 height 67
click at [570, 554] on icon "button" at bounding box center [569, 547] width 21 height 21
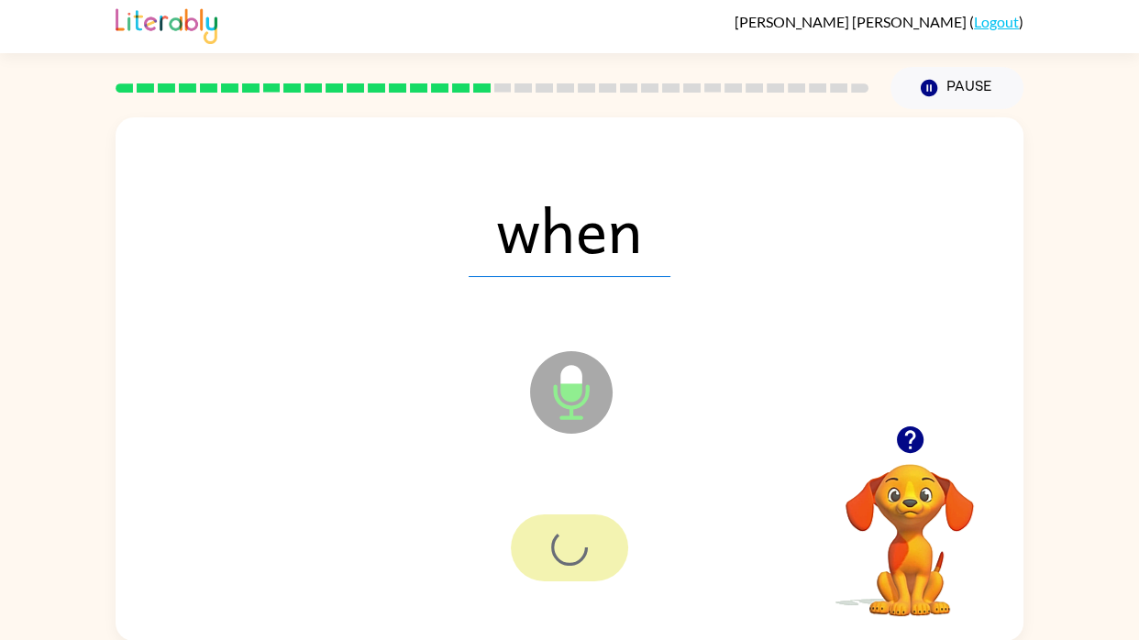
click at [594, 551] on div at bounding box center [569, 548] width 117 height 67
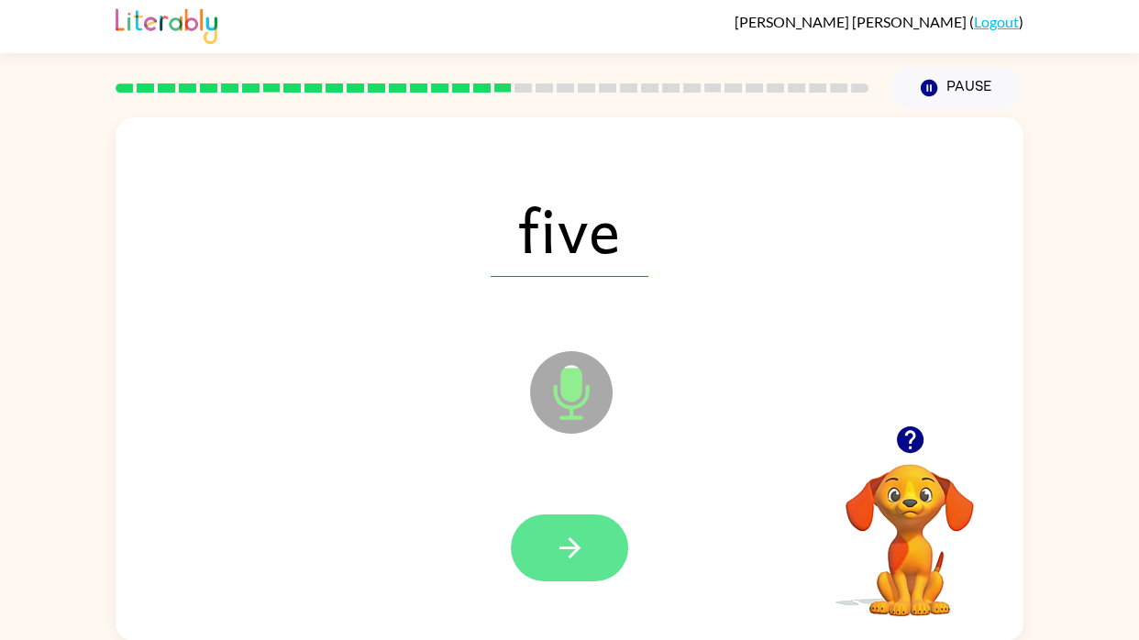
click at [592, 570] on button "button" at bounding box center [569, 548] width 117 height 67
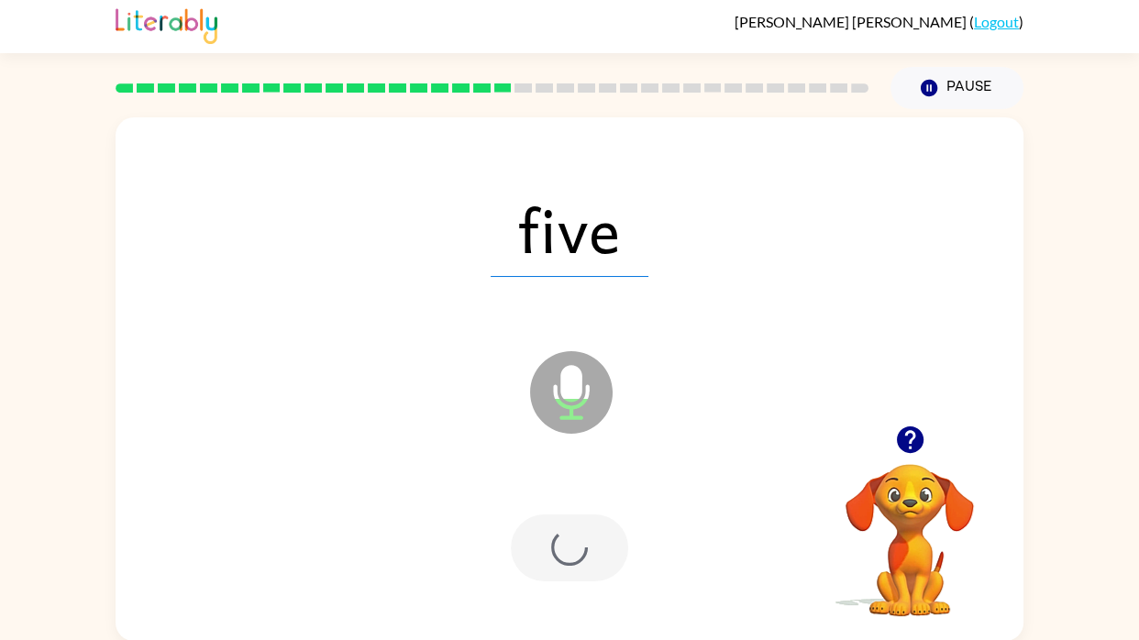
click at [579, 549] on div at bounding box center [569, 548] width 117 height 67
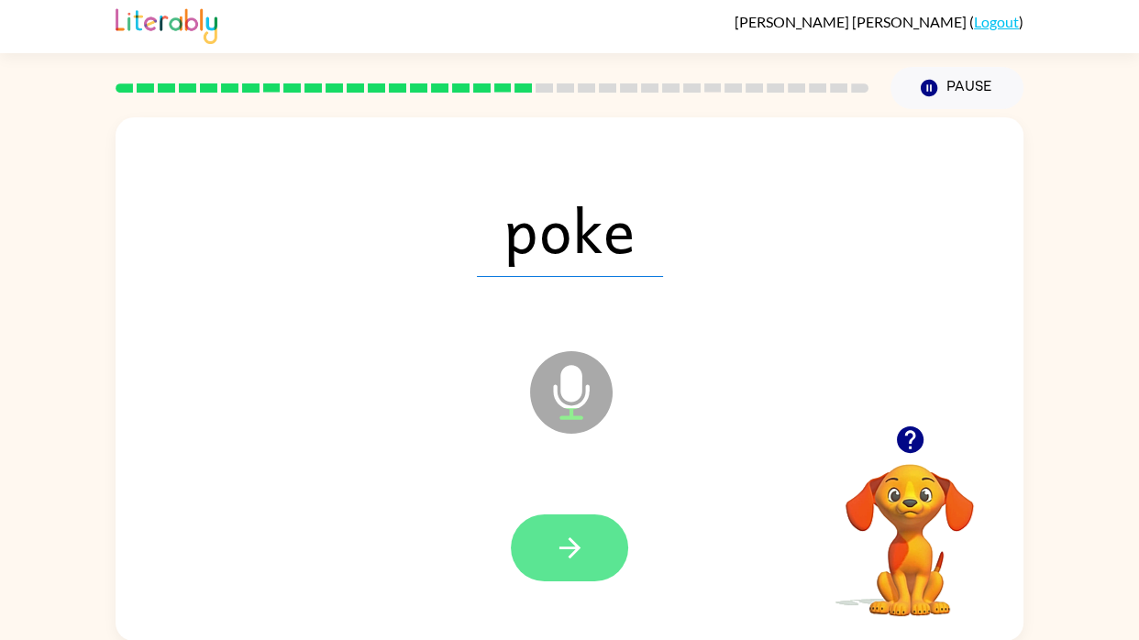
click at [579, 540] on icon "button" at bounding box center [570, 548] width 32 height 32
click at [605, 541] on button "button" at bounding box center [569, 548] width 117 height 67
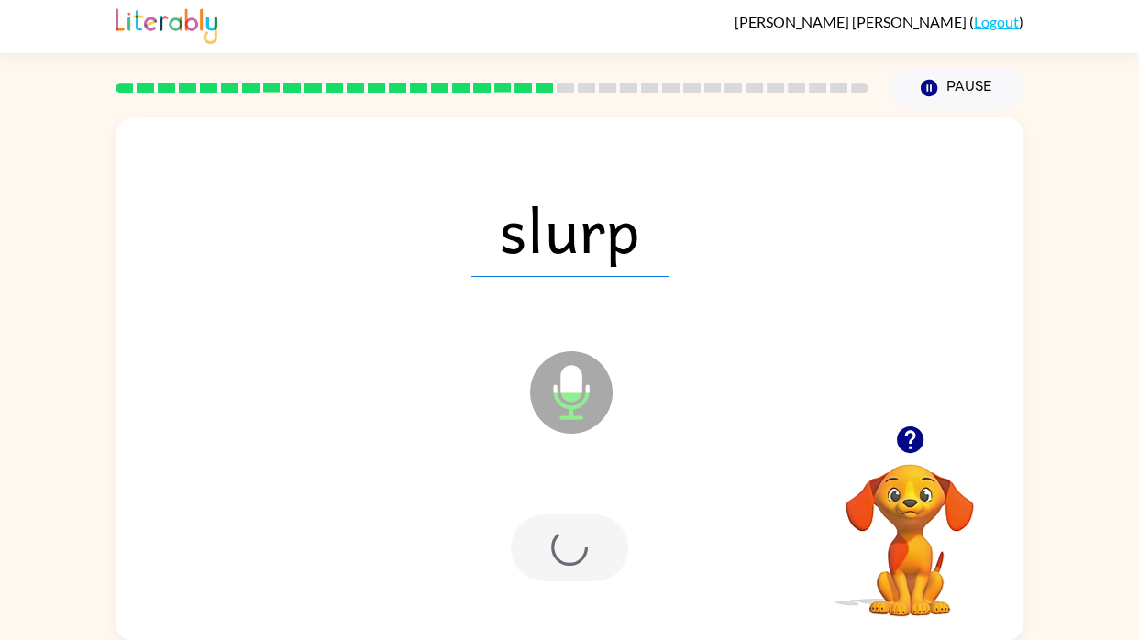
click at [615, 572] on div at bounding box center [569, 548] width 117 height 67
click at [604, 538] on div at bounding box center [569, 548] width 117 height 67
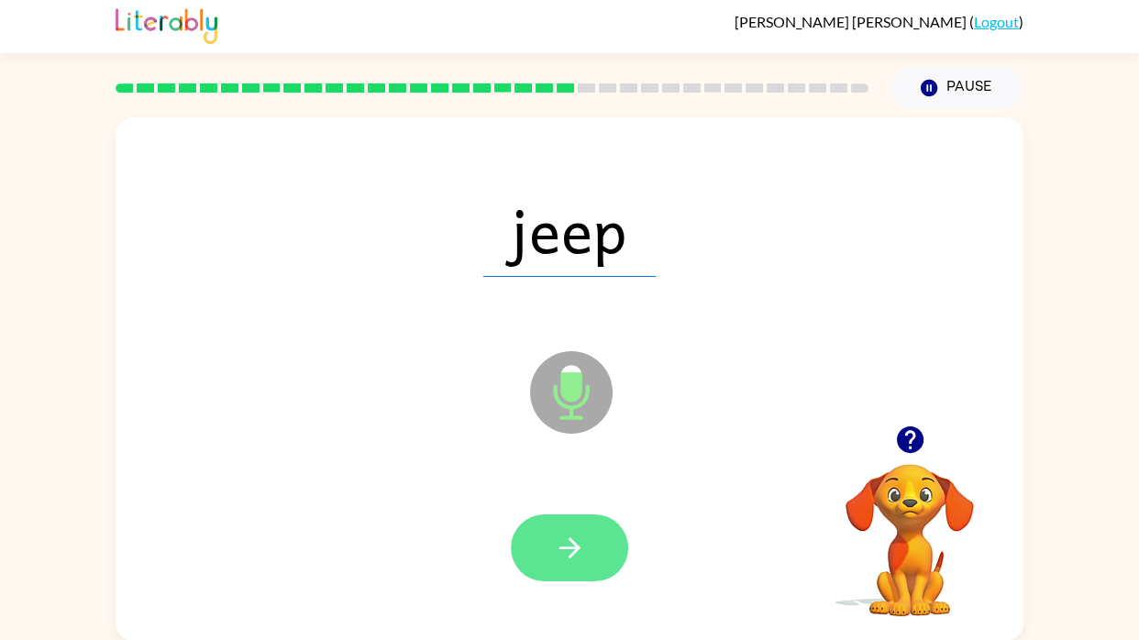
click at [604, 558] on button "button" at bounding box center [569, 548] width 117 height 67
click at [604, 557] on div at bounding box center [569, 548] width 117 height 67
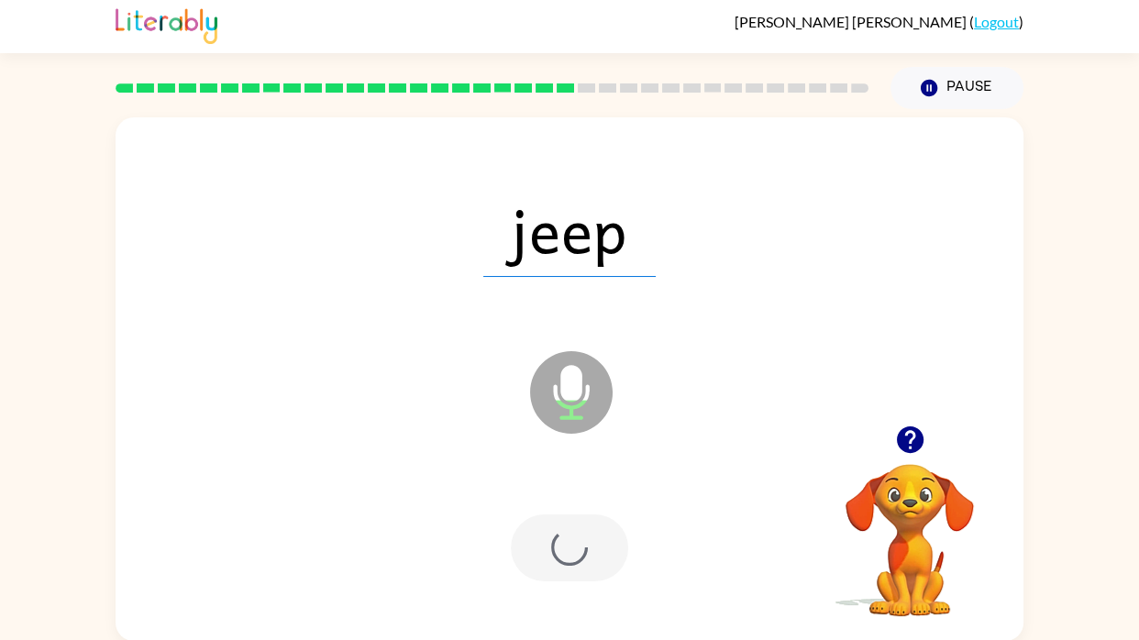
click at [595, 555] on div at bounding box center [569, 548] width 117 height 67
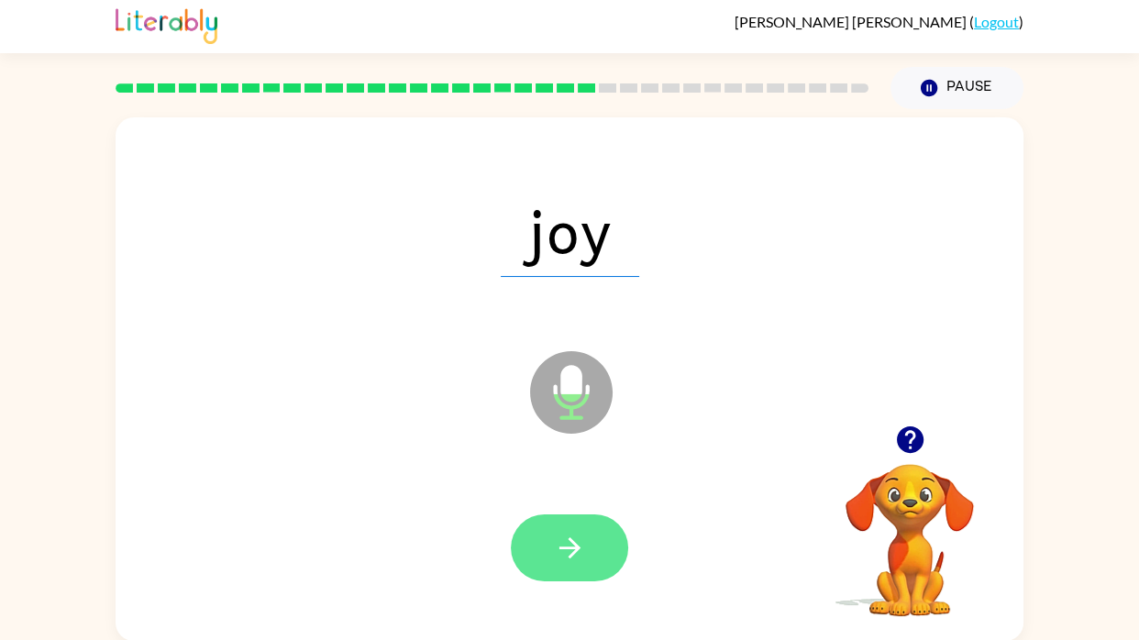
click at [575, 565] on button "button" at bounding box center [569, 548] width 117 height 67
click at [568, 551] on div at bounding box center [569, 548] width 117 height 67
click at [563, 577] on div at bounding box center [569, 548] width 117 height 67
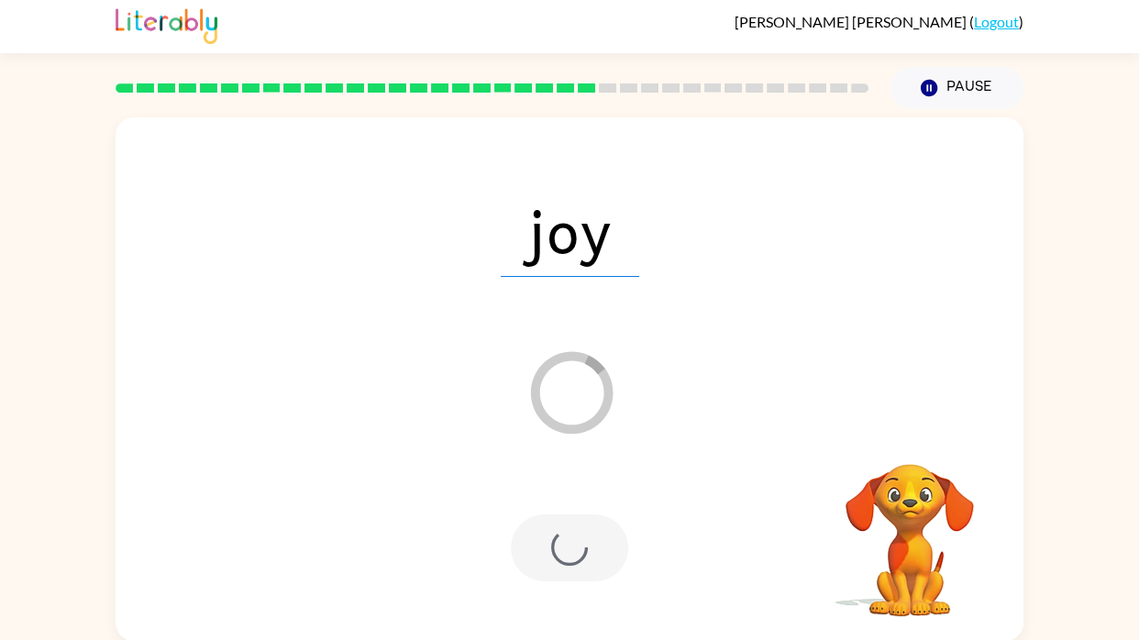
click at [576, 566] on div at bounding box center [569, 548] width 117 height 67
click at [577, 568] on div at bounding box center [569, 548] width 117 height 67
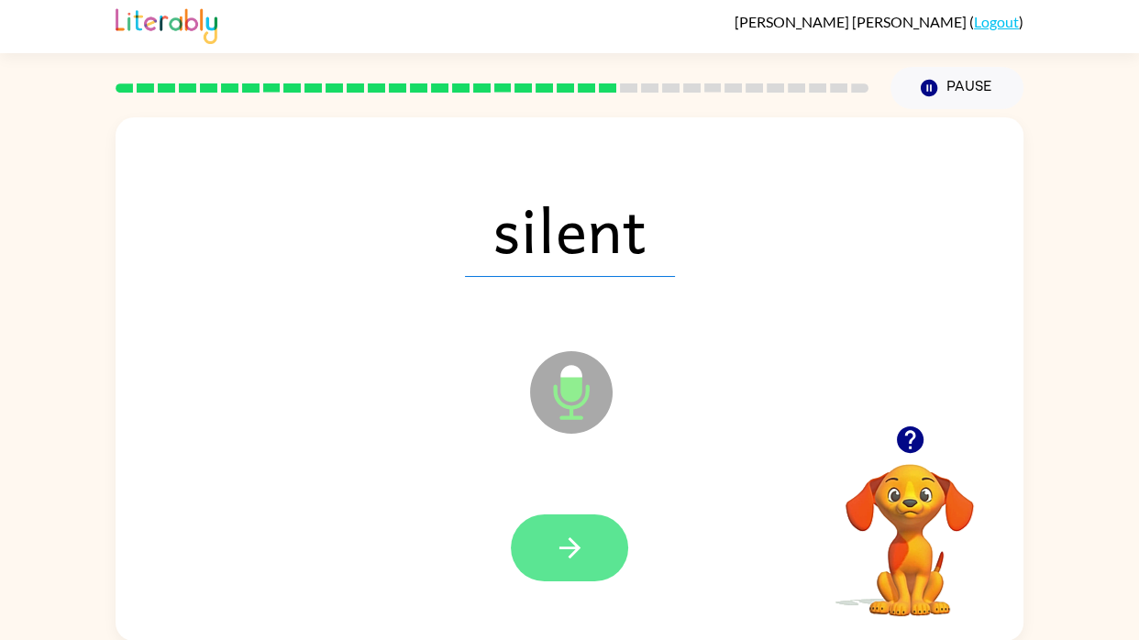
click at [598, 559] on button "button" at bounding box center [569, 548] width 117 height 67
click at [604, 582] on div at bounding box center [569, 548] width 871 height 150
click at [606, 569] on div at bounding box center [569, 548] width 117 height 67
click at [603, 537] on button "button" at bounding box center [569, 548] width 117 height 67
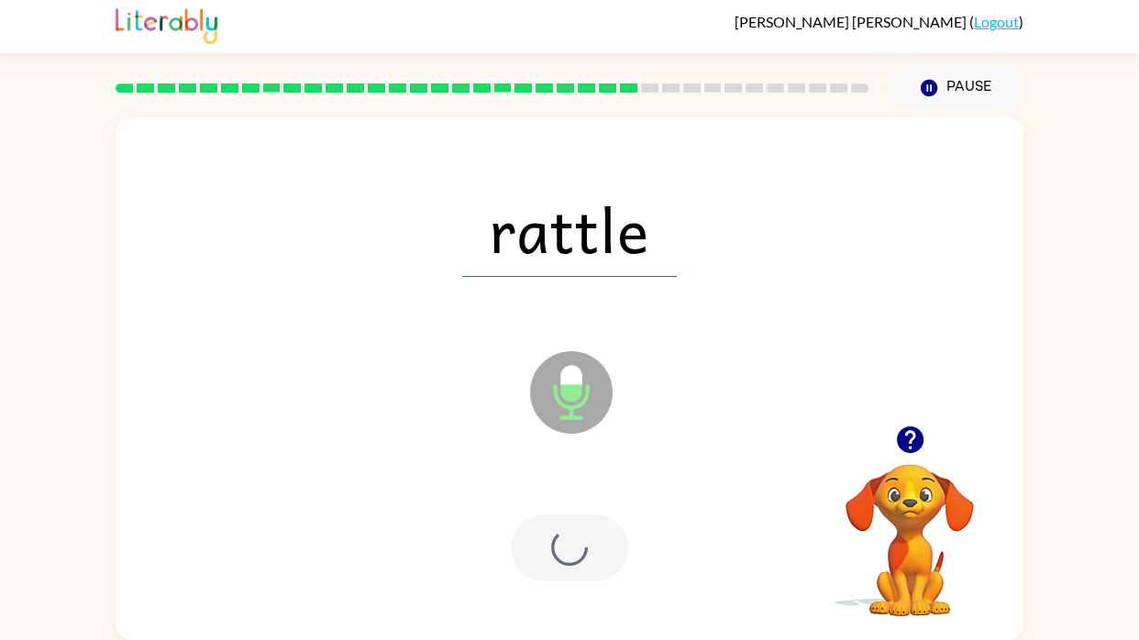
click at [608, 554] on div at bounding box center [569, 548] width 117 height 67
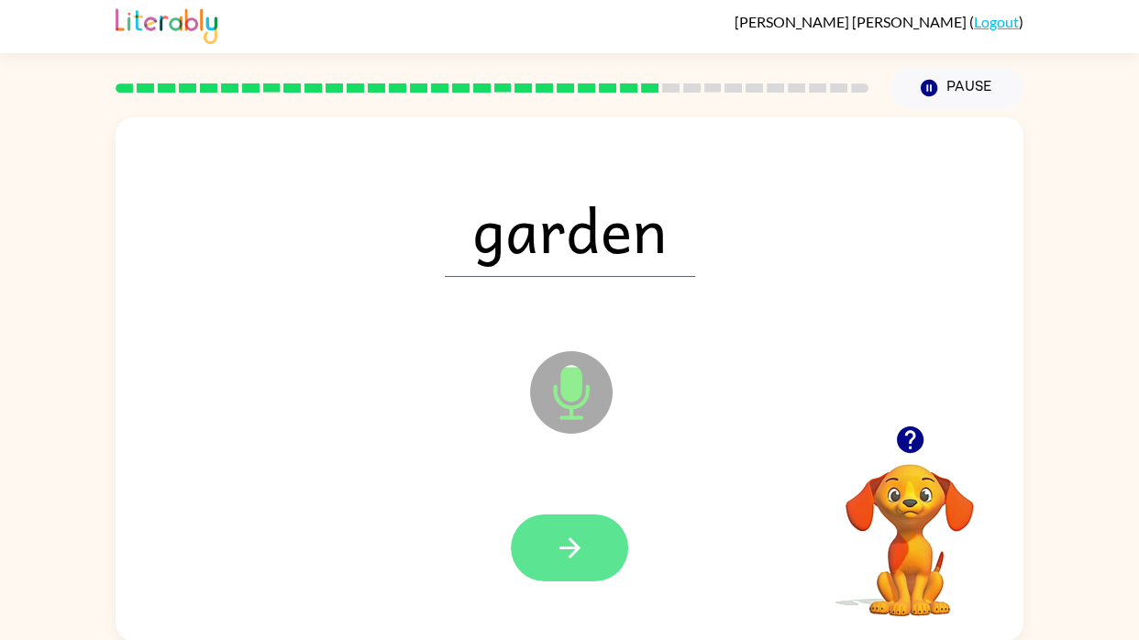
click at [578, 569] on button "button" at bounding box center [569, 548] width 117 height 67
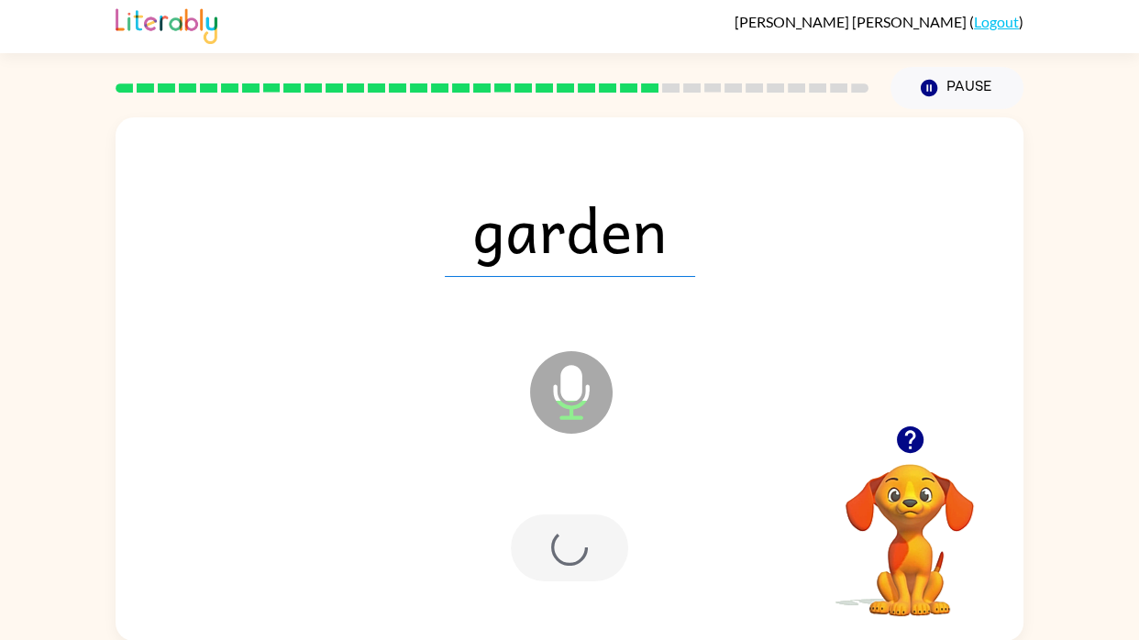
click at [586, 576] on div at bounding box center [569, 548] width 117 height 67
click at [586, 566] on div at bounding box center [569, 548] width 117 height 67
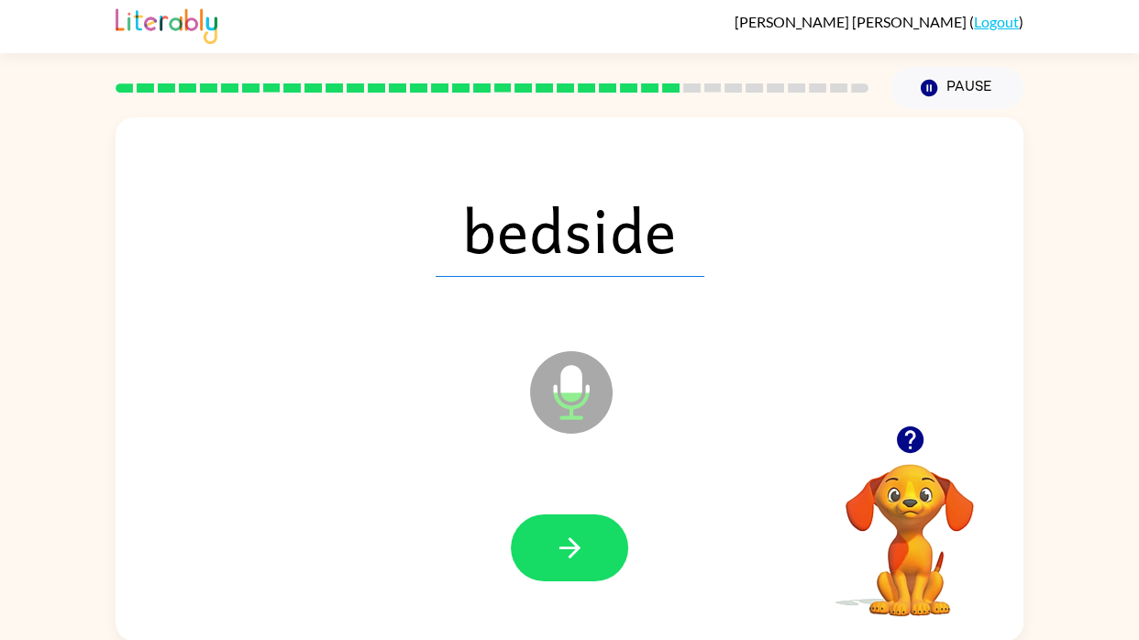
click at [582, 541] on icon "button" at bounding box center [570, 548] width 32 height 32
click at [596, 524] on div at bounding box center [569, 548] width 117 height 67
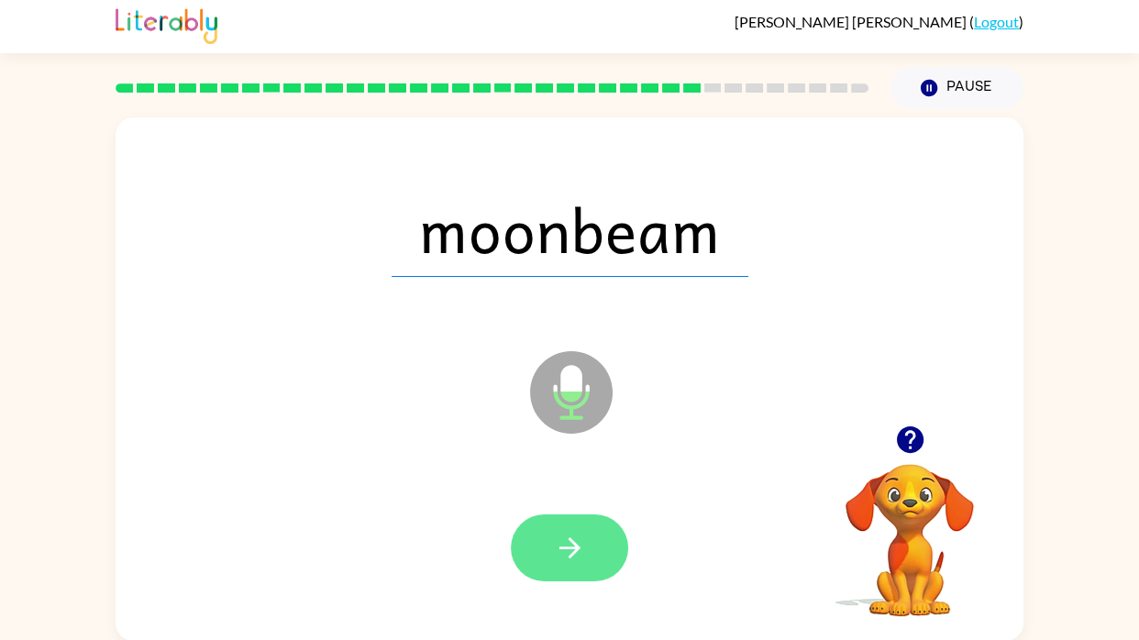
click at [607, 548] on button "button" at bounding box center [569, 548] width 117 height 67
click at [598, 546] on div at bounding box center [569, 548] width 117 height 67
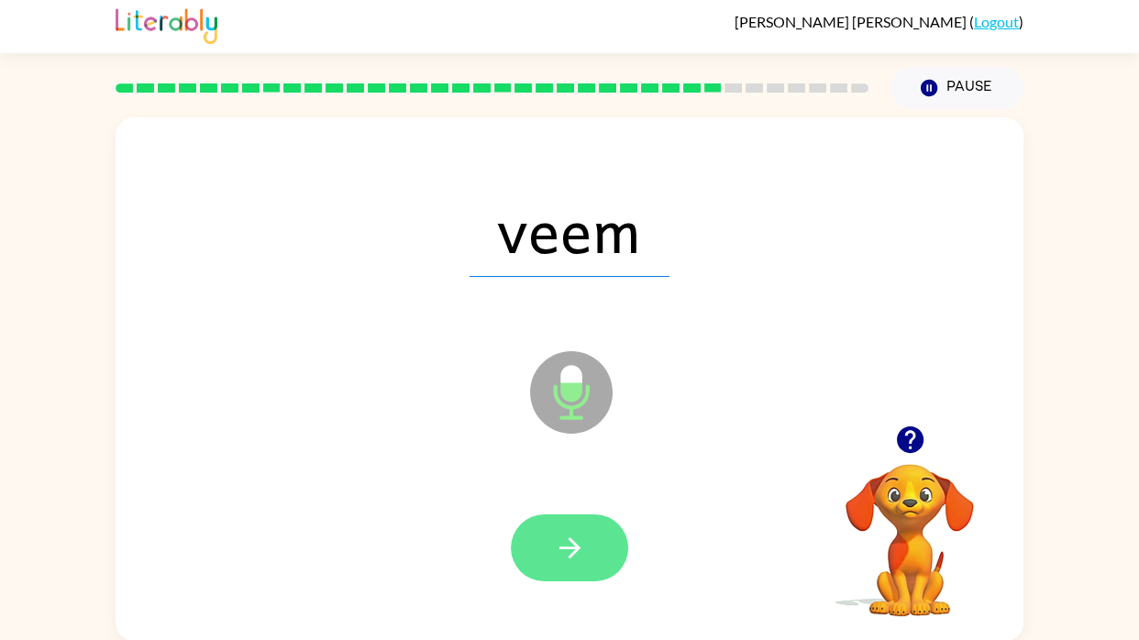
click at [595, 545] on button "button" at bounding box center [569, 548] width 117 height 67
click at [596, 539] on div at bounding box center [569, 548] width 117 height 67
click at [606, 559] on button "button" at bounding box center [569, 548] width 117 height 67
click at [584, 549] on icon "button" at bounding box center [570, 548] width 32 height 32
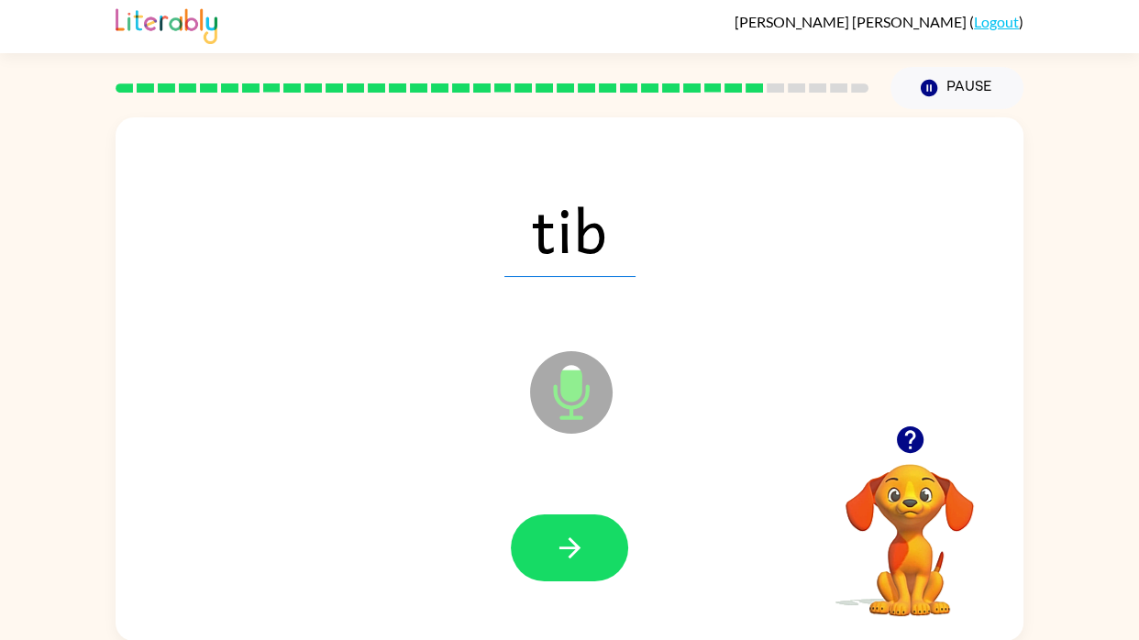
click at [582, 551] on div at bounding box center [569, 548] width 117 height 67
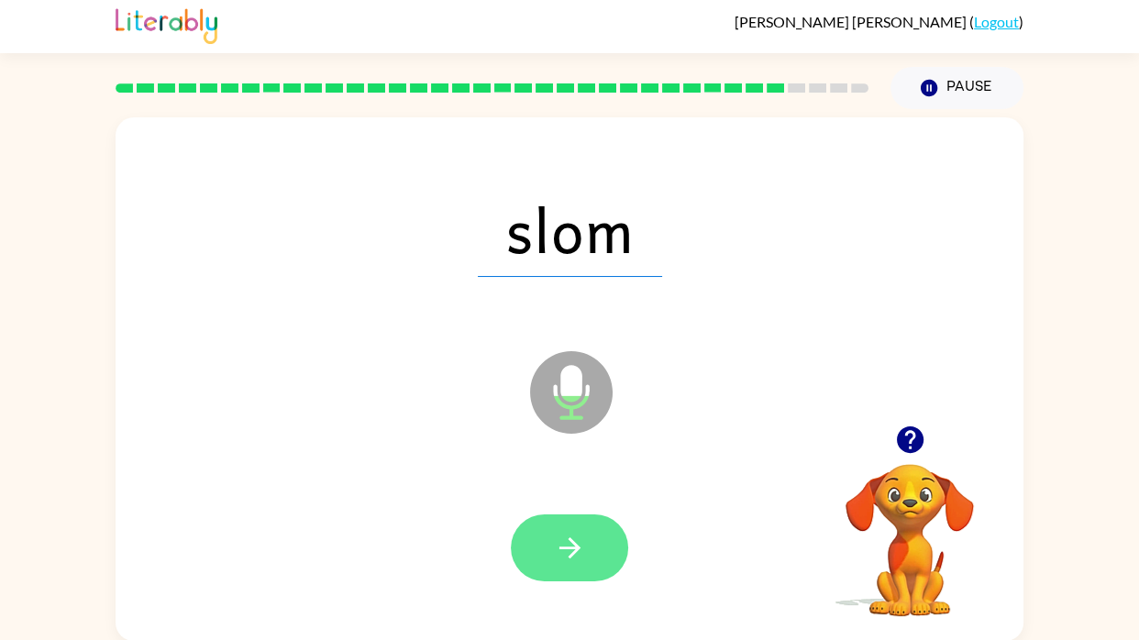
click at [591, 548] on button "button" at bounding box center [569, 548] width 117 height 67
click at [587, 550] on div at bounding box center [569, 548] width 117 height 67
click at [581, 542] on div at bounding box center [569, 548] width 117 height 67
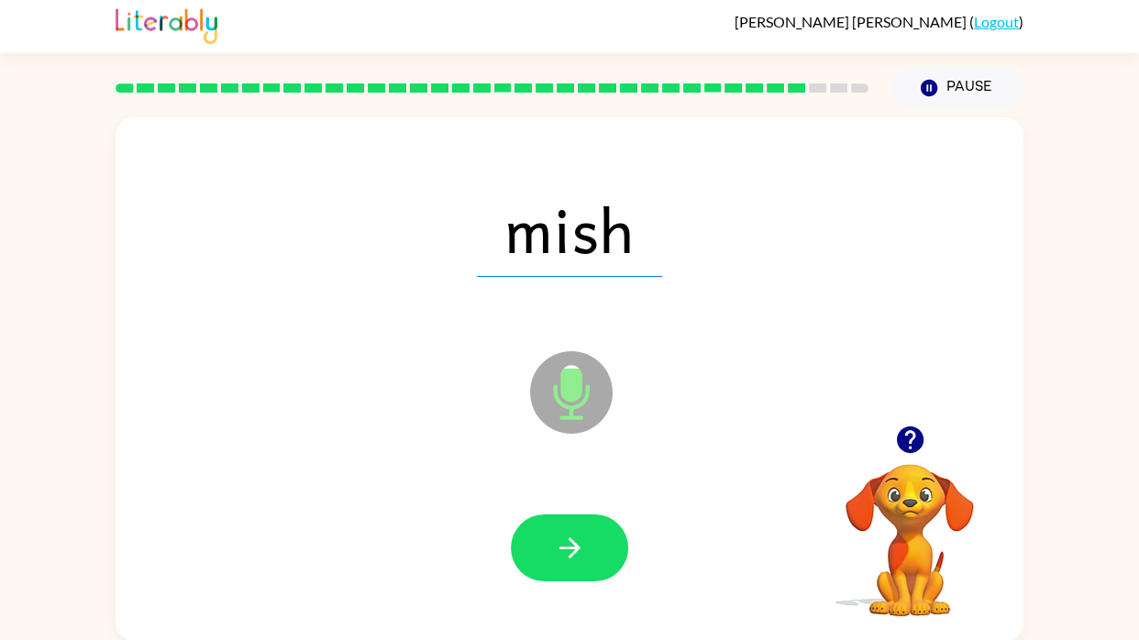
click at [586, 560] on button "button" at bounding box center [569, 548] width 117 height 67
click at [592, 559] on div at bounding box center [569, 548] width 117 height 67
click at [598, 556] on div at bounding box center [569, 548] width 117 height 67
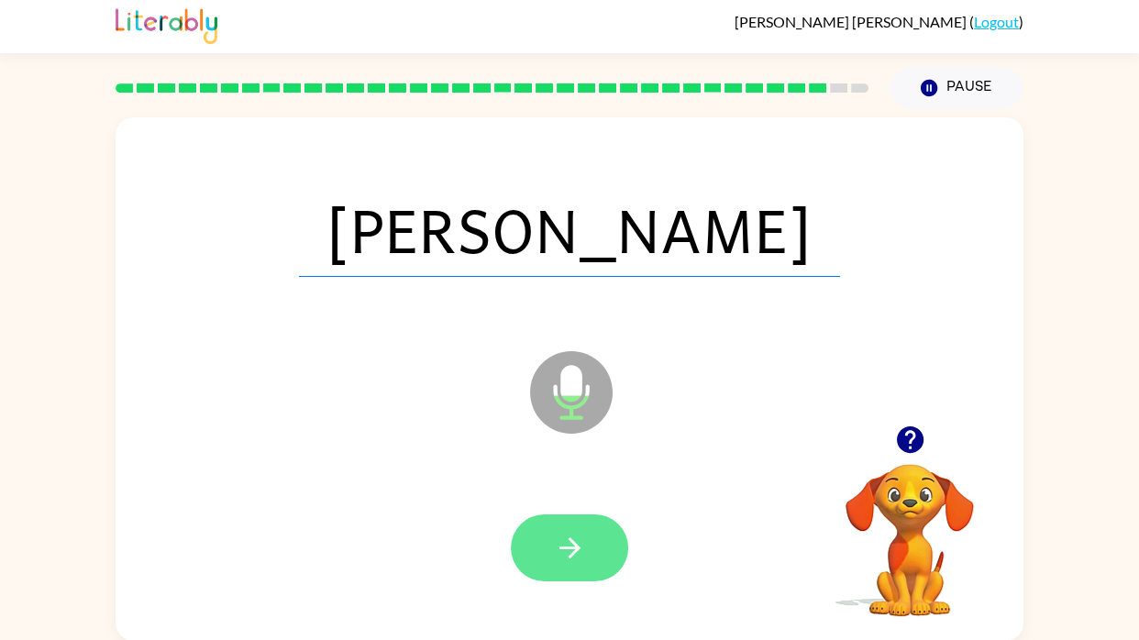
click at [604, 565] on button "button" at bounding box center [569, 548] width 117 height 67
click at [604, 565] on div at bounding box center [569, 548] width 117 height 67
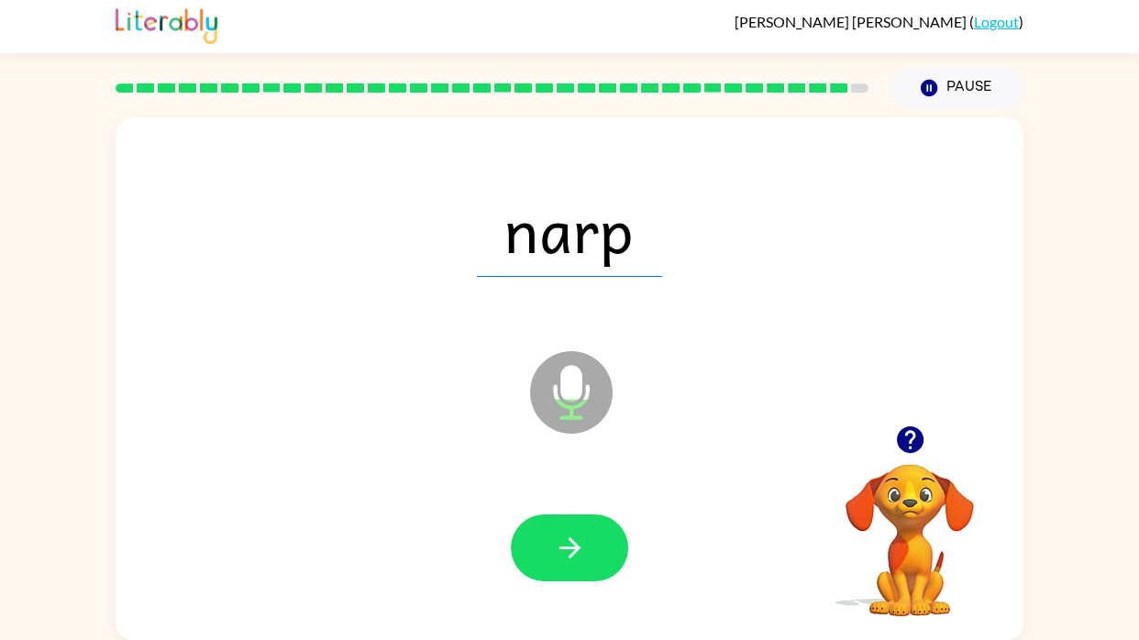
click at [595, 581] on div at bounding box center [569, 548] width 117 height 67
click at [595, 580] on button "button" at bounding box center [569, 548] width 117 height 67
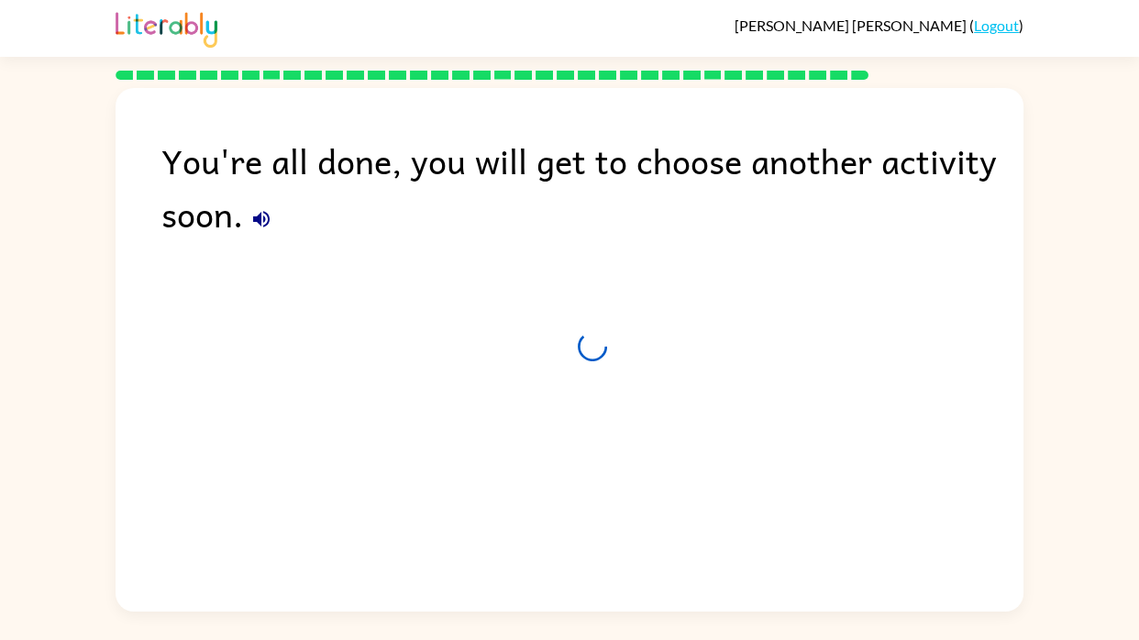
scroll to position [0, 0]
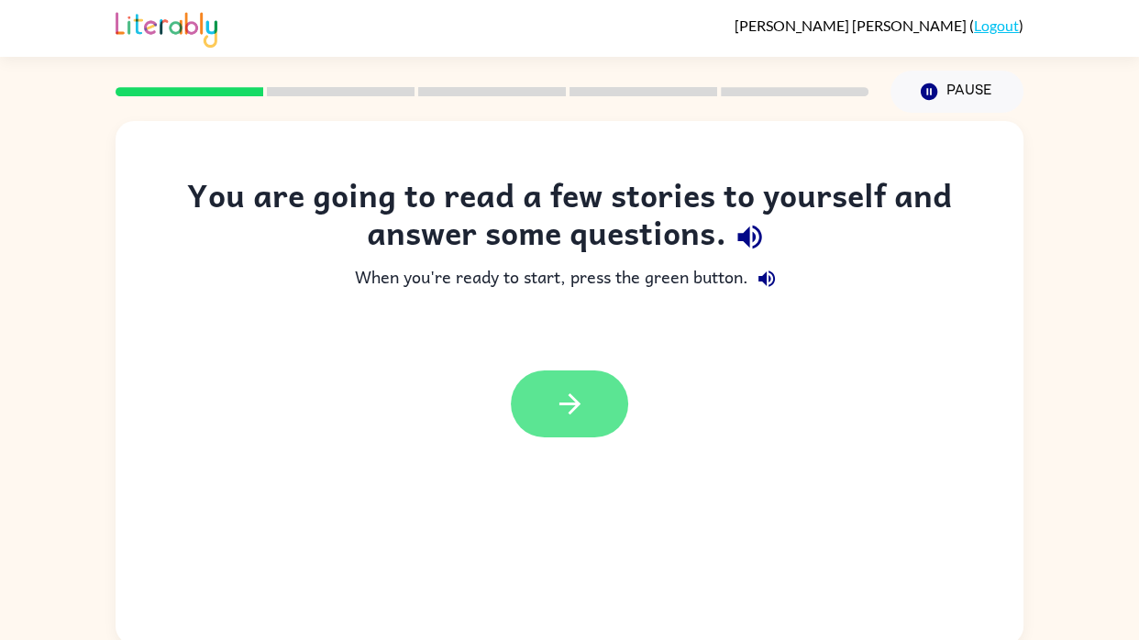
click at [588, 404] on button "button" at bounding box center [569, 404] width 117 height 67
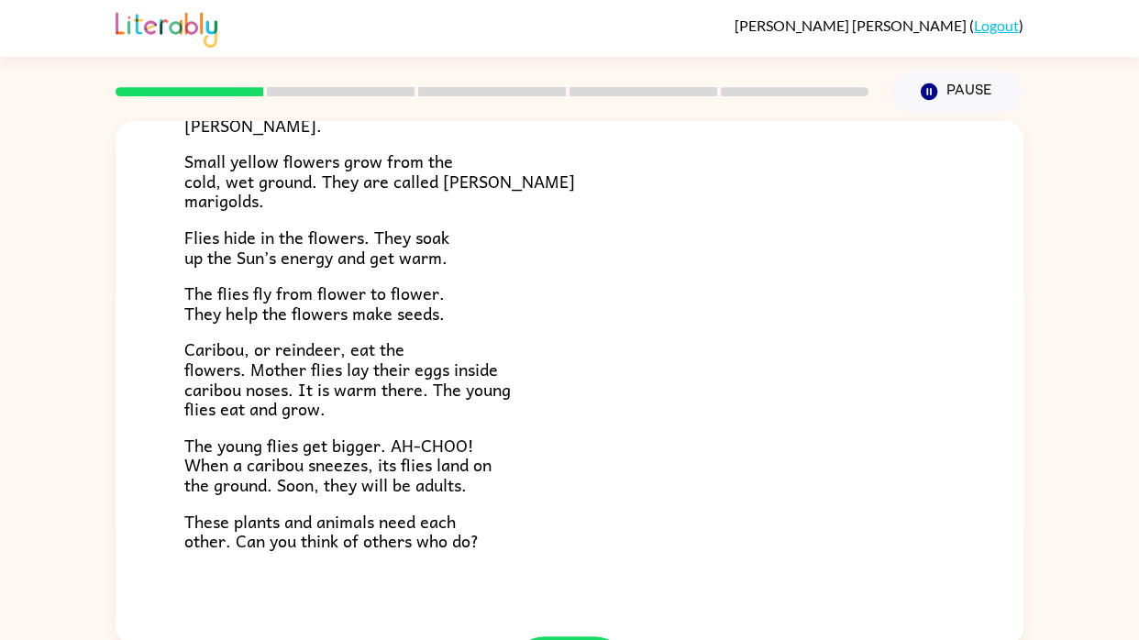
scroll to position [377, 0]
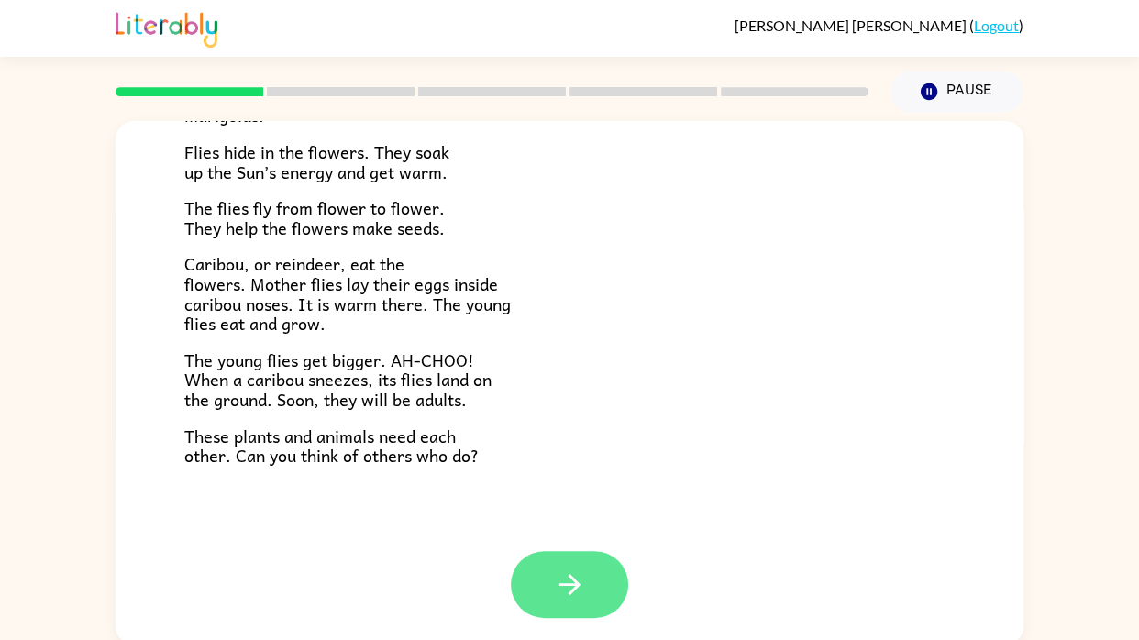
click at [582, 571] on icon "button" at bounding box center [570, 585] width 32 height 32
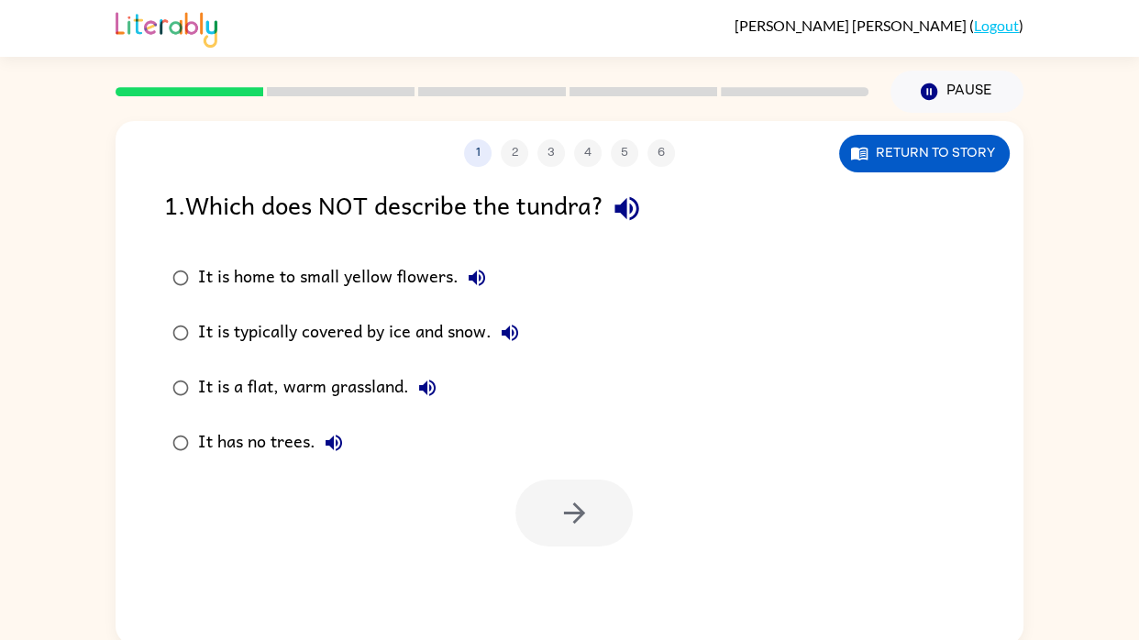
scroll to position [0, 0]
